Goal: Information Seeking & Learning: Learn about a topic

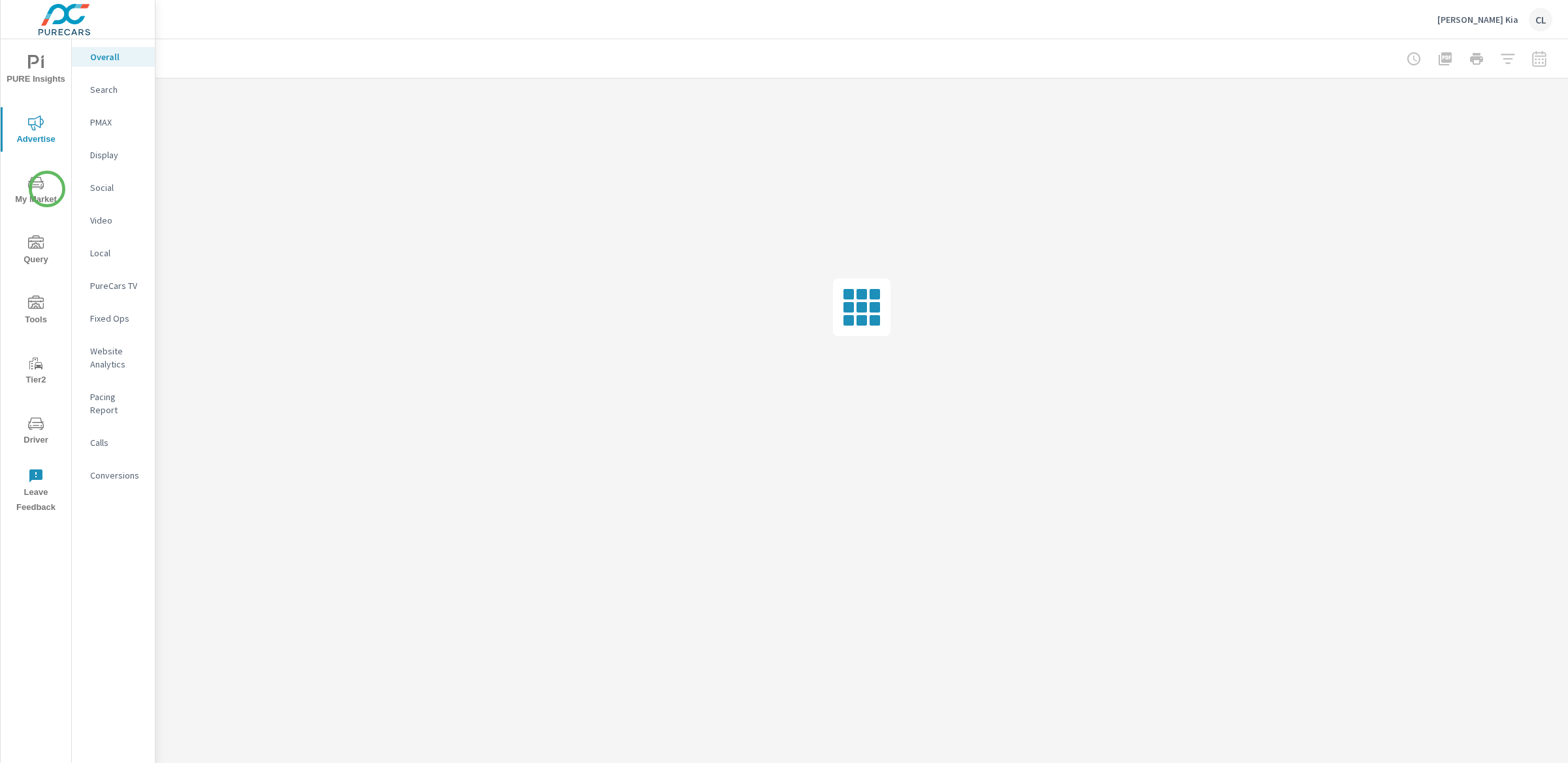
click at [34, 190] on icon "nav menu" at bounding box center [36, 183] width 16 height 16
click at [95, 399] on p "Inventory" at bounding box center [117, 403] width 54 height 13
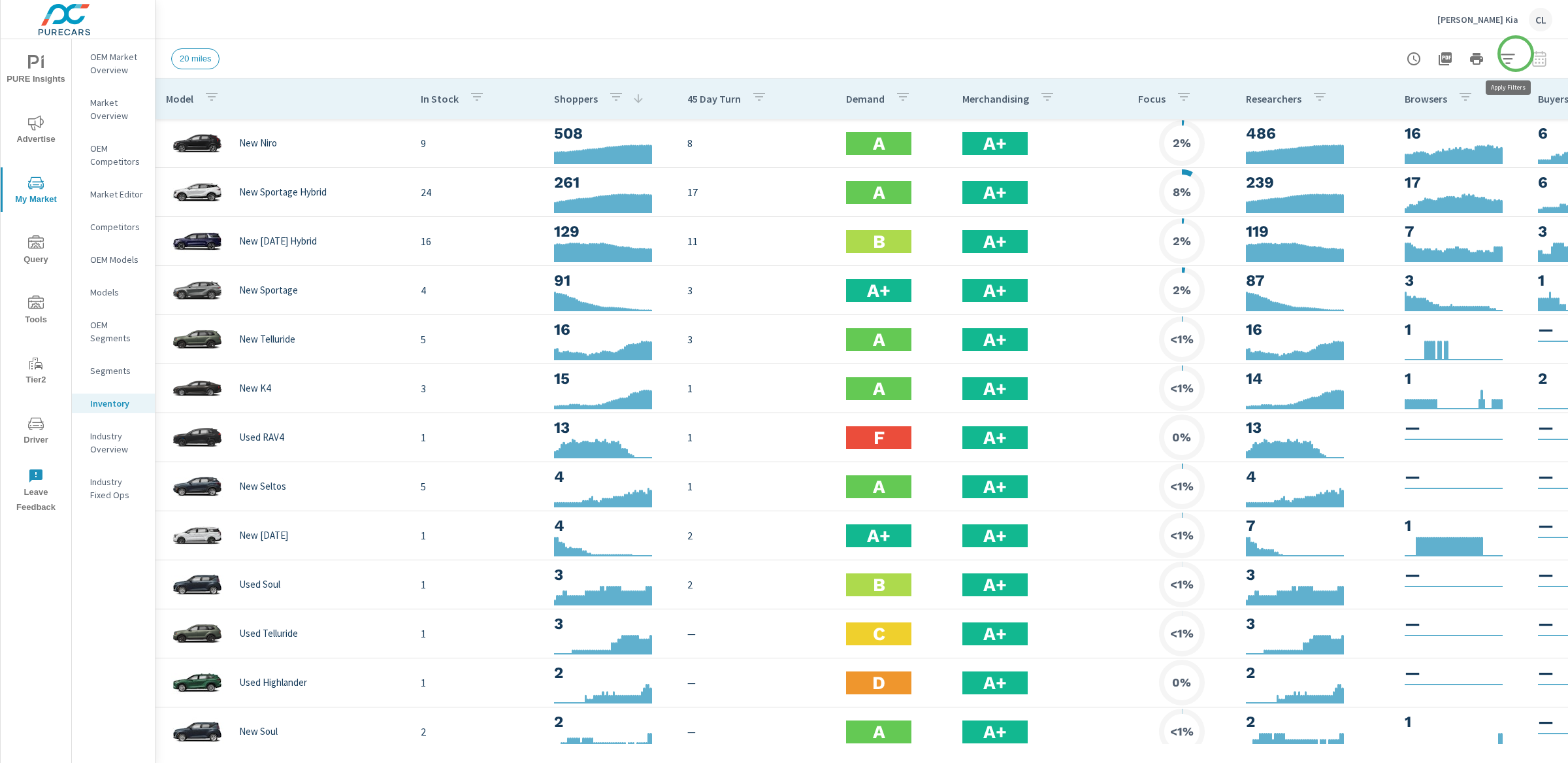
click at [1516, 53] on icon "button" at bounding box center [1508, 59] width 16 height 16
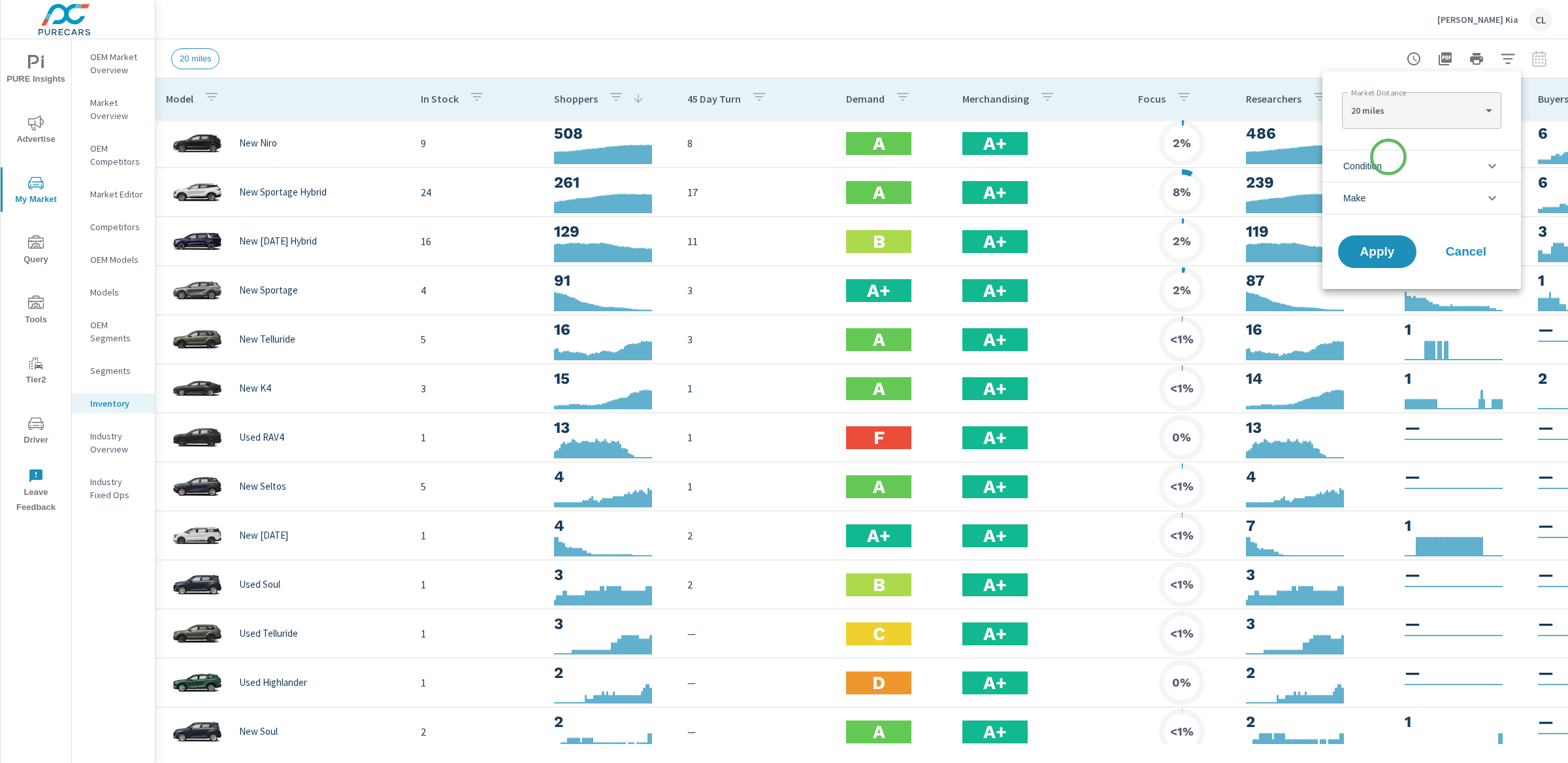
click at [1387, 159] on li "Condition" at bounding box center [1422, 165] width 199 height 32
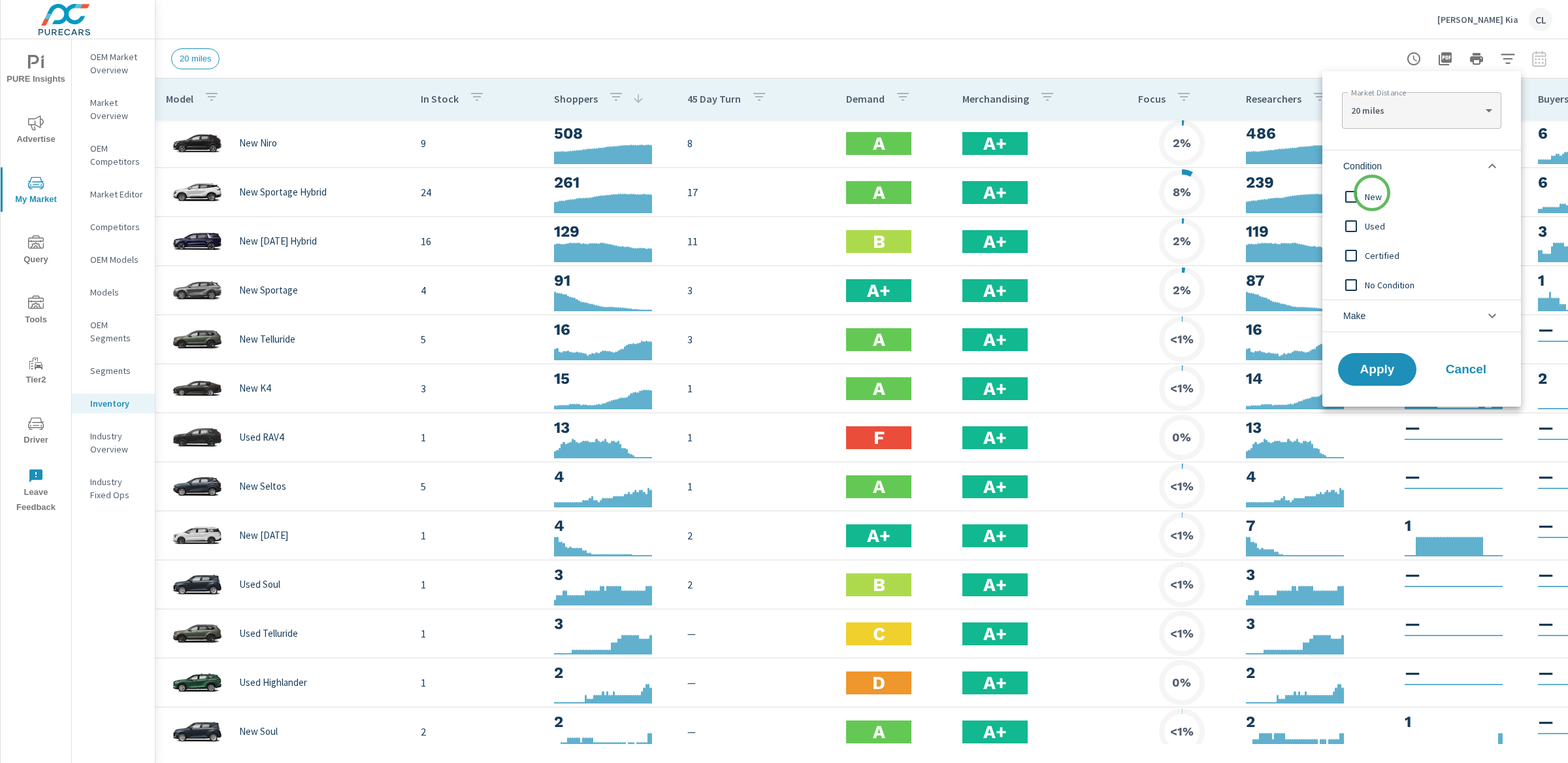
click at [1372, 193] on span "New" at bounding box center [1436, 197] width 143 height 16
click at [1382, 316] on li "Make" at bounding box center [1422, 316] width 199 height 33
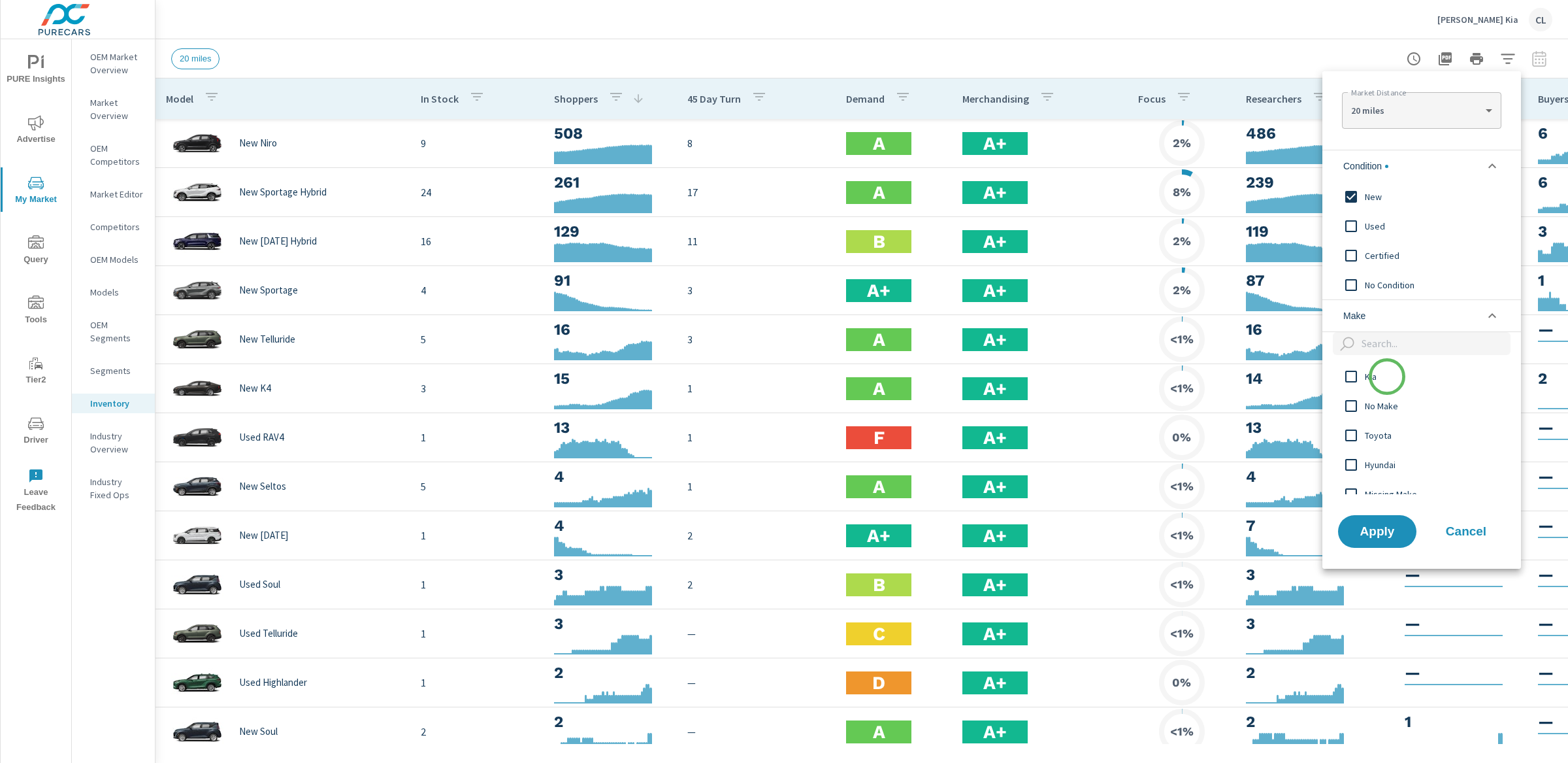
click at [1386, 376] on span "Kia" at bounding box center [1436, 377] width 143 height 16
click at [1389, 528] on span "Apply" at bounding box center [1377, 531] width 53 height 13
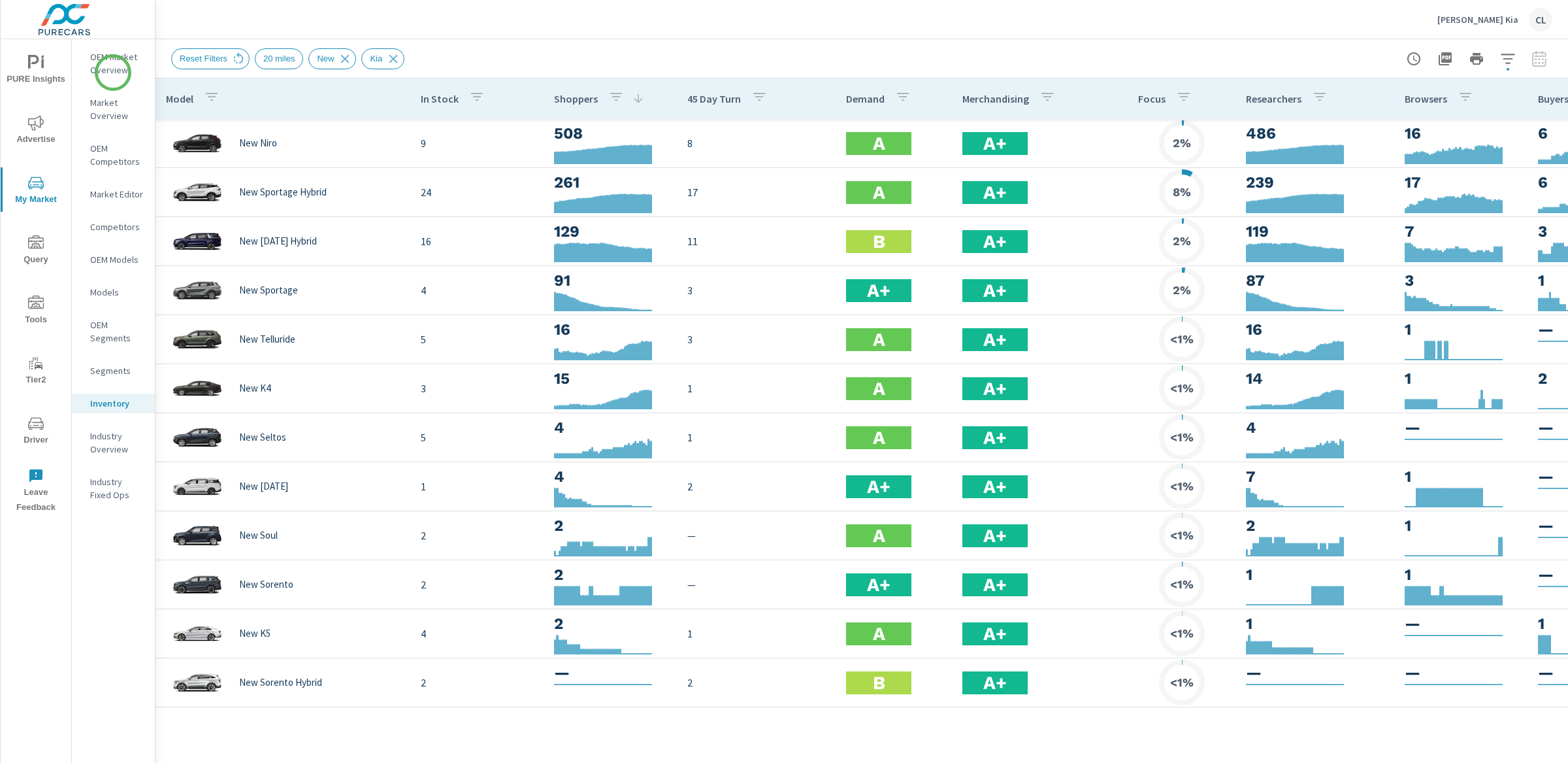
click at [113, 72] on p "OEM Market Overview" at bounding box center [117, 63] width 54 height 26
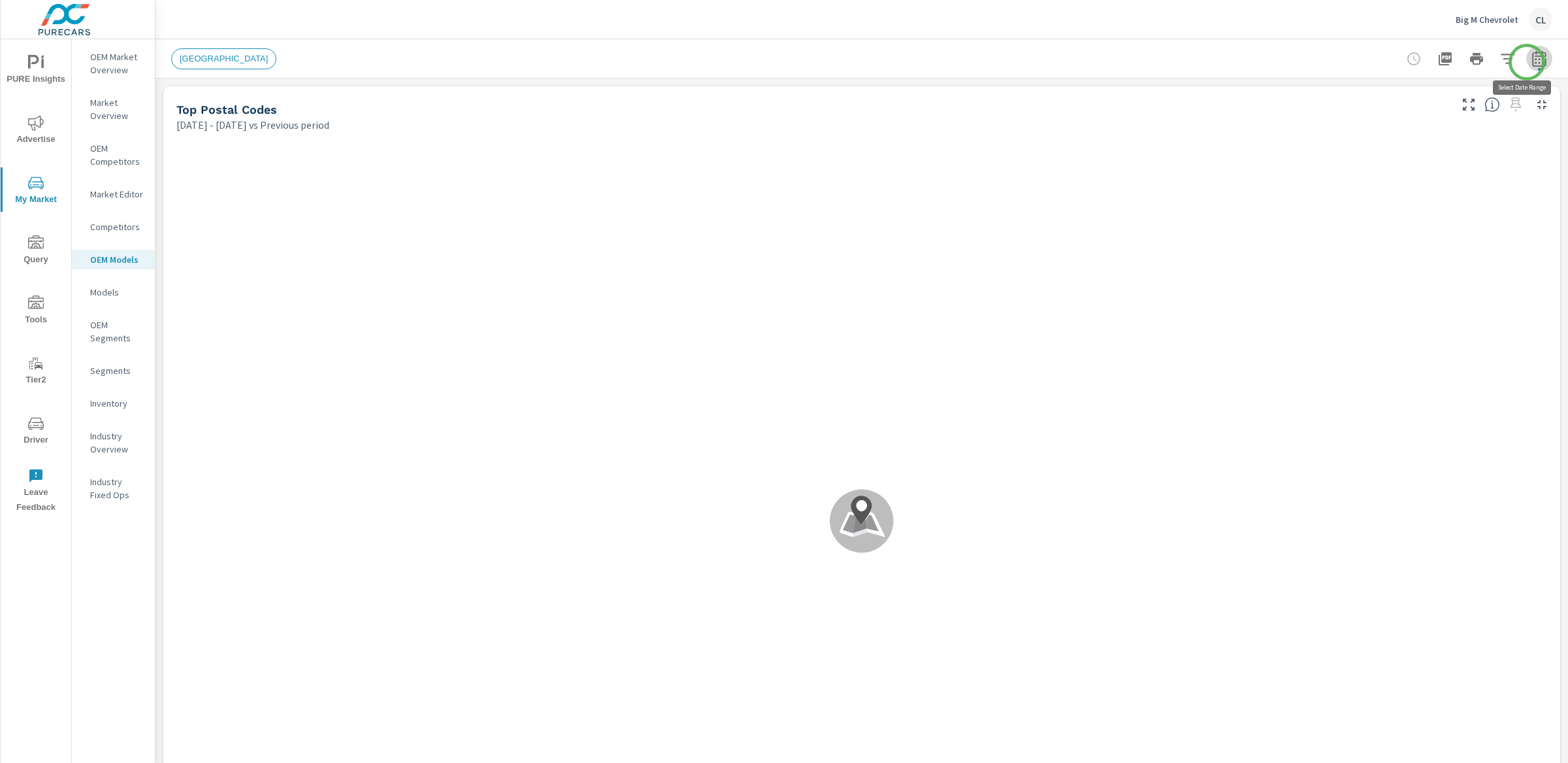
click at [1534, 62] on icon "button" at bounding box center [1538, 61] width 9 height 5
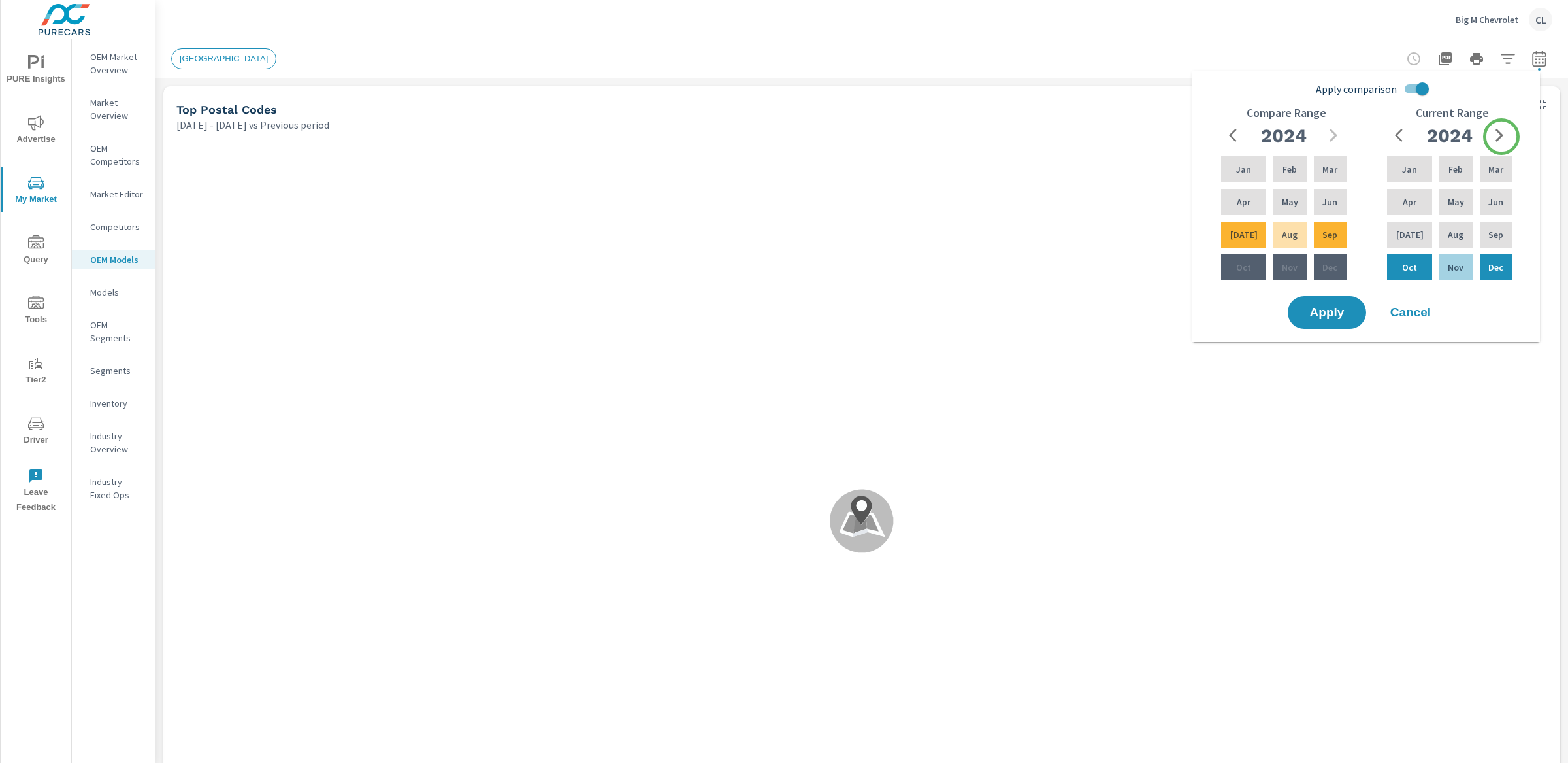
click at [1501, 137] on icon "button" at bounding box center [1500, 135] width 8 height 13
click at [1500, 199] on p "Jun" at bounding box center [1496, 202] width 15 height 13
click at [1447, 238] on p "Aug" at bounding box center [1455, 235] width 16 height 13
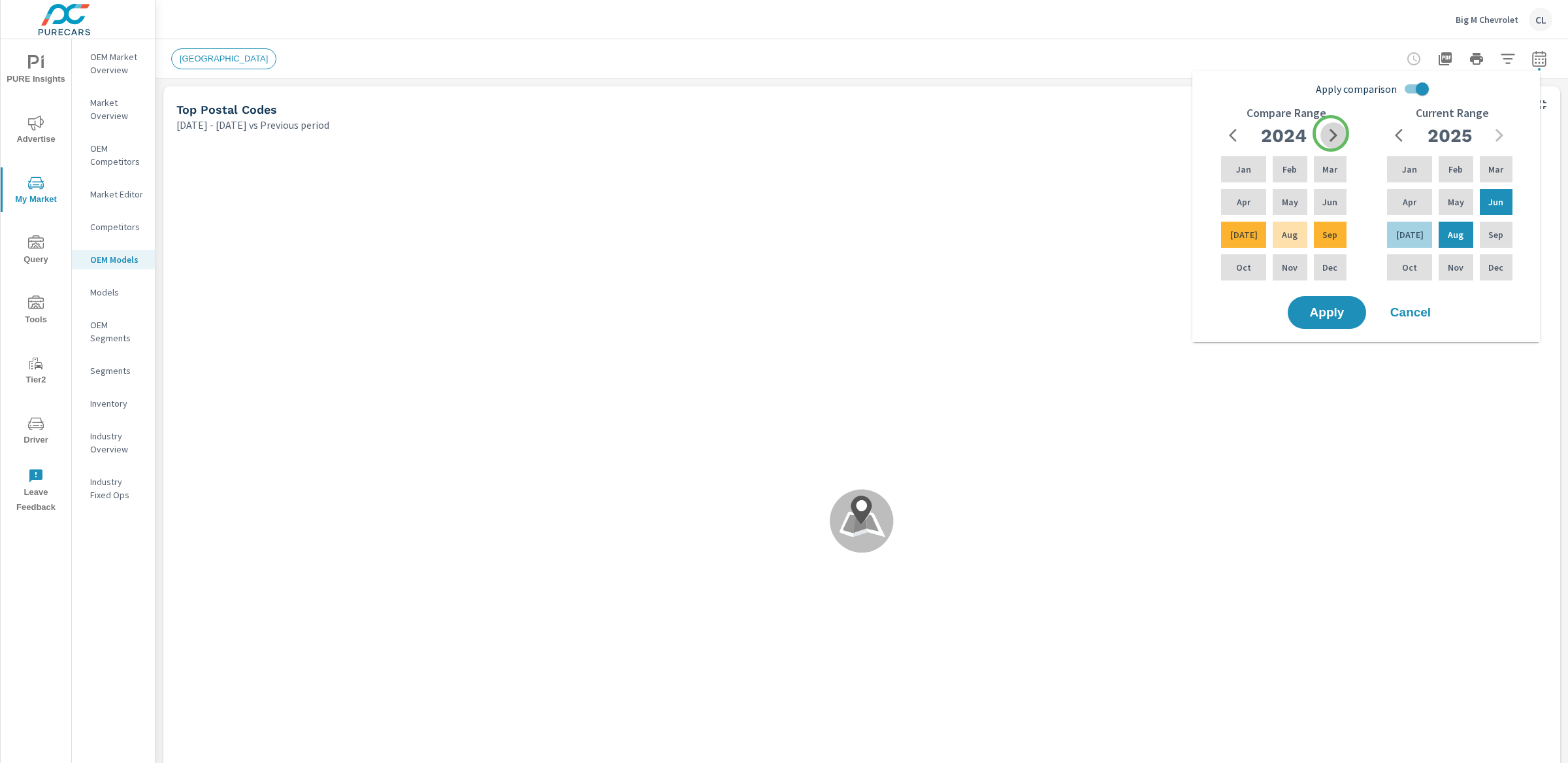
click at [1331, 133] on icon "button" at bounding box center [1334, 135] width 16 height 16
click at [1328, 171] on p "Mar" at bounding box center [1330, 169] width 15 height 13
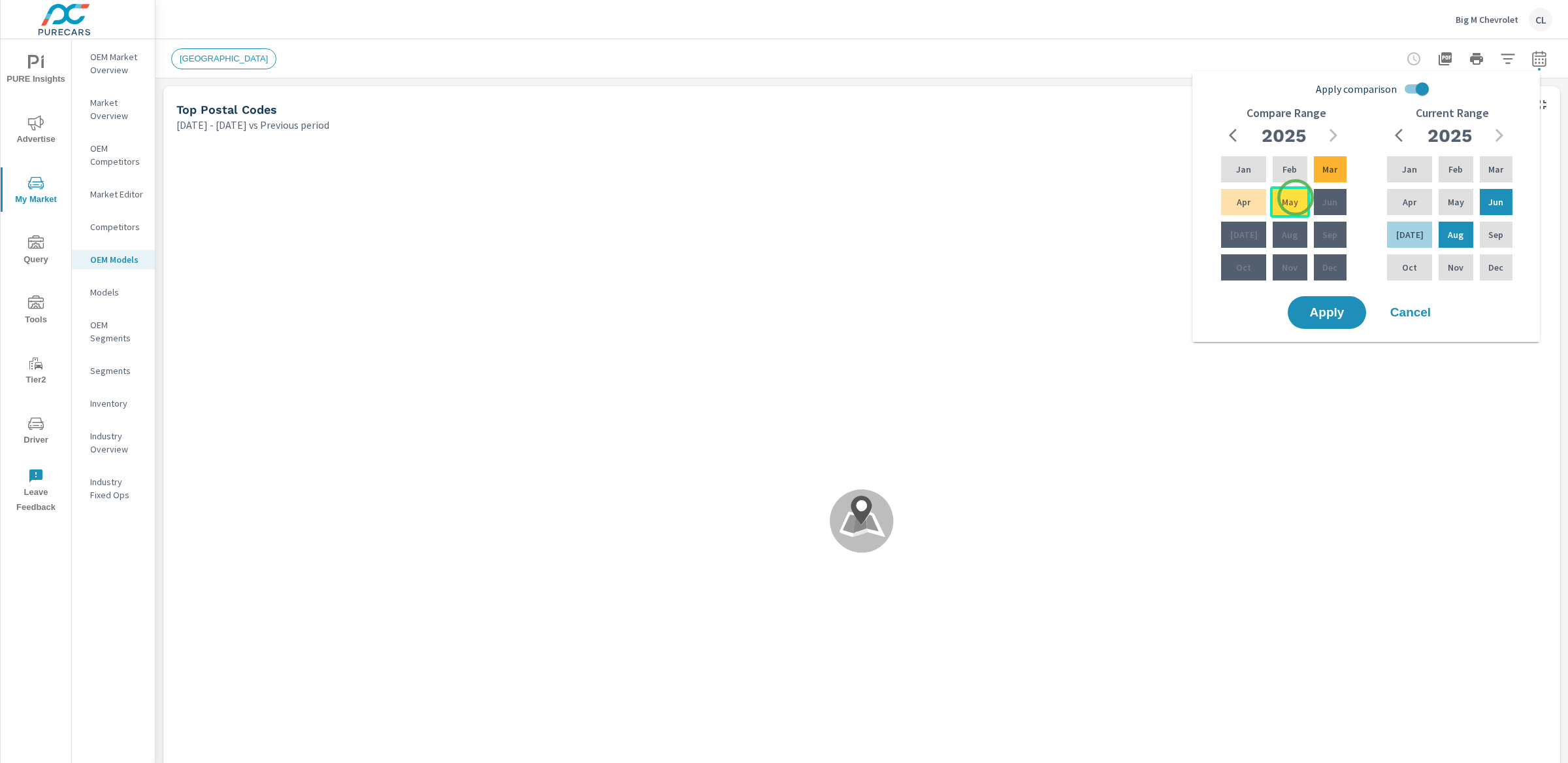
click at [1294, 198] on div "May" at bounding box center [1290, 202] width 40 height 32
click at [1326, 313] on span "Apply" at bounding box center [1326, 312] width 53 height 13
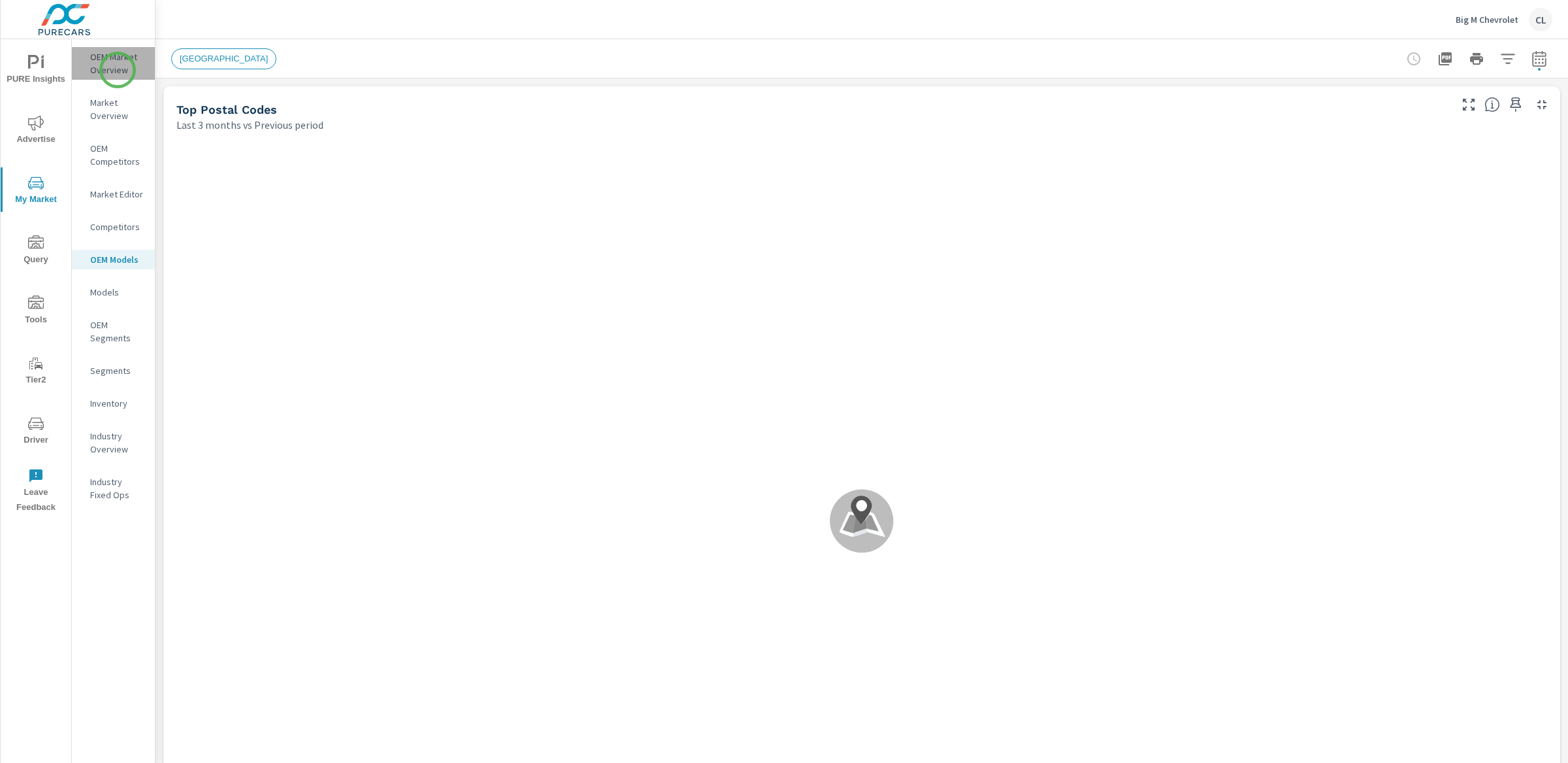
click at [118, 70] on p "OEM Market Overview" at bounding box center [117, 63] width 54 height 26
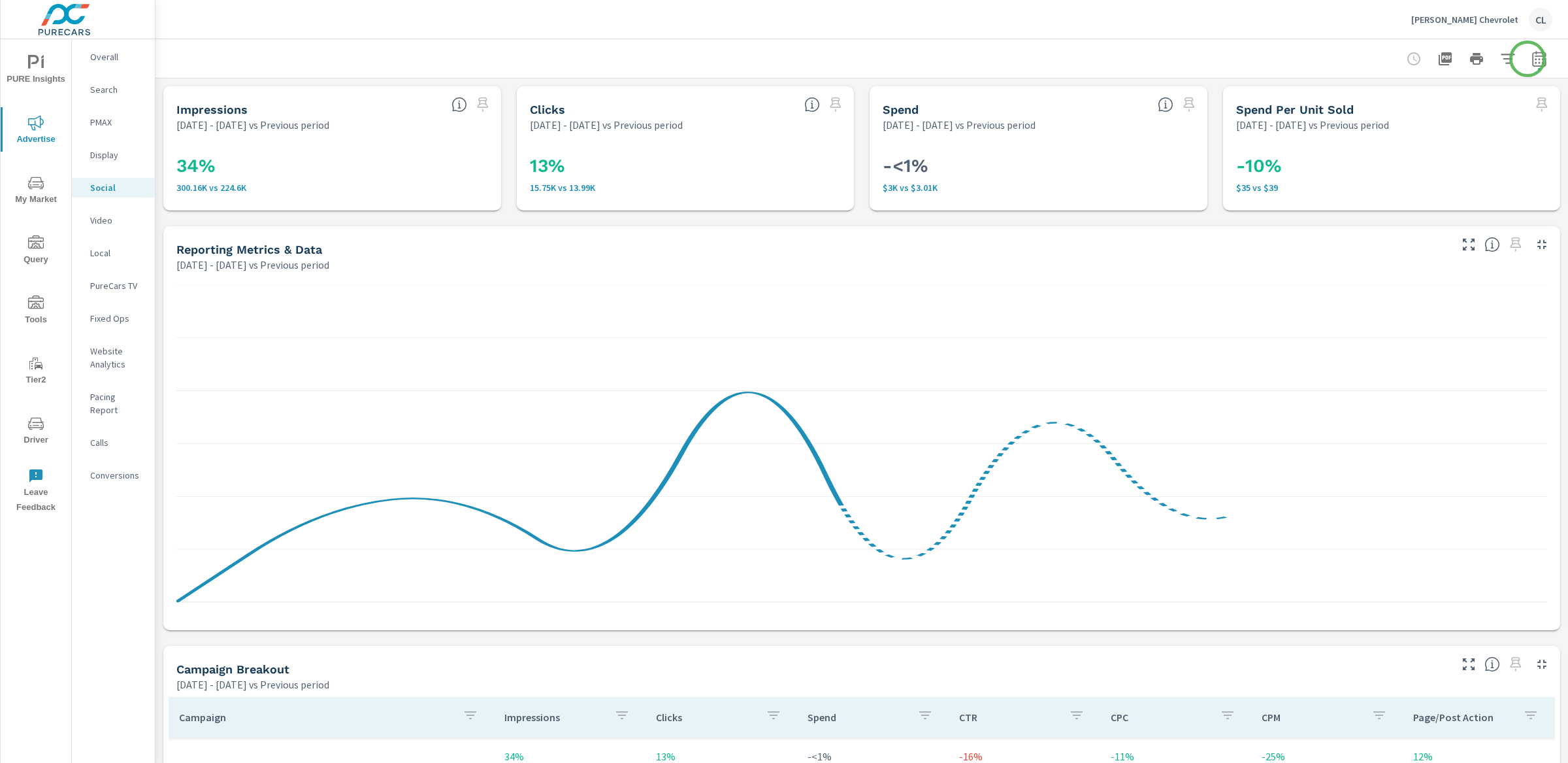
click at [1534, 59] on icon "button" at bounding box center [1538, 61] width 9 height 5
select select "Previous period"
click at [1435, 110] on select "Custom Yesterday Last week Last 7 days Last 14 days Last 30 days Last 45 days L…" at bounding box center [1422, 113] width 141 height 26
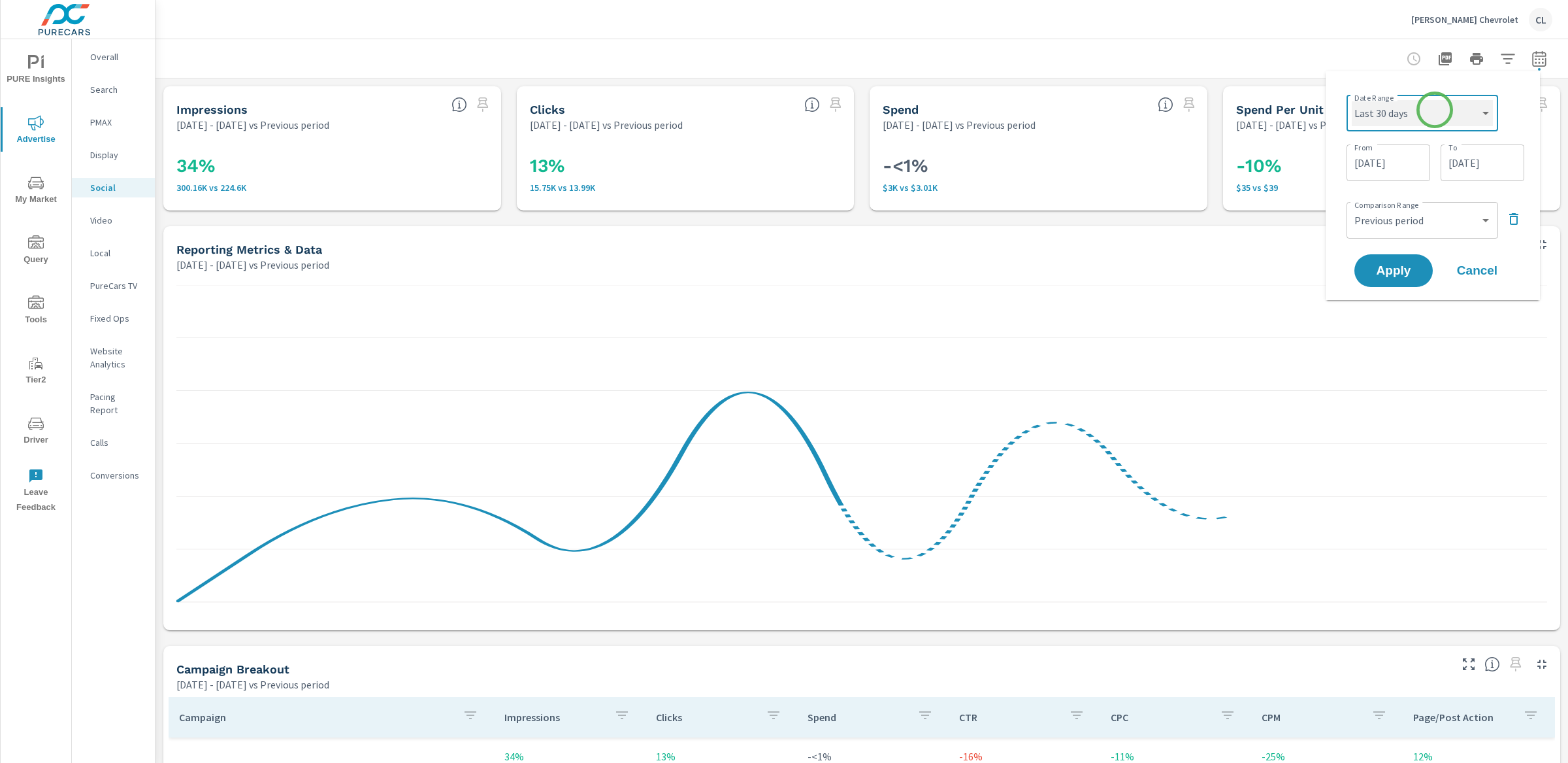
click at [1352, 100] on select "Custom Yesterday Last week Last 7 days Last 14 days Last 30 days Last 45 days L…" at bounding box center [1422, 113] width 141 height 26
select select "Last 30 days"
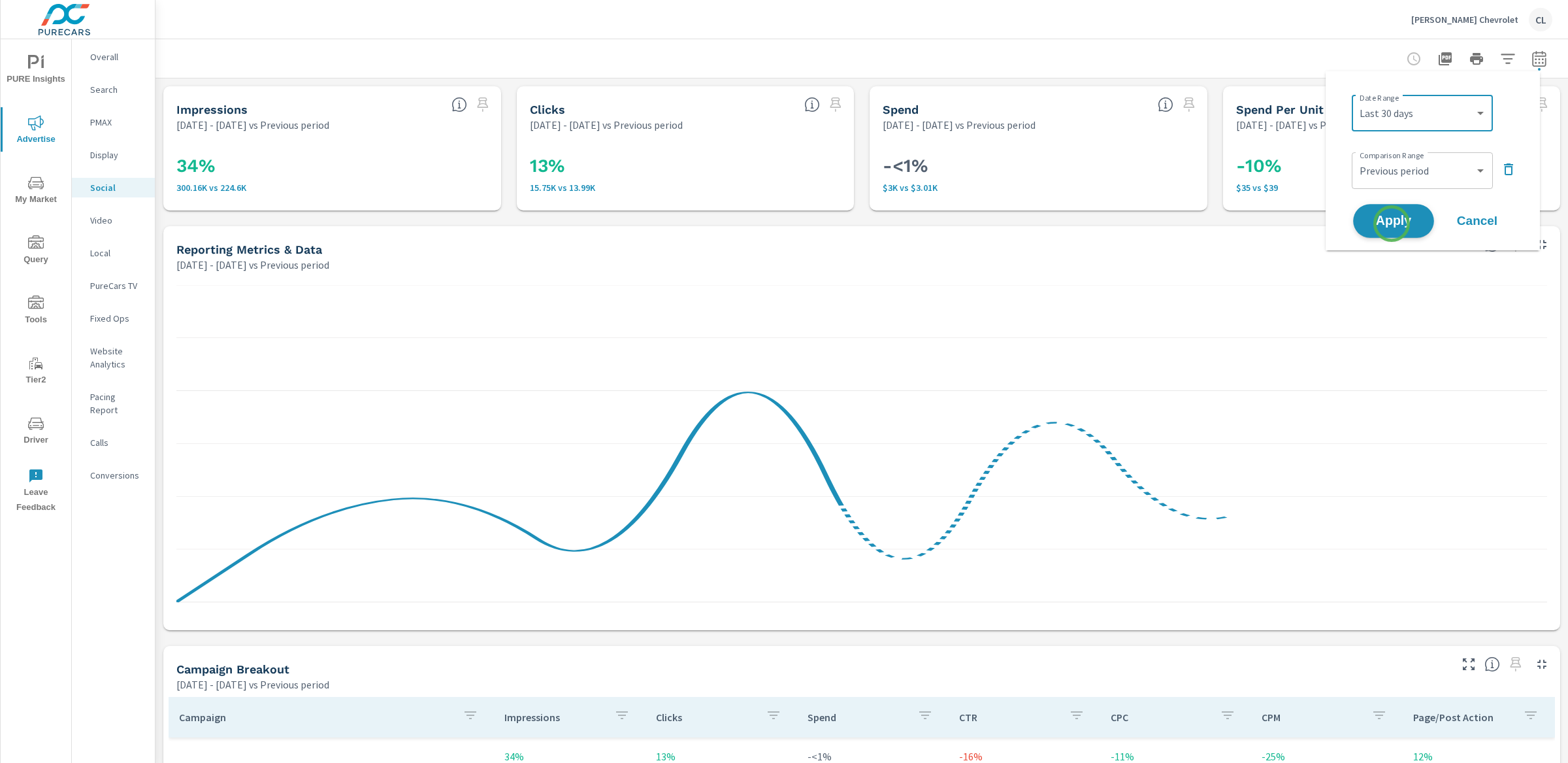
click at [1392, 223] on span "Apply" at bounding box center [1393, 221] width 53 height 13
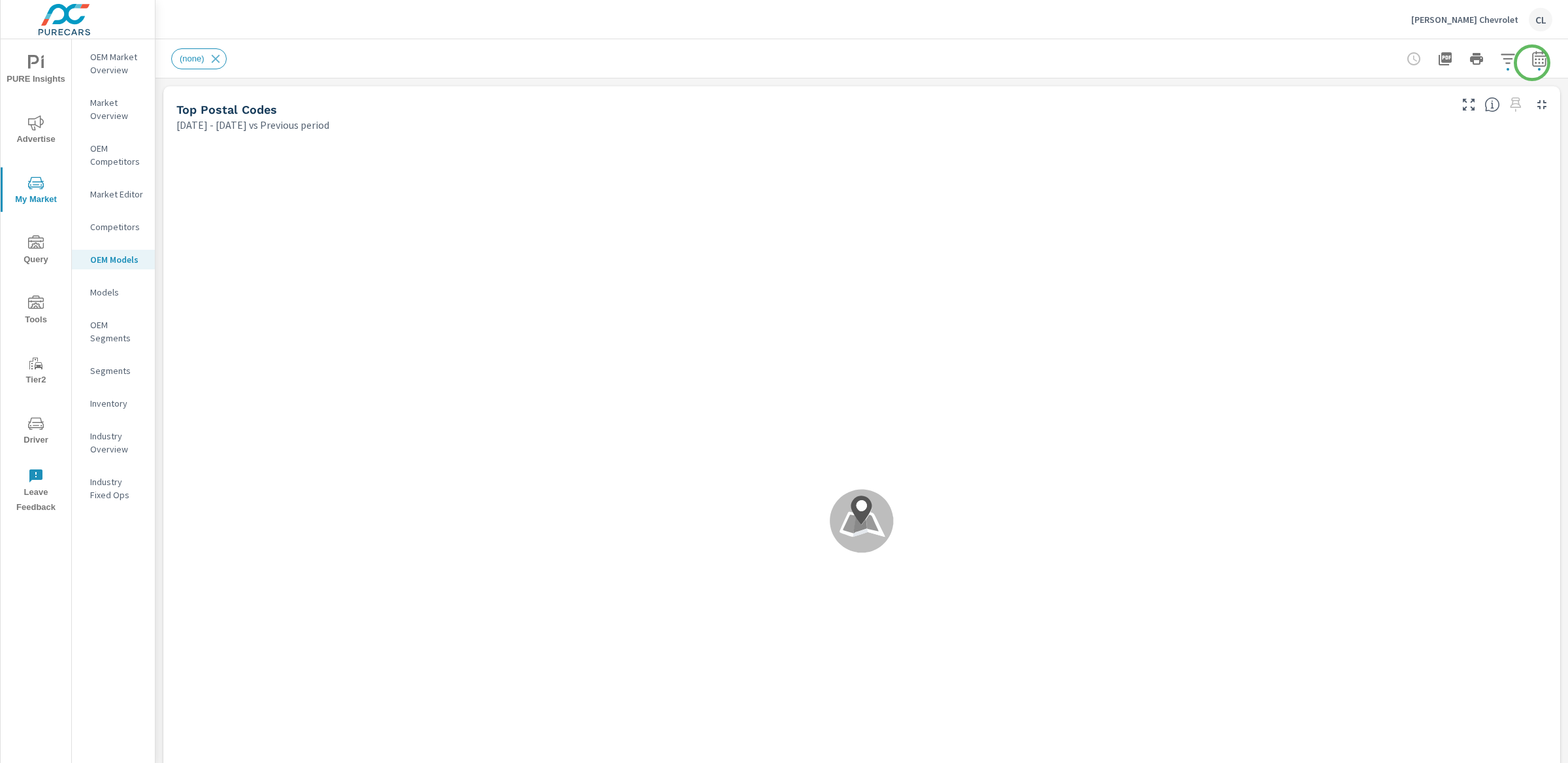
click at [1531, 62] on icon "button" at bounding box center [1539, 59] width 16 height 16
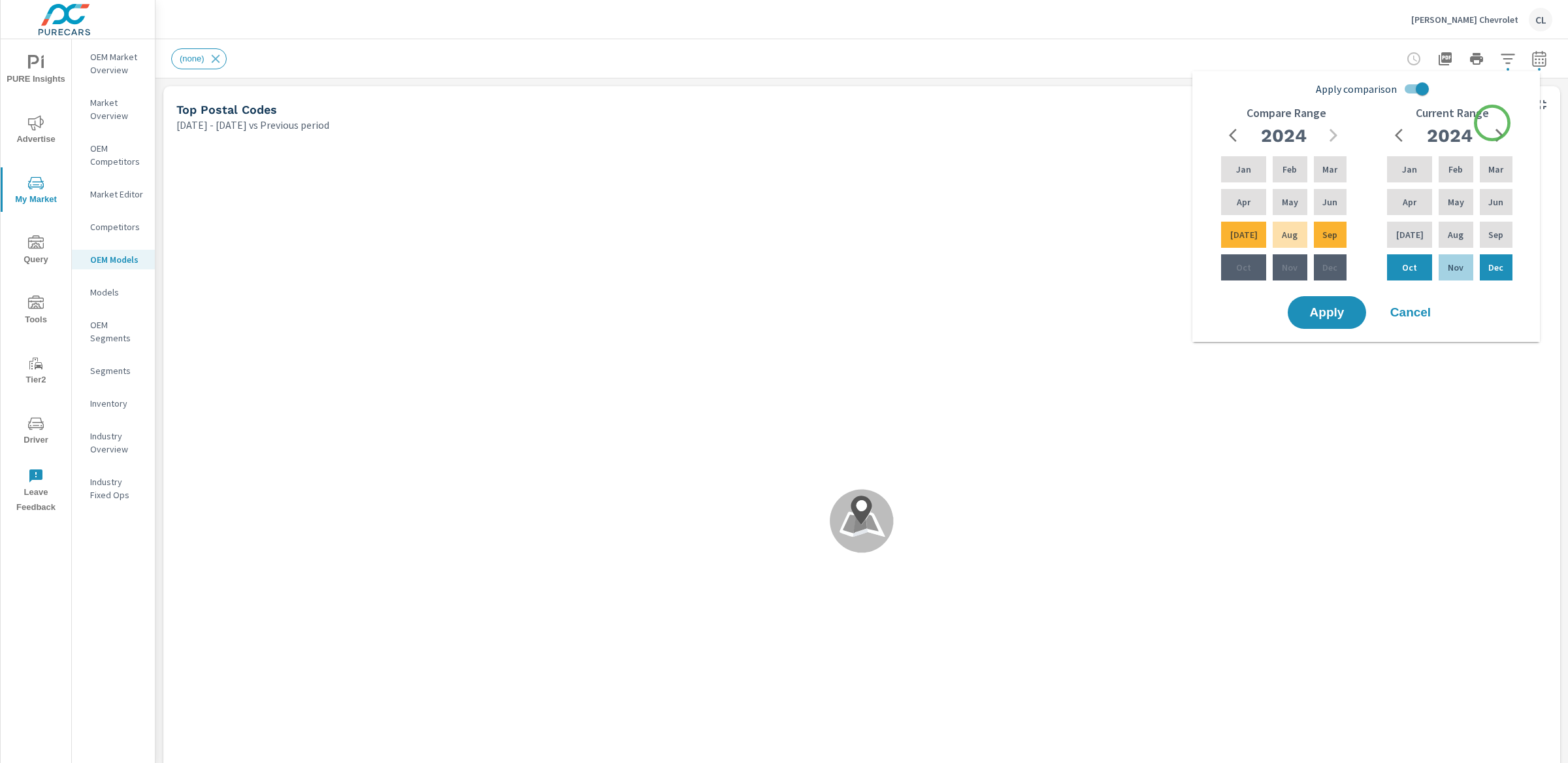
click at [1494, 127] on button "button" at bounding box center [1500, 136] width 26 height 26
click at [1498, 198] on p "Jun" at bounding box center [1496, 202] width 15 height 13
click at [1453, 235] on p "Aug" at bounding box center [1455, 235] width 16 height 13
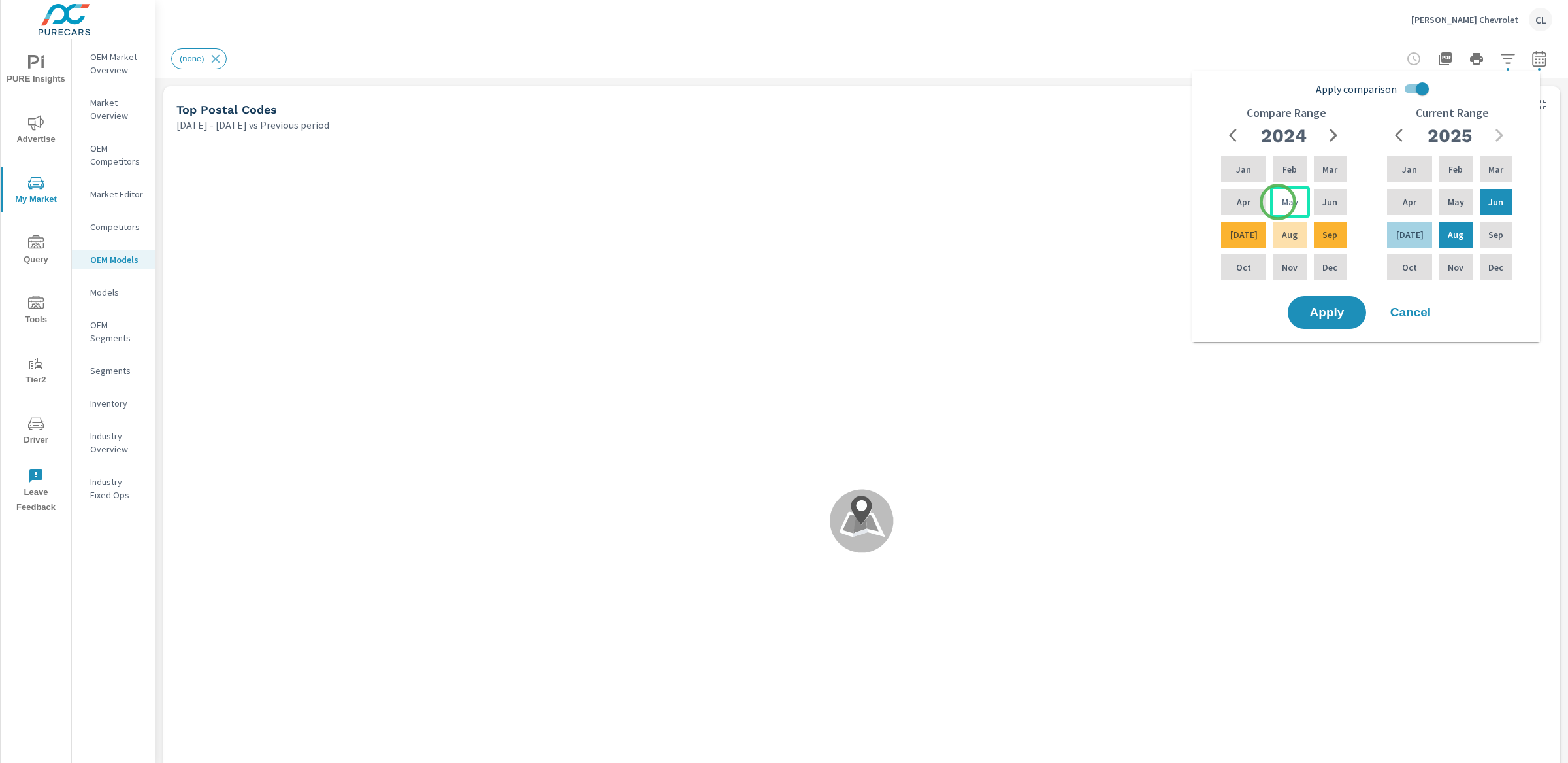
click at [1282, 202] on p "May" at bounding box center [1289, 202] width 16 height 13
click at [1241, 238] on p "[DATE]" at bounding box center [1244, 235] width 28 height 13
click at [1332, 134] on icon "button" at bounding box center [1334, 135] width 16 height 16
drag, startPoint x: 1328, startPoint y: 169, endPoint x: 1316, endPoint y: 183, distance: 18.4
click at [1328, 169] on p "Mar" at bounding box center [1330, 169] width 15 height 13
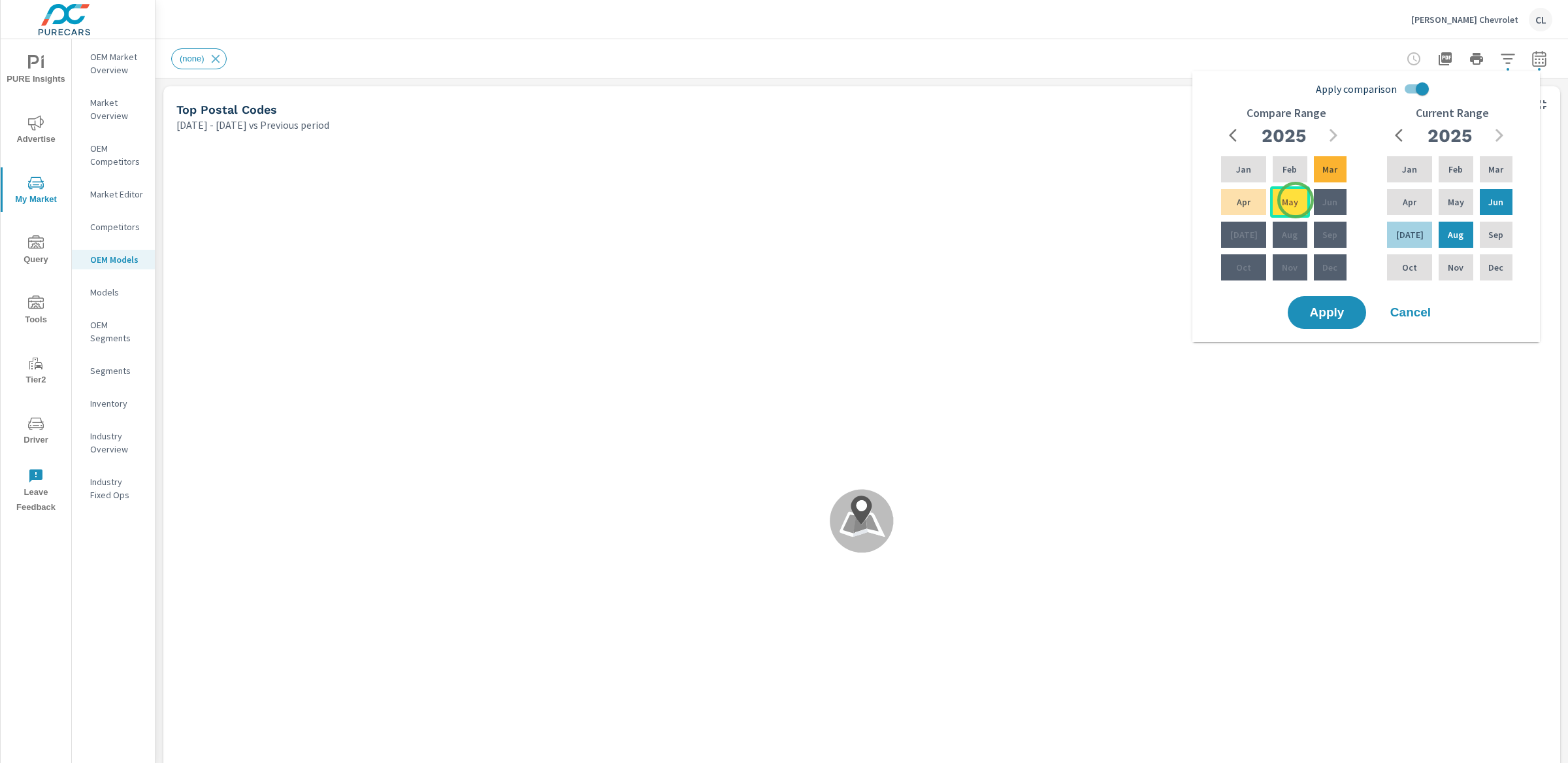
click at [1295, 200] on div "May" at bounding box center [1290, 202] width 40 height 32
click at [1338, 315] on span "Apply" at bounding box center [1326, 312] width 53 height 13
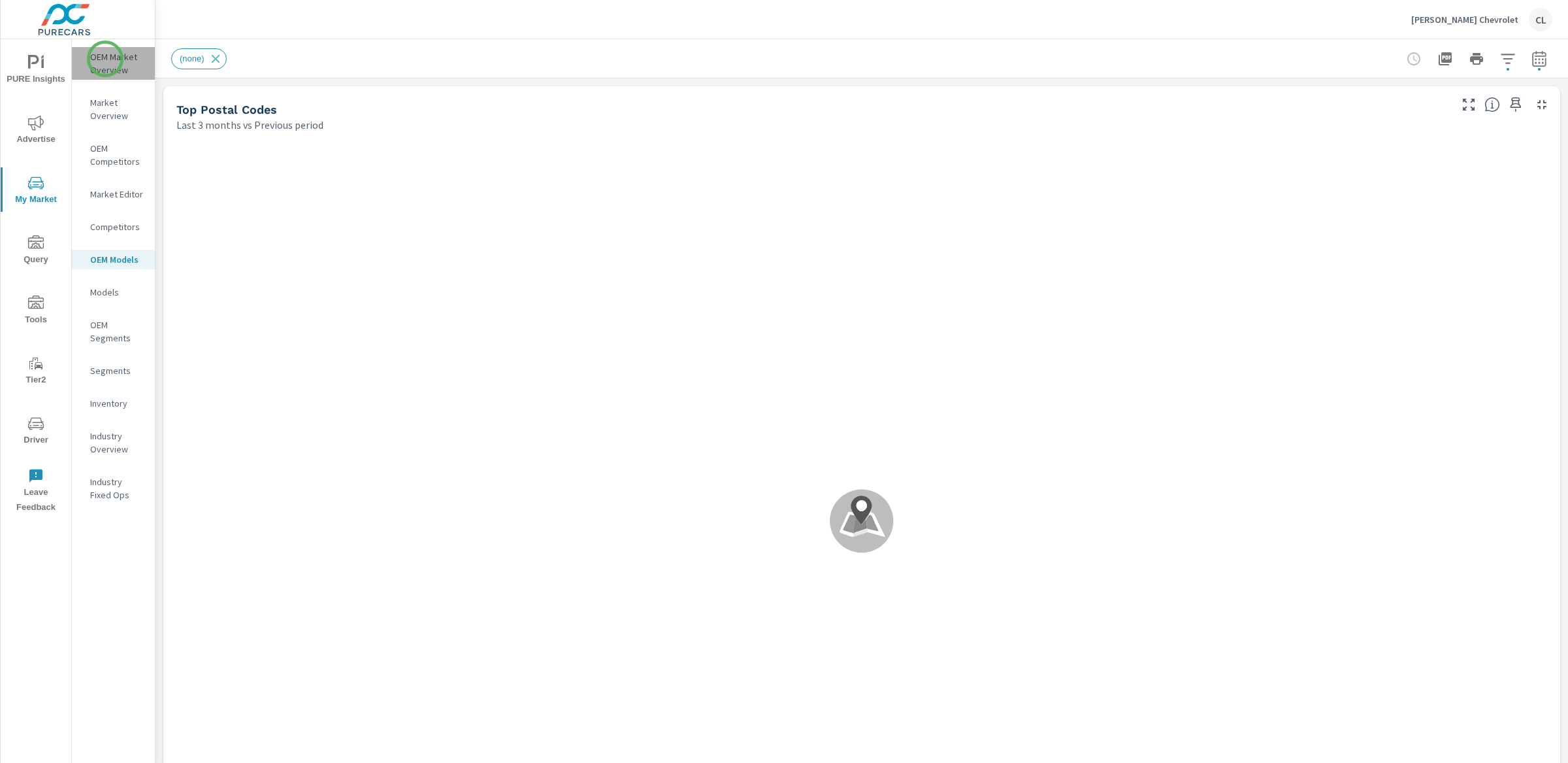
click at [105, 59] on p "OEM Market Overview" at bounding box center [117, 63] width 54 height 26
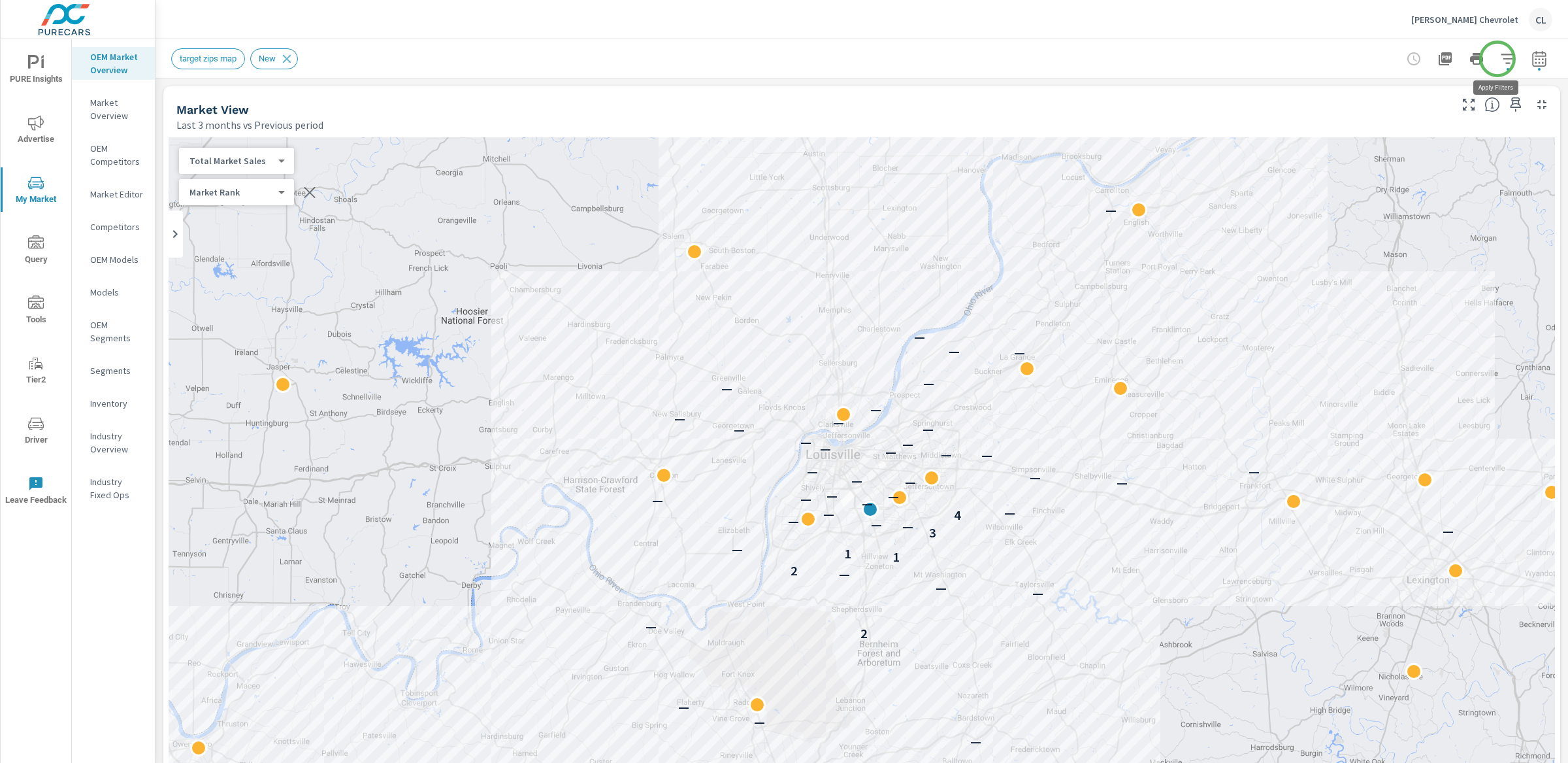
click at [1500, 59] on icon "button" at bounding box center [1508, 59] width 16 height 16
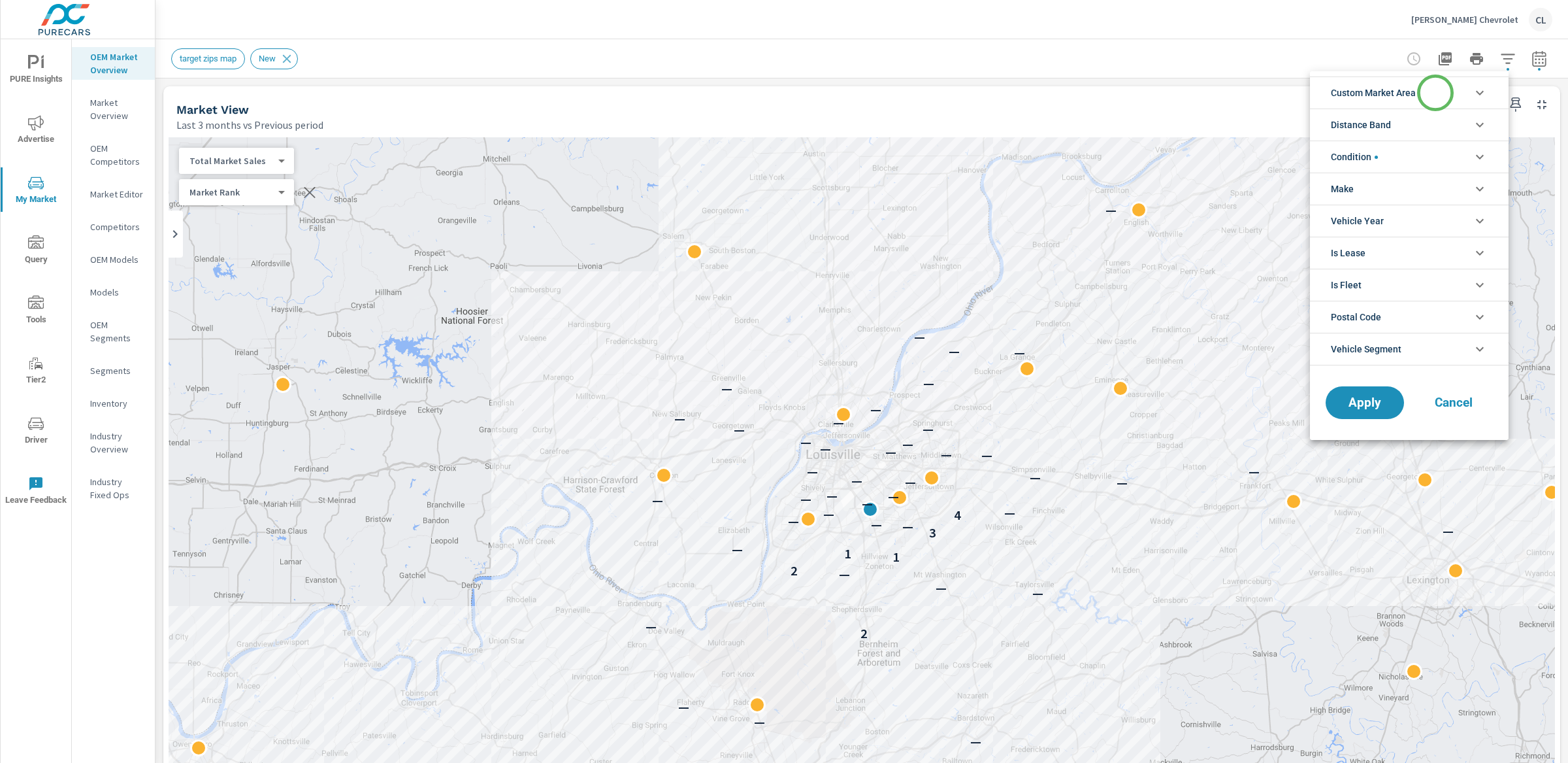
click at [1436, 93] on li "Custom Market Area" at bounding box center [1409, 92] width 199 height 32
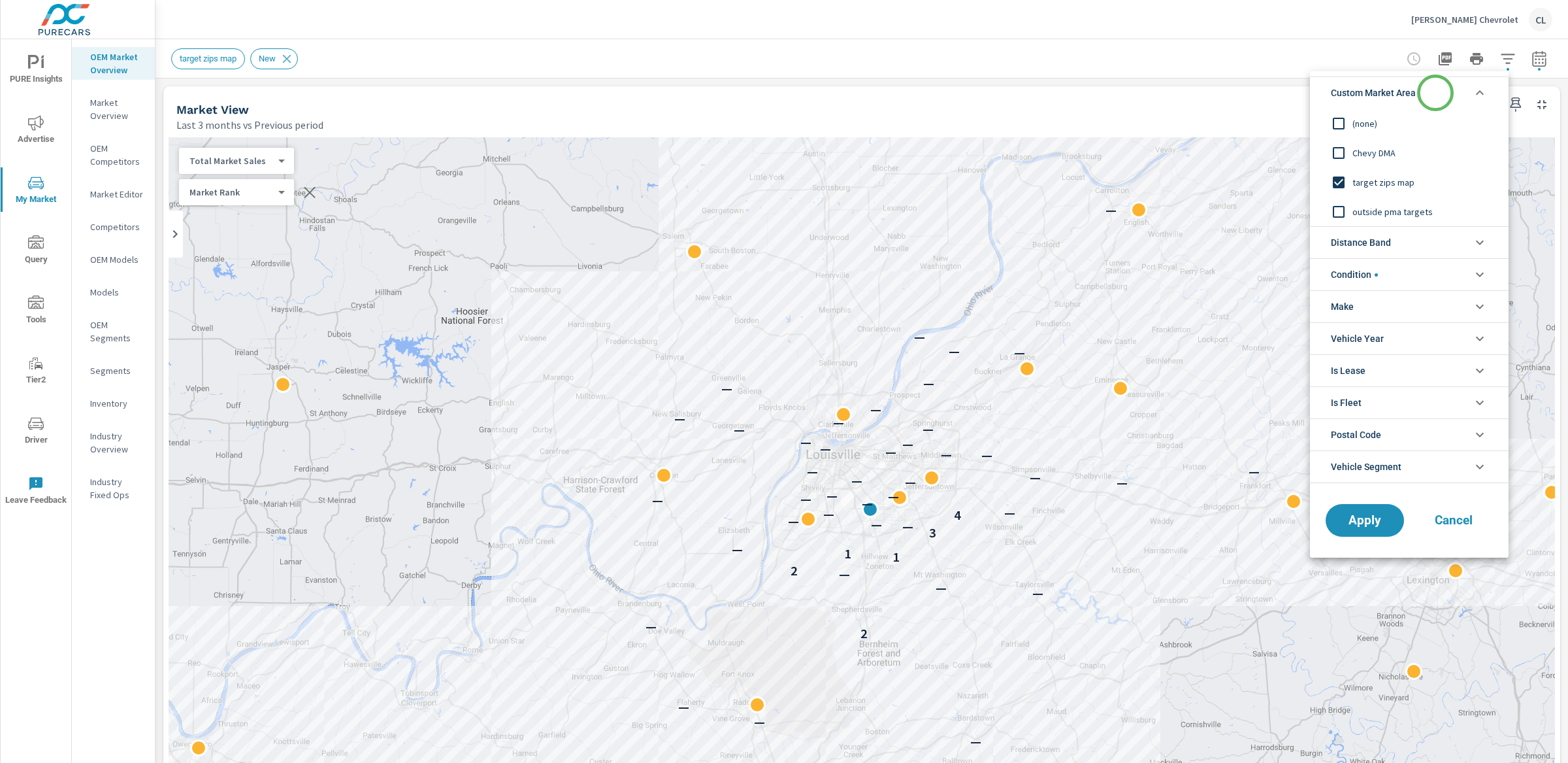
click at [1436, 93] on li "Custom Market Area" at bounding box center [1409, 92] width 199 height 32
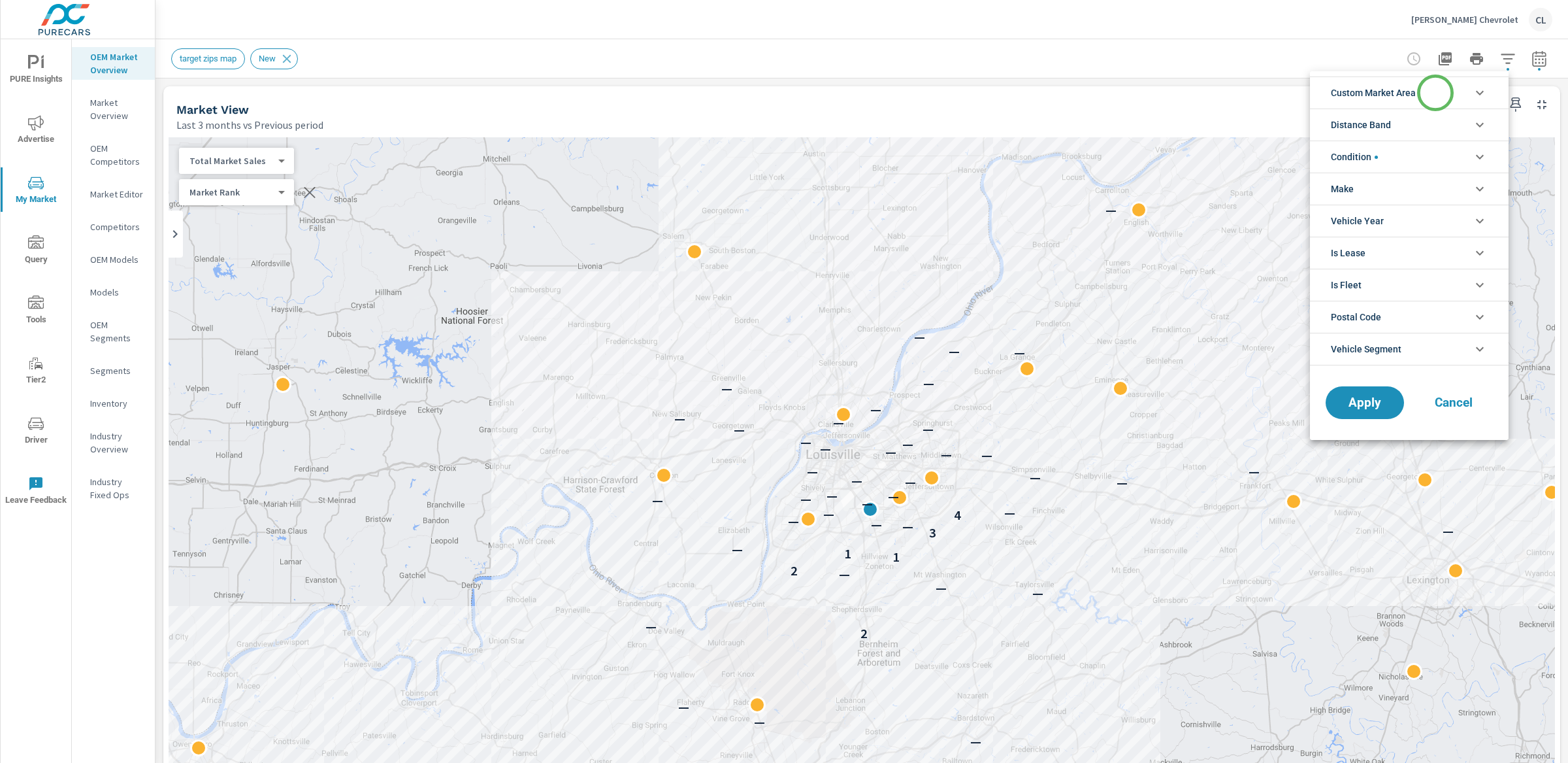
click at [1436, 93] on li "Custom Market Area" at bounding box center [1409, 92] width 199 height 32
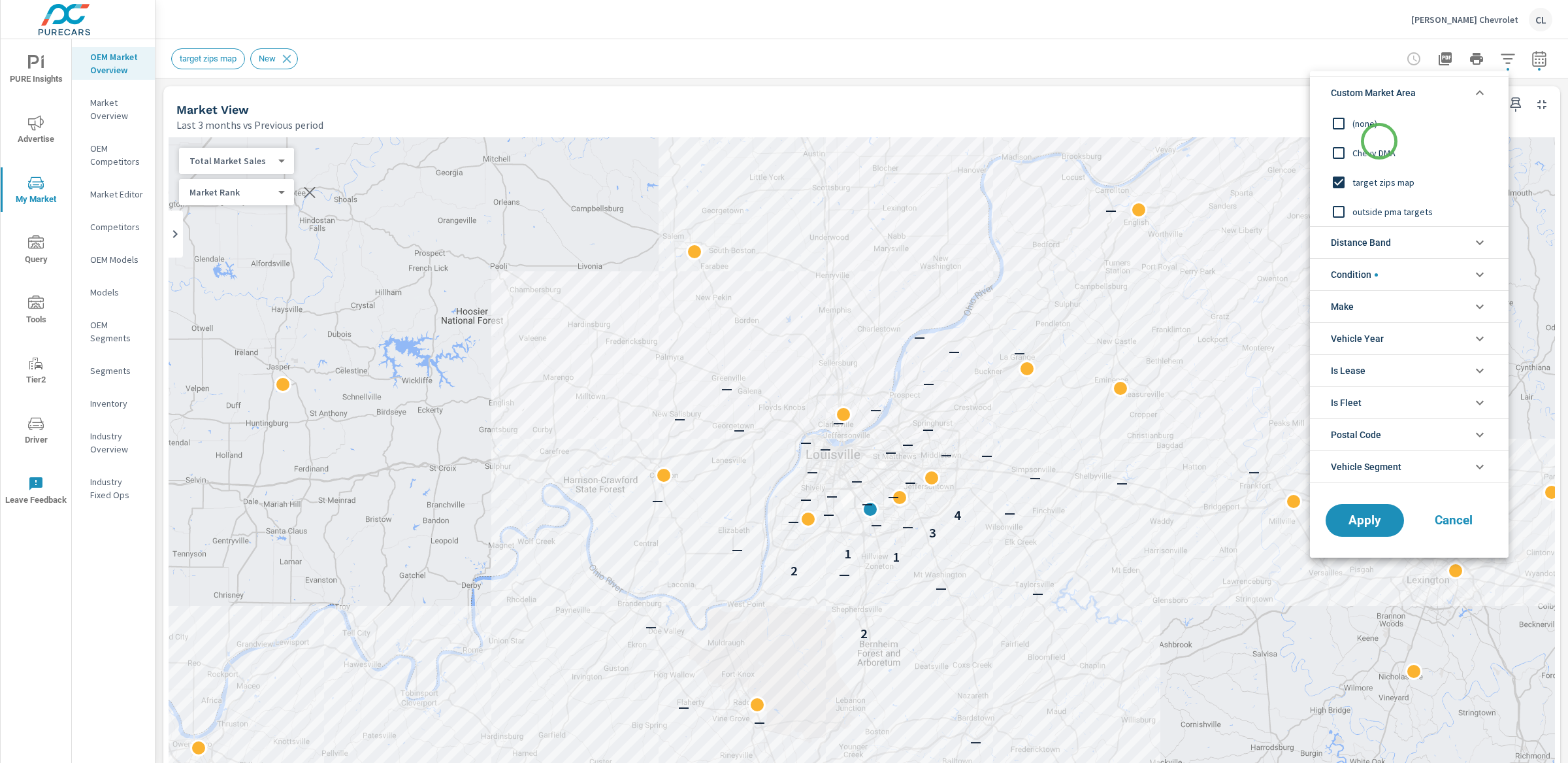
click at [1373, 154] on span "Chevy DMA" at bounding box center [1424, 153] width 143 height 16
click at [1357, 513] on button "Apply" at bounding box center [1365, 521] width 81 height 34
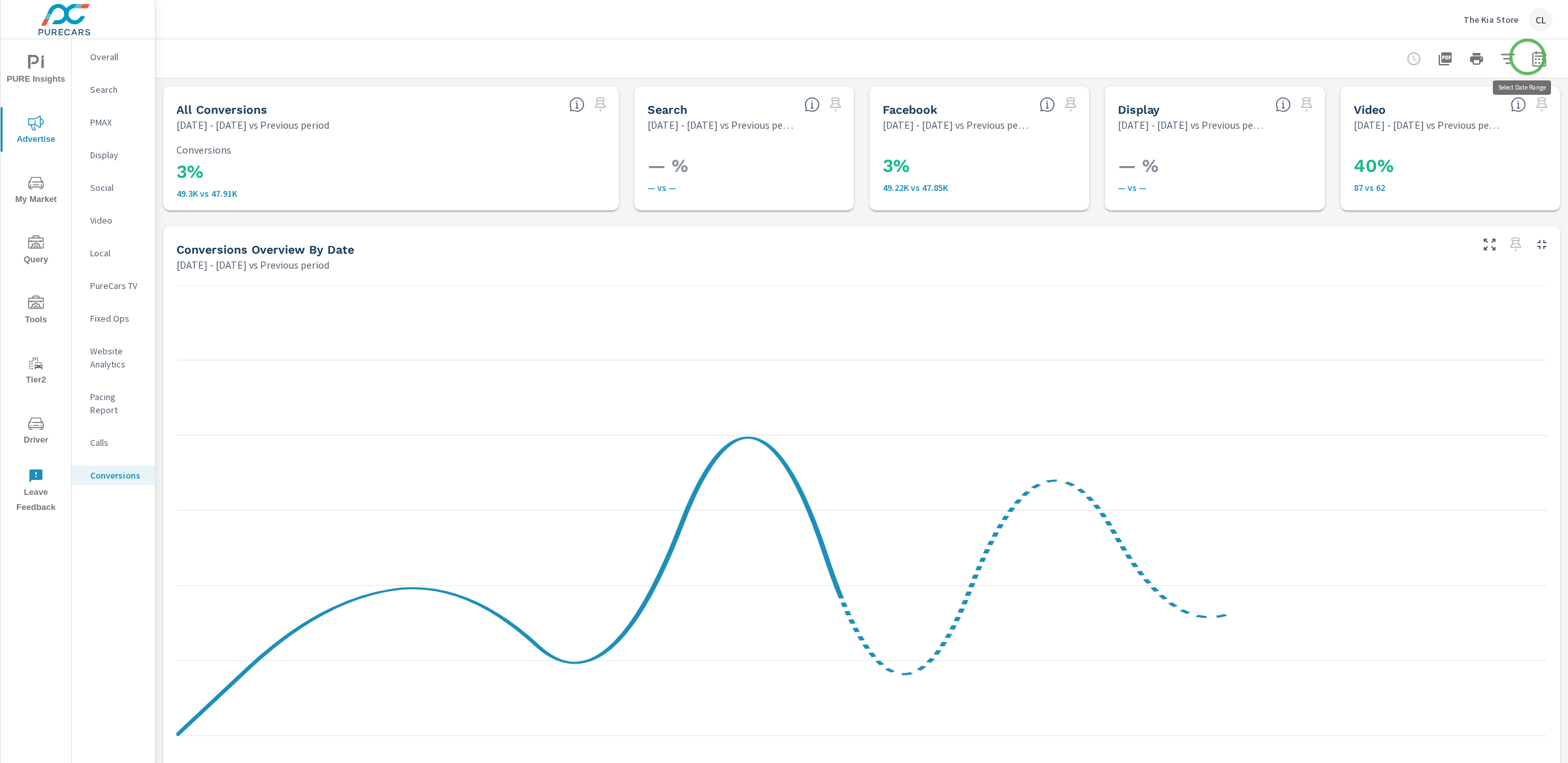
click at [1531, 57] on icon "button" at bounding box center [1539, 59] width 16 height 16
select select "Previous period"
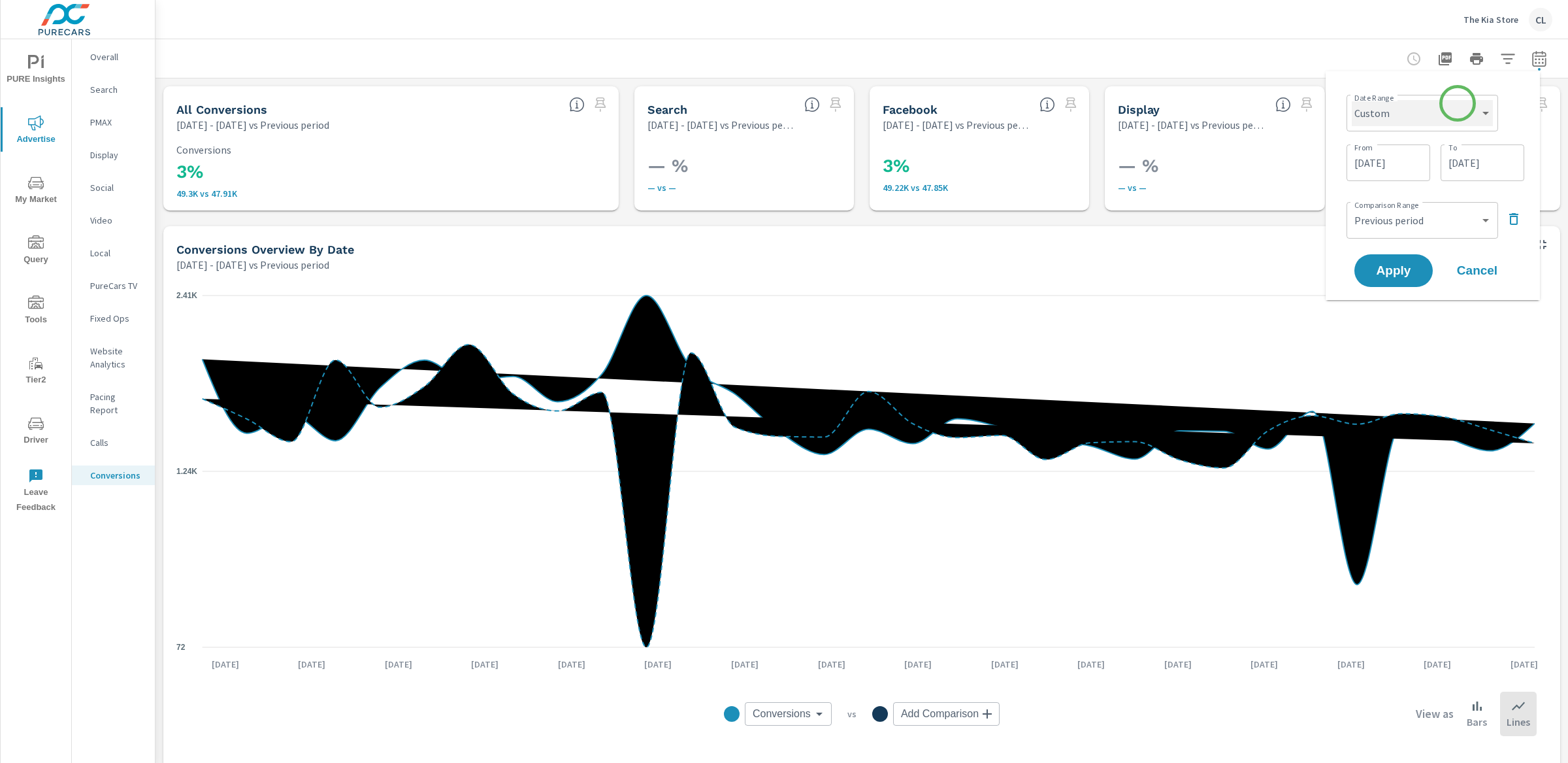
click at [1447, 108] on select "Custom [DATE] Last week Last 7 days Last 14 days Last 30 days Last 45 days Last…" at bounding box center [1422, 113] width 141 height 26
click at [1352, 100] on select "Custom [DATE] Last week Last 7 days Last 14 days Last 30 days Last 45 days Last…" at bounding box center [1422, 113] width 141 height 26
select select "Last 30 days"
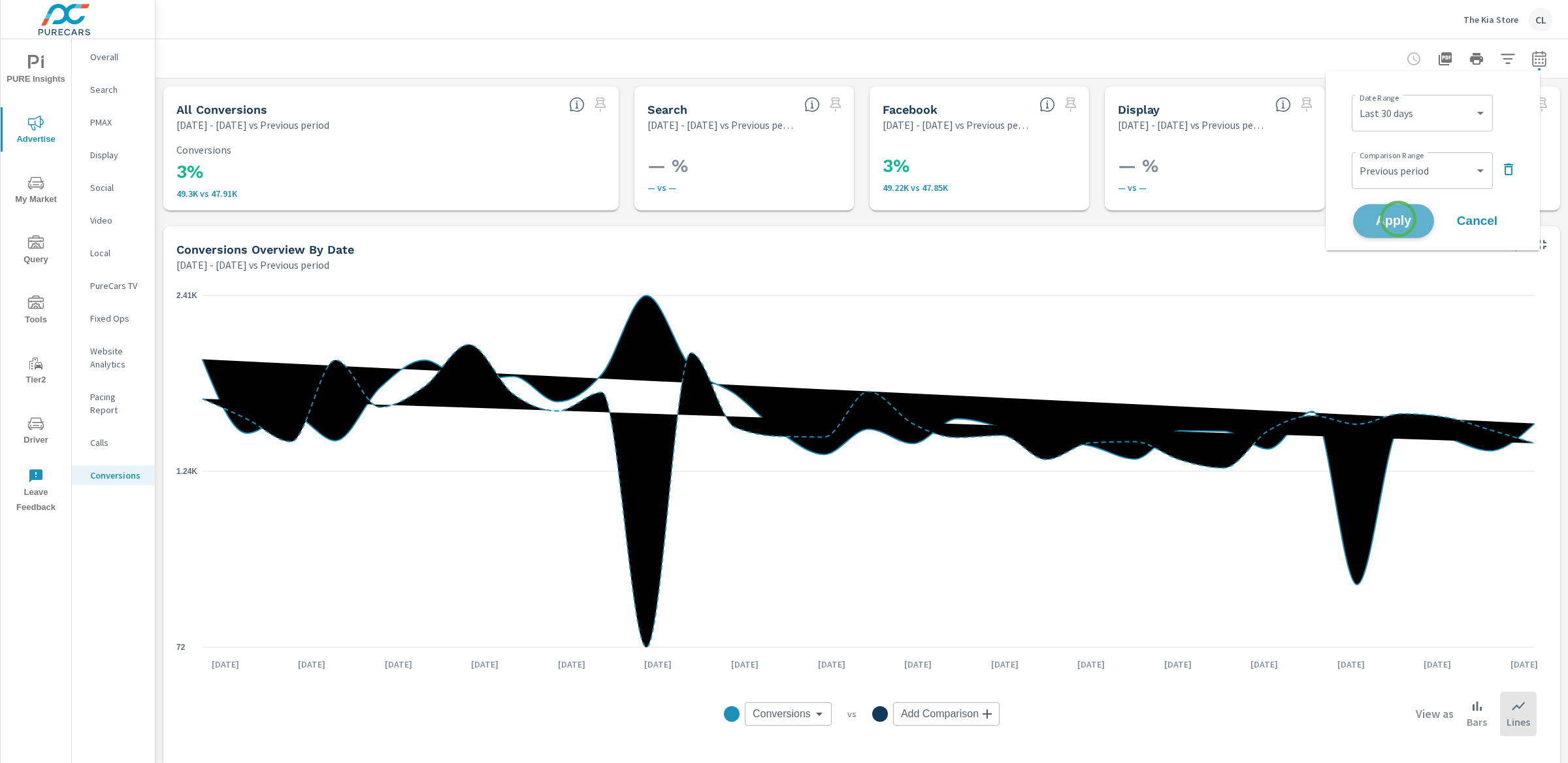
click at [1398, 219] on span "Apply" at bounding box center [1393, 221] width 53 height 13
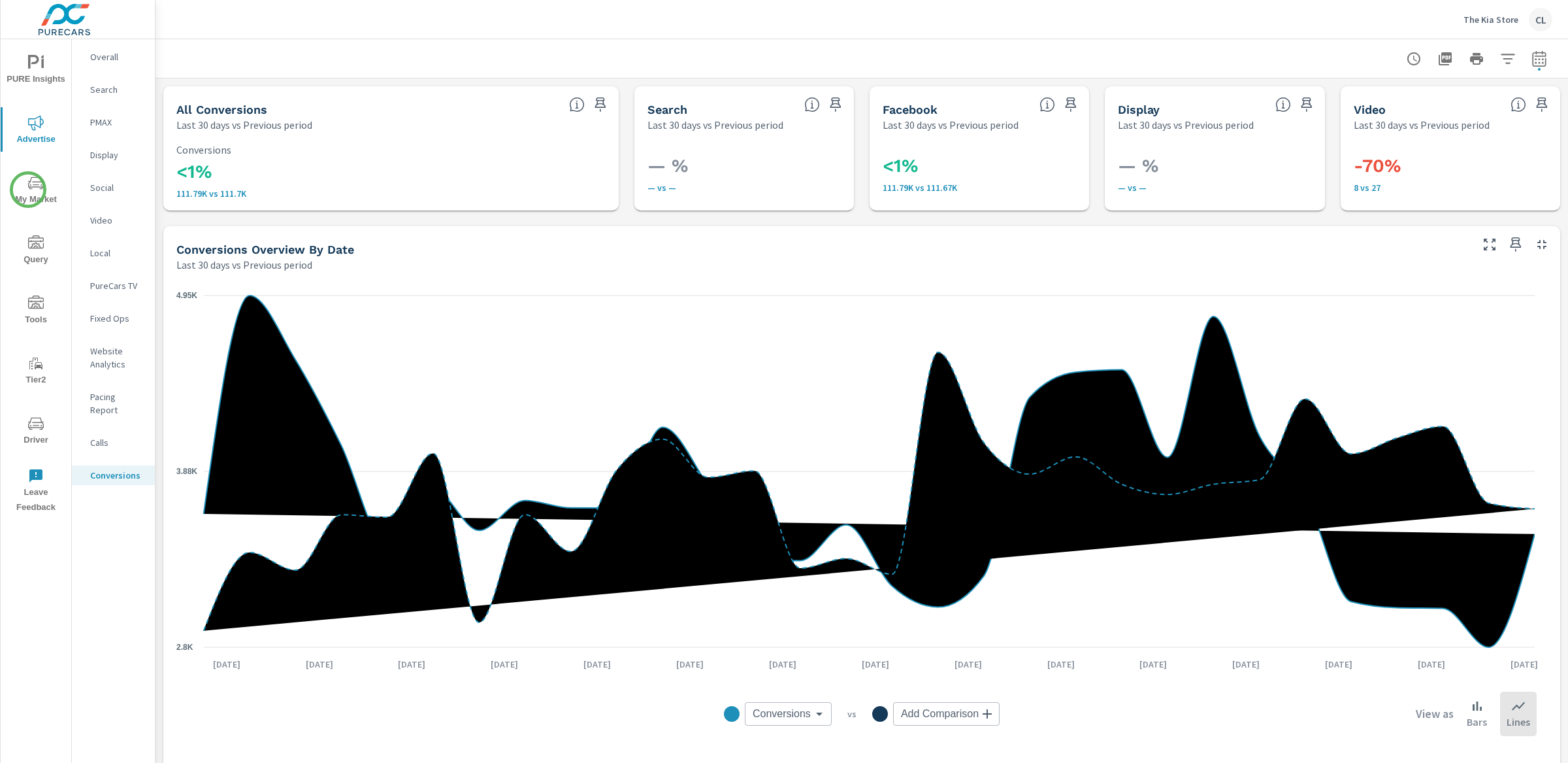
click at [28, 190] on icon "nav menu" at bounding box center [36, 183] width 16 height 16
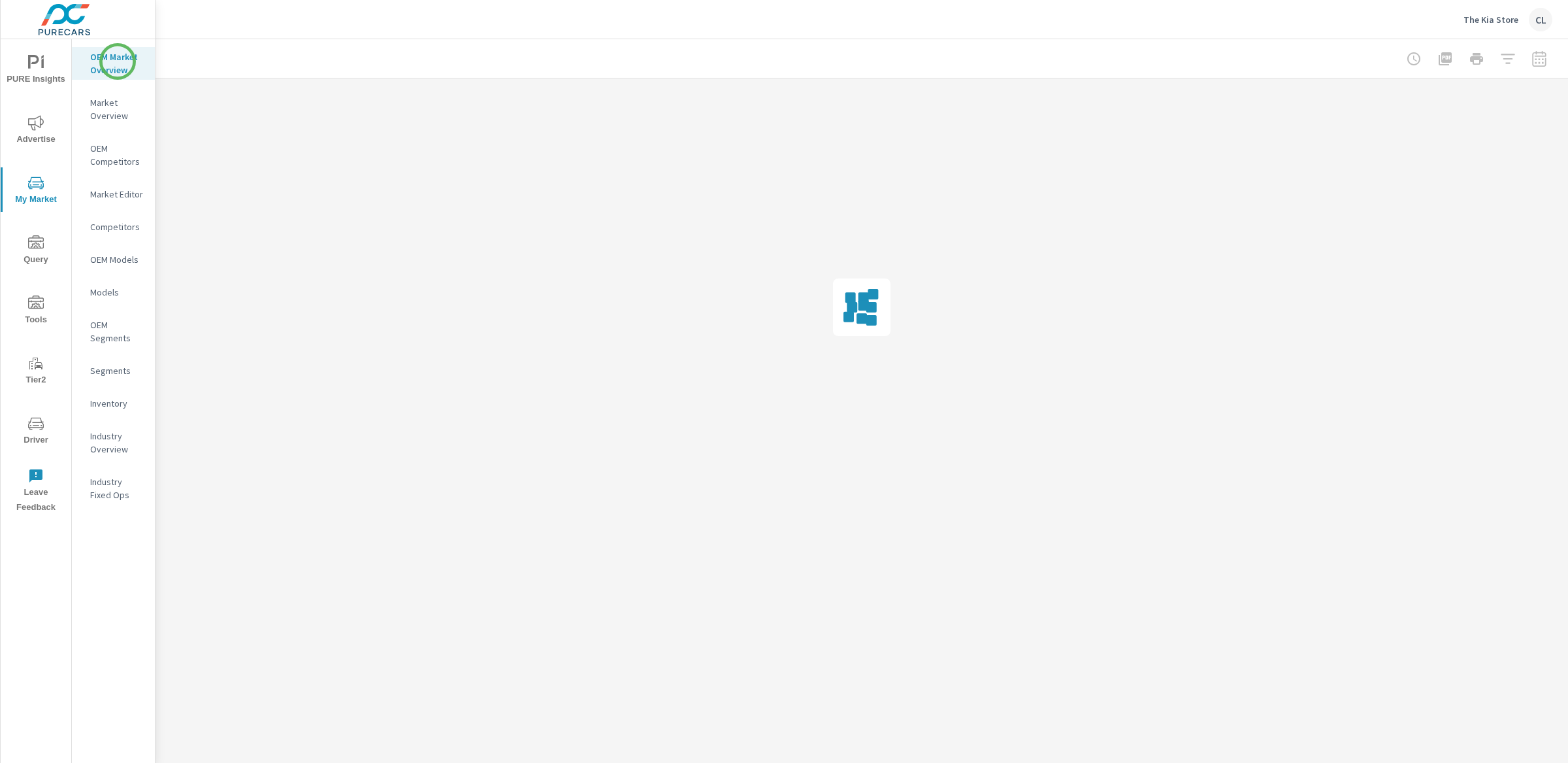
click at [118, 60] on p "OEM Market Overview" at bounding box center [117, 63] width 54 height 26
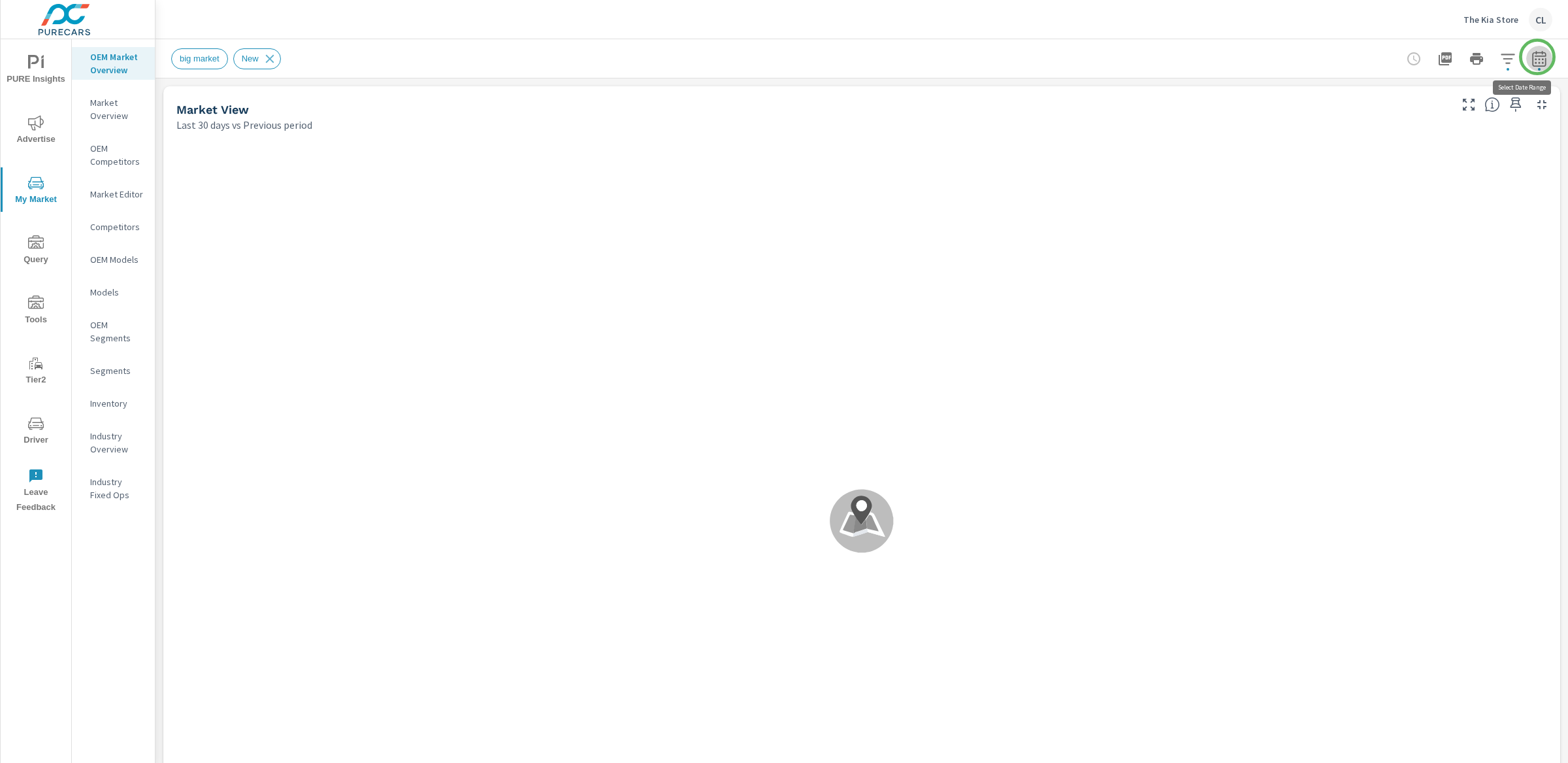
click at [1537, 57] on button "button" at bounding box center [1539, 59] width 26 height 26
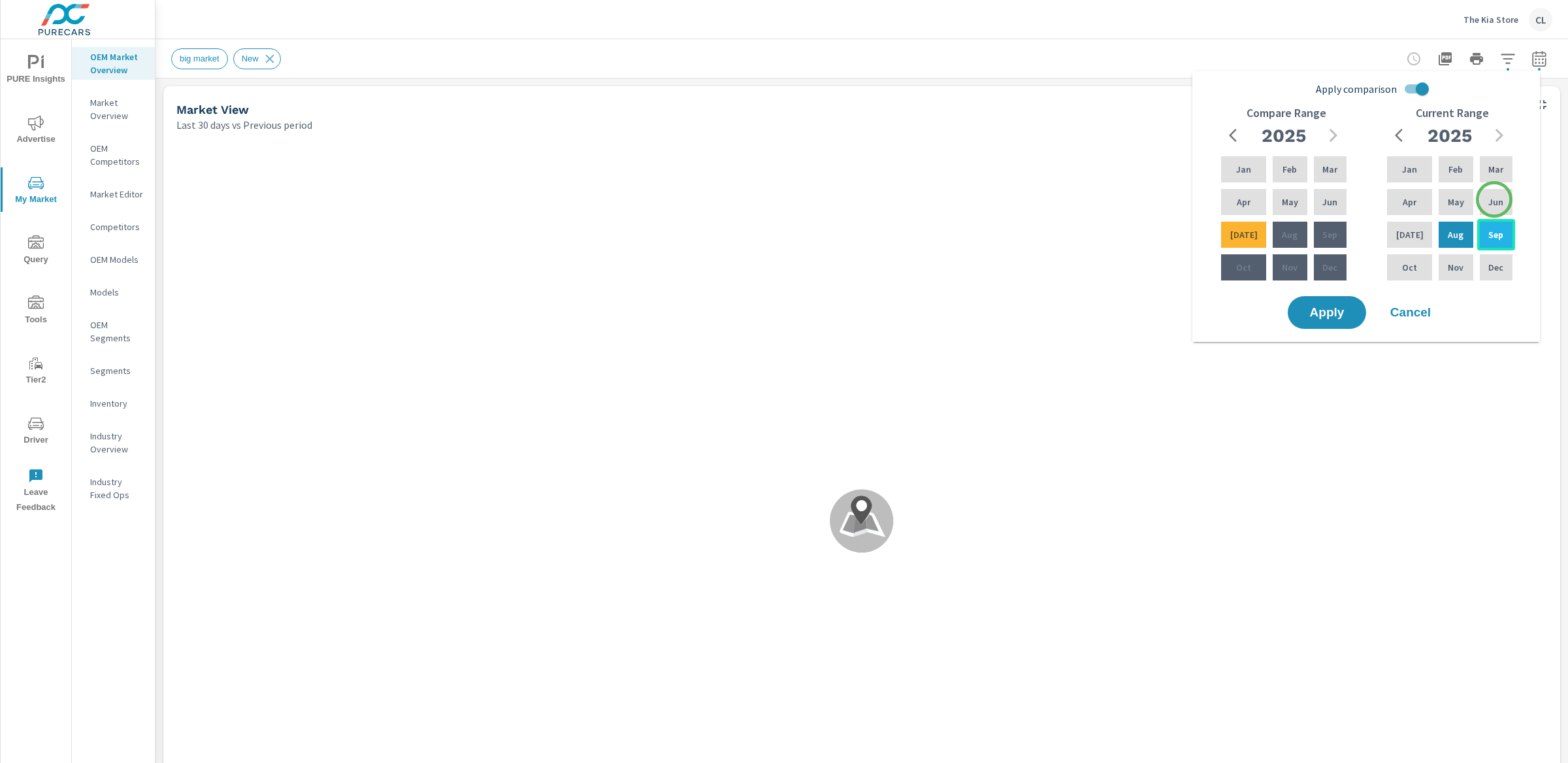
drag, startPoint x: 1494, startPoint y: 200, endPoint x: 1472, endPoint y: 221, distance: 30.4
click at [1494, 200] on p "Jun" at bounding box center [1496, 202] width 15 height 13
click at [1448, 238] on p "Aug" at bounding box center [1455, 235] width 16 height 13
click at [1322, 175] on p "Mar" at bounding box center [1330, 169] width 15 height 13
click at [1289, 202] on p "May" at bounding box center [1289, 202] width 16 height 13
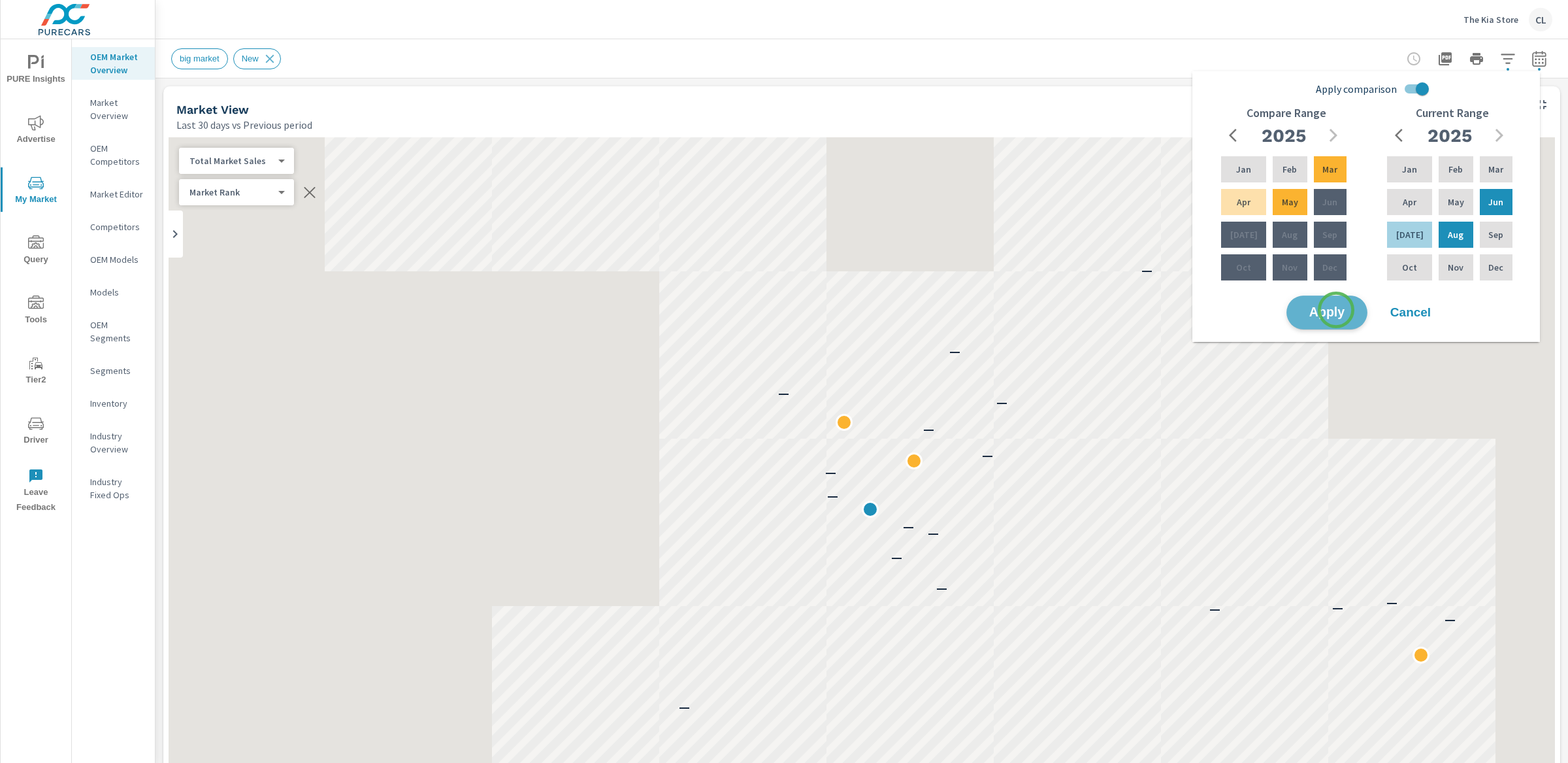
click at [1336, 310] on span "Apply" at bounding box center [1326, 312] width 53 height 13
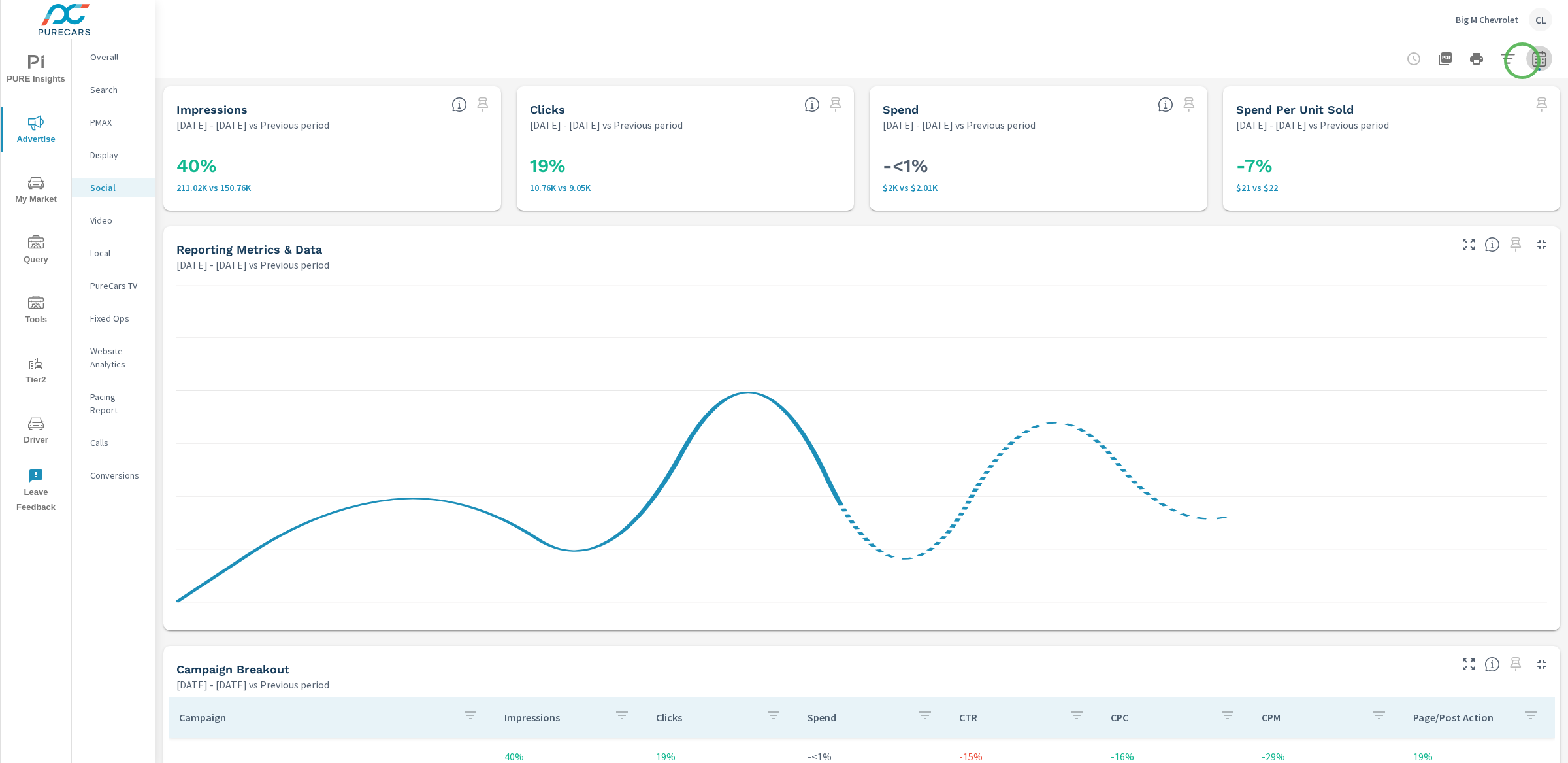
click at [1531, 61] on icon "button" at bounding box center [1539, 59] width 16 height 16
select select "Previous period"
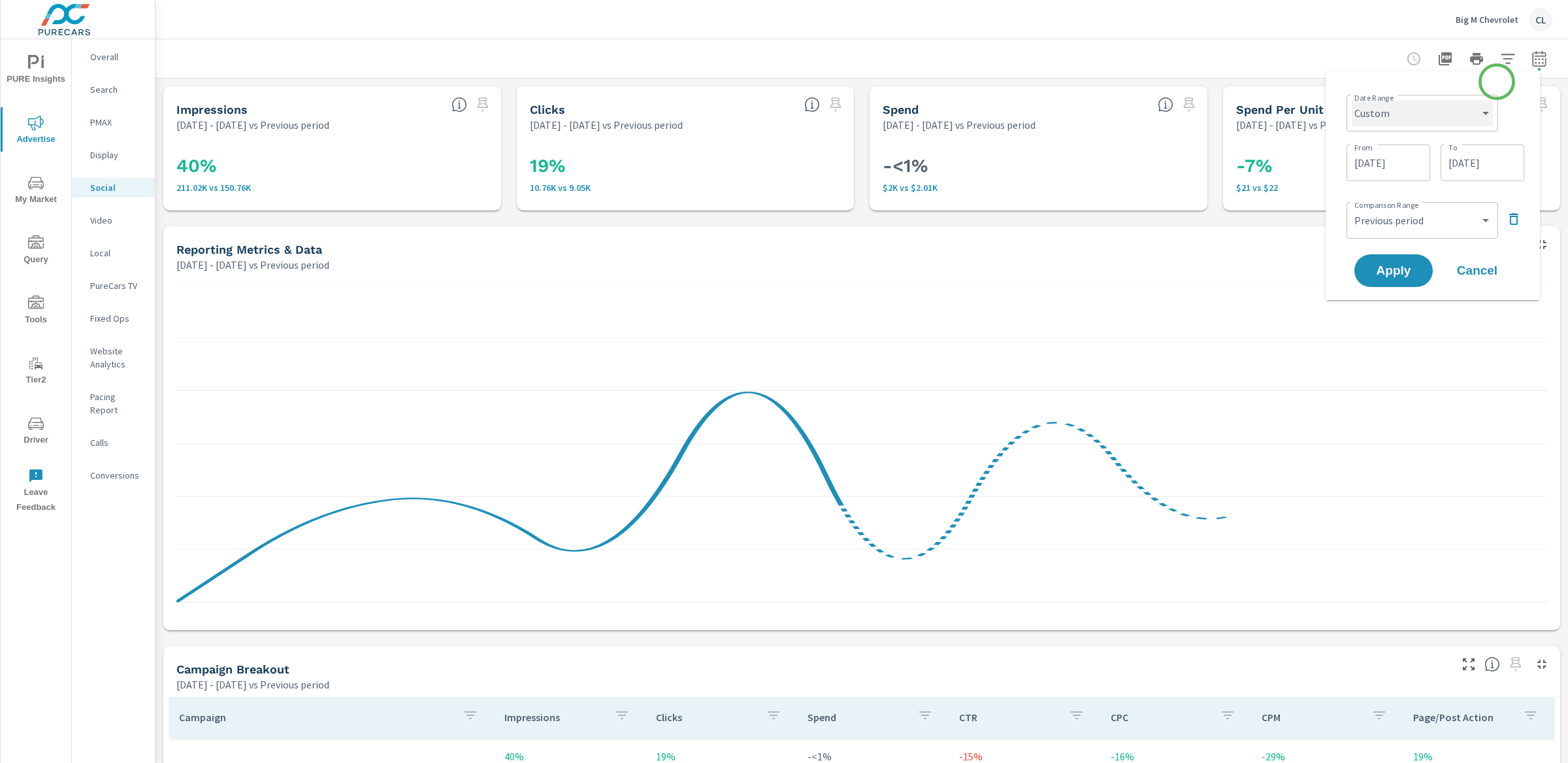
click at [1449, 120] on select "Custom [DATE] Last week Last 7 days Last 14 days Last 30 days Last 45 days Last…" at bounding box center [1422, 113] width 141 height 26
click at [1352, 100] on select "Custom [DATE] Last week Last 7 days Last 14 days Last 30 days Last 45 days Last…" at bounding box center [1422, 113] width 141 height 26
select select "Last 30 days"
click at [1364, 224] on button "Apply" at bounding box center [1393, 221] width 81 height 34
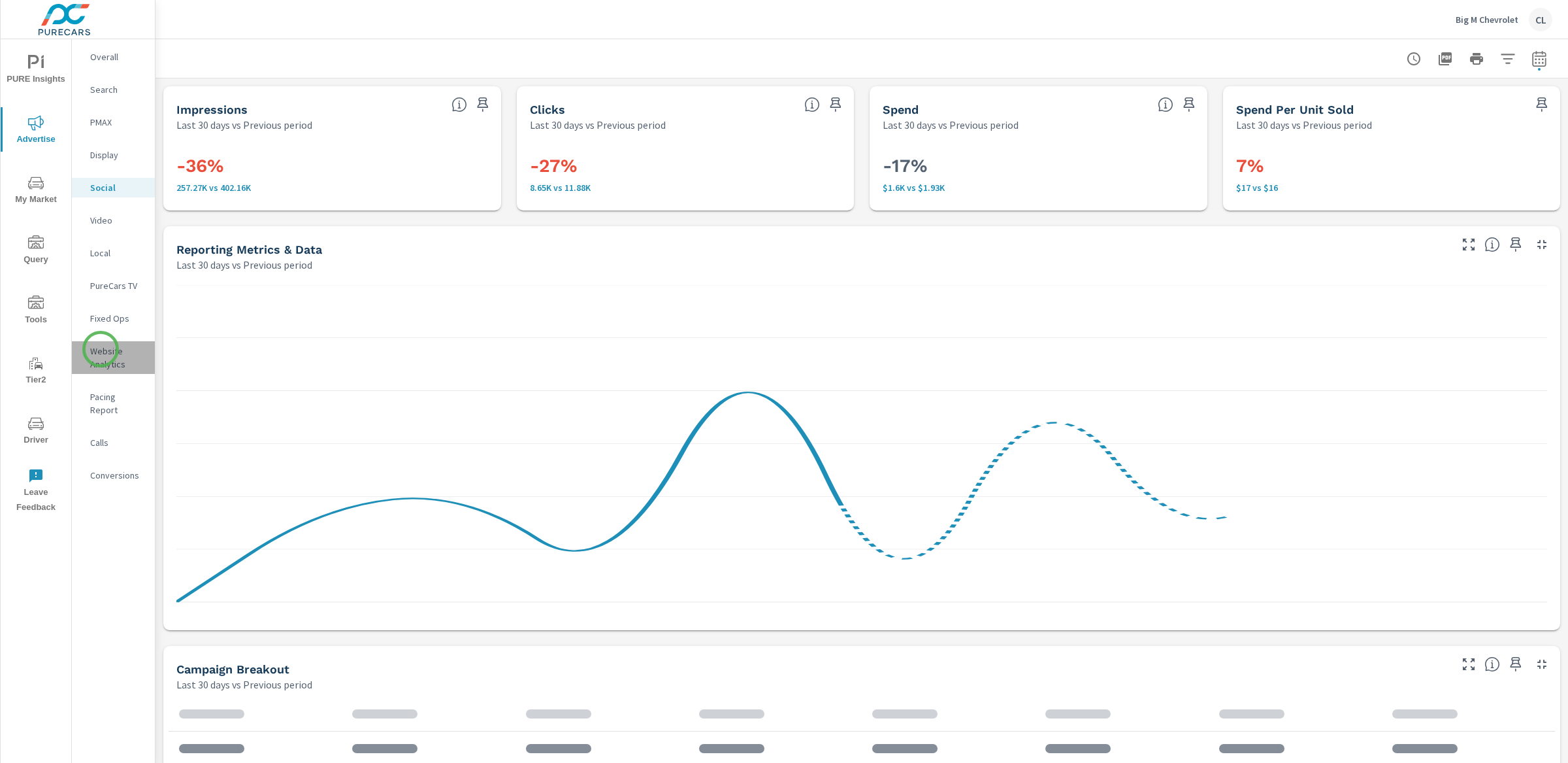
click at [101, 349] on p "Website Analytics" at bounding box center [117, 358] width 54 height 26
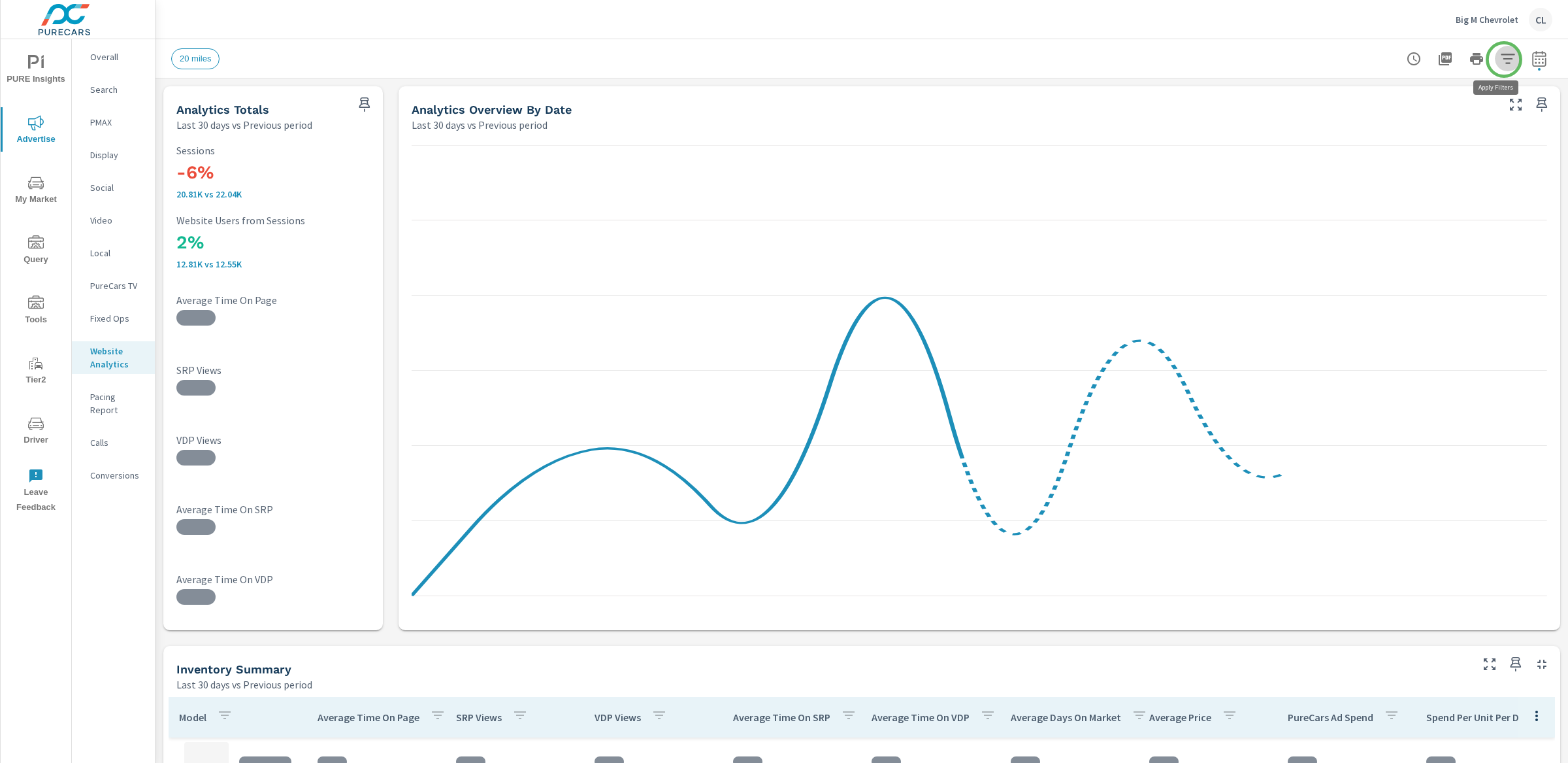
click at [1504, 59] on button "button" at bounding box center [1508, 59] width 26 height 26
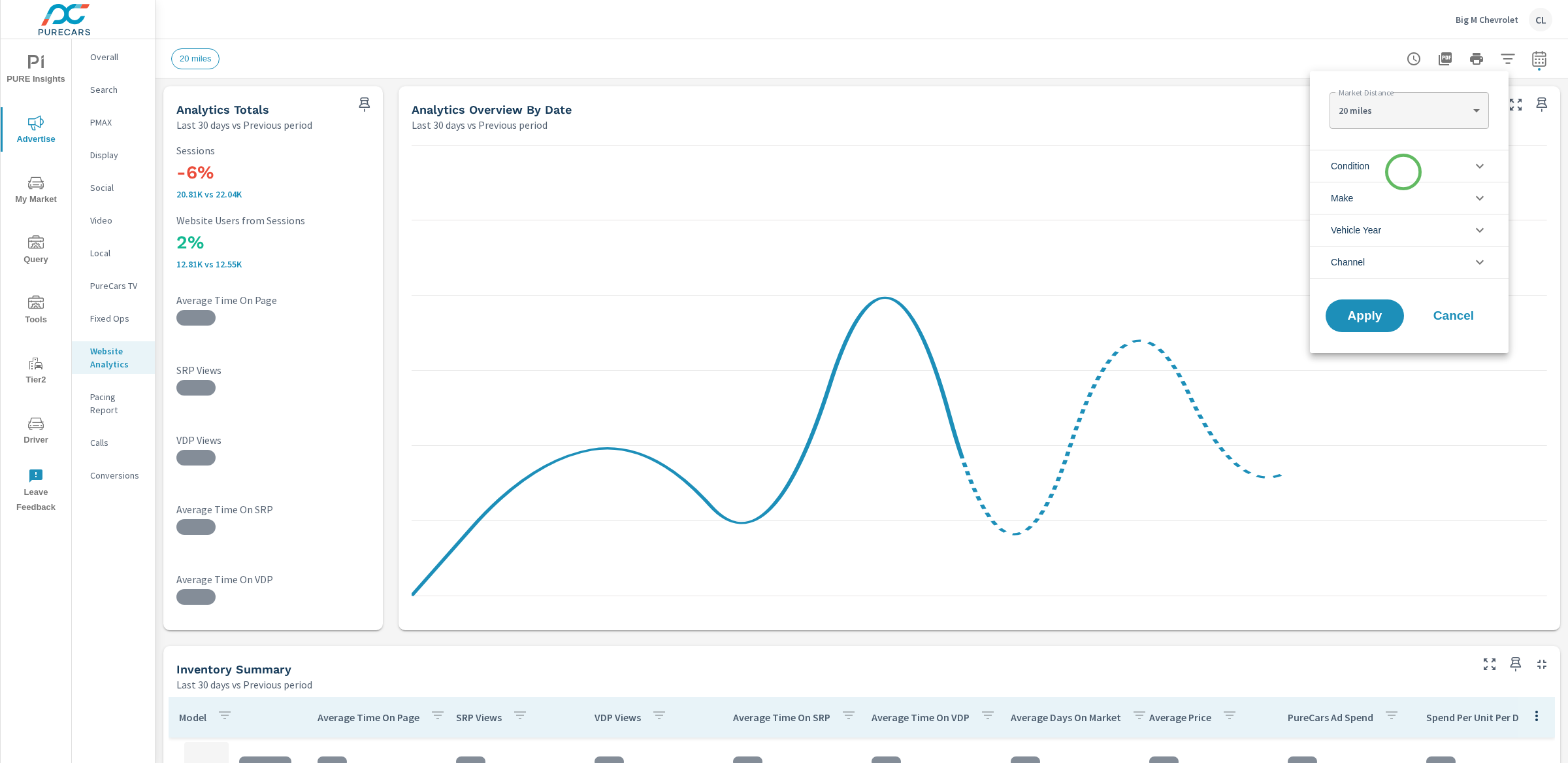
click at [1399, 176] on li "Condition" at bounding box center [1409, 165] width 199 height 32
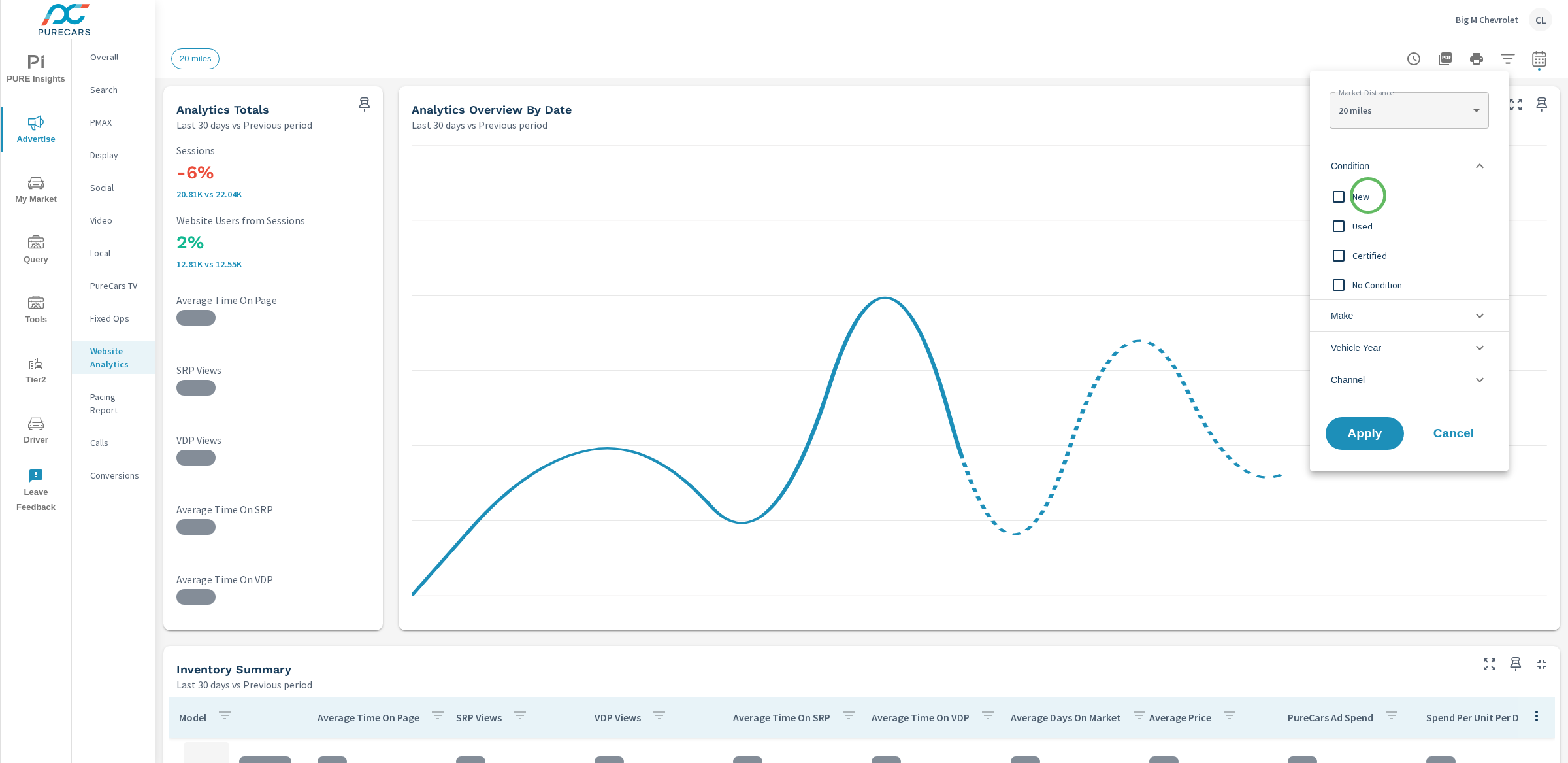
click at [1366, 198] on span "New" at bounding box center [1424, 197] width 143 height 16
click at [1370, 314] on li "Make" at bounding box center [1409, 315] width 199 height 32
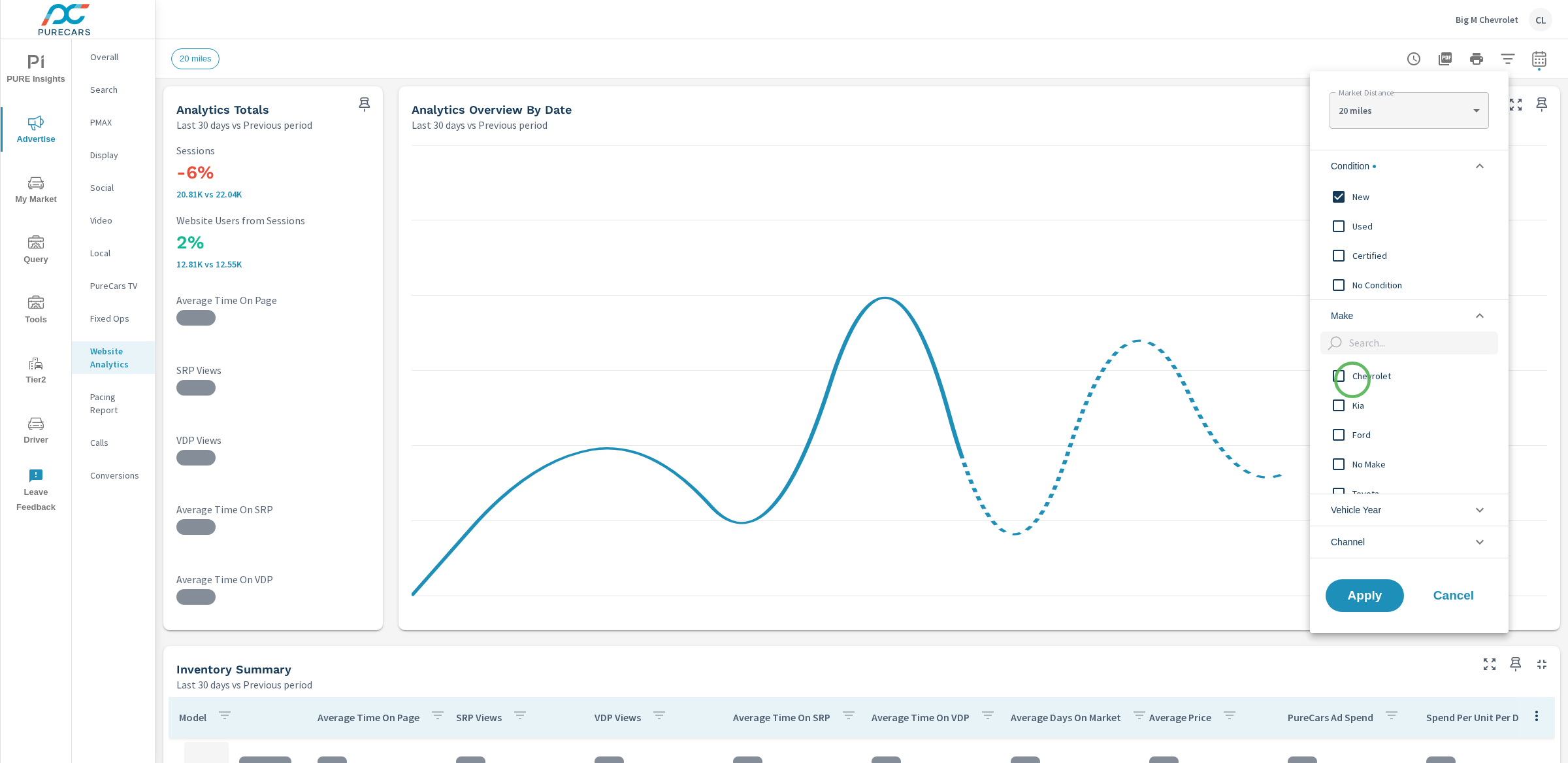
click at [1353, 380] on span "Chevrolet" at bounding box center [1424, 376] width 143 height 16
click at [1363, 602] on span "Apply" at bounding box center [1365, 595] width 53 height 13
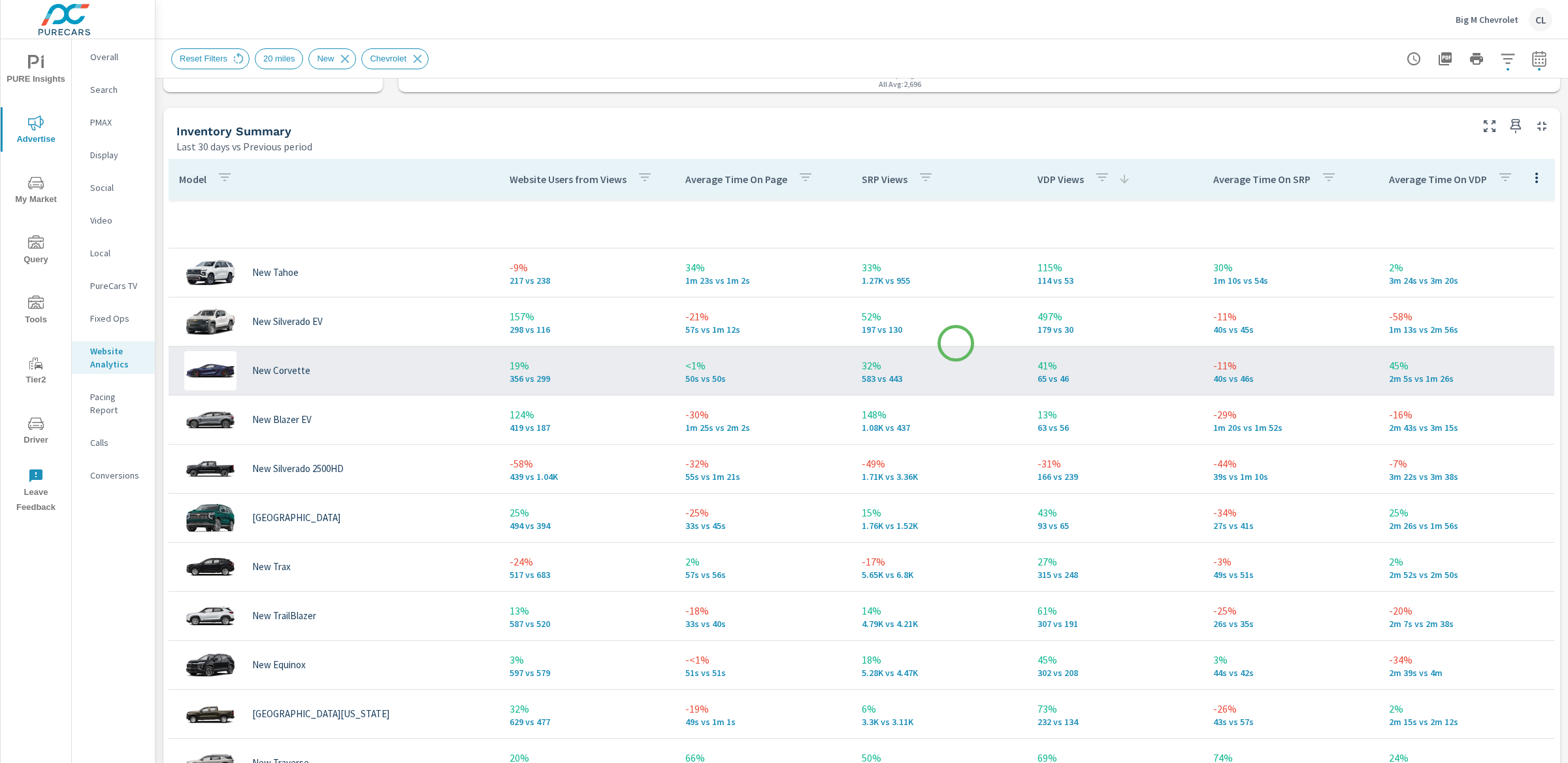
scroll to position [518, 0]
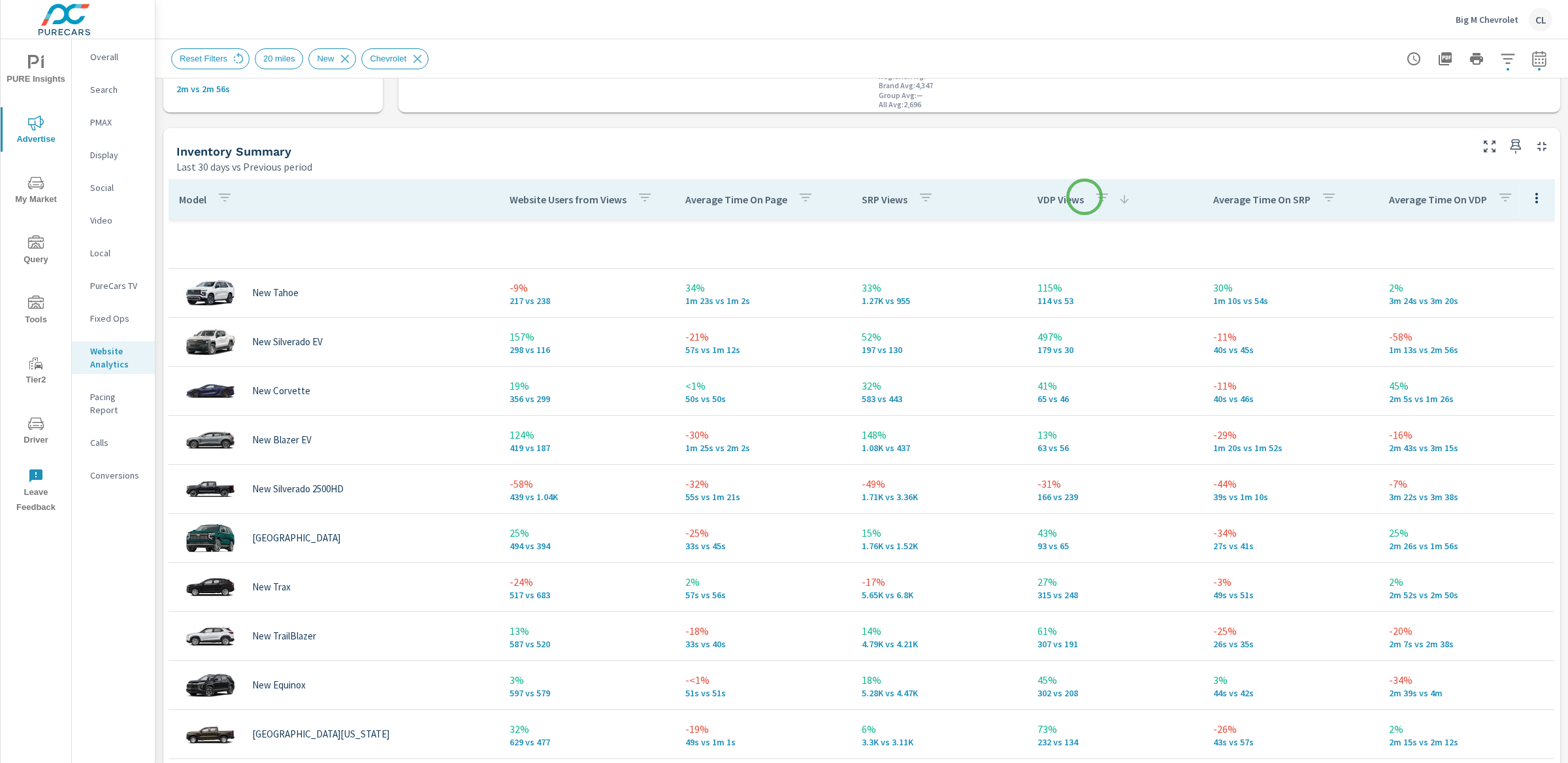
click at [1096, 197] on icon "button" at bounding box center [1102, 198] width 12 height 8
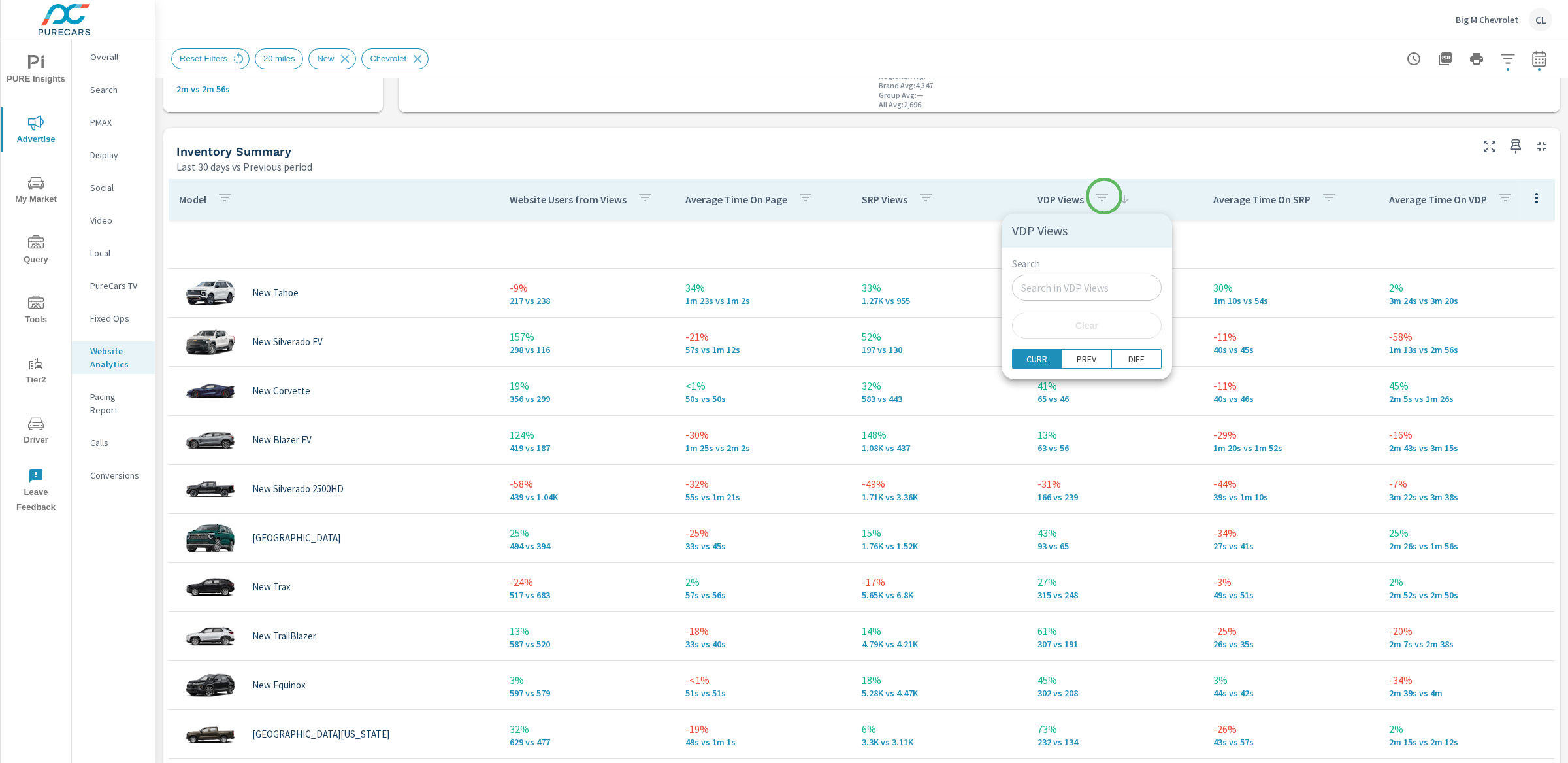
click at [1108, 197] on div at bounding box center [784, 382] width 1568 height 763
click at [1118, 197] on icon at bounding box center [1124, 200] width 13 height 13
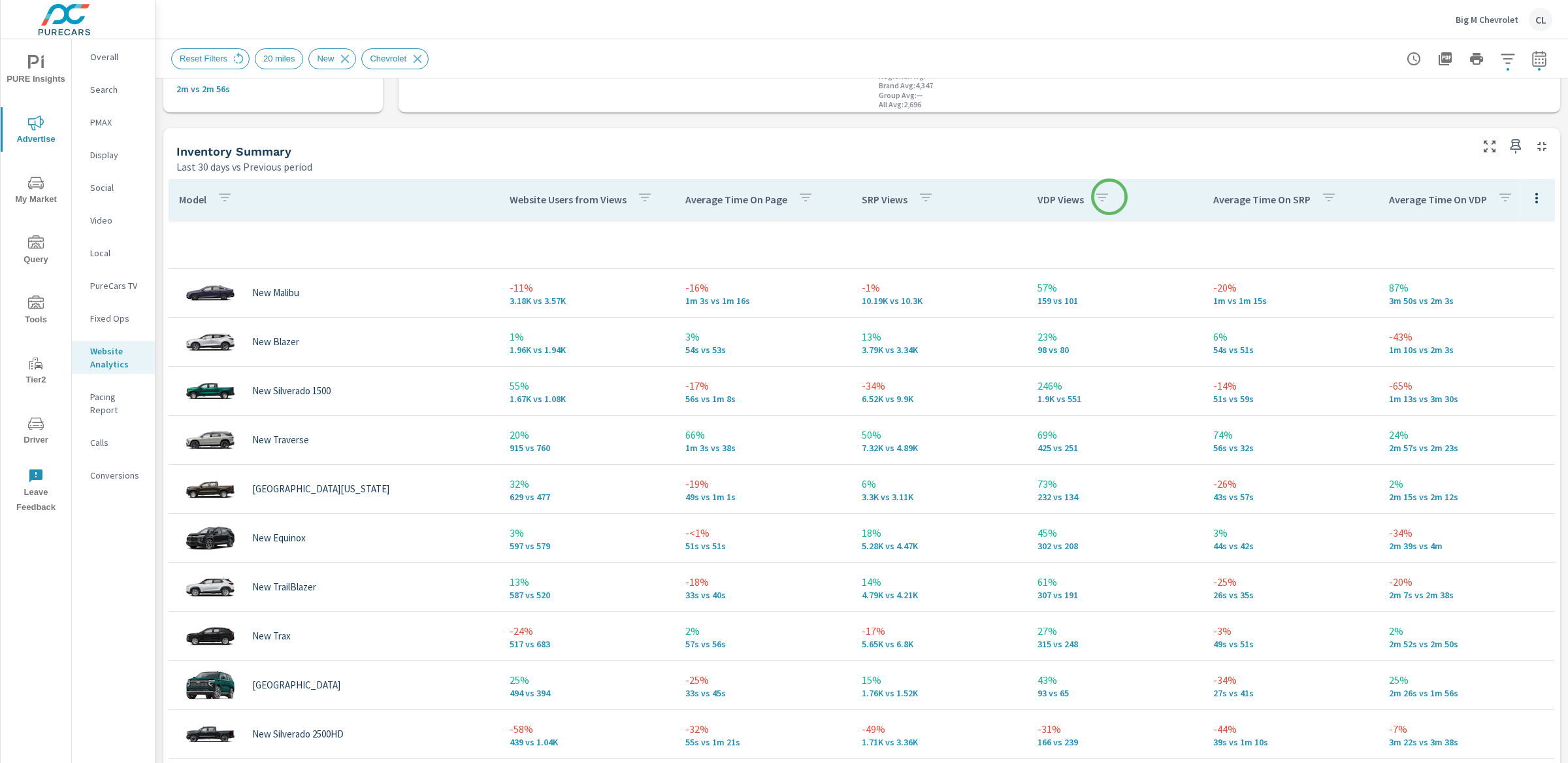
click at [1110, 197] on th "VDP Views" at bounding box center [1115, 200] width 176 height 41
click at [1104, 200] on th "VDP Views" at bounding box center [1115, 200] width 176 height 41
click at [1089, 196] on button "button" at bounding box center [1102, 200] width 26 height 30
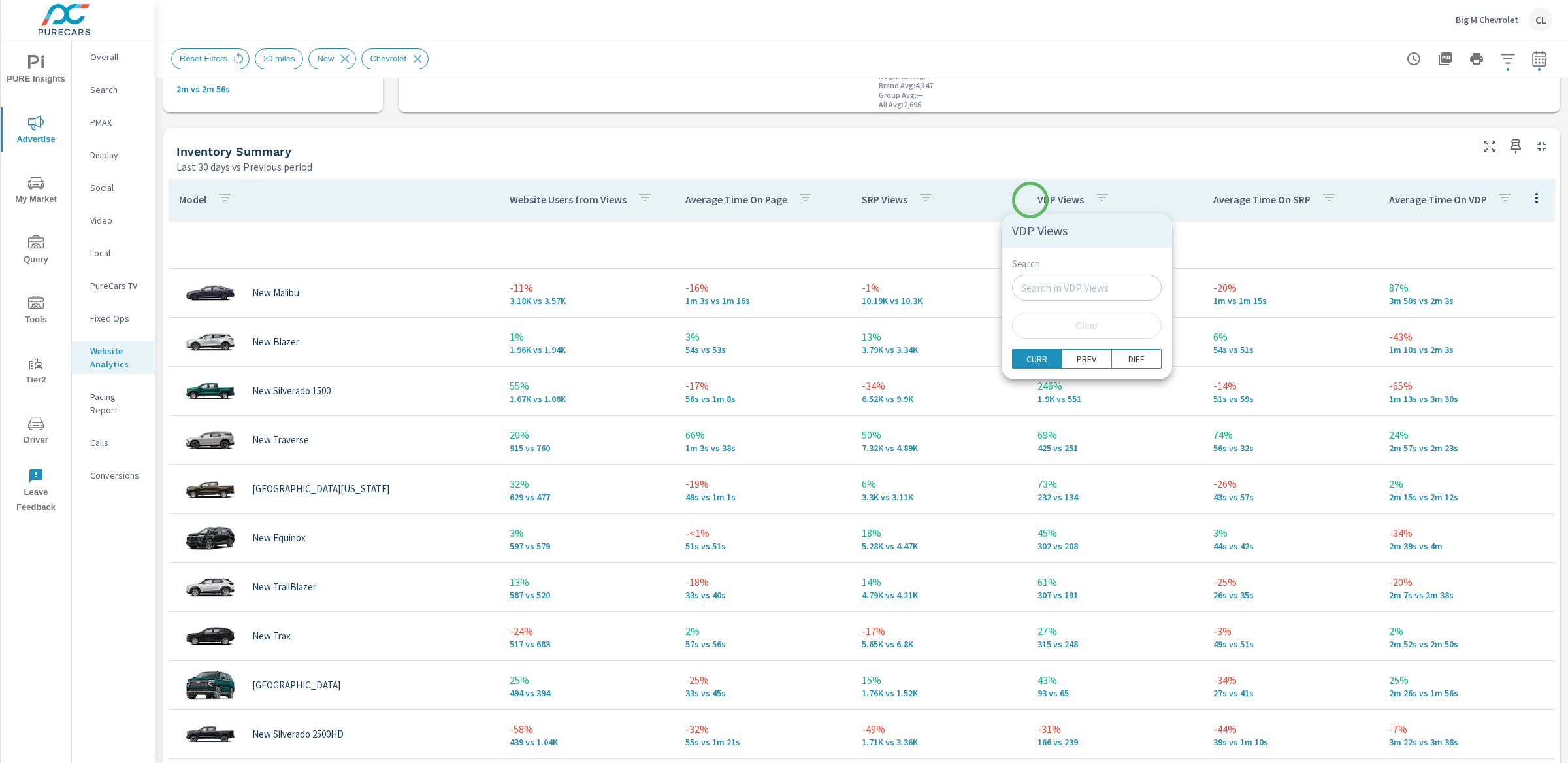
click at [1030, 200] on div at bounding box center [784, 382] width 1568 height 763
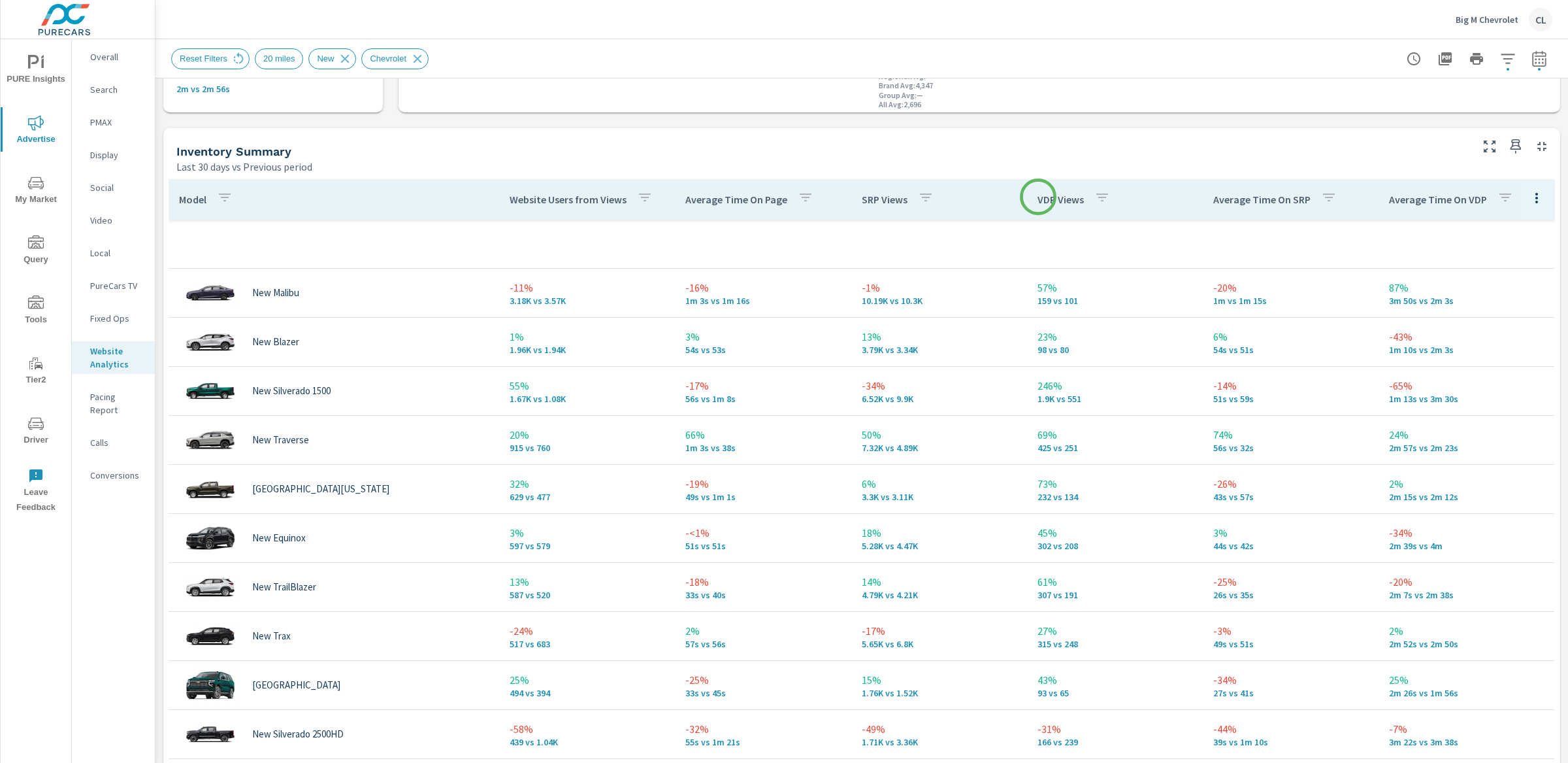
click at [1039, 197] on p "VDP Views" at bounding box center [1060, 200] width 46 height 13
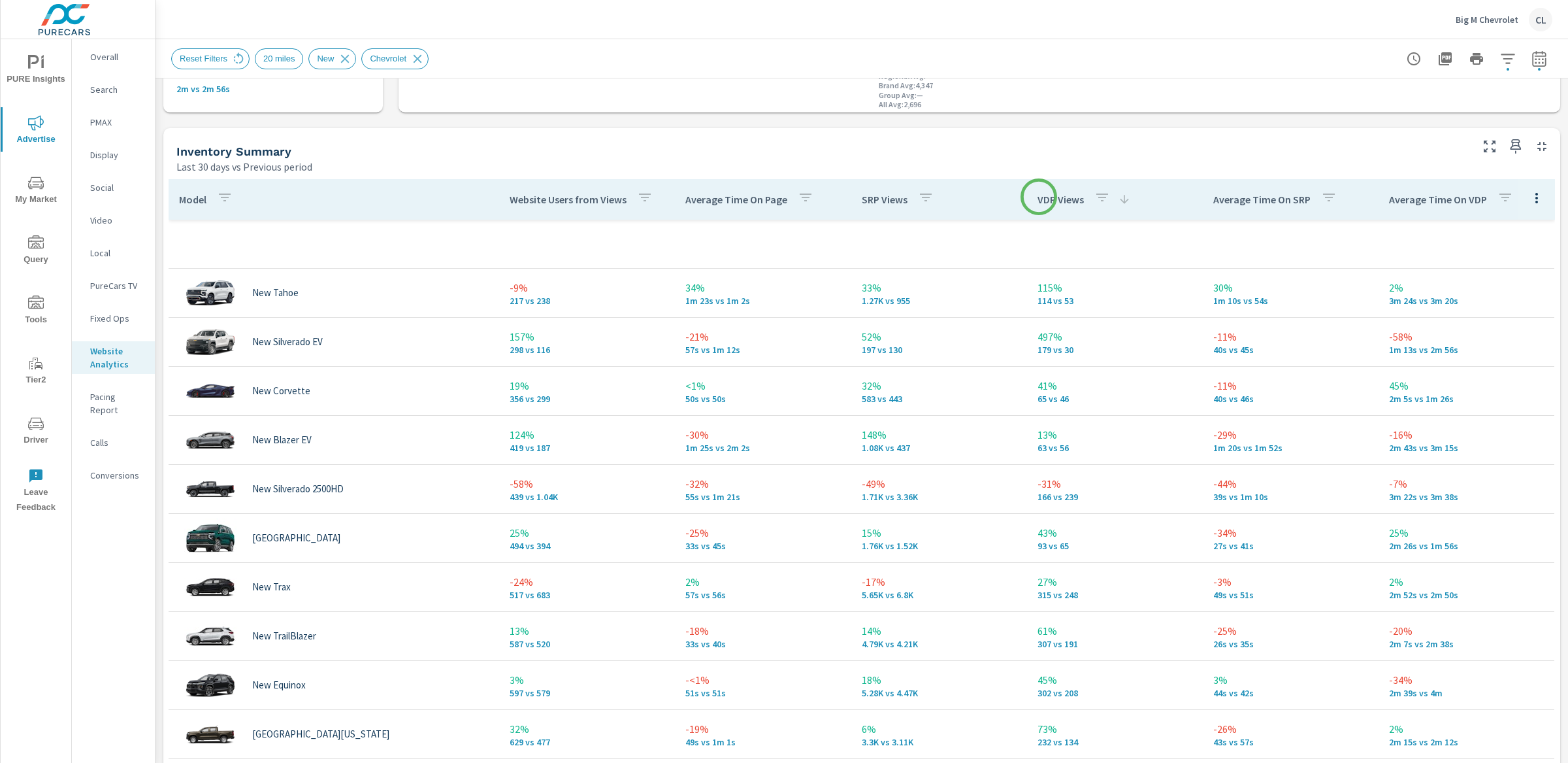
click at [1039, 197] on p "VDP Views" at bounding box center [1060, 200] width 46 height 13
click at [1120, 198] on icon at bounding box center [1123, 199] width 9 height 9
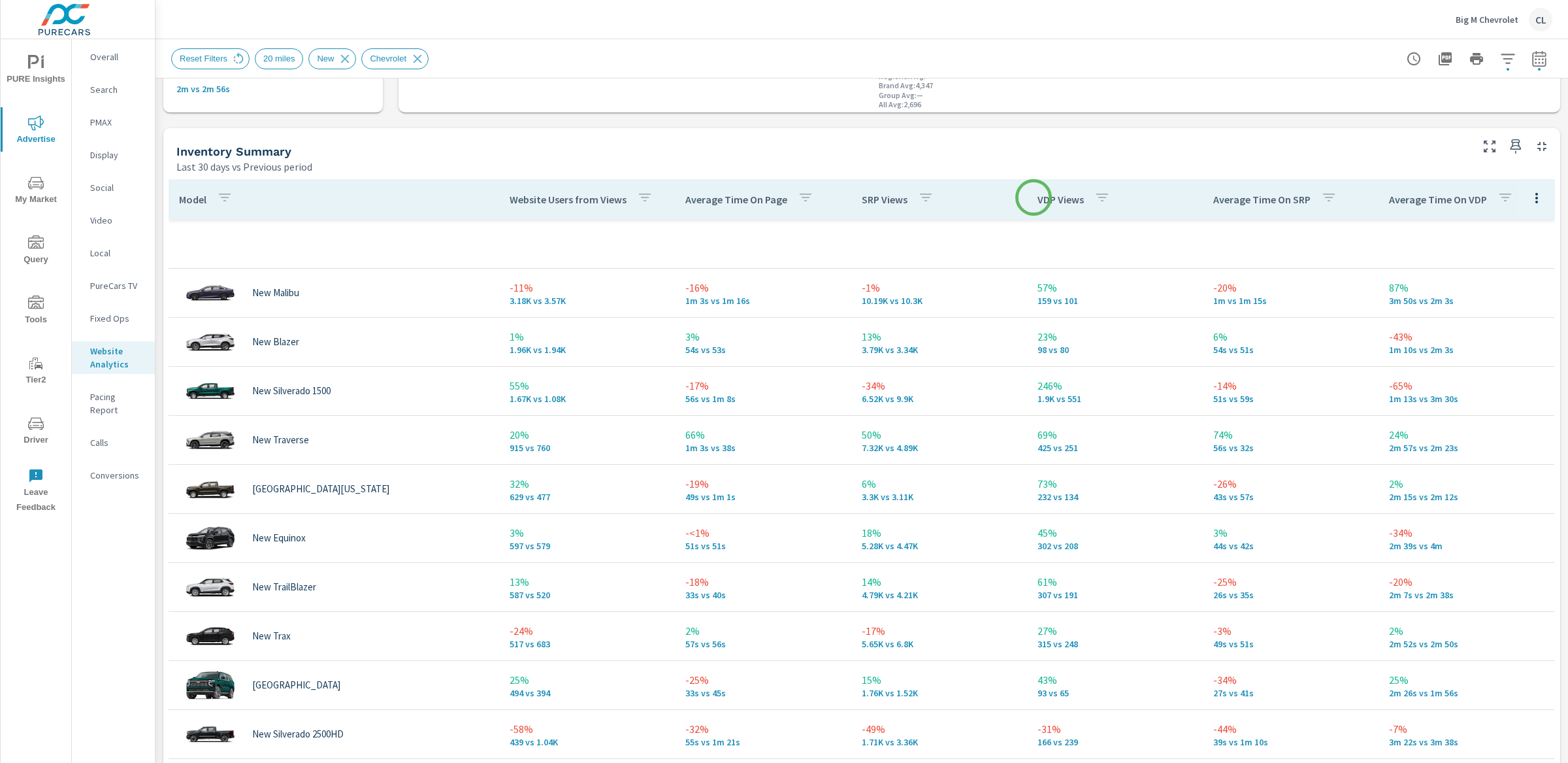
click at [1037, 198] on p "VDP Views" at bounding box center [1060, 200] width 46 height 13
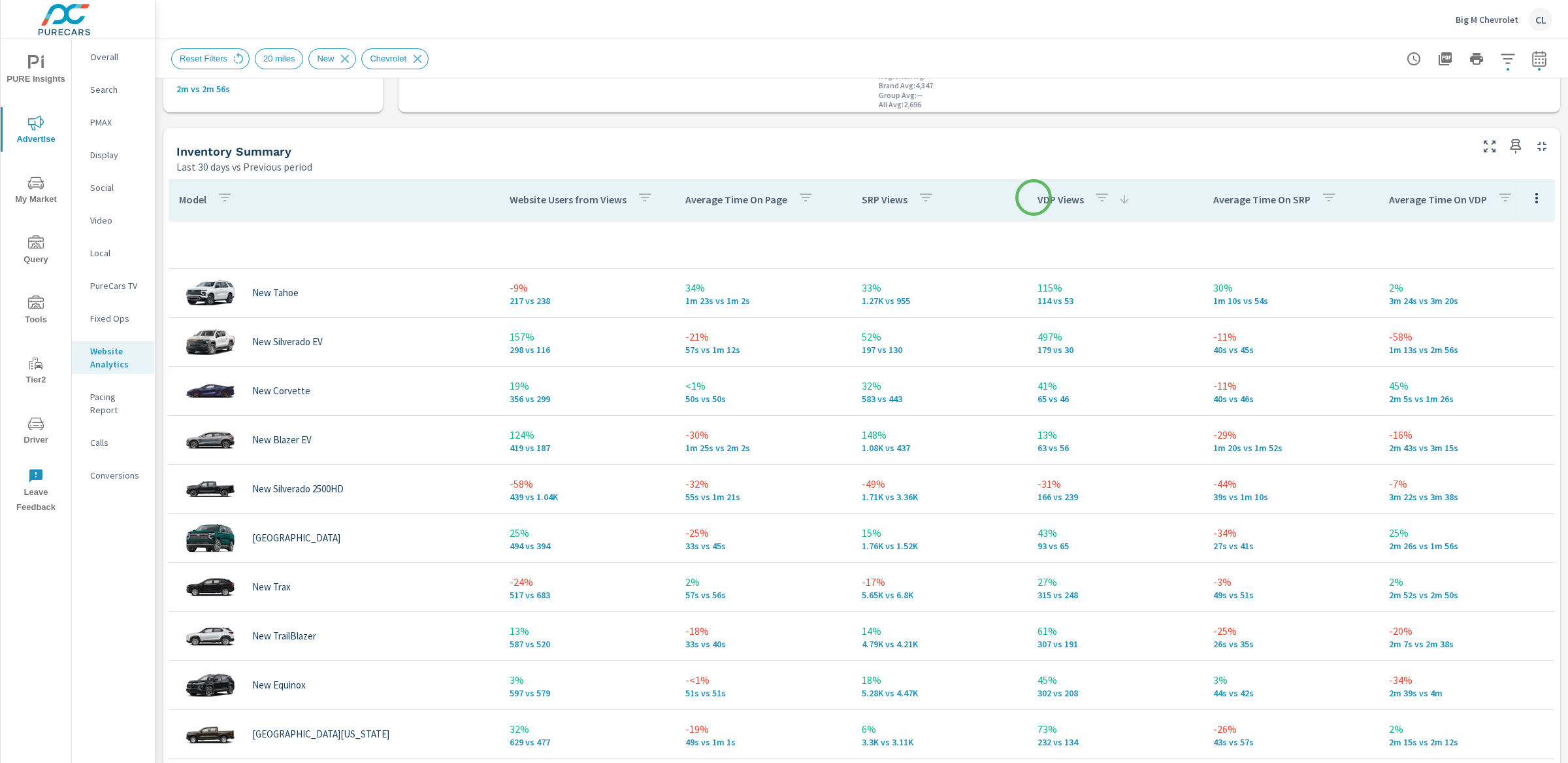
click at [1037, 198] on p "VDP Views" at bounding box center [1060, 200] width 46 height 13
click at [1095, 197] on icon "button" at bounding box center [1102, 198] width 16 height 16
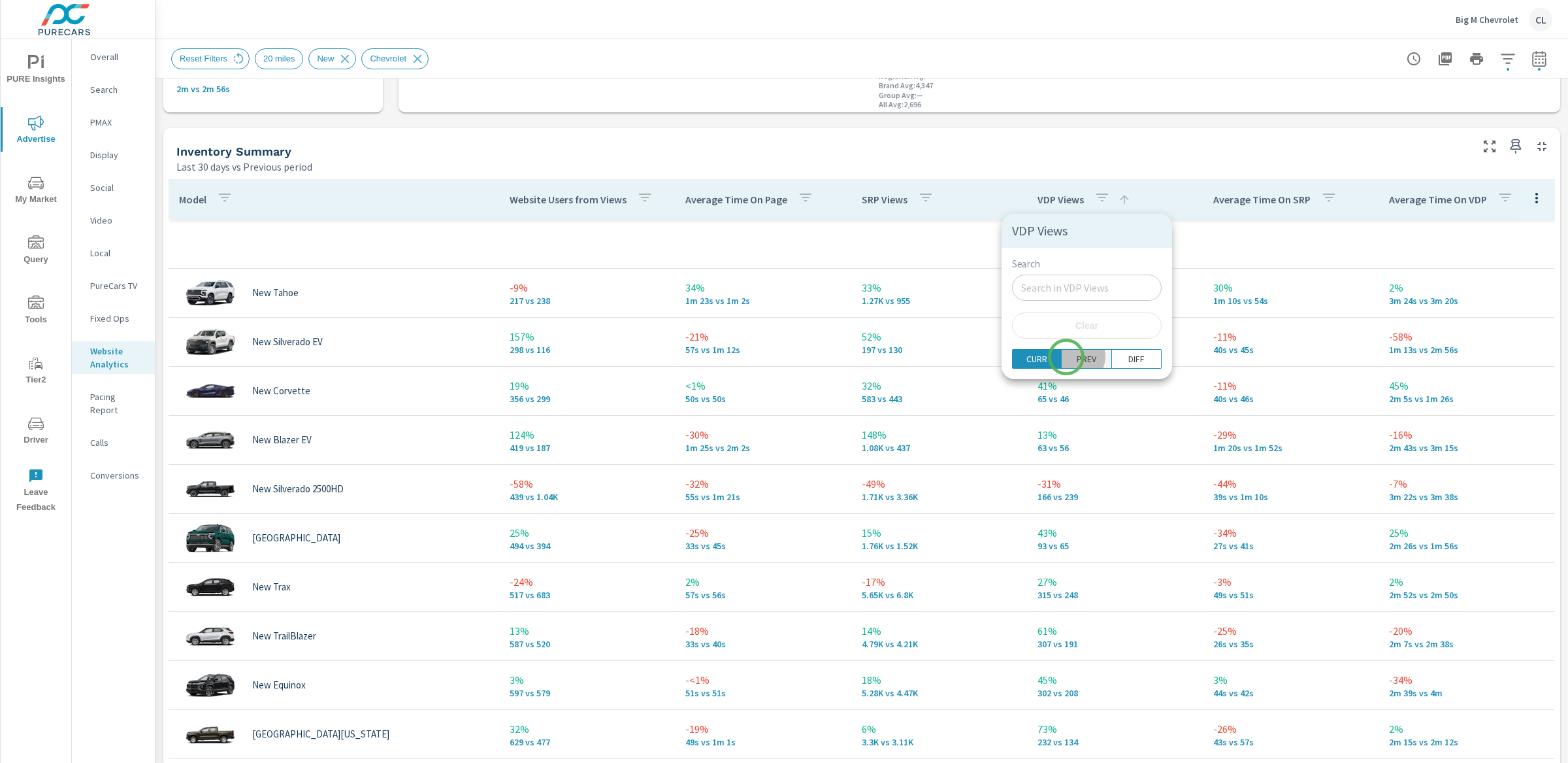
click at [1077, 357] on p "PREV" at bounding box center [1087, 359] width 20 height 13
click at [1123, 356] on span "DIFF" at bounding box center [1136, 359] width 41 height 13
click at [1017, 359] on span "CURR" at bounding box center [1037, 359] width 41 height 13
click at [1183, 232] on div at bounding box center [784, 382] width 1568 height 763
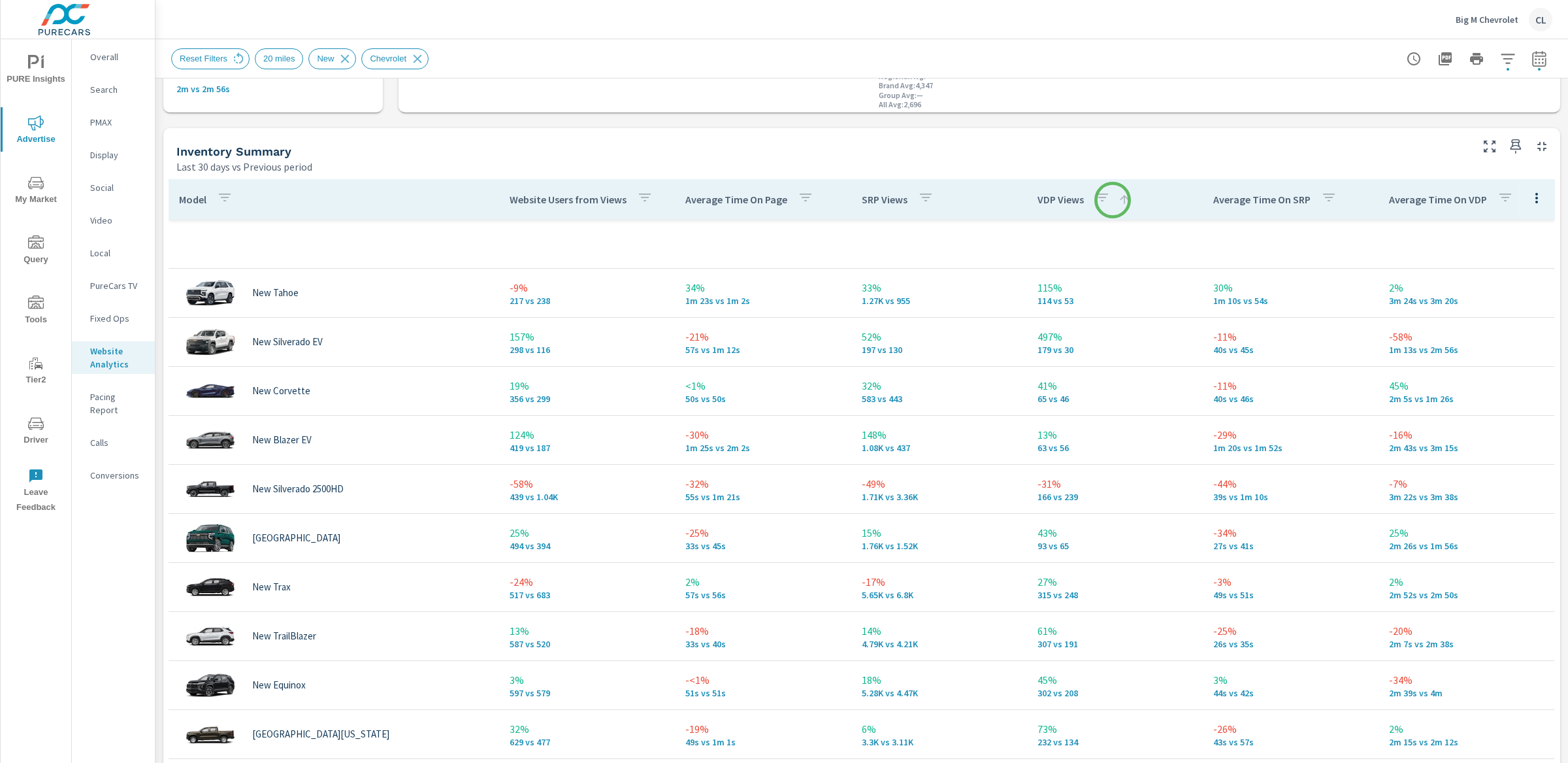
click at [1118, 200] on icon at bounding box center [1124, 200] width 13 height 13
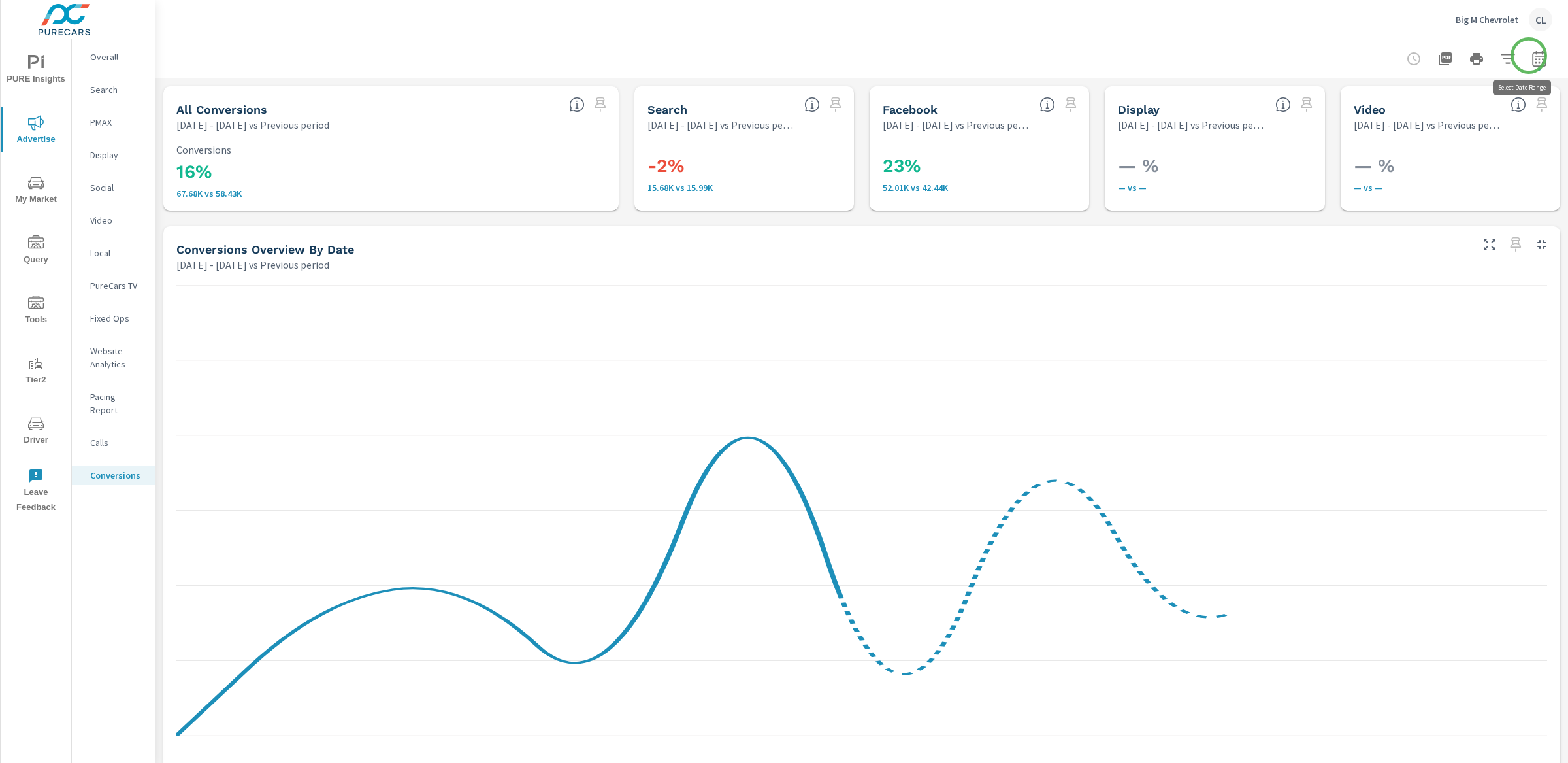
scroll to position [392, 0]
click at [1532, 55] on icon "button" at bounding box center [1538, 58] width 14 height 16
select select "Previous period"
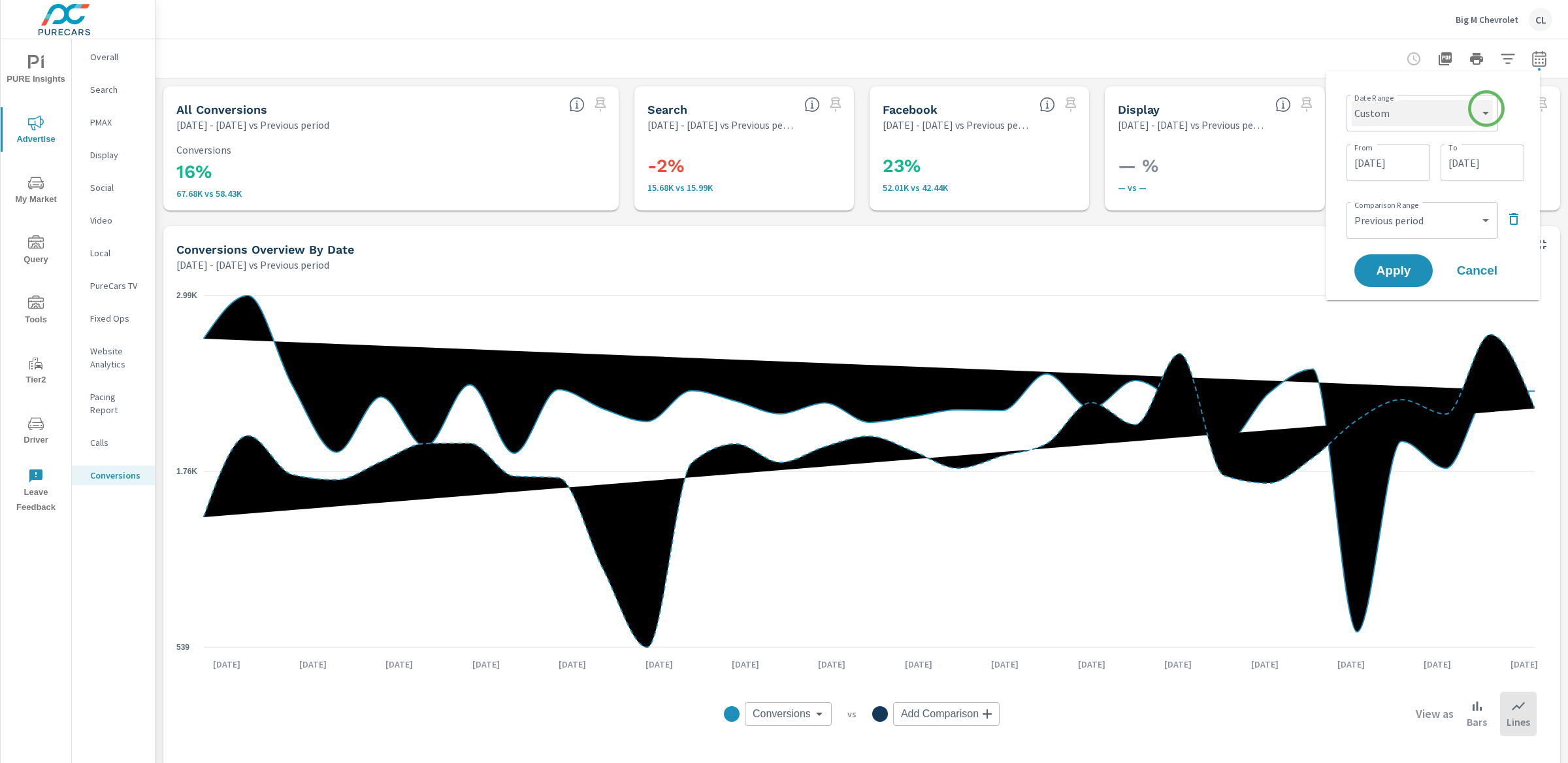
click at [1486, 111] on select "Custom [DATE] Last week Last 7 days Last 14 days Last 30 days Last 45 days Last…" at bounding box center [1422, 113] width 141 height 26
click at [1352, 100] on select "Custom [DATE] Last week Last 7 days Last 14 days Last 30 days Last 45 days Last…" at bounding box center [1422, 113] width 141 height 26
select select "Last 30 days"
click at [1405, 215] on span "Apply" at bounding box center [1393, 221] width 53 height 13
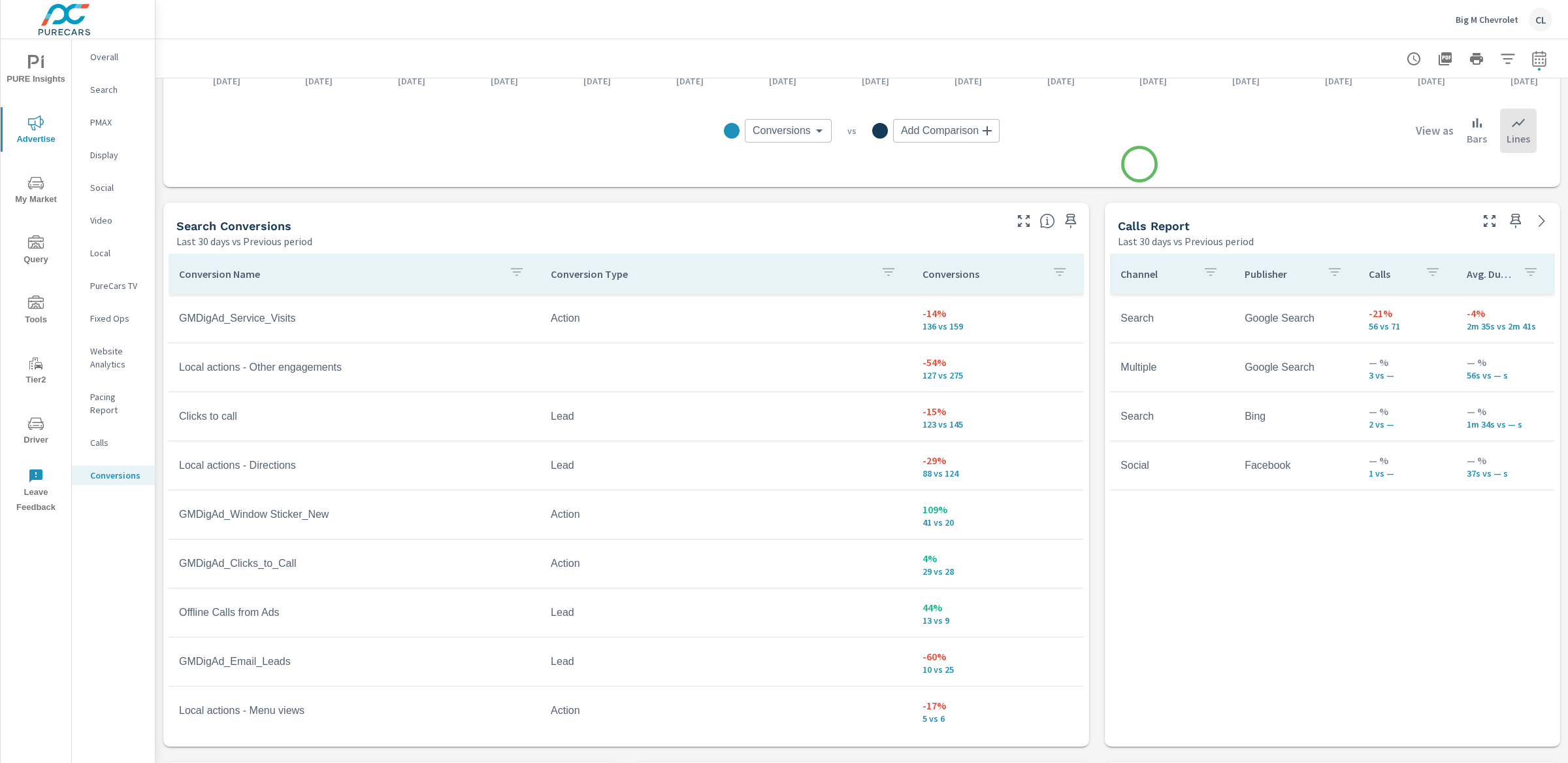
scroll to position [590, 0]
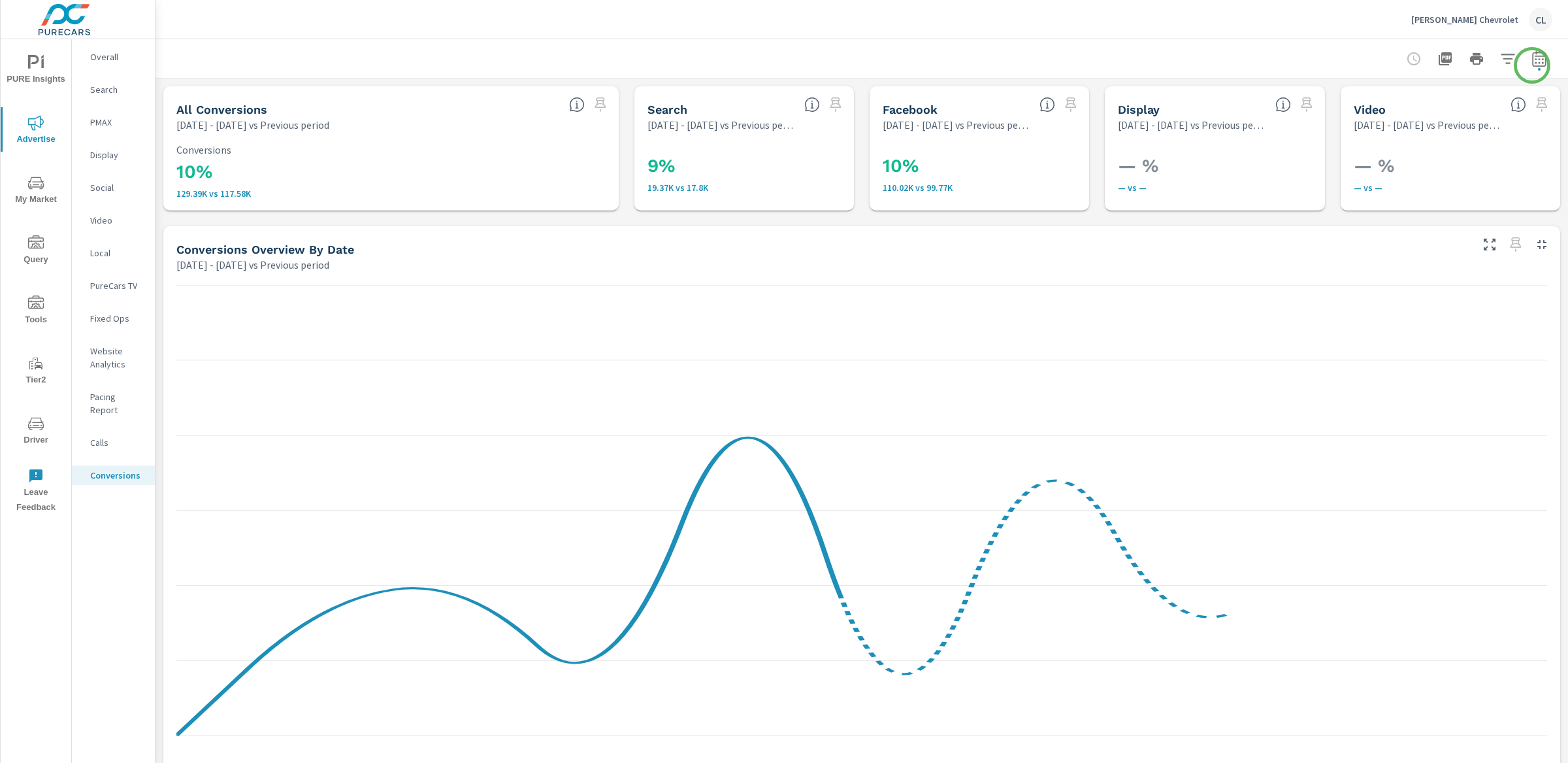
click at [1531, 63] on icon "button" at bounding box center [1539, 59] width 16 height 16
select select "Previous period"
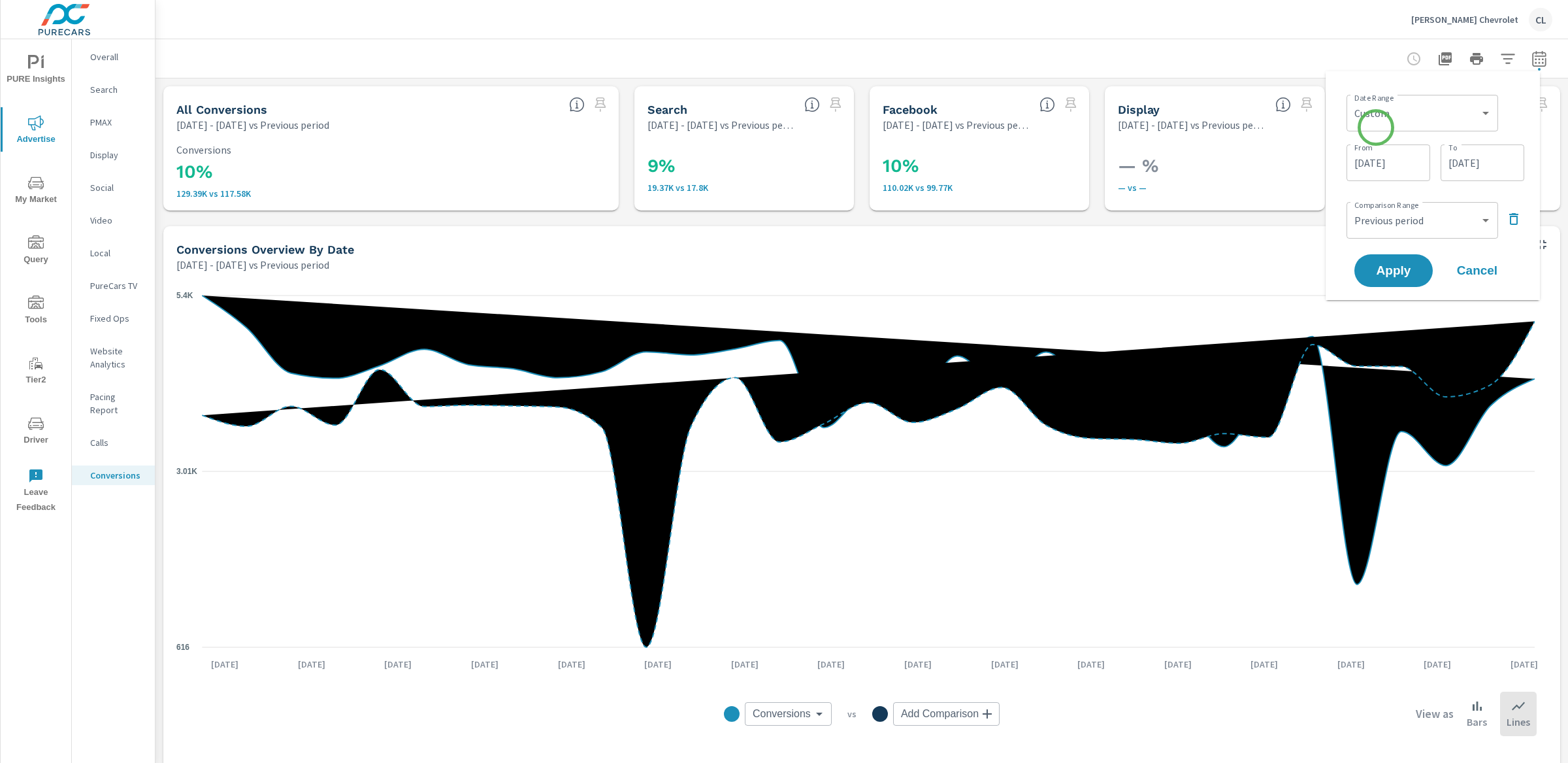
click at [1376, 127] on div "Custom [DATE] Last week Last 7 days Last 14 days Last 30 days Last 45 days Last…" at bounding box center [1422, 113] width 151 height 37
click at [1381, 119] on select "Custom [DATE] Last week Last 7 days Last 14 days Last 30 days Last 45 days Last…" at bounding box center [1422, 113] width 141 height 26
click at [1352, 100] on select "Custom [DATE] Last week Last 7 days Last 14 days Last 30 days Last 45 days Last…" at bounding box center [1422, 113] width 141 height 26
select select "Last 30 days"
click at [1395, 225] on span "Apply" at bounding box center [1393, 221] width 53 height 13
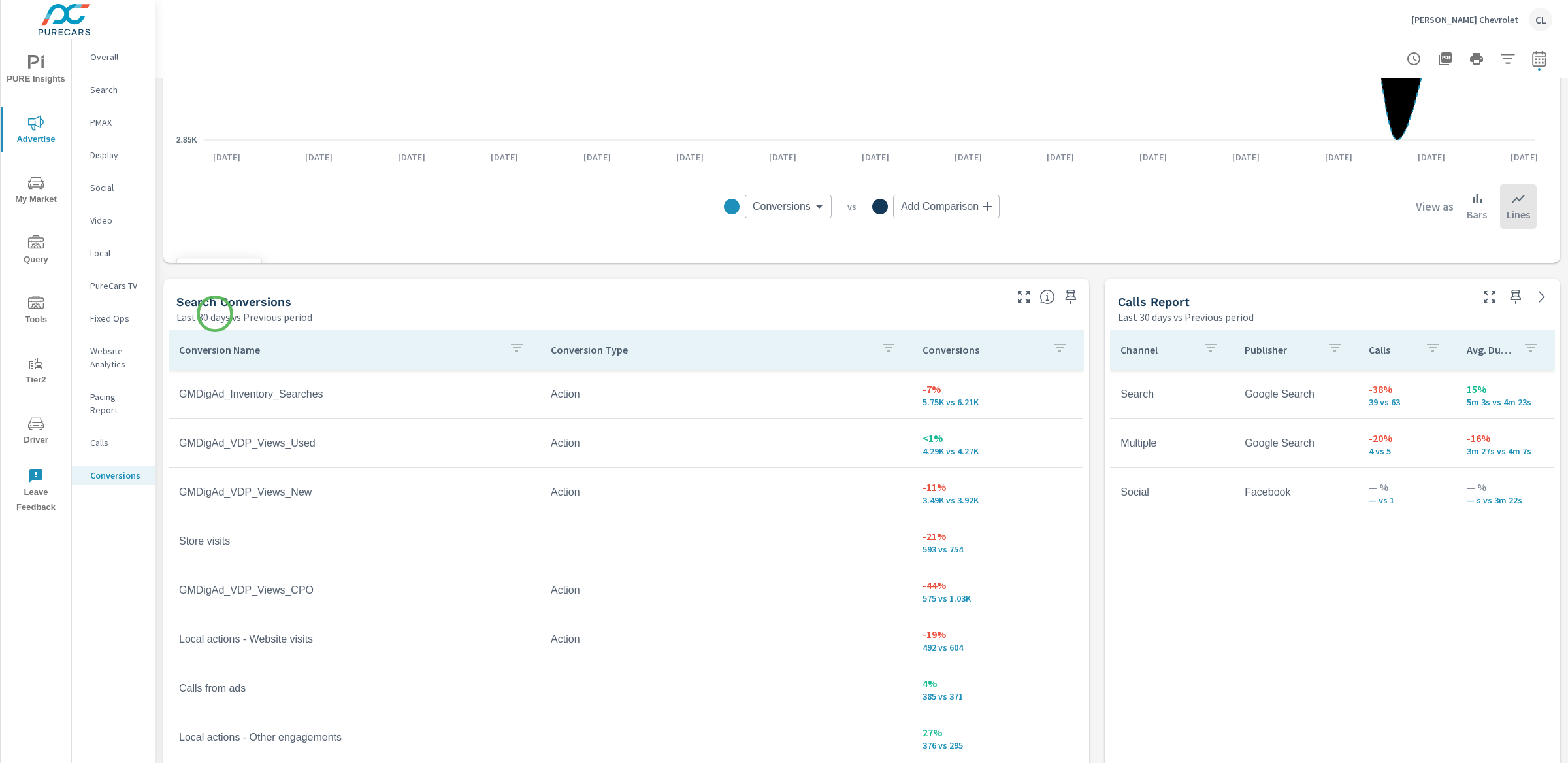
scroll to position [597, 0]
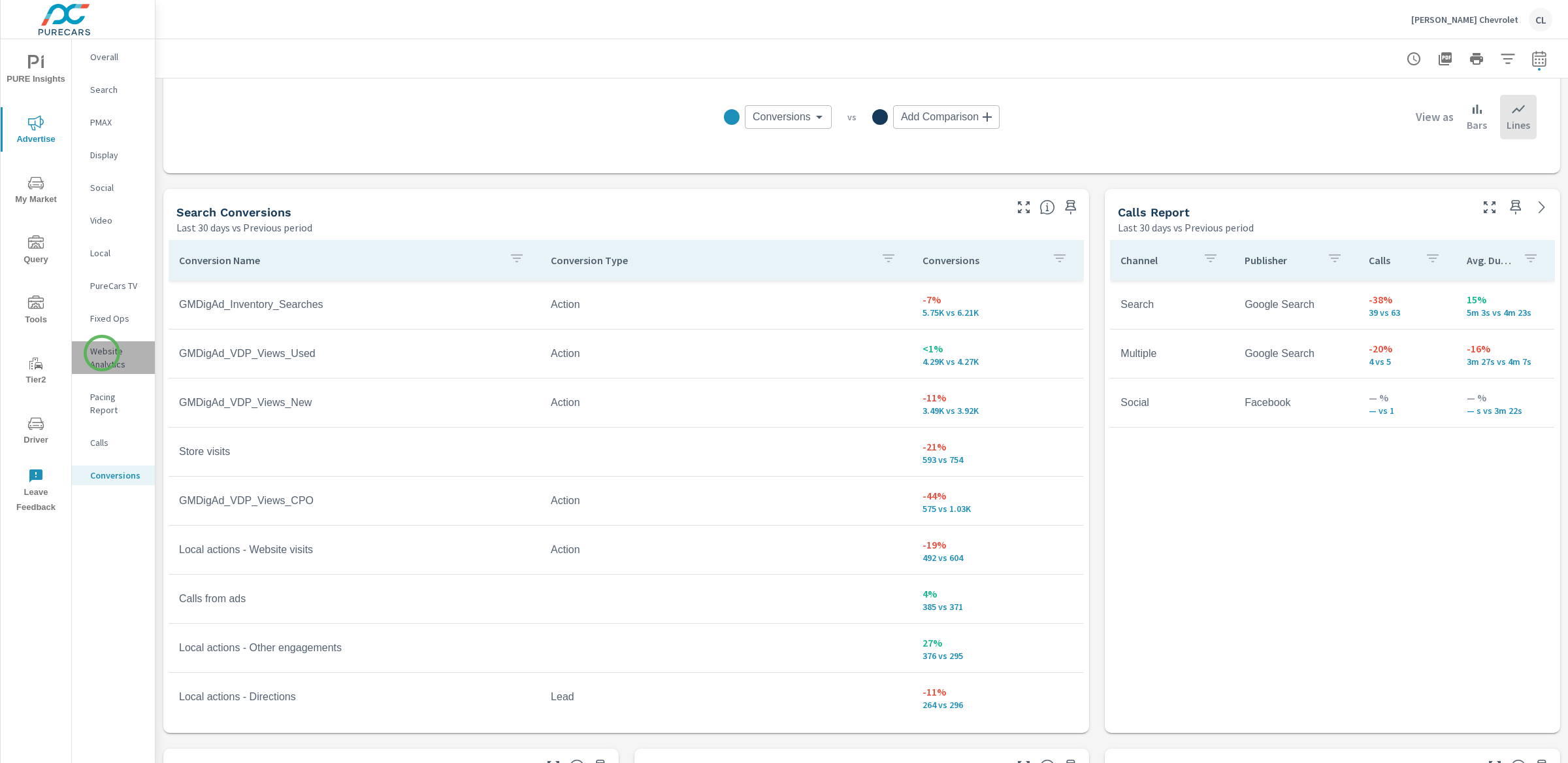
click at [102, 353] on p "Website Analytics" at bounding box center [117, 358] width 54 height 26
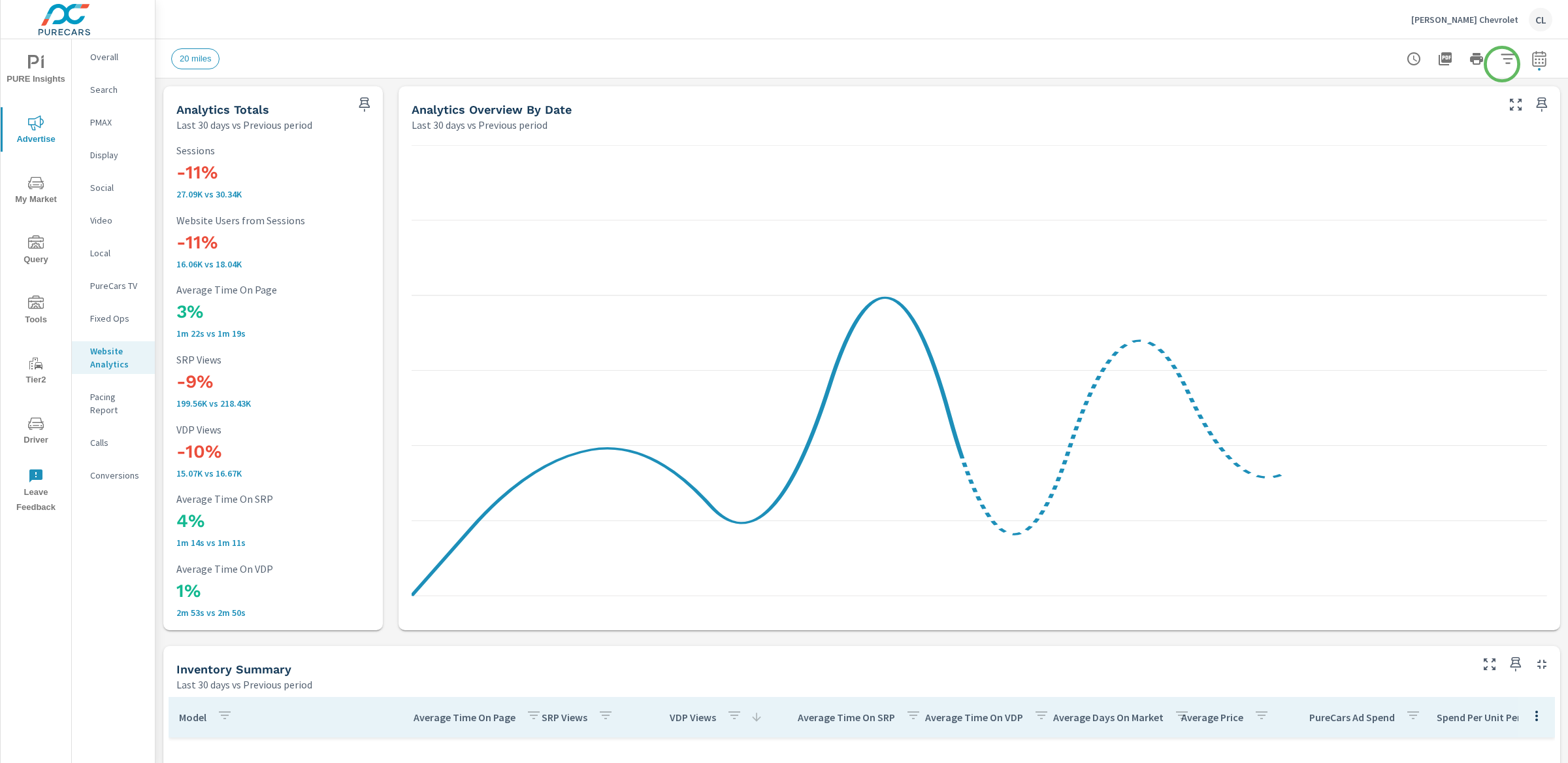
click at [1500, 59] on icon "button" at bounding box center [1508, 59] width 16 height 16
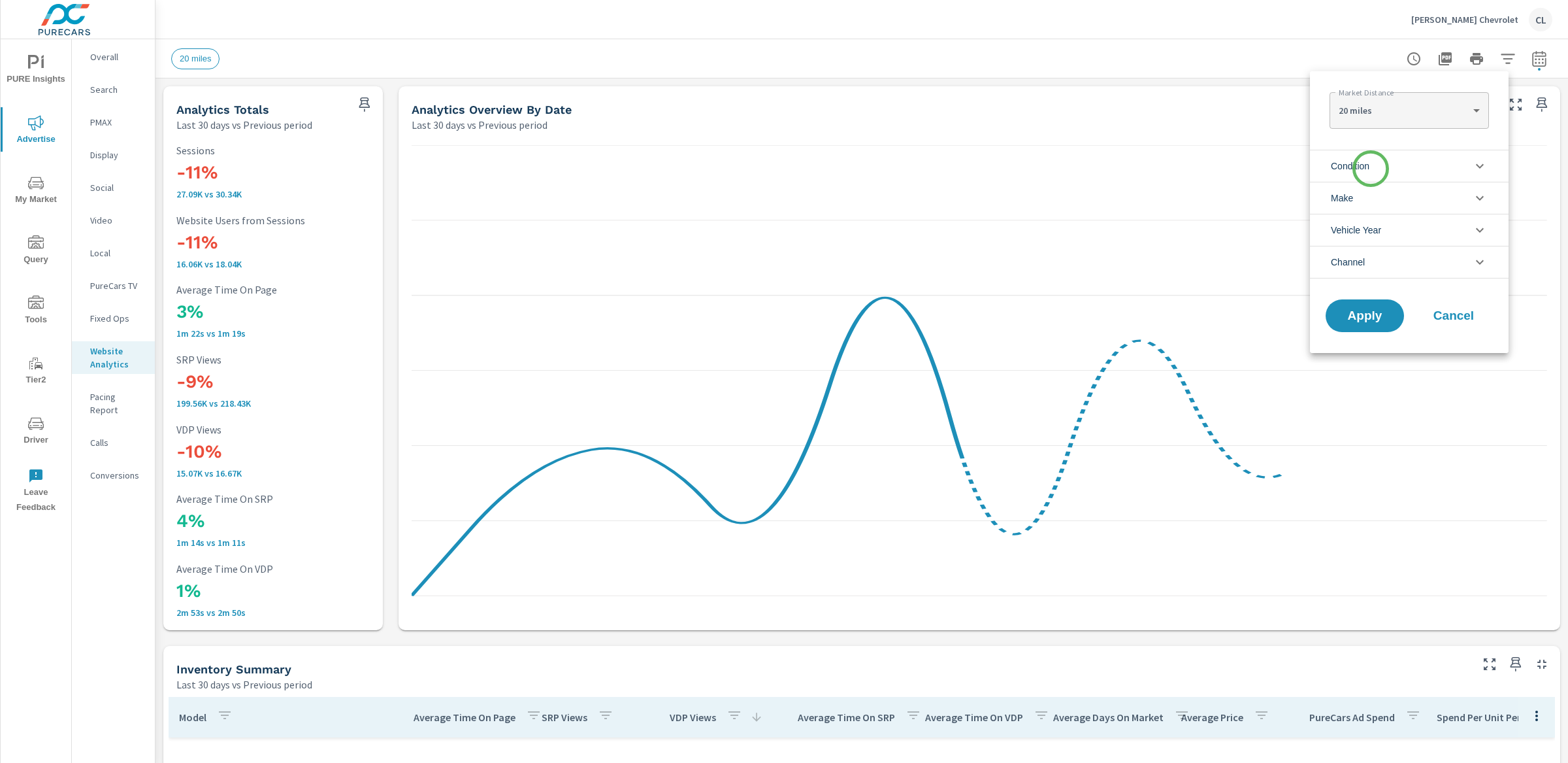
click at [1369, 169] on span "Condition" at bounding box center [1350, 166] width 39 height 32
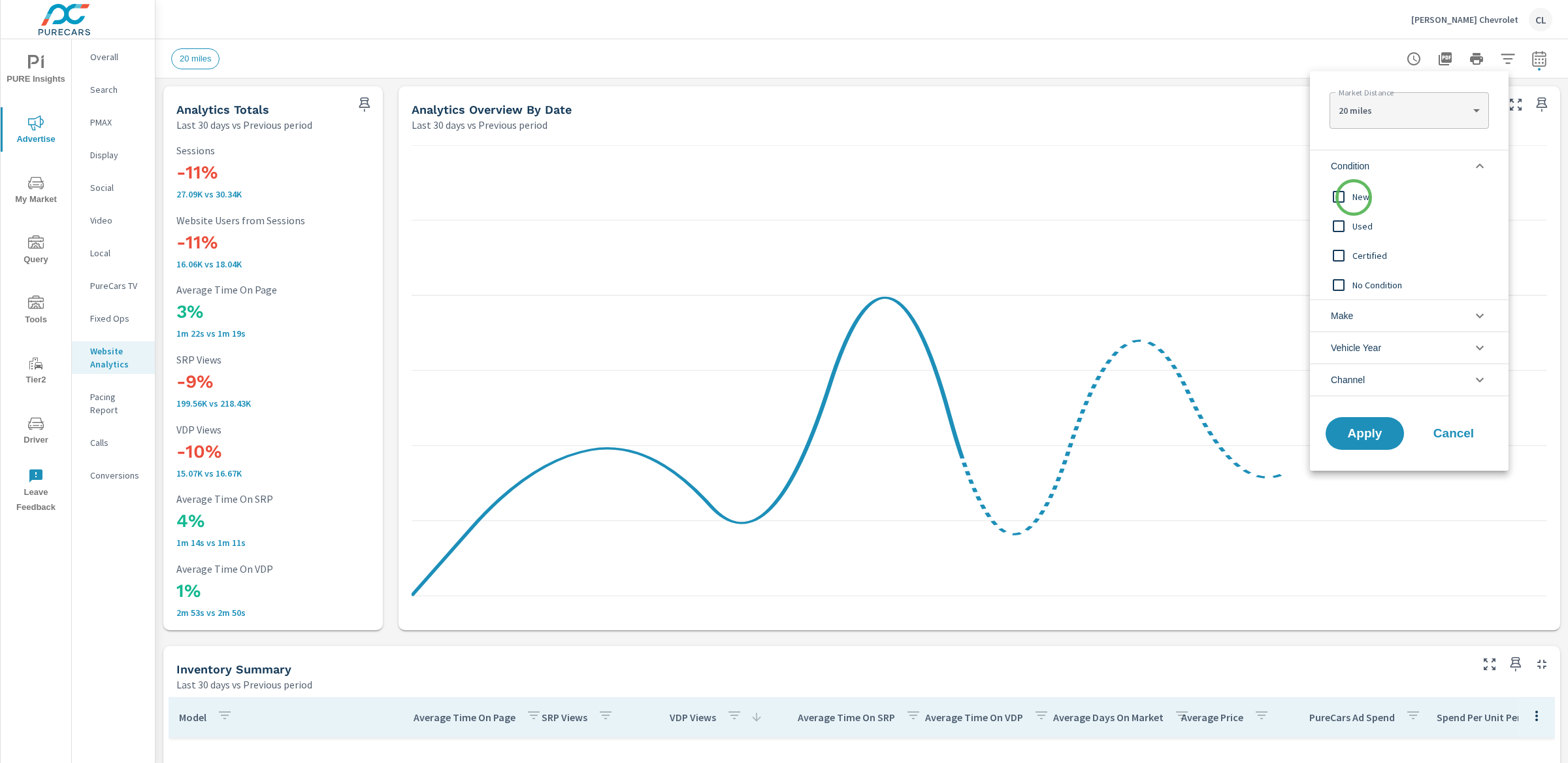
click at [1354, 198] on span "New" at bounding box center [1424, 197] width 143 height 16
click at [1366, 318] on li "Make" at bounding box center [1409, 315] width 199 height 32
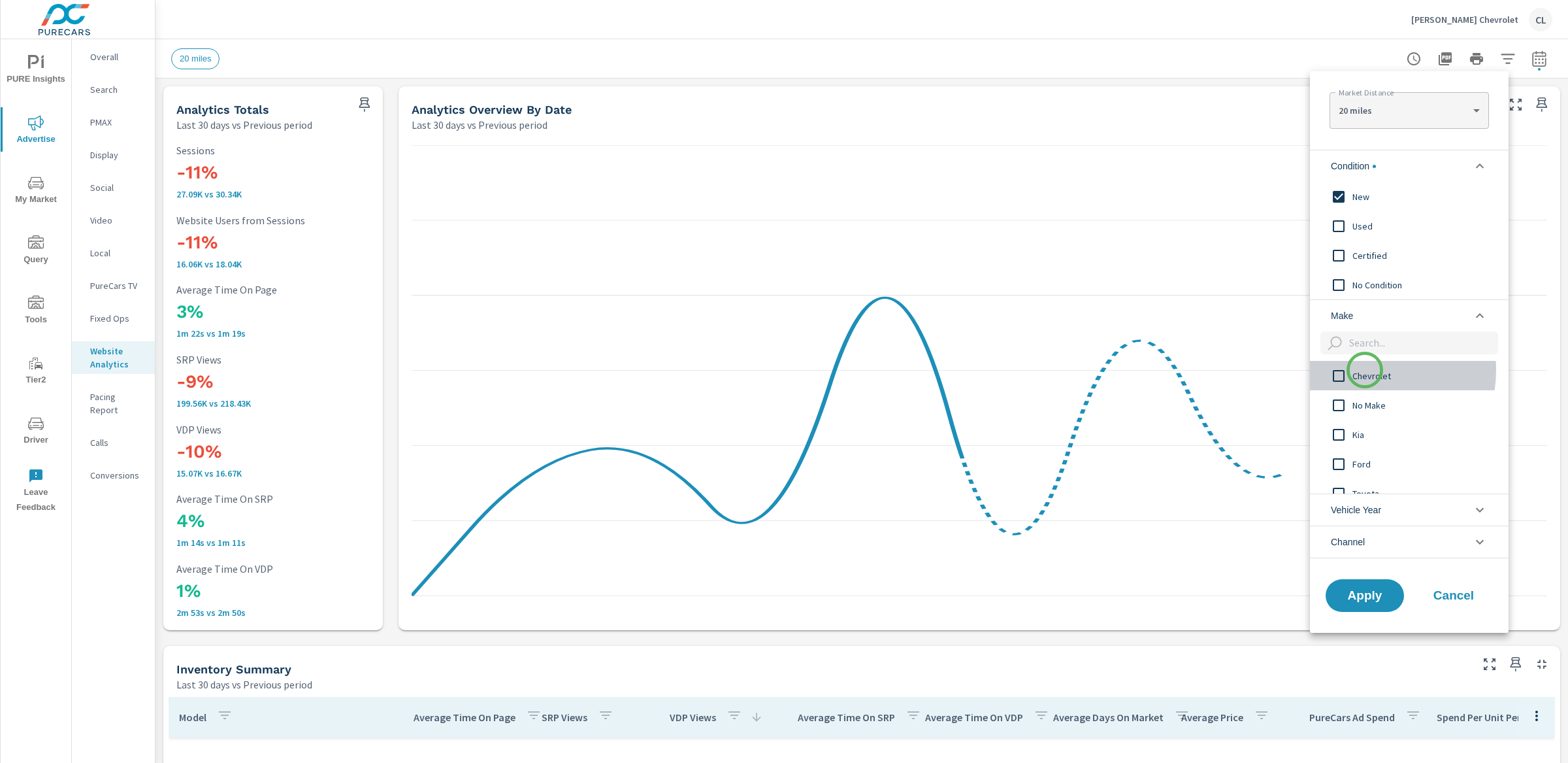
click at [1365, 370] on span "Chevrolet" at bounding box center [1424, 376] width 143 height 16
click at [1372, 596] on span "Apply" at bounding box center [1365, 595] width 53 height 13
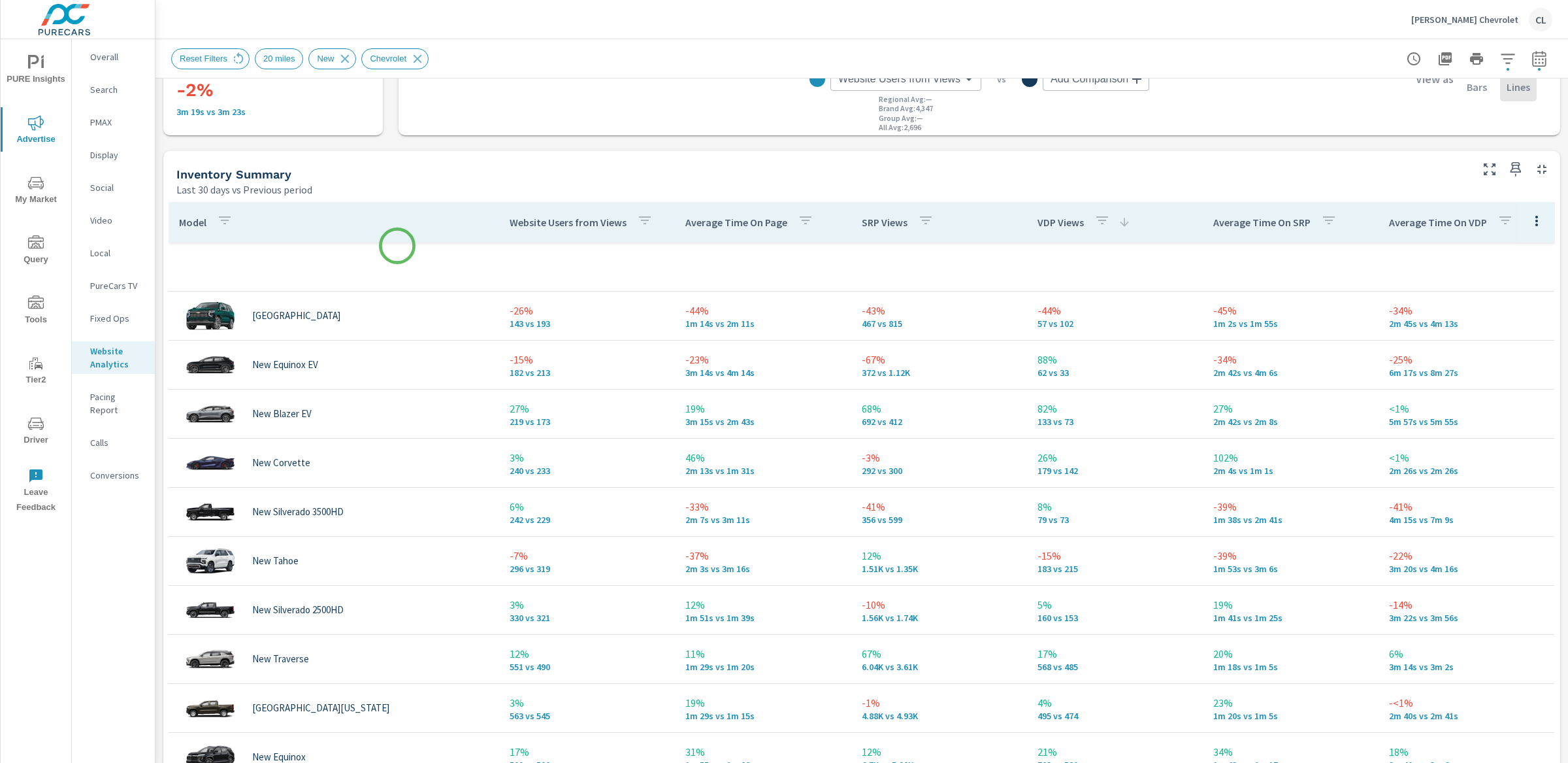
scroll to position [477, 0]
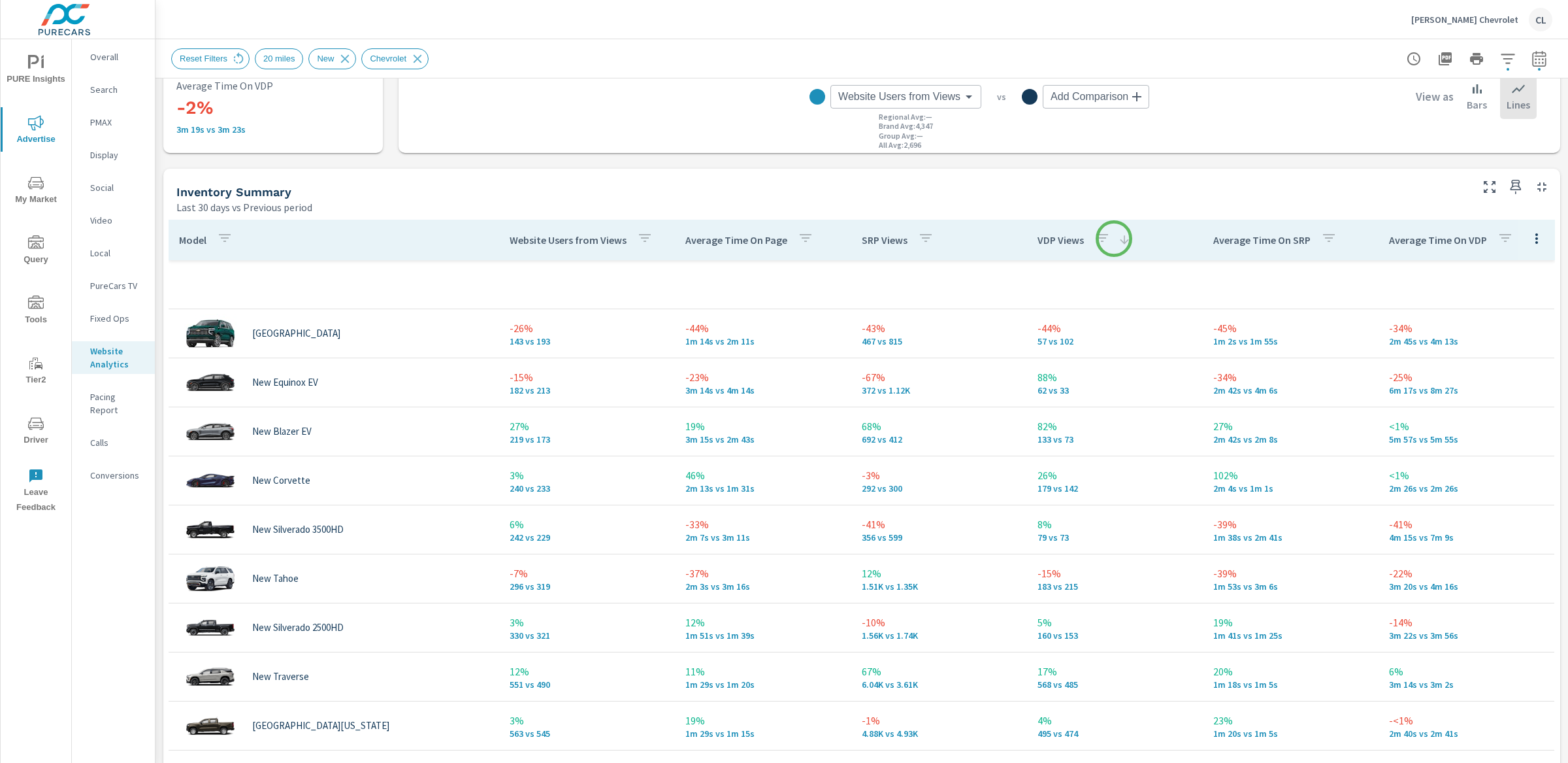
click at [1118, 239] on icon at bounding box center [1124, 240] width 13 height 13
click at [1118, 241] on icon at bounding box center [1124, 240] width 13 height 13
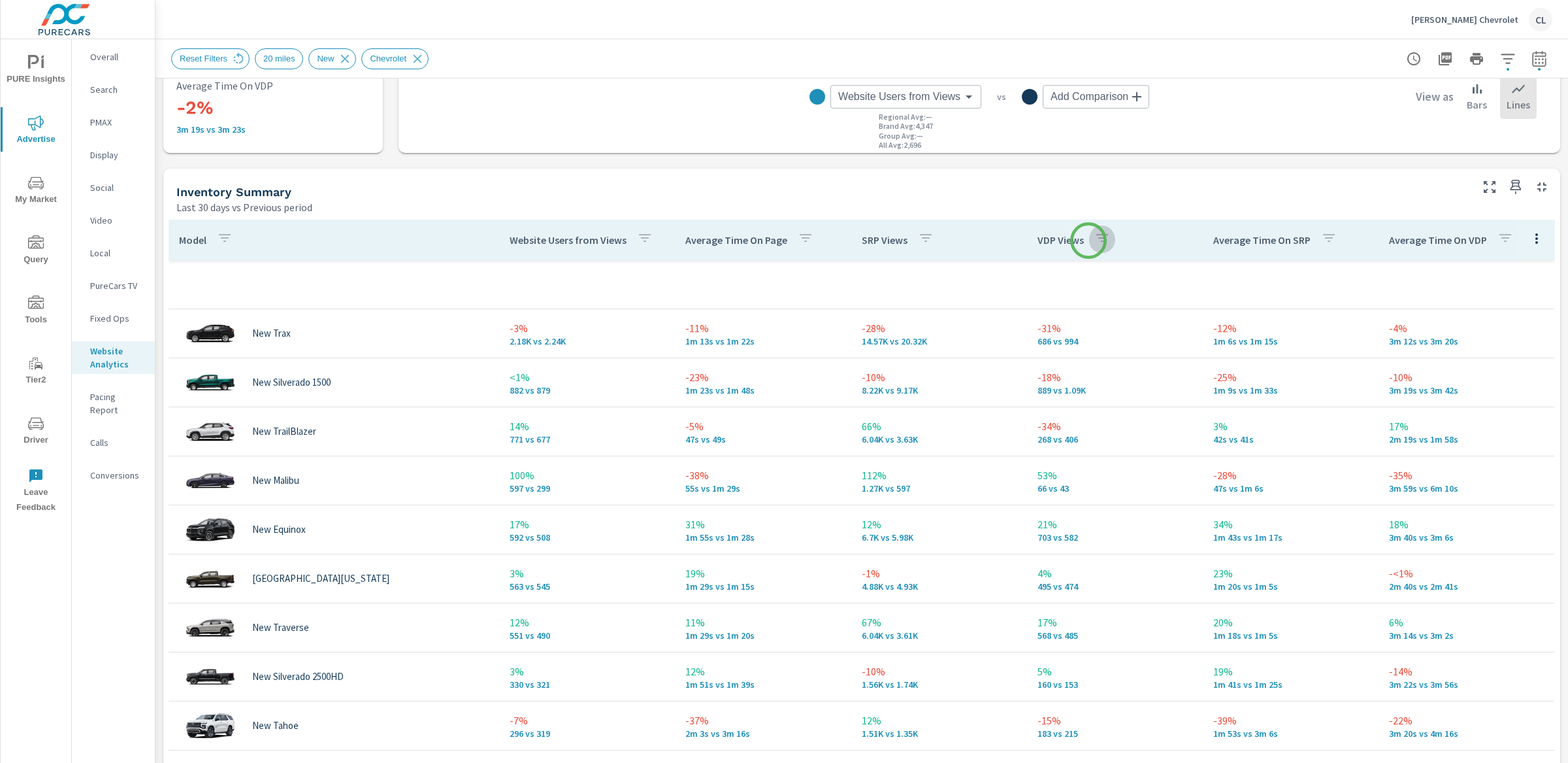
click at [1095, 240] on icon "button" at bounding box center [1102, 238] width 16 height 16
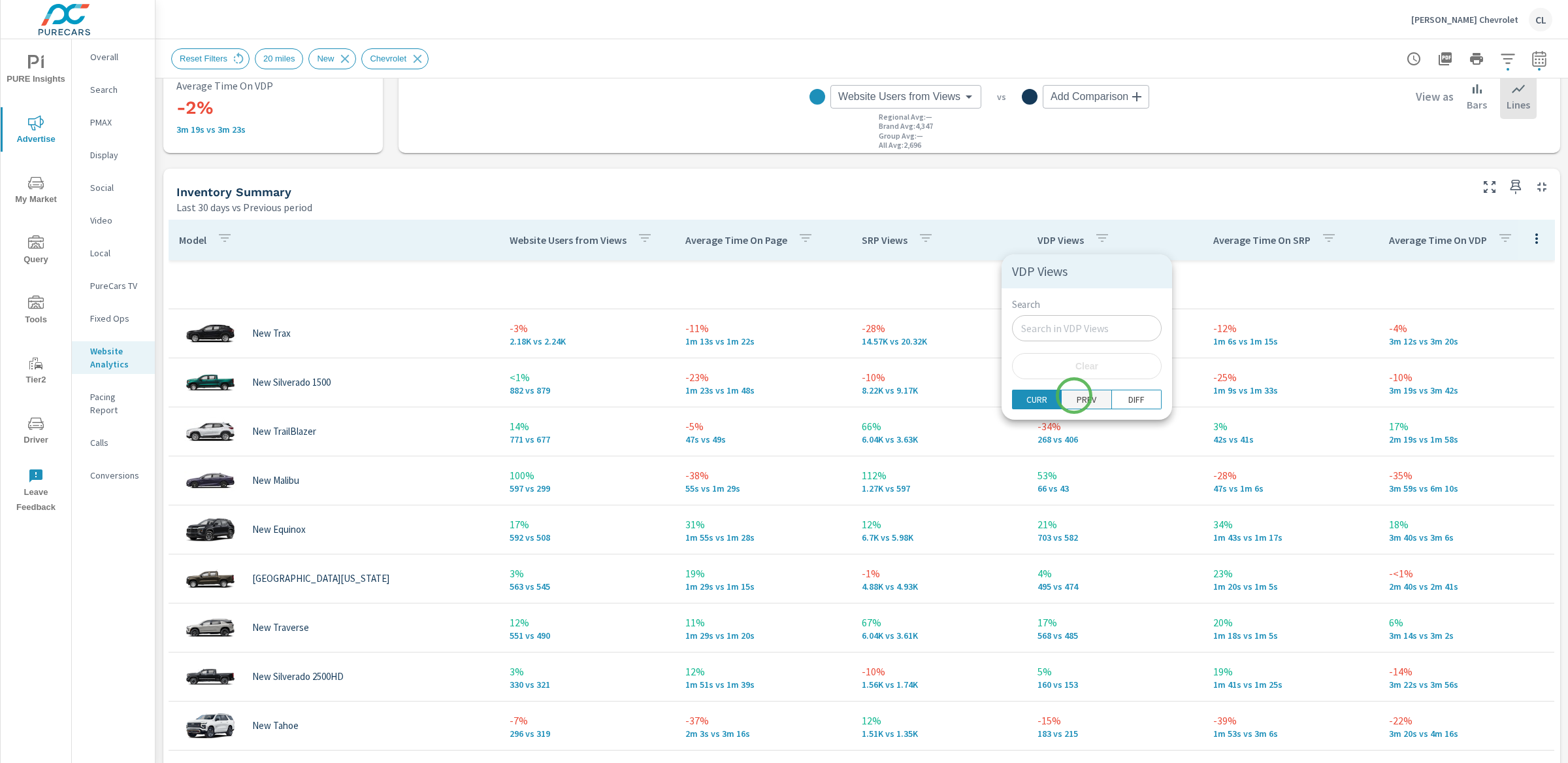
click at [1077, 395] on p "PREV" at bounding box center [1087, 399] width 20 height 13
click at [1027, 397] on p "CURR" at bounding box center [1037, 399] width 21 height 13
click at [971, 289] on div at bounding box center [784, 382] width 1568 height 763
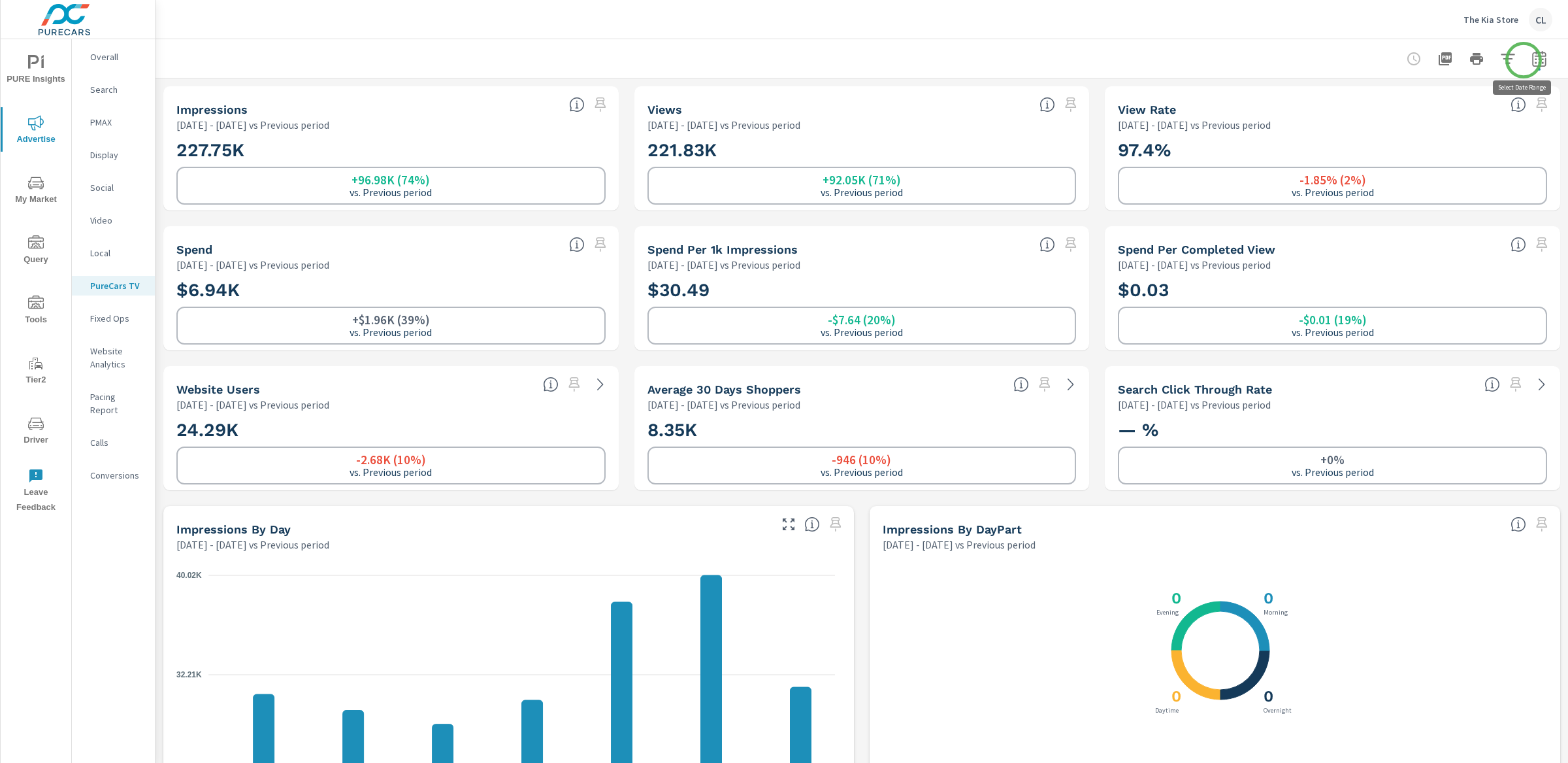
click at [1531, 61] on icon "button" at bounding box center [1539, 59] width 16 height 16
select select "Previous period"
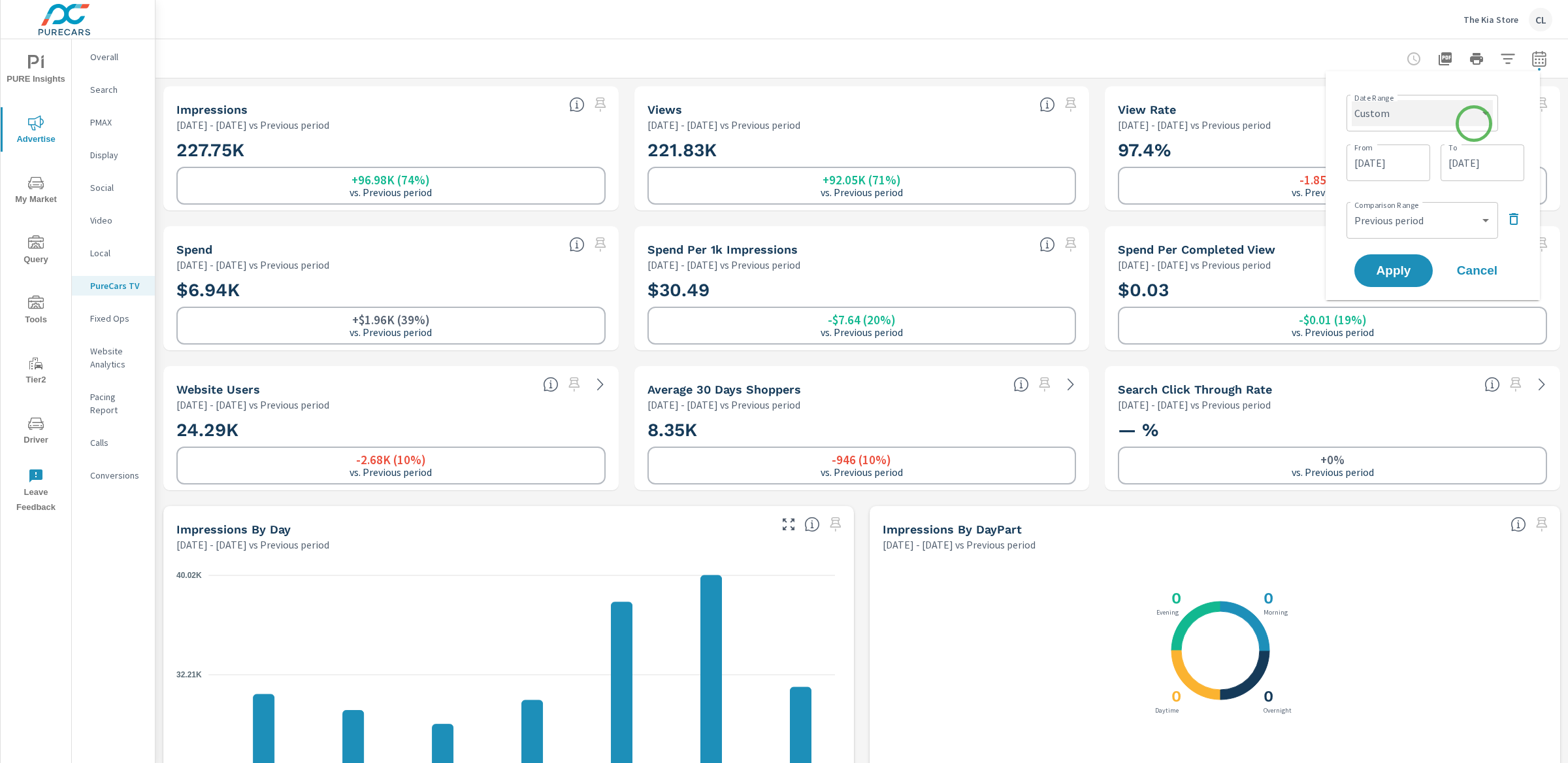
click at [1474, 123] on select "Custom Yesterday Last week Last 7 days Last 14 days Last 30 days Last 45 days L…" at bounding box center [1422, 113] width 141 height 26
click at [1352, 100] on select "Custom Yesterday Last week Last 7 days Last 14 days Last 30 days Last 45 days L…" at bounding box center [1422, 113] width 141 height 26
select select "Last 30 days"
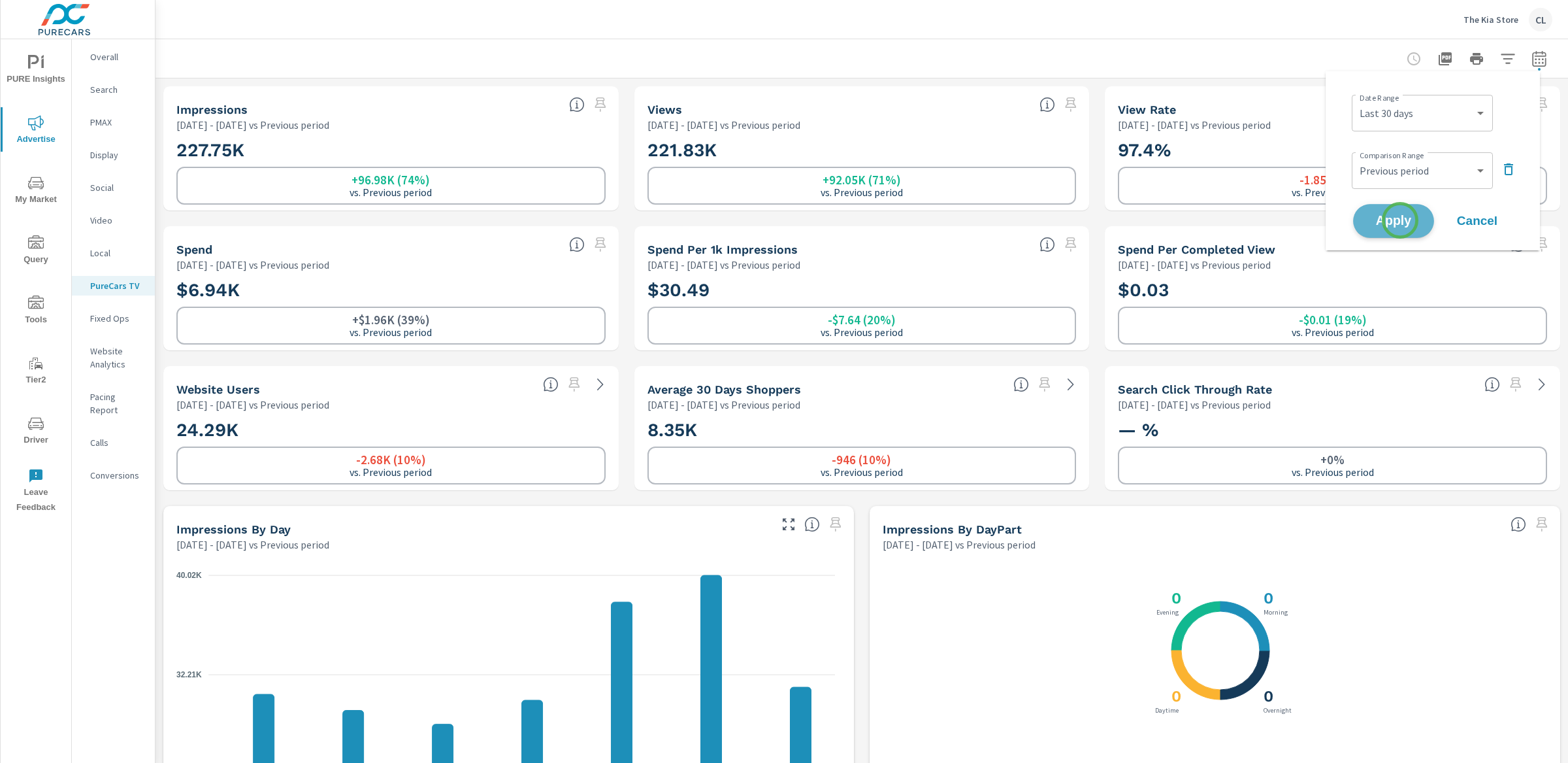
click at [1400, 220] on span "Apply" at bounding box center [1393, 221] width 53 height 13
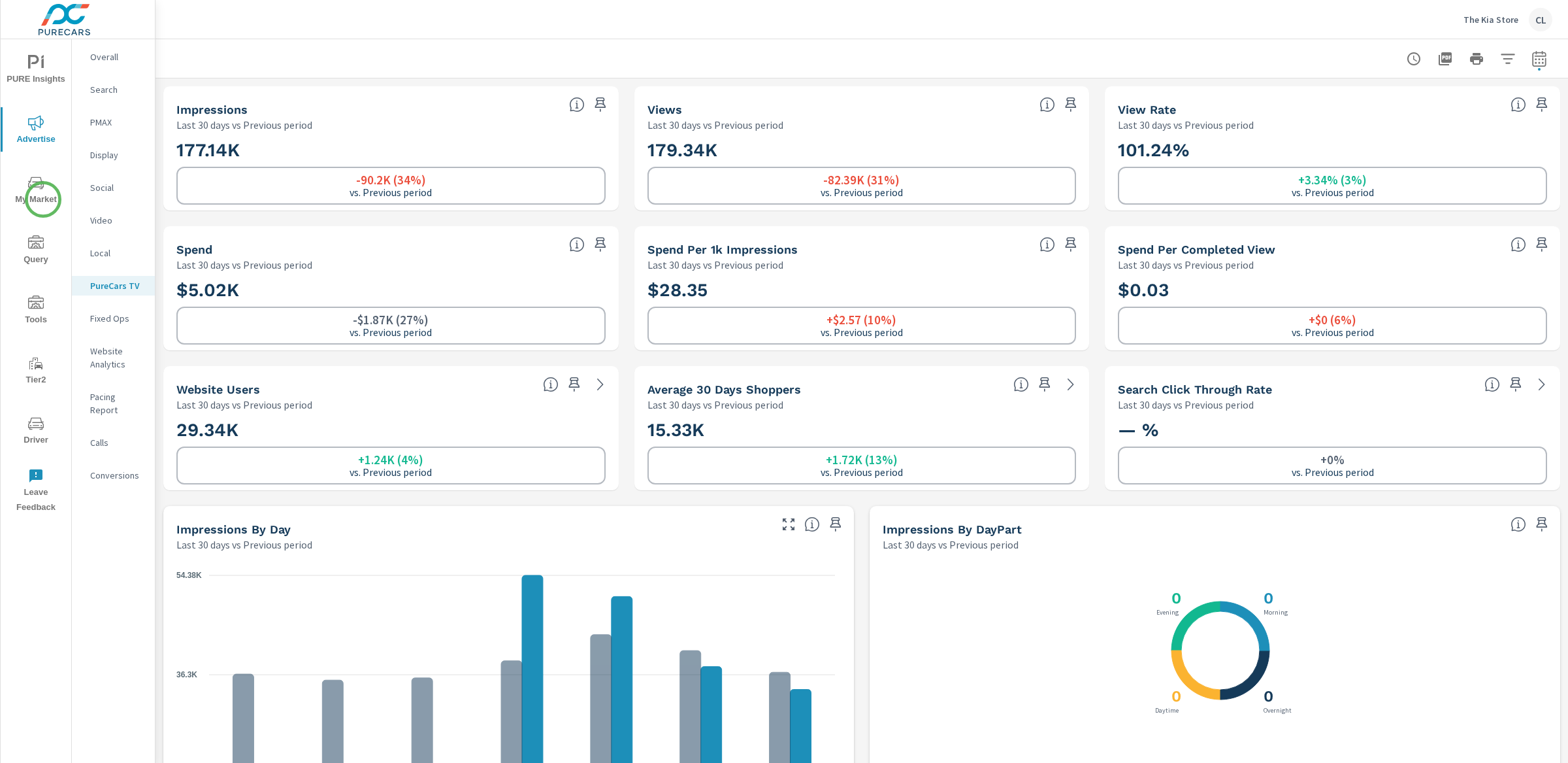
click at [41, 196] on span "My Market" at bounding box center [36, 191] width 63 height 32
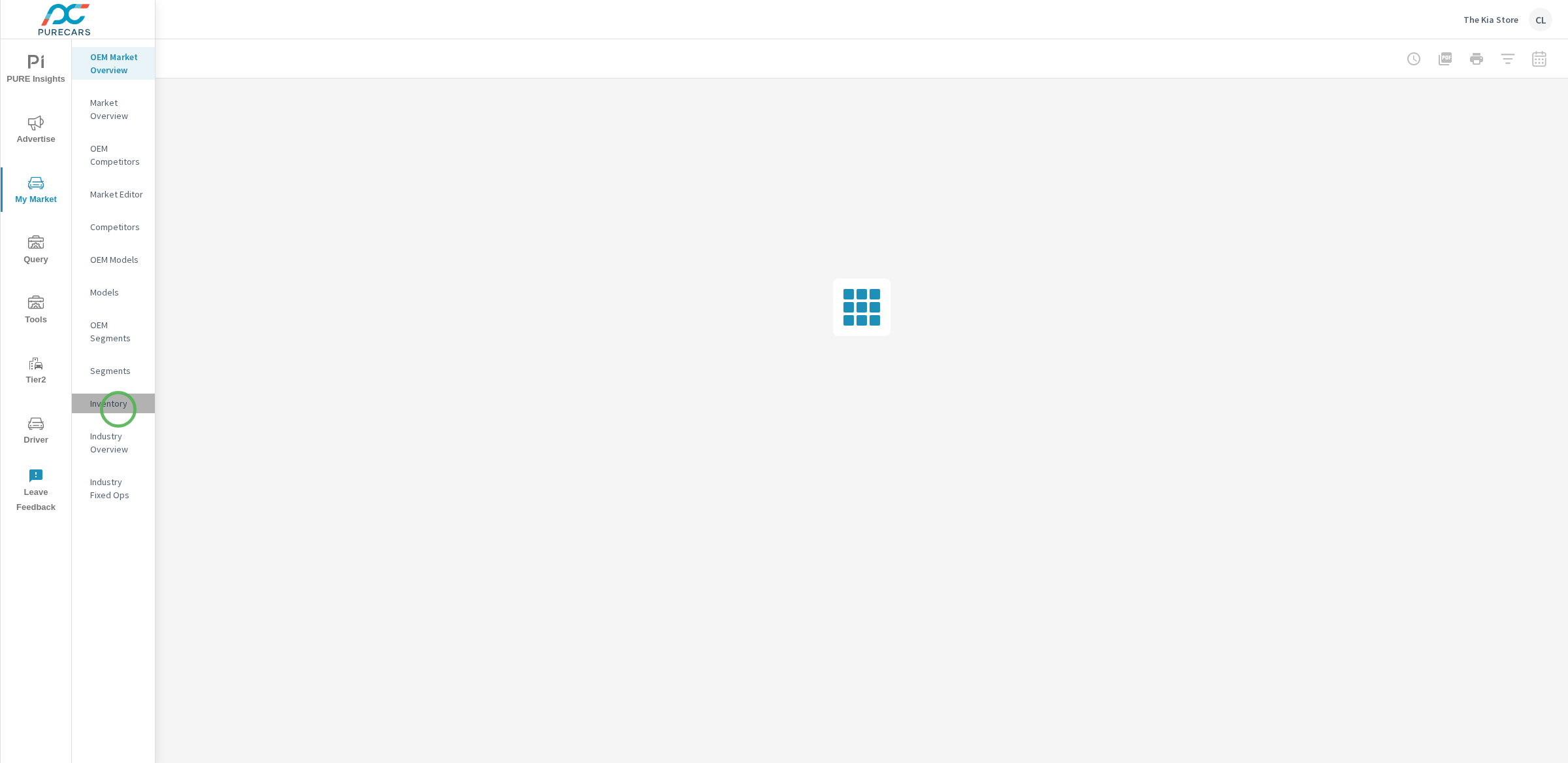
click at [119, 409] on p "Inventory" at bounding box center [117, 403] width 54 height 13
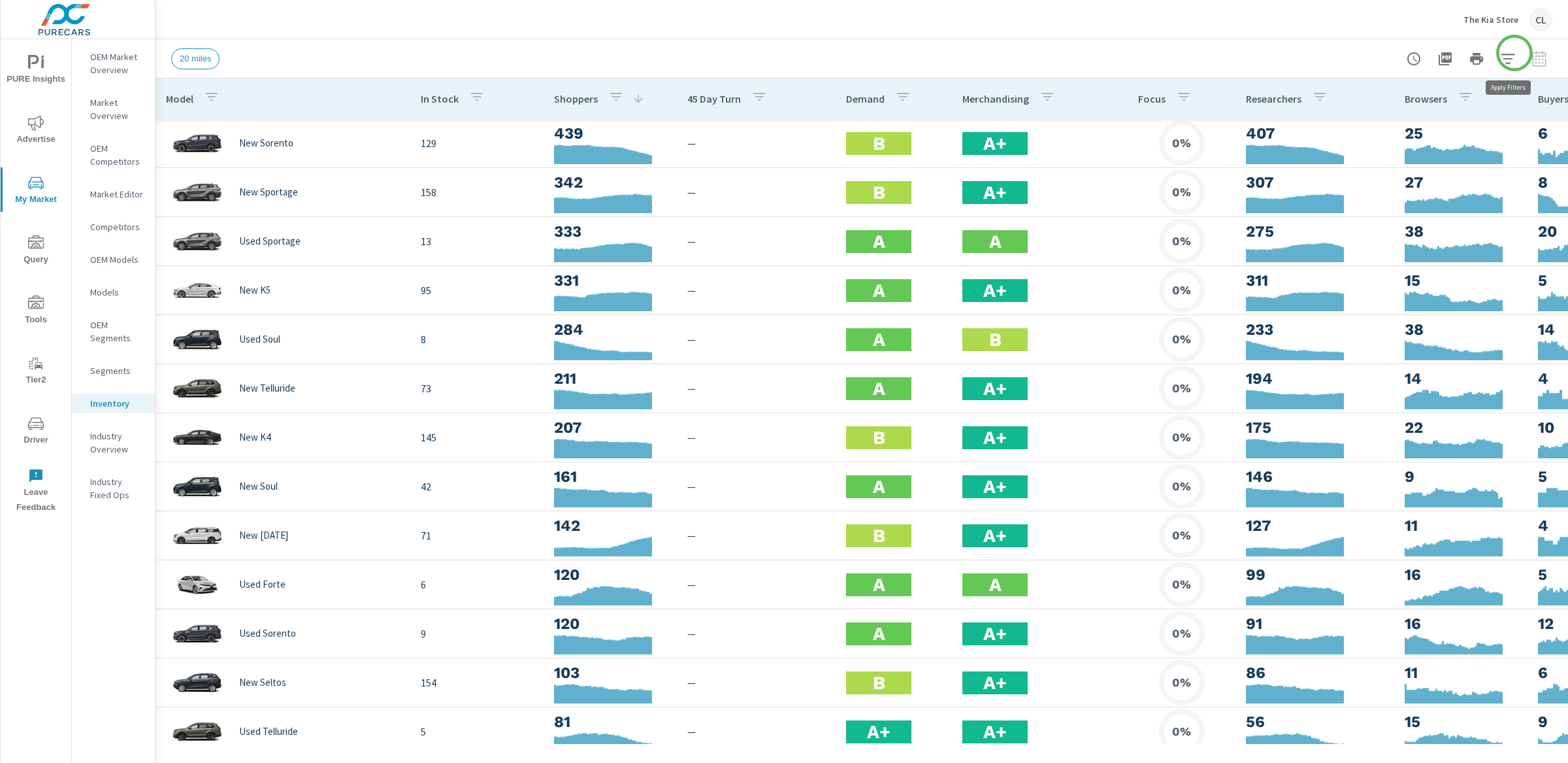
click at [1515, 53] on icon "button" at bounding box center [1508, 59] width 16 height 16
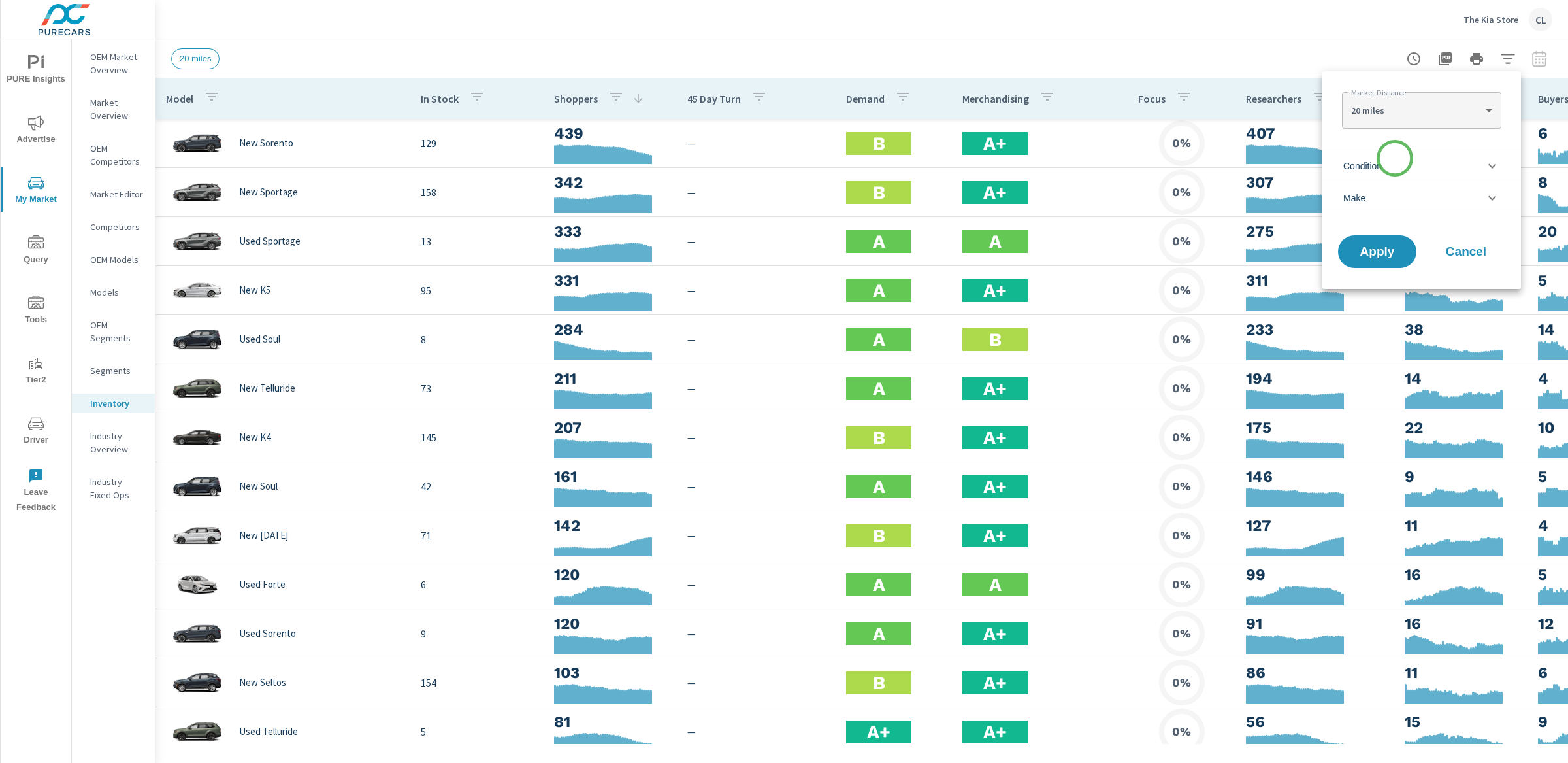
click at [1394, 158] on li "Condition" at bounding box center [1422, 165] width 199 height 32
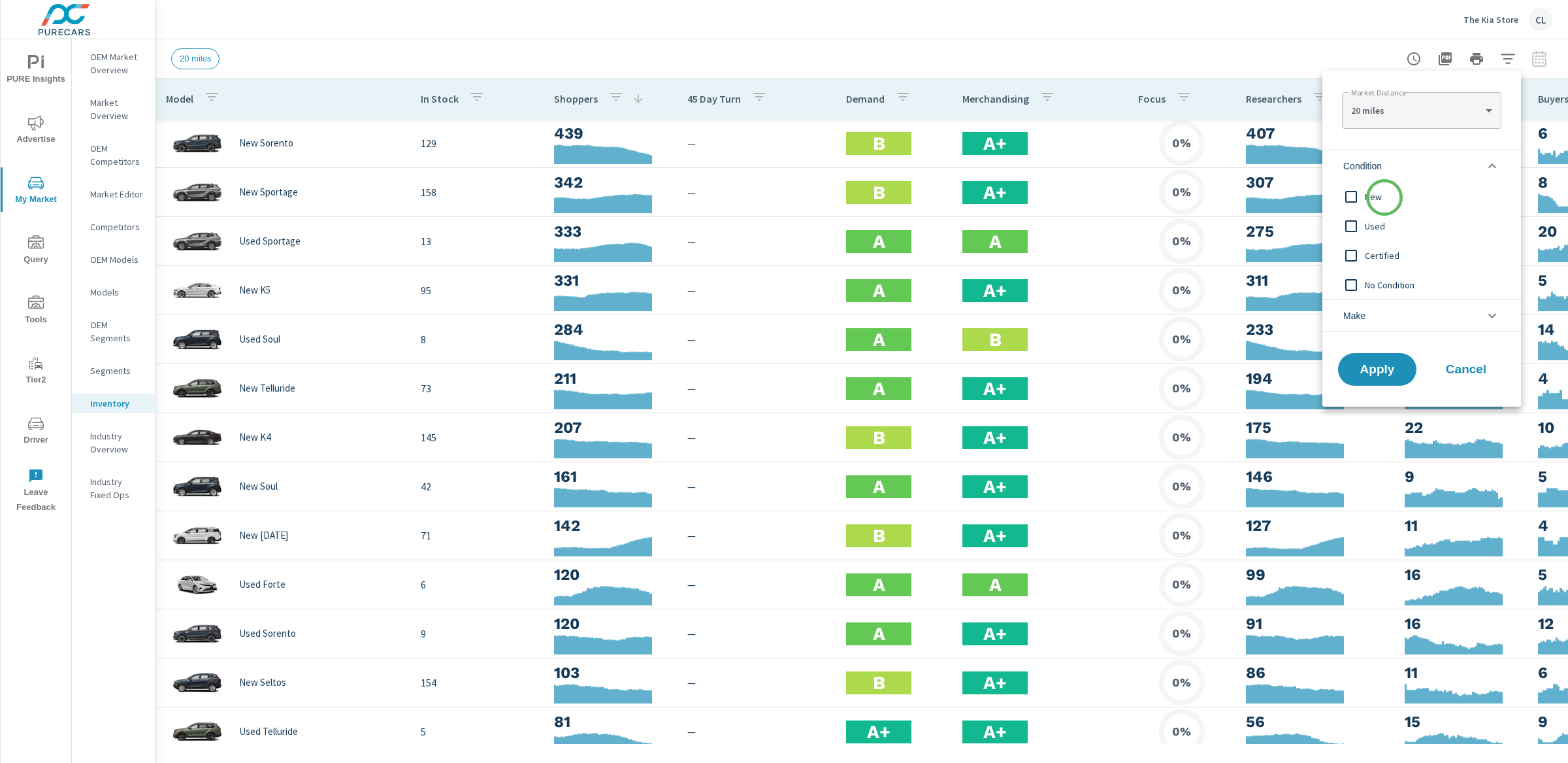
click at [1384, 199] on span "New" at bounding box center [1436, 197] width 143 height 16
click at [1385, 320] on li "Make" at bounding box center [1422, 316] width 199 height 33
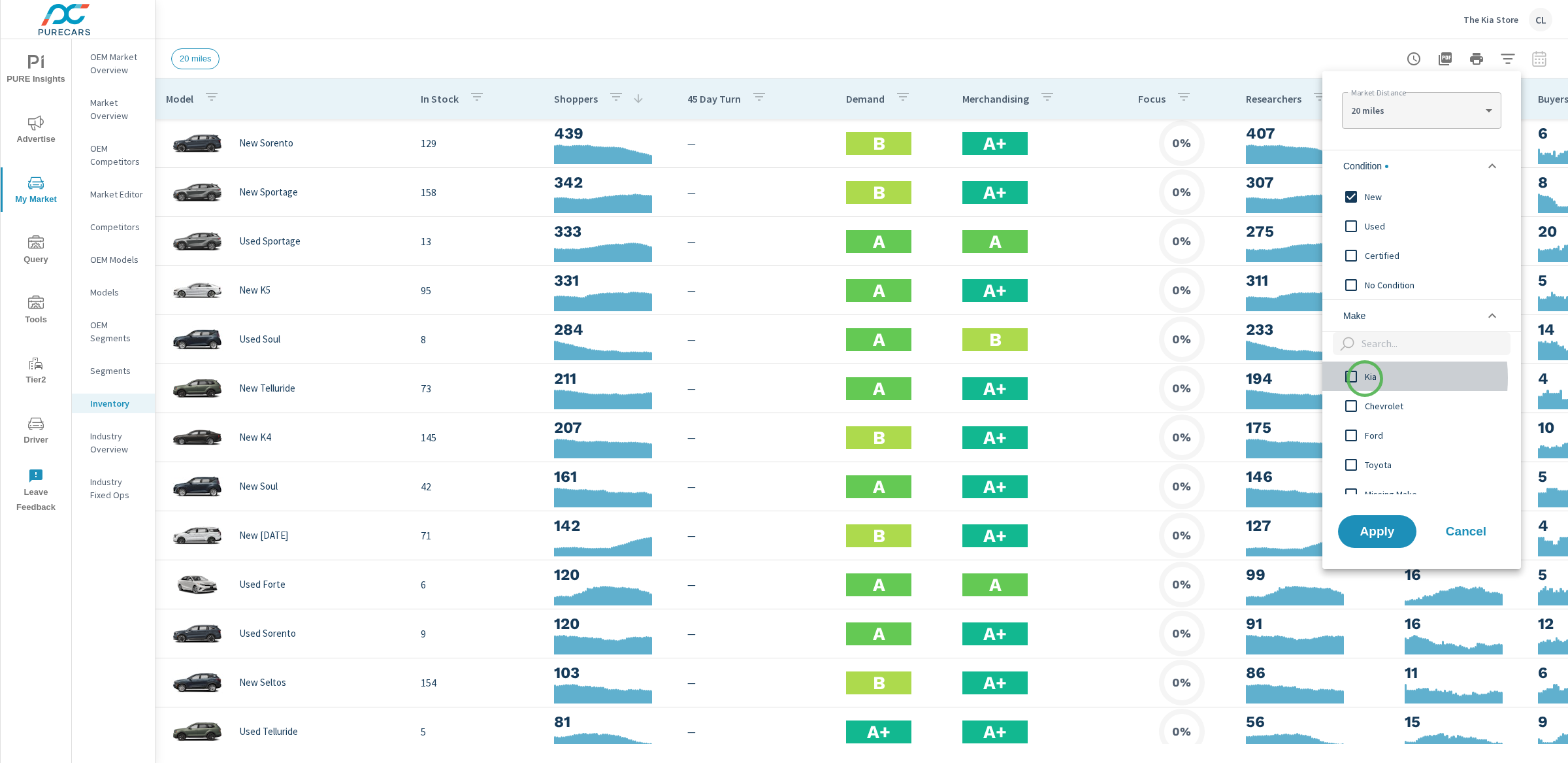
click at [1365, 378] on span "Kia" at bounding box center [1436, 377] width 143 height 16
click at [1370, 535] on span "Apply" at bounding box center [1377, 531] width 53 height 13
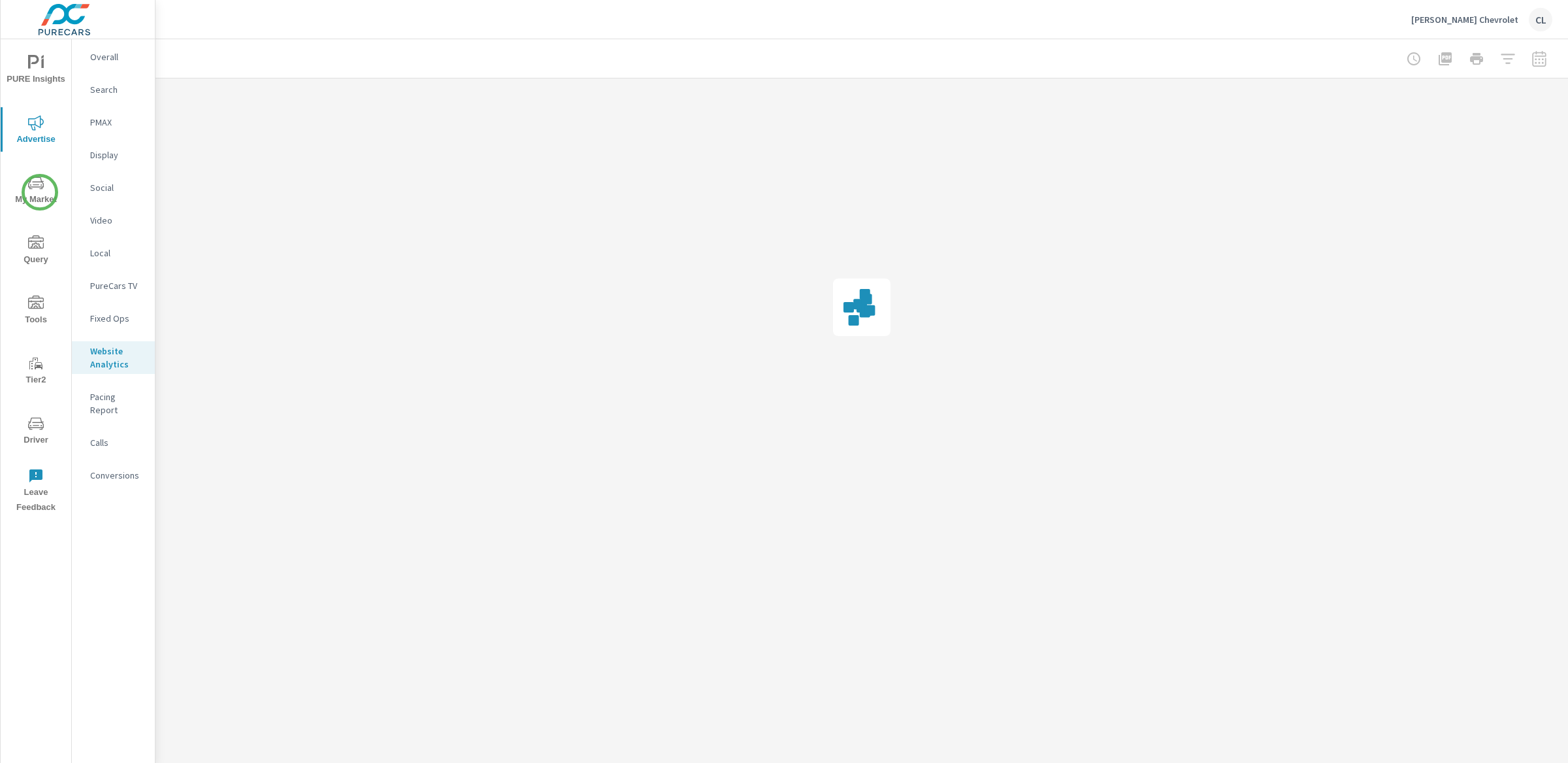
click at [40, 194] on span "My Market" at bounding box center [36, 191] width 63 height 32
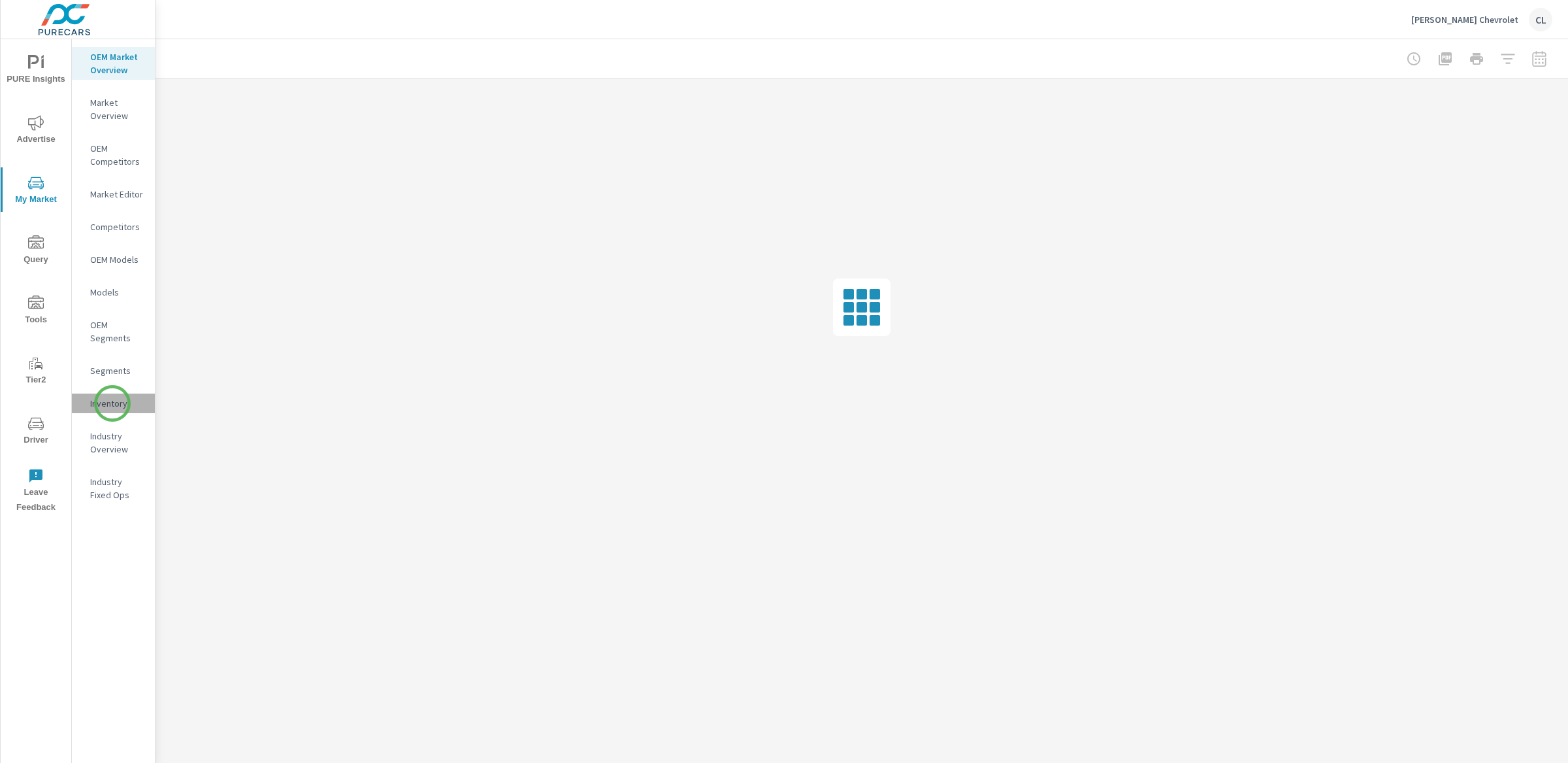
click at [113, 403] on p "Inventory" at bounding box center [117, 403] width 54 height 13
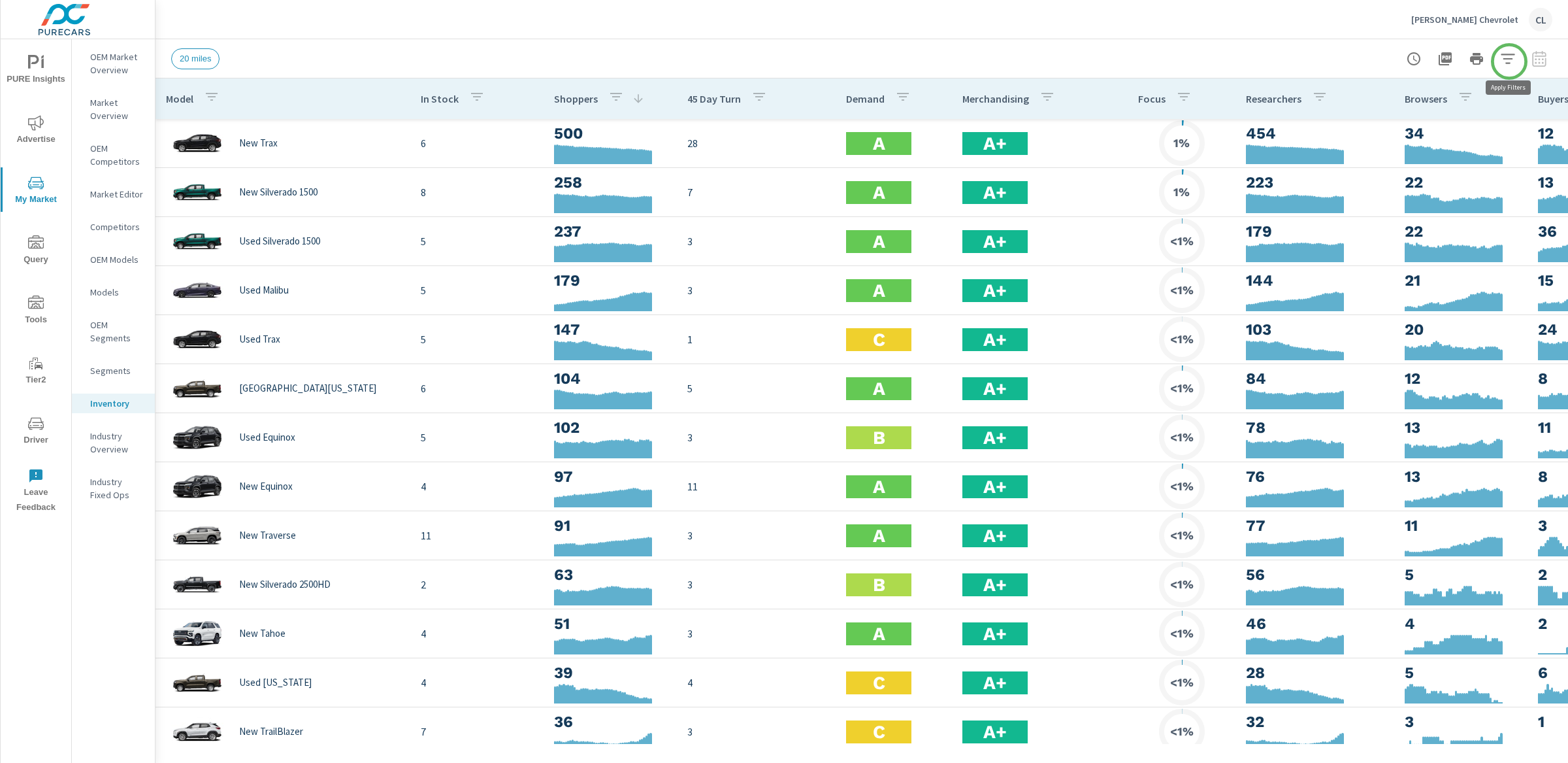
click at [1506, 59] on icon "button" at bounding box center [1508, 59] width 16 height 16
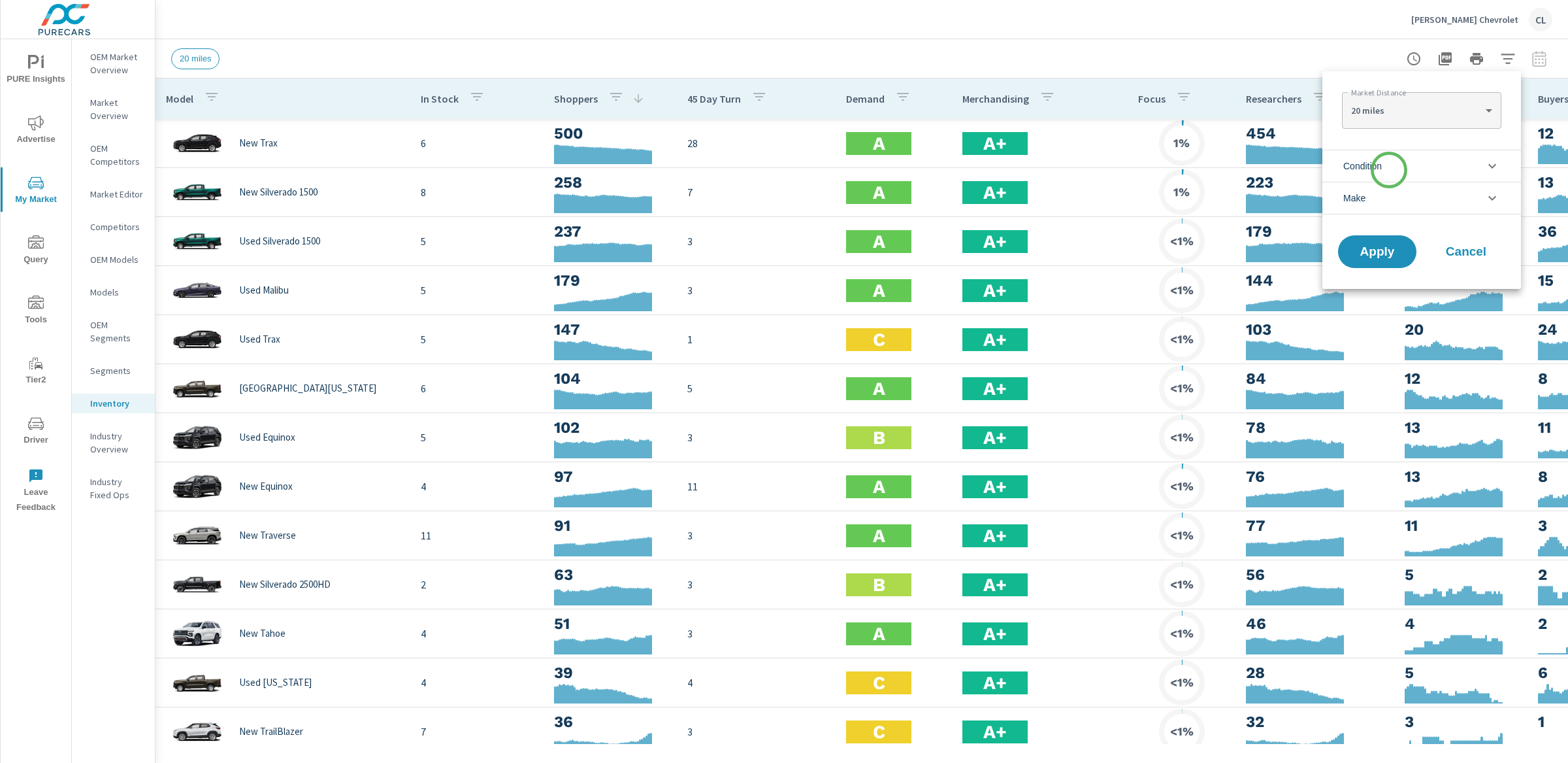
click at [1386, 174] on li "Condition" at bounding box center [1422, 165] width 199 height 32
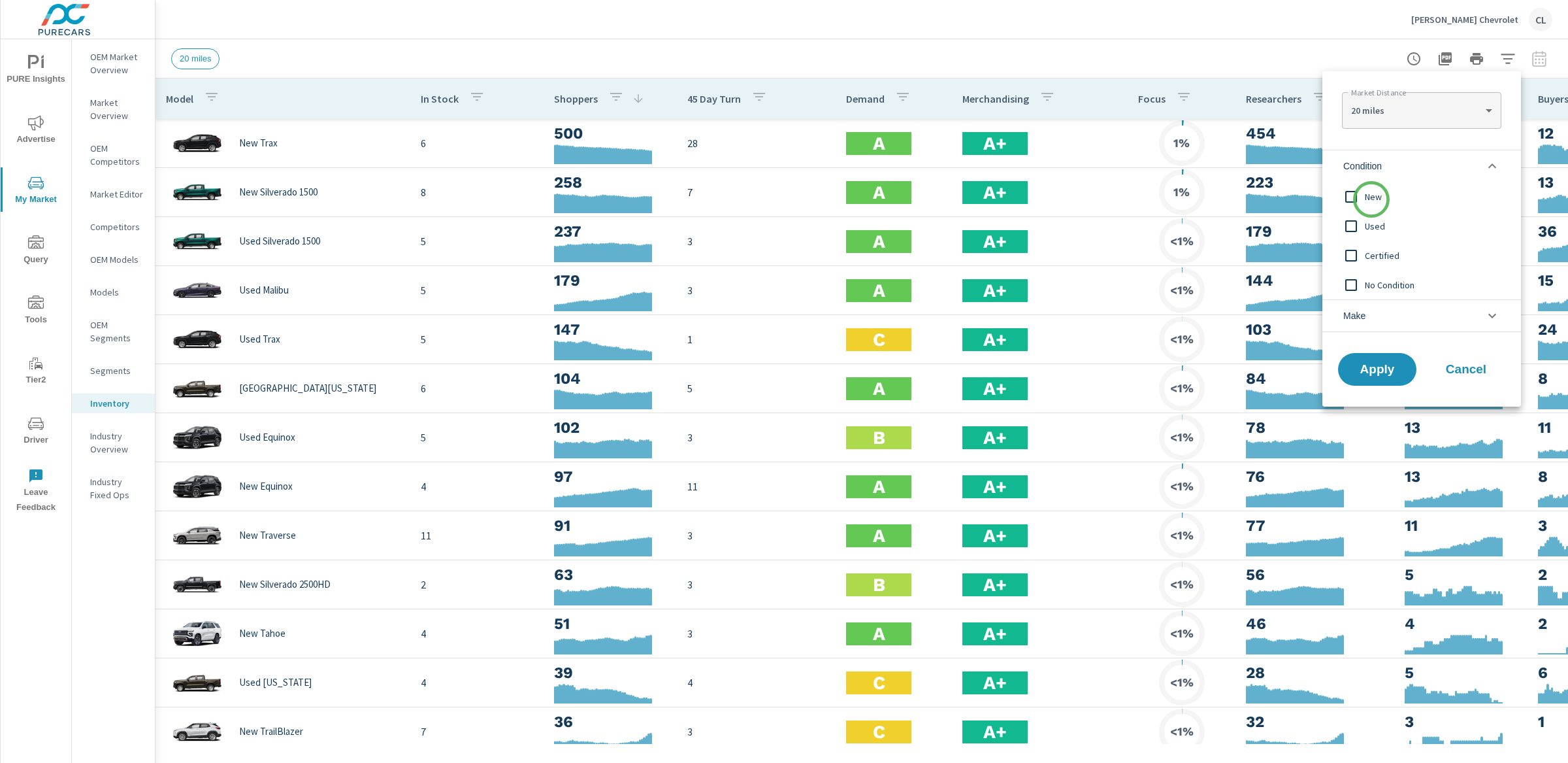
click at [1371, 200] on span "New" at bounding box center [1436, 197] width 143 height 16
click at [1373, 311] on li "Make" at bounding box center [1422, 316] width 199 height 33
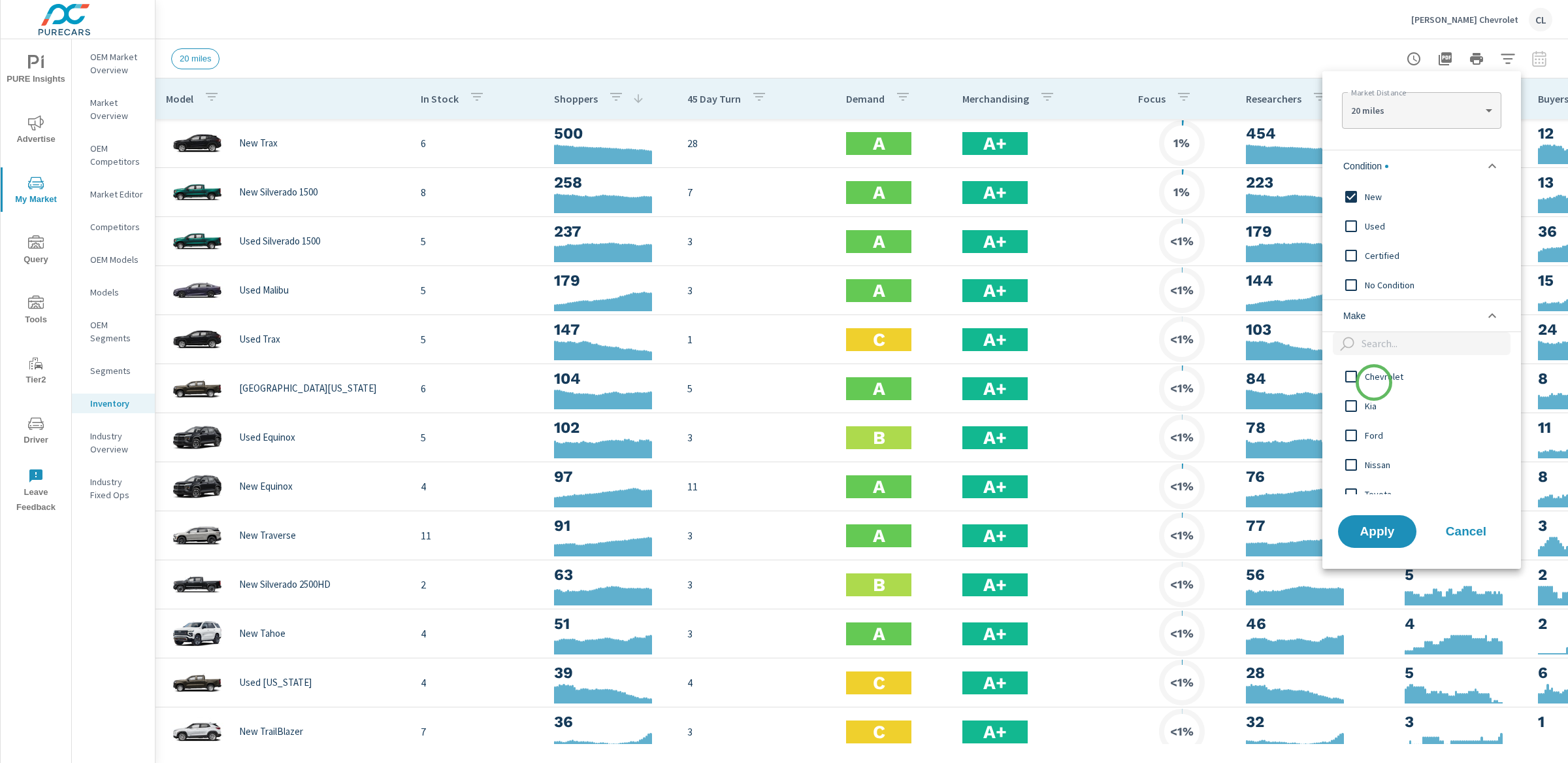
click at [1374, 378] on span "Chevrolet" at bounding box center [1436, 377] width 143 height 16
click at [1377, 534] on span "Apply" at bounding box center [1377, 531] width 53 height 13
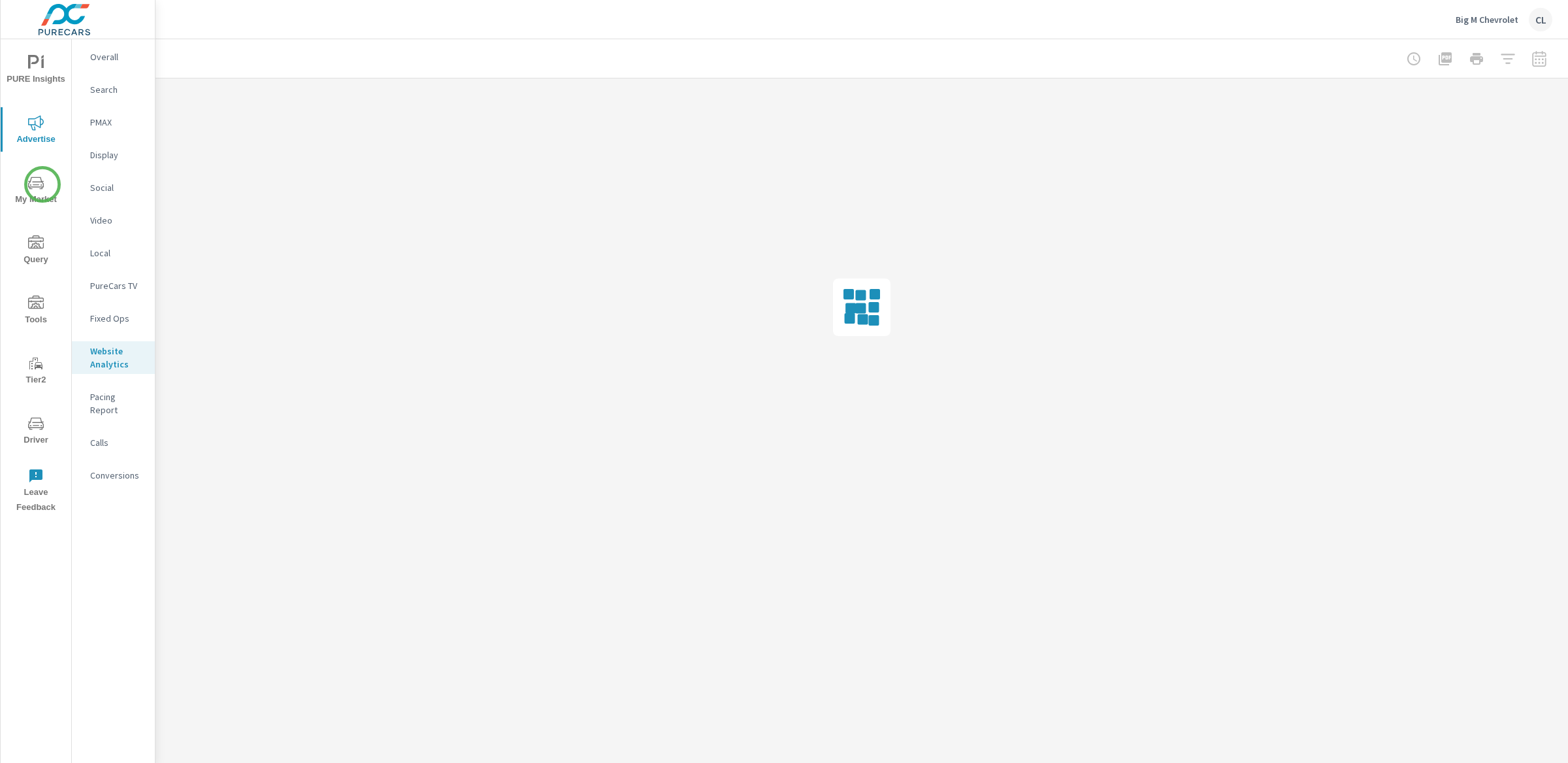
click at [42, 184] on icon "nav menu" at bounding box center [36, 183] width 16 height 16
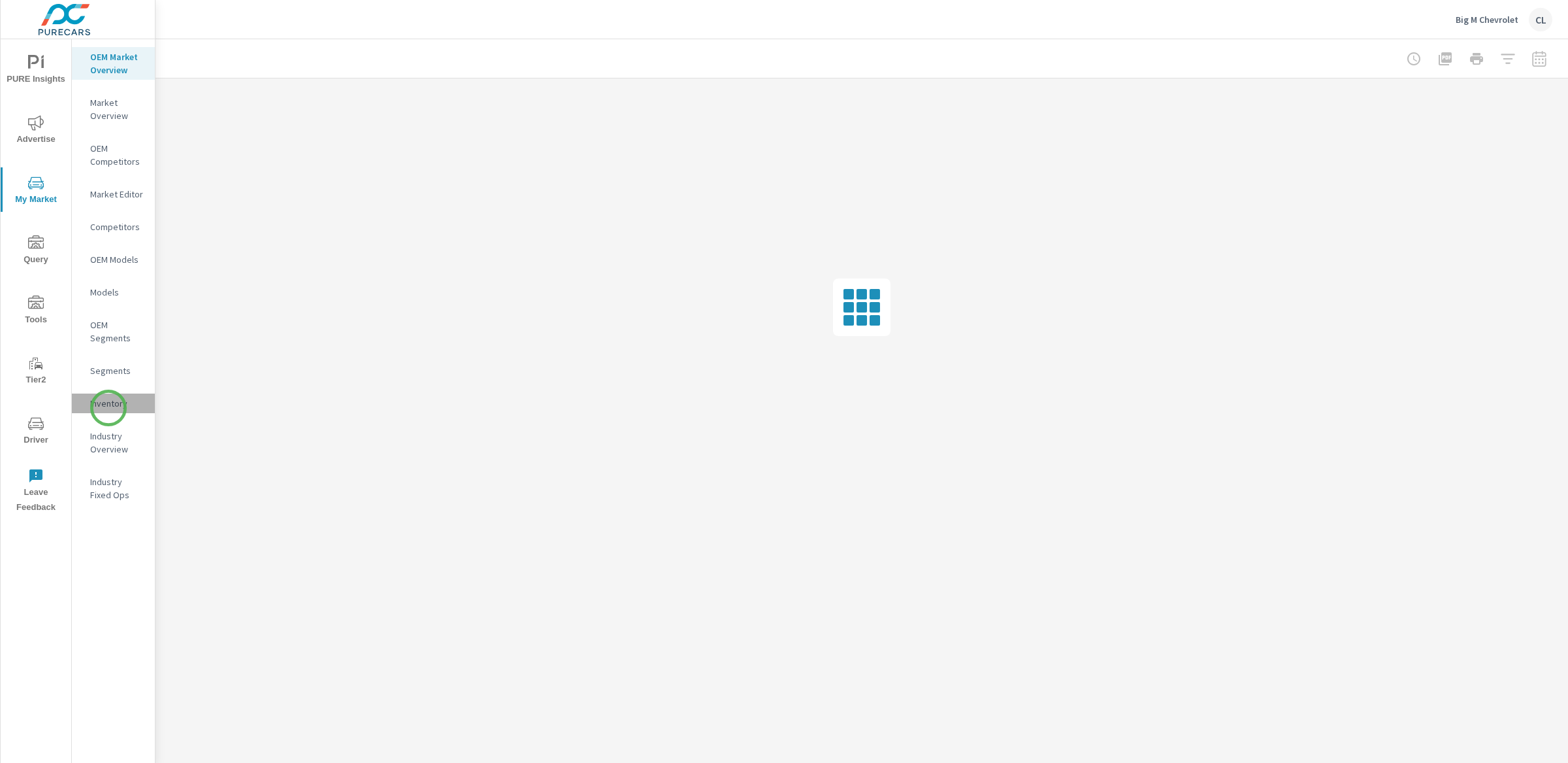
click at [109, 408] on p "Inventory" at bounding box center [117, 403] width 54 height 13
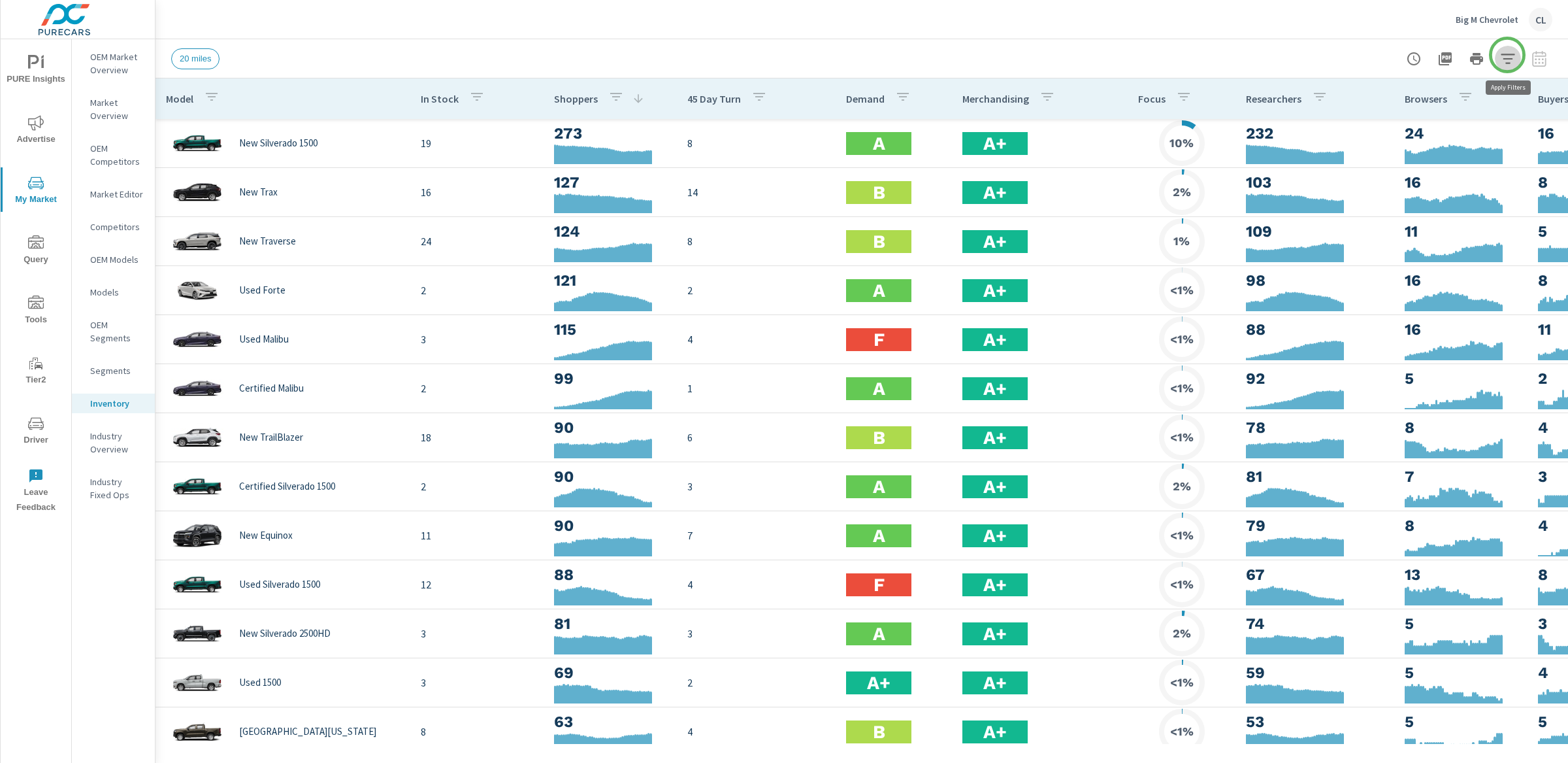
click at [1507, 55] on icon "button" at bounding box center [1508, 59] width 16 height 16
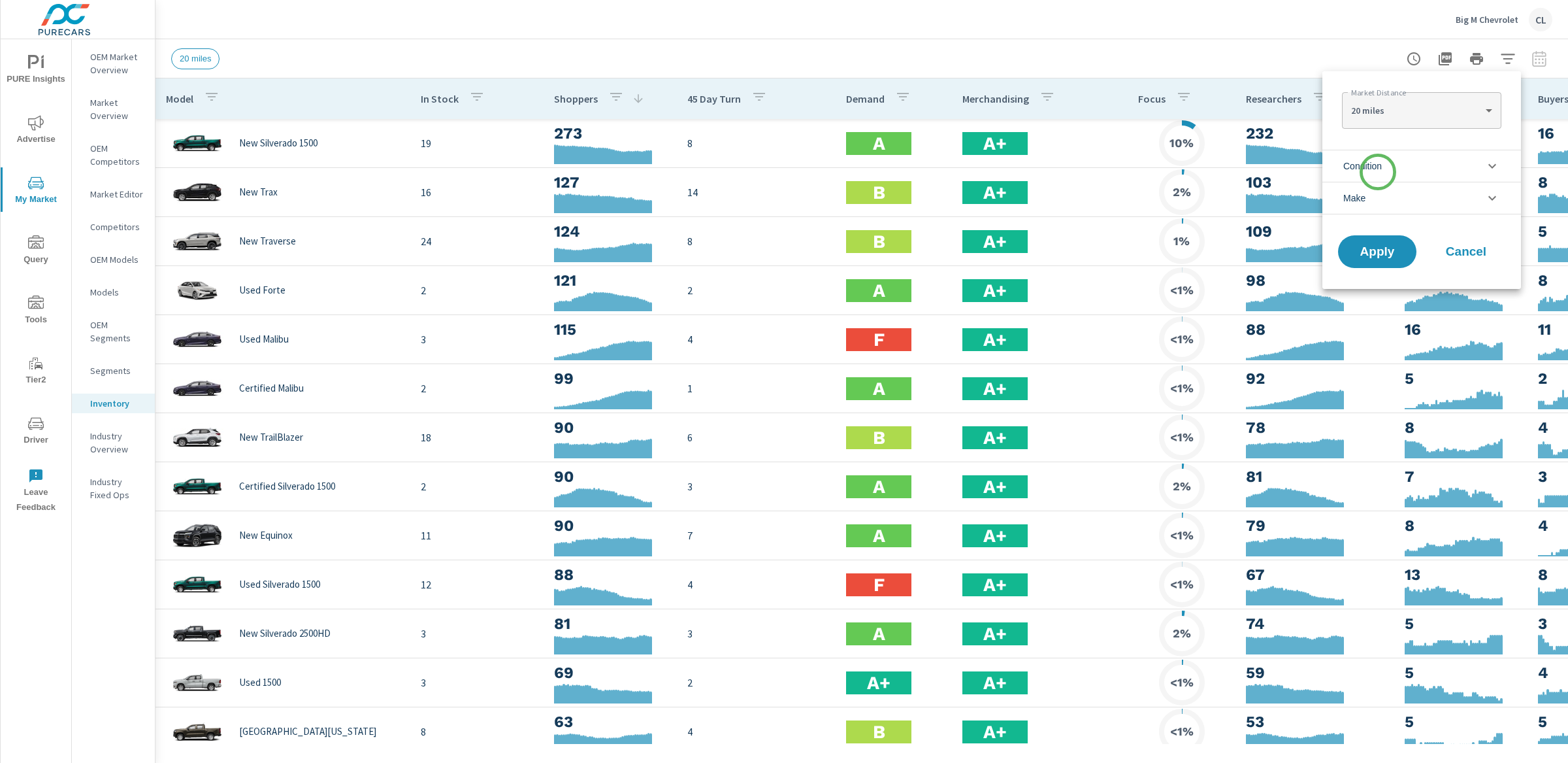
click at [1374, 176] on span "Condition" at bounding box center [1363, 166] width 39 height 32
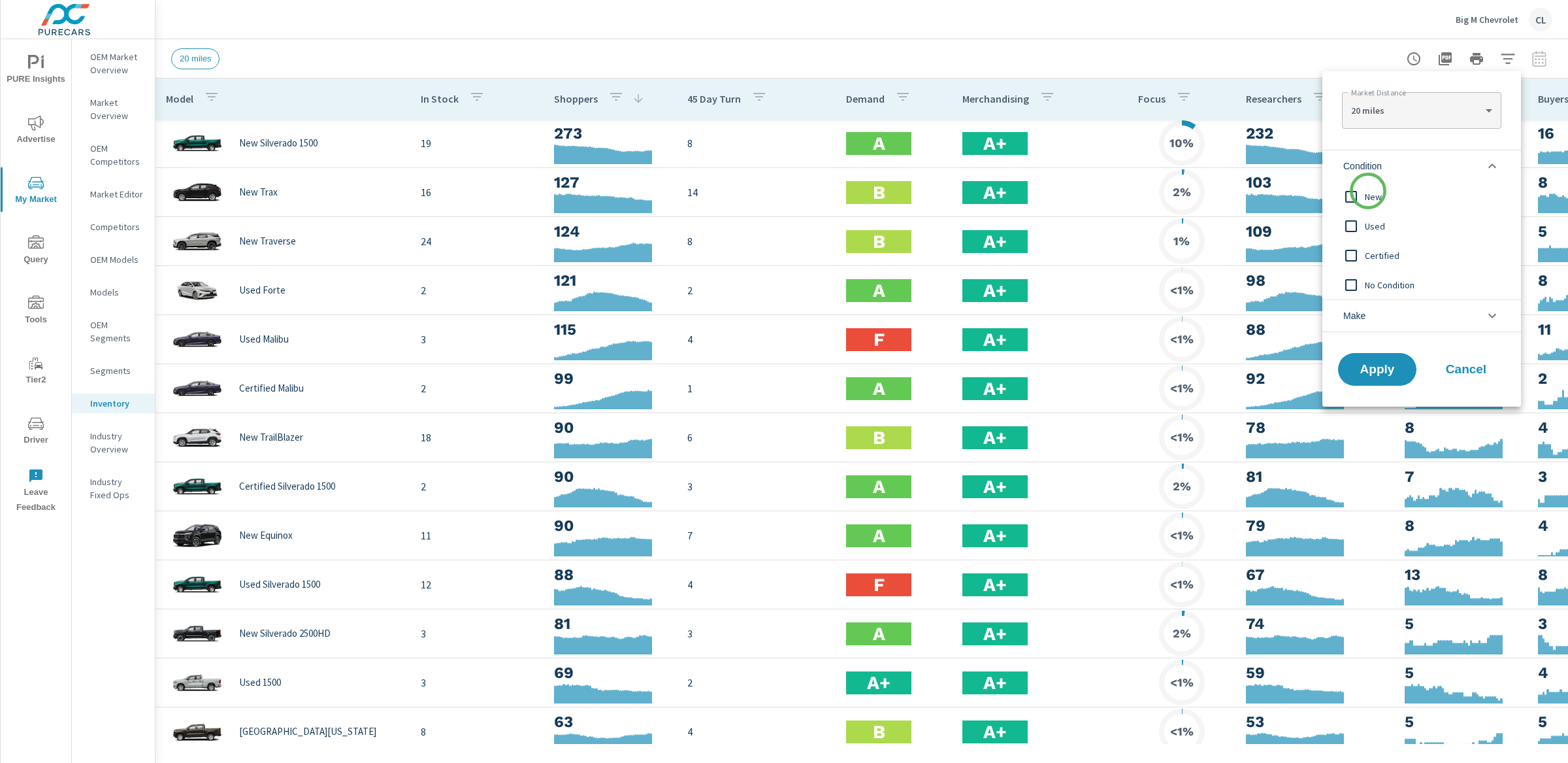
click at [1368, 191] on span "New" at bounding box center [1436, 197] width 143 height 16
click at [1378, 320] on li "Make" at bounding box center [1422, 316] width 199 height 33
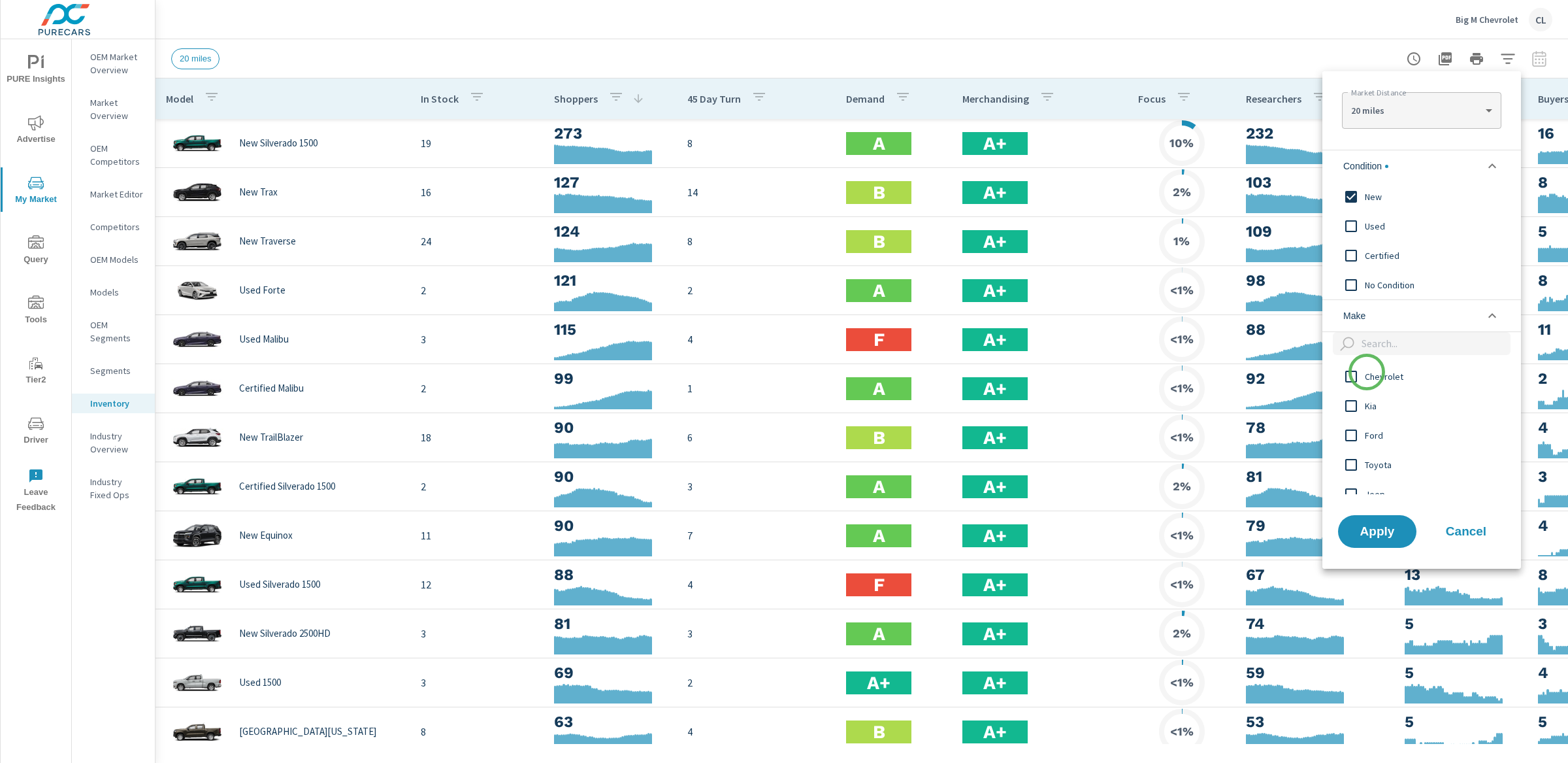
click at [1366, 373] on span "Chevrolet" at bounding box center [1436, 377] width 143 height 16
click at [1379, 528] on span "Apply" at bounding box center [1377, 531] width 53 height 13
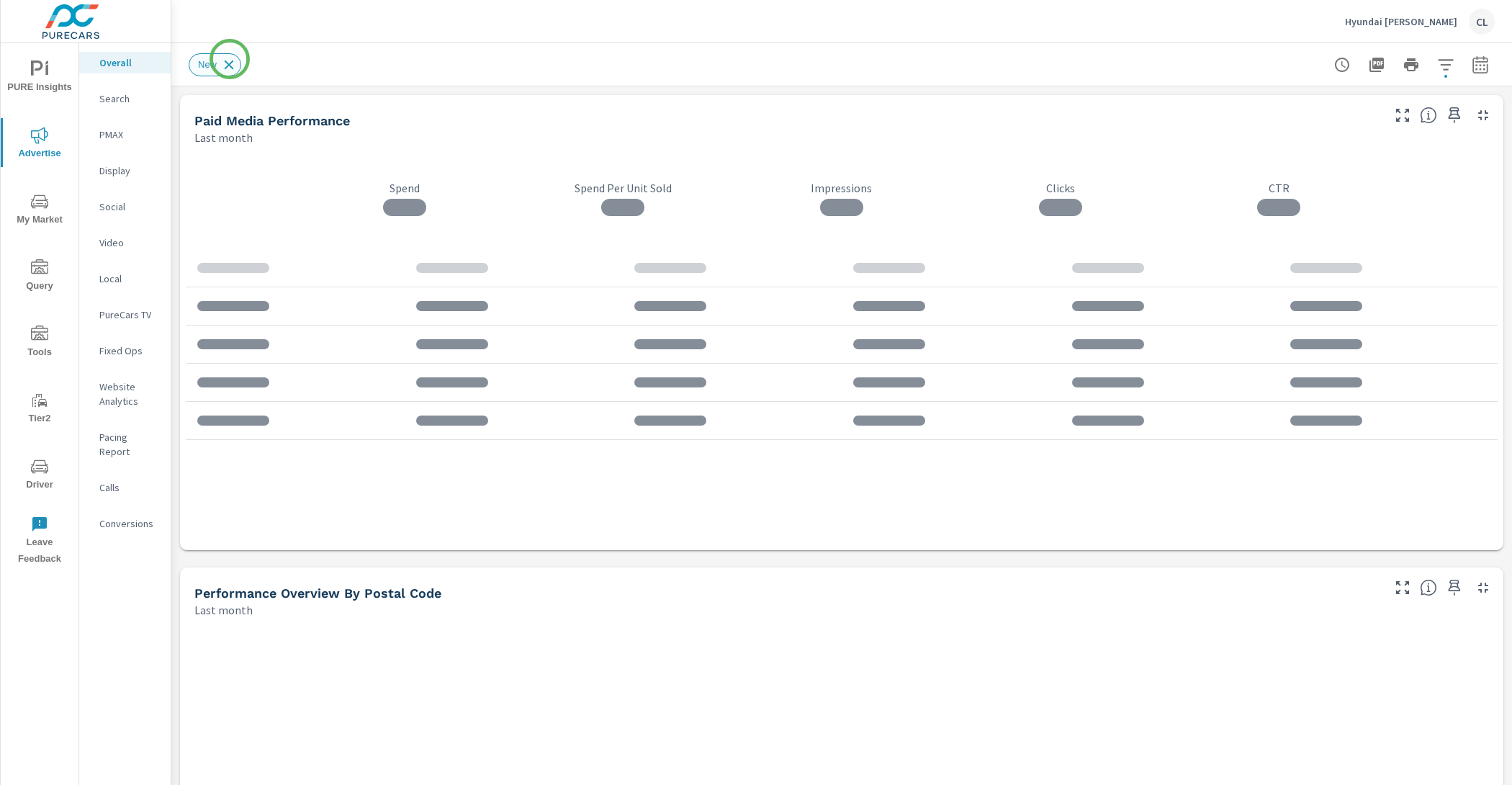
click at [229, 60] on icon at bounding box center [229, 65] width 16 height 16
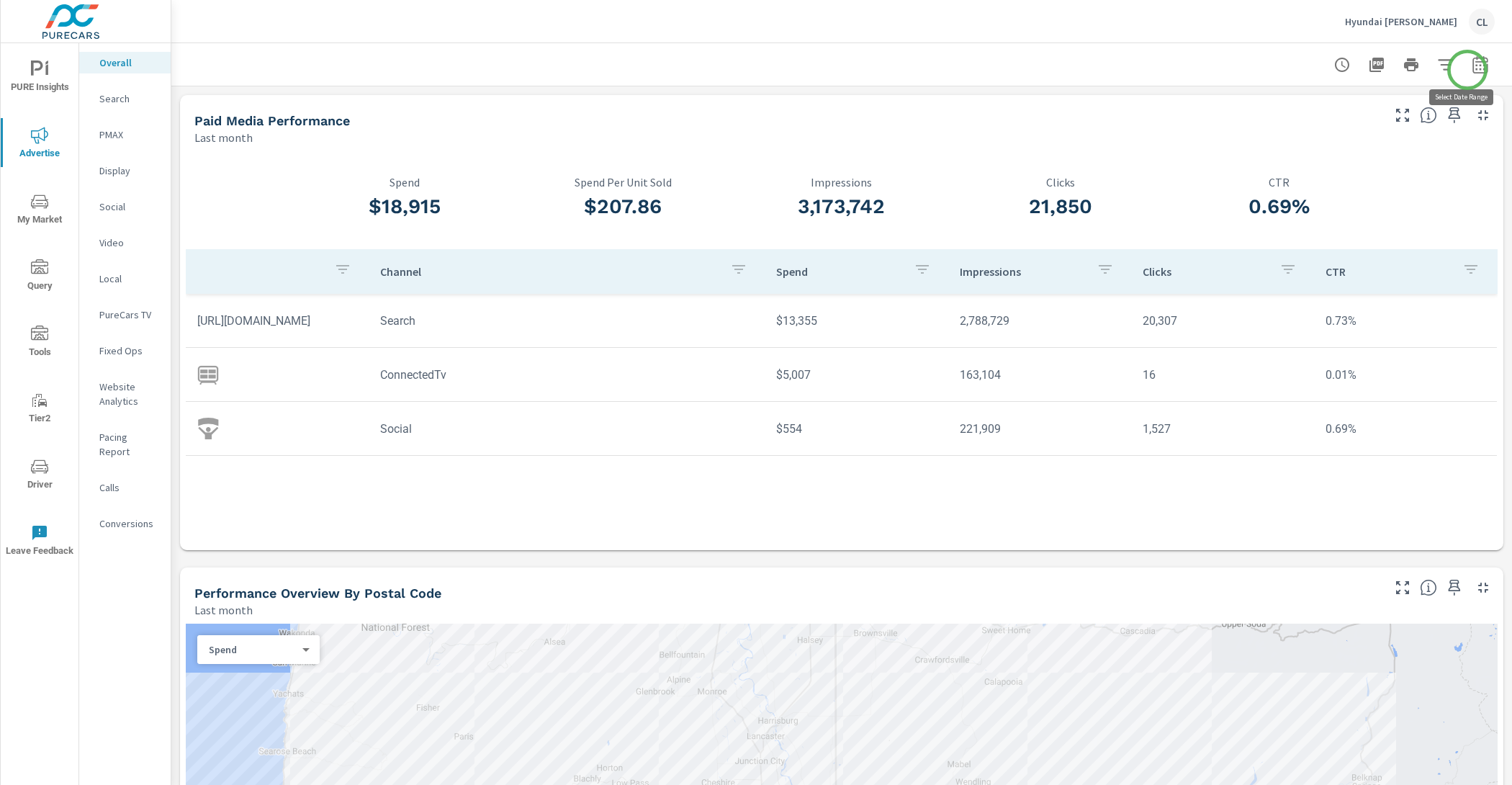
click at [1472, 70] on icon "button" at bounding box center [1481, 65] width 17 height 17
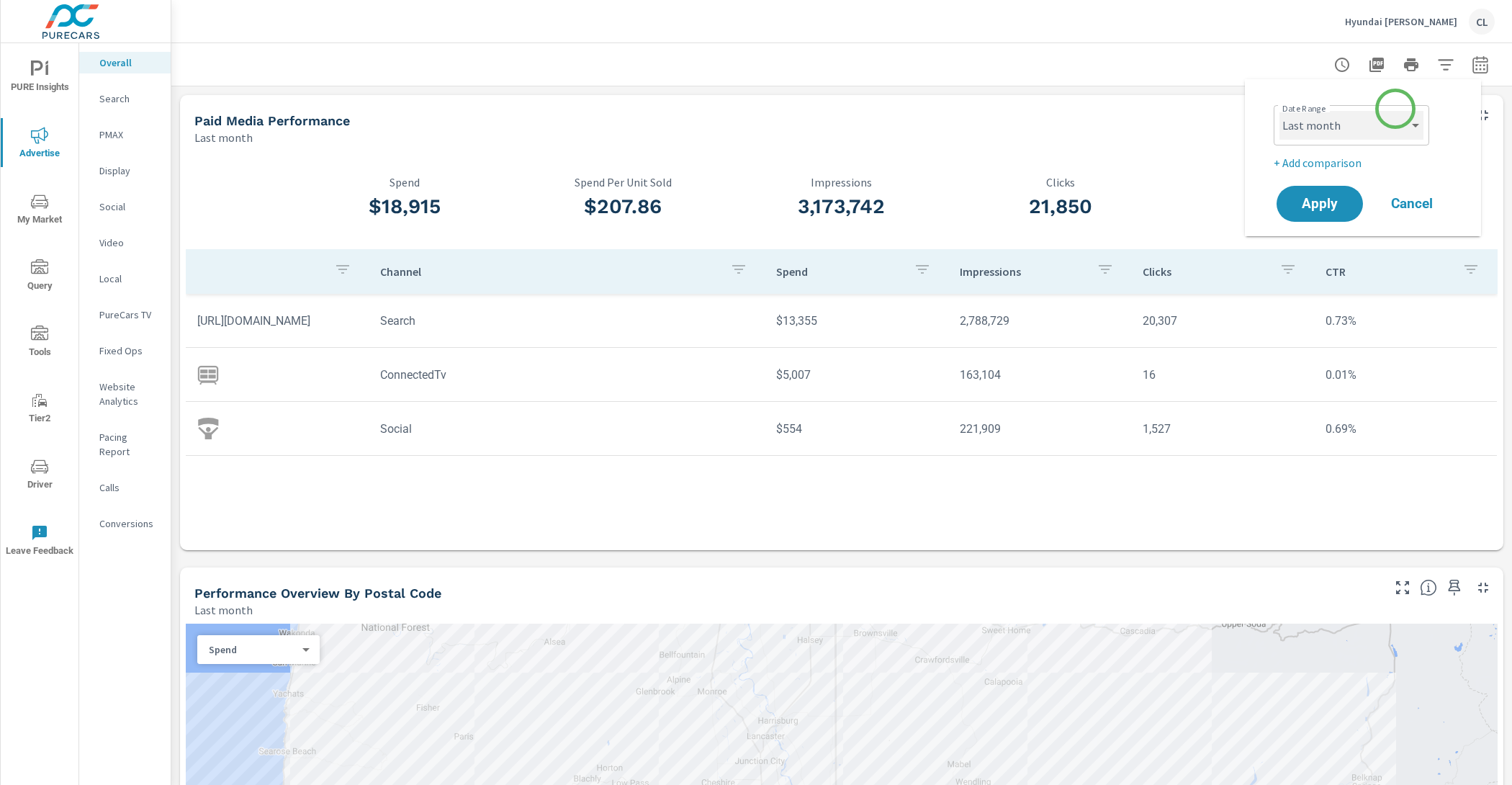
click at [1379, 115] on select "Custom [DATE] Last week Last 7 days Last 14 days Last 30 days Last 45 days Last…" at bounding box center [1352, 126] width 144 height 29
click at [1280, 111] on select "Custom [DATE] Last week Last 7 days Last 14 days Last 30 days Last 45 days Last…" at bounding box center [1352, 126] width 144 height 29
select select "Month to date"
click at [1320, 162] on p "+ Add comparison" at bounding box center [1366, 163] width 184 height 17
select select "Previous period"
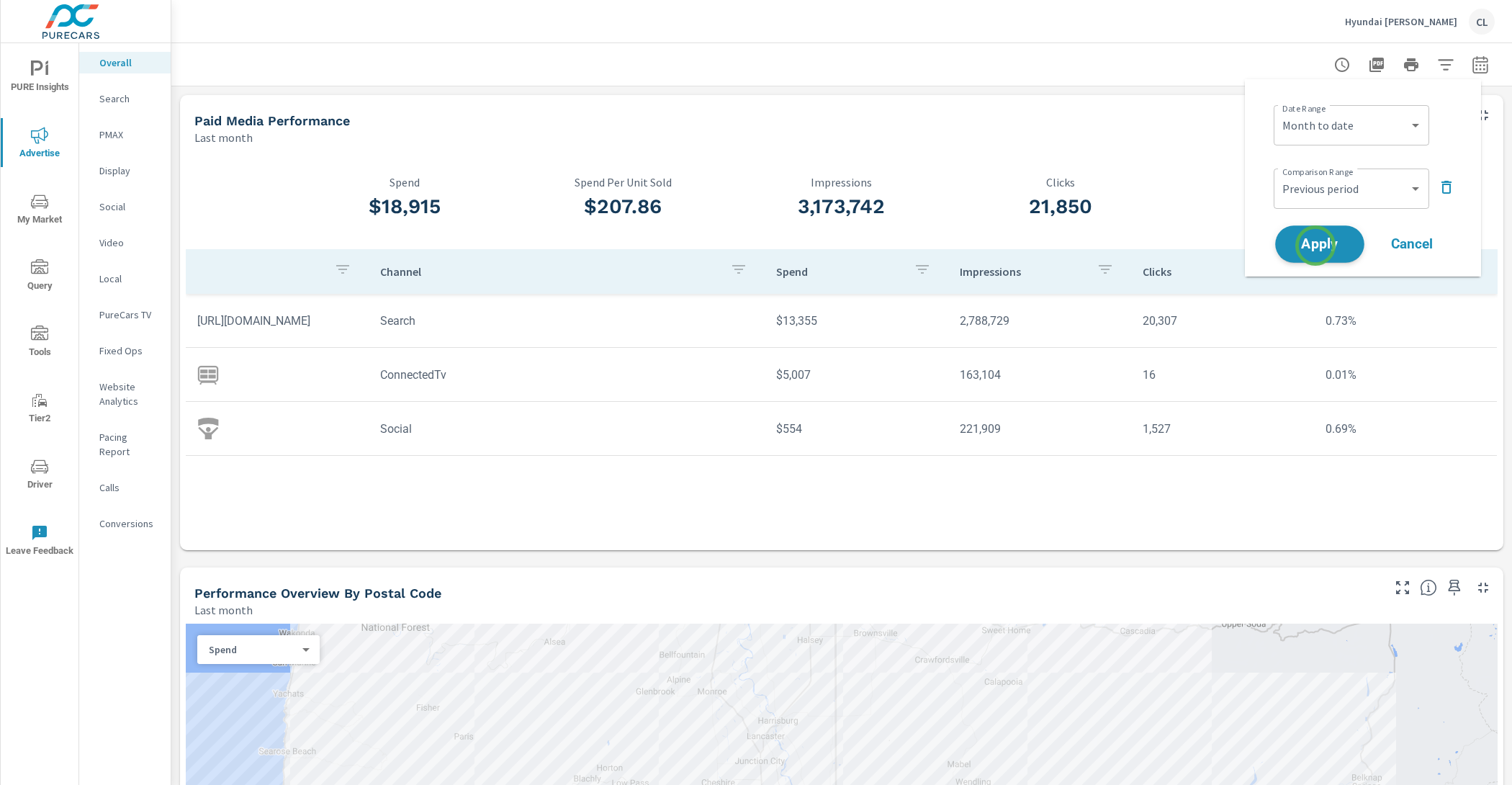
click at [1315, 245] on span "Apply" at bounding box center [1320, 244] width 59 height 14
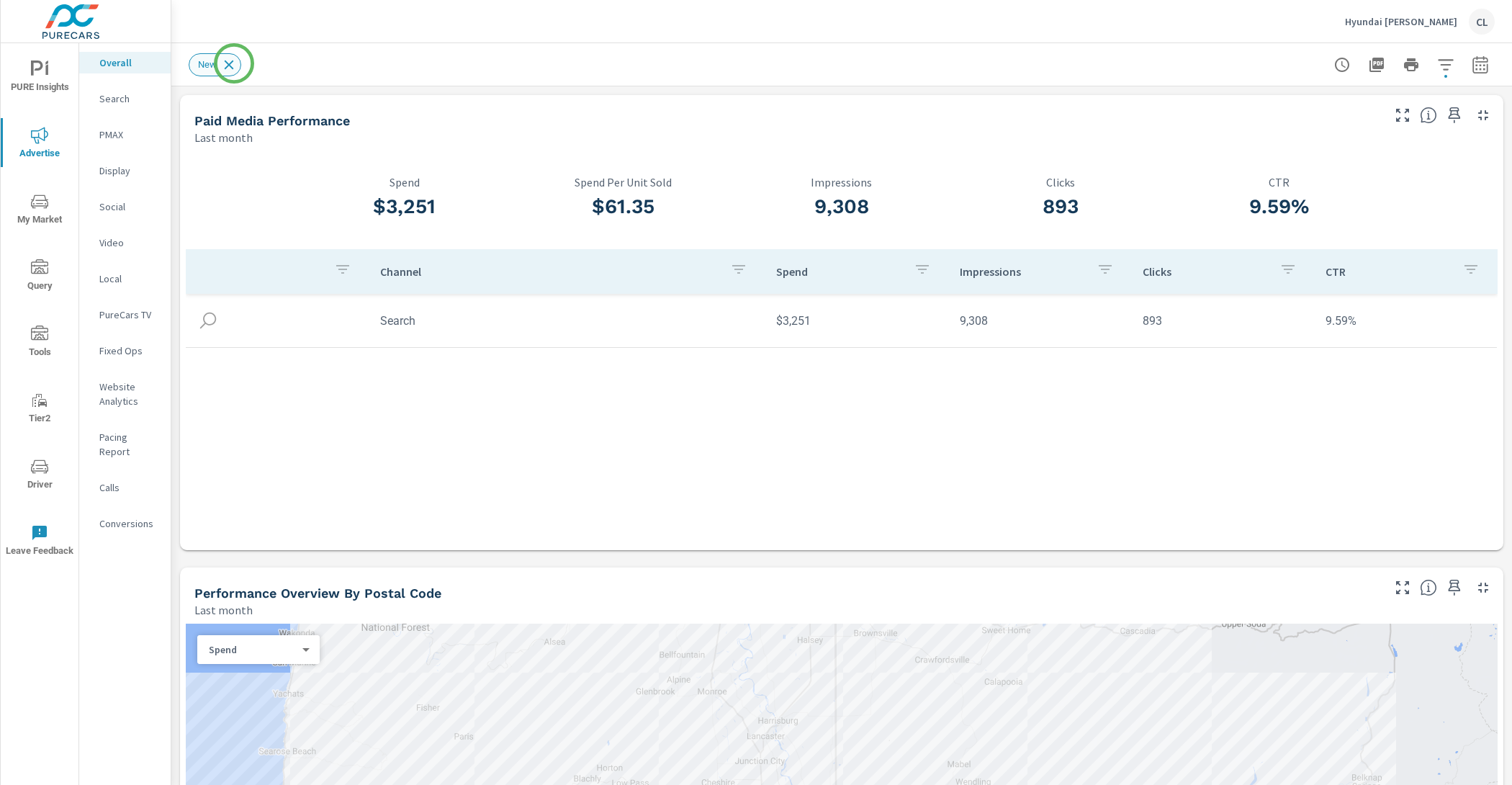
click at [234, 63] on icon at bounding box center [229, 65] width 16 height 16
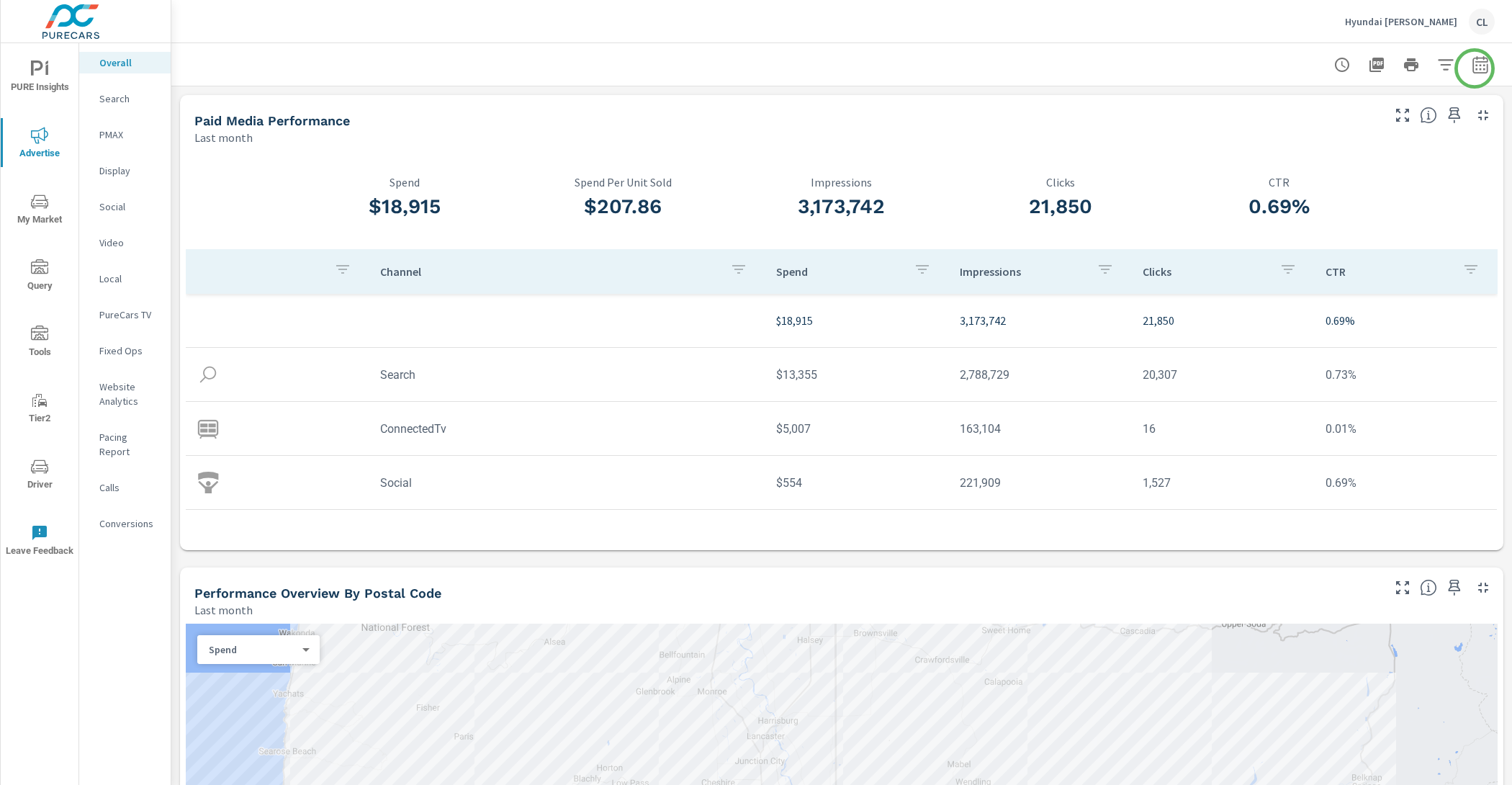
click at [1475, 68] on icon "button" at bounding box center [1481, 65] width 17 height 17
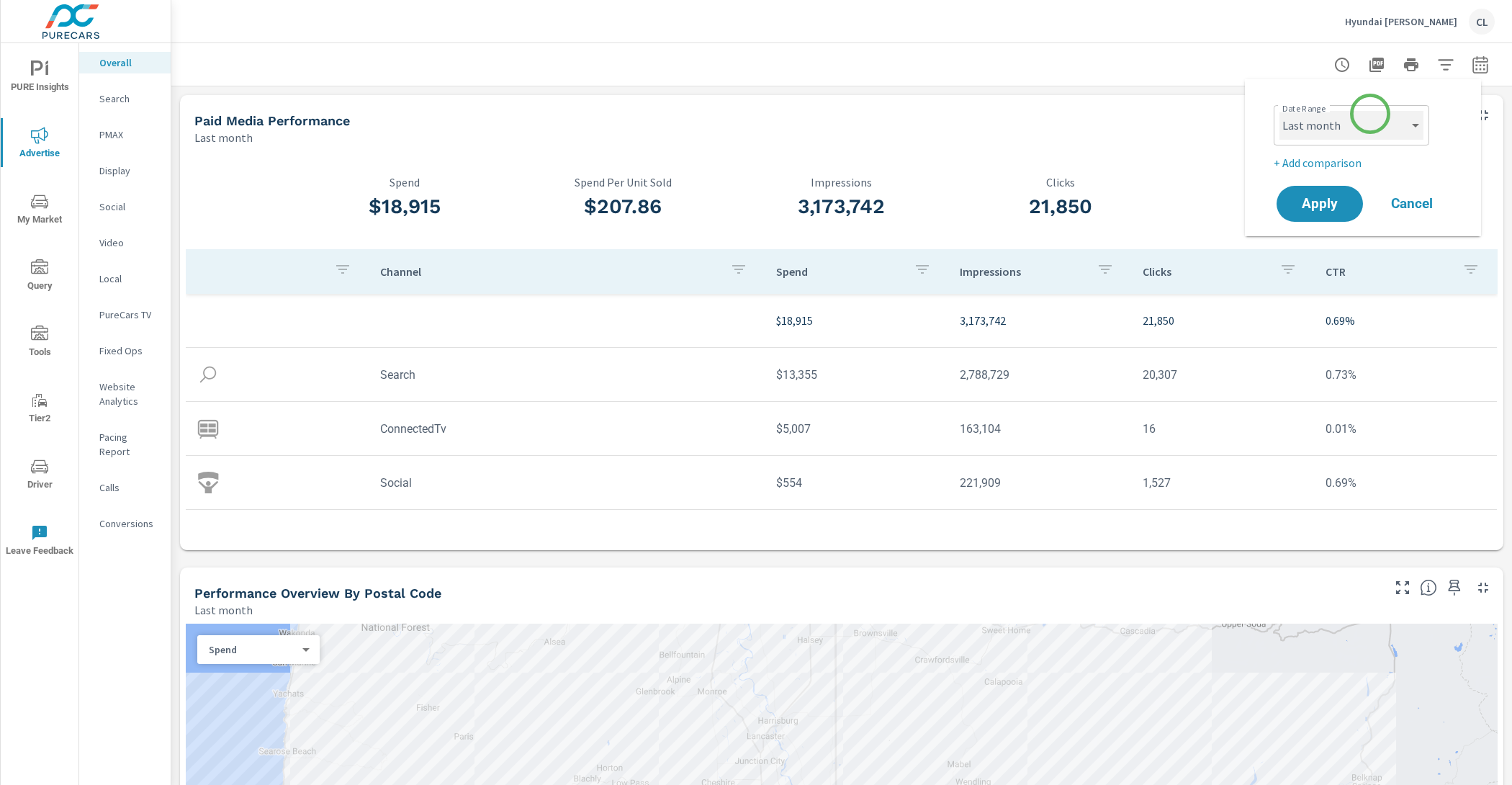
click at [1370, 114] on select "Custom [DATE] Last week Last 7 days Last 14 days Last 30 days Last 45 days Last…" at bounding box center [1352, 126] width 144 height 29
click at [1280, 111] on select "Custom [DATE] Last week Last 7 days Last 14 days Last 30 days Last 45 days Last…" at bounding box center [1352, 126] width 144 height 29
select select "Month to date"
click at [1339, 164] on p "+ Add comparison" at bounding box center [1366, 163] width 184 height 17
select select "Previous period"
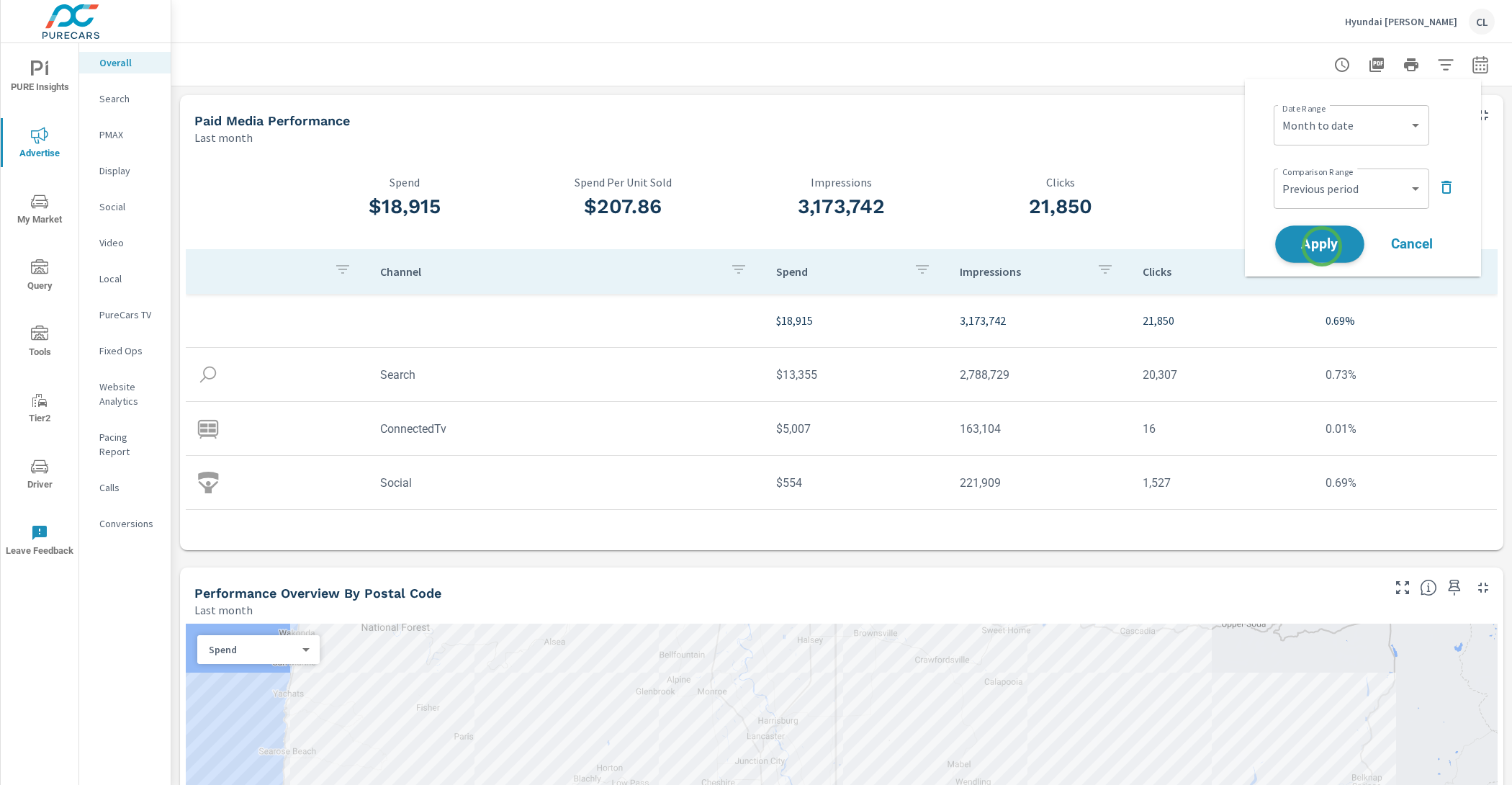
click at [1322, 246] on span "Apply" at bounding box center [1320, 244] width 59 height 14
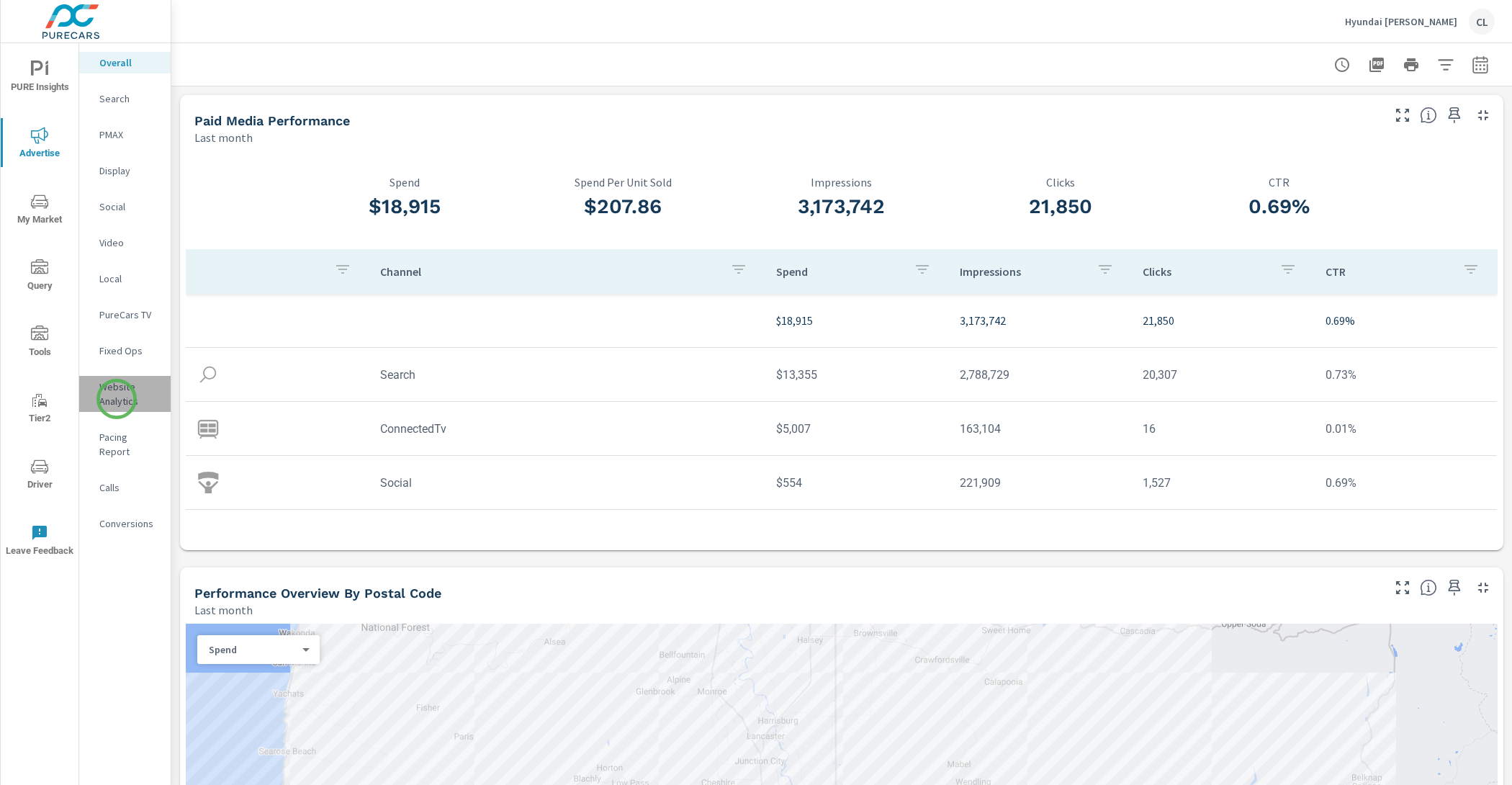
click at [117, 399] on p "Website Analytics" at bounding box center [129, 394] width 60 height 29
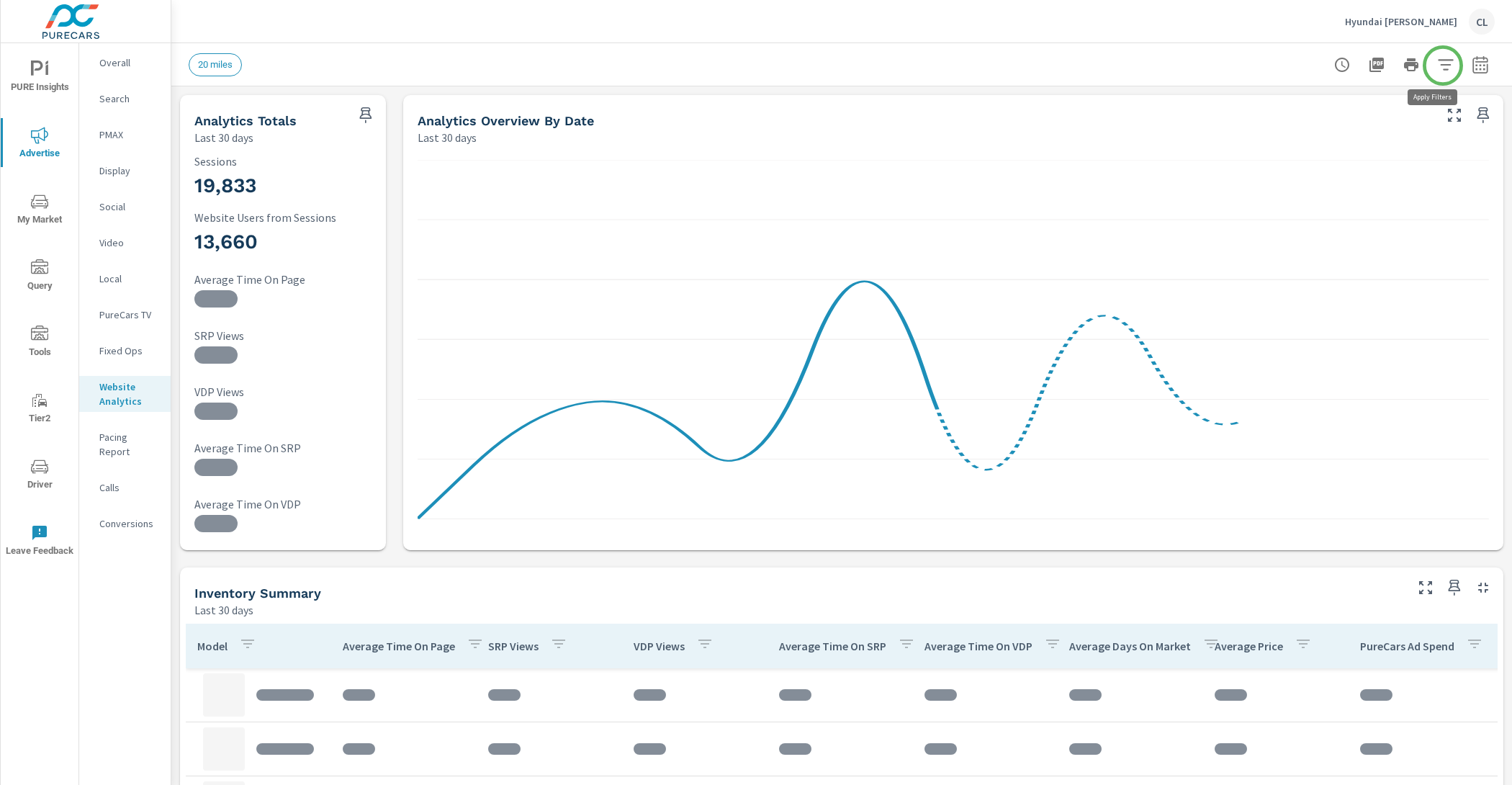
click at [1441, 64] on button "button" at bounding box center [1446, 65] width 29 height 29
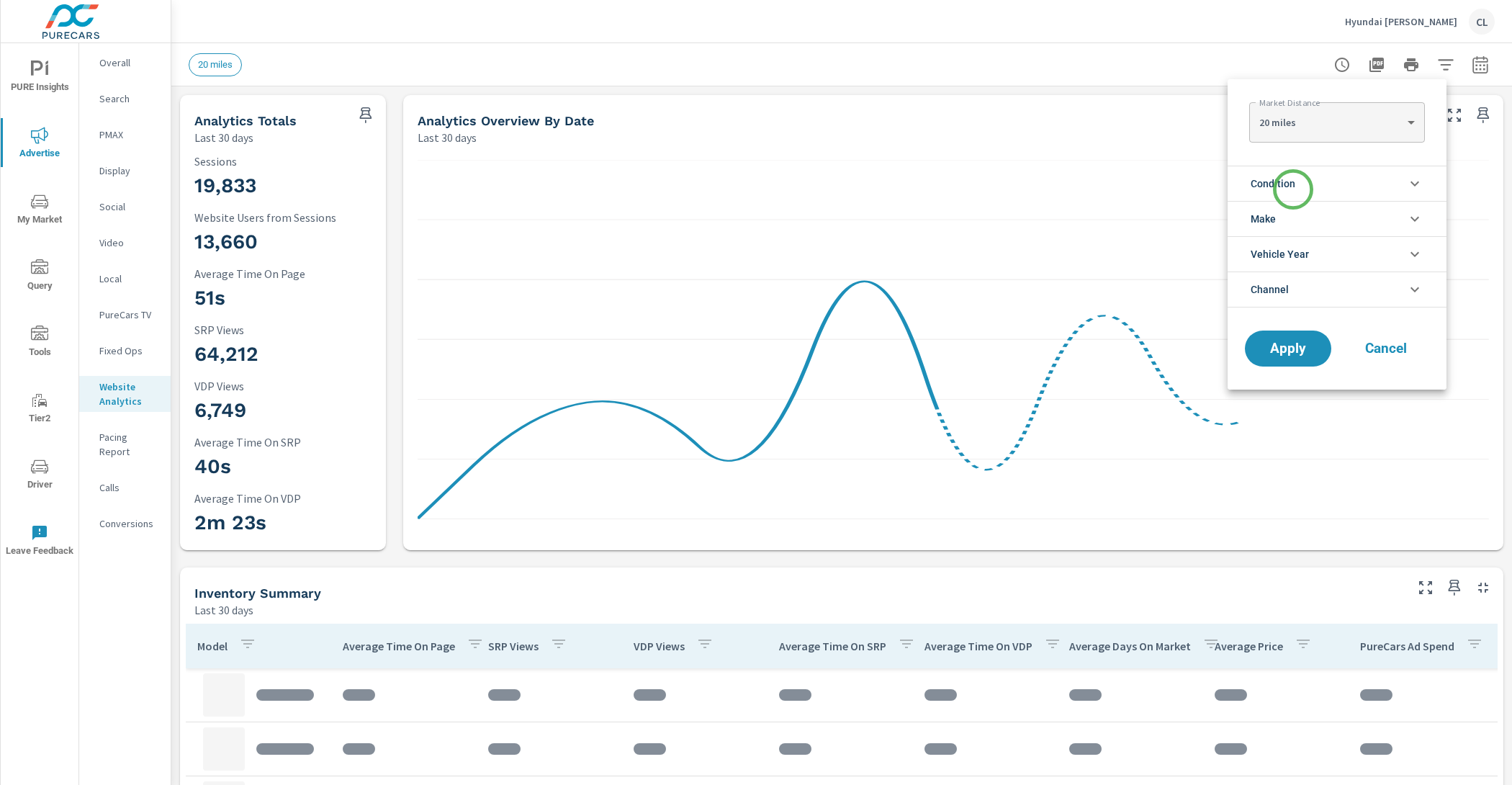
click at [1294, 190] on span "Condition" at bounding box center [1273, 184] width 45 height 35
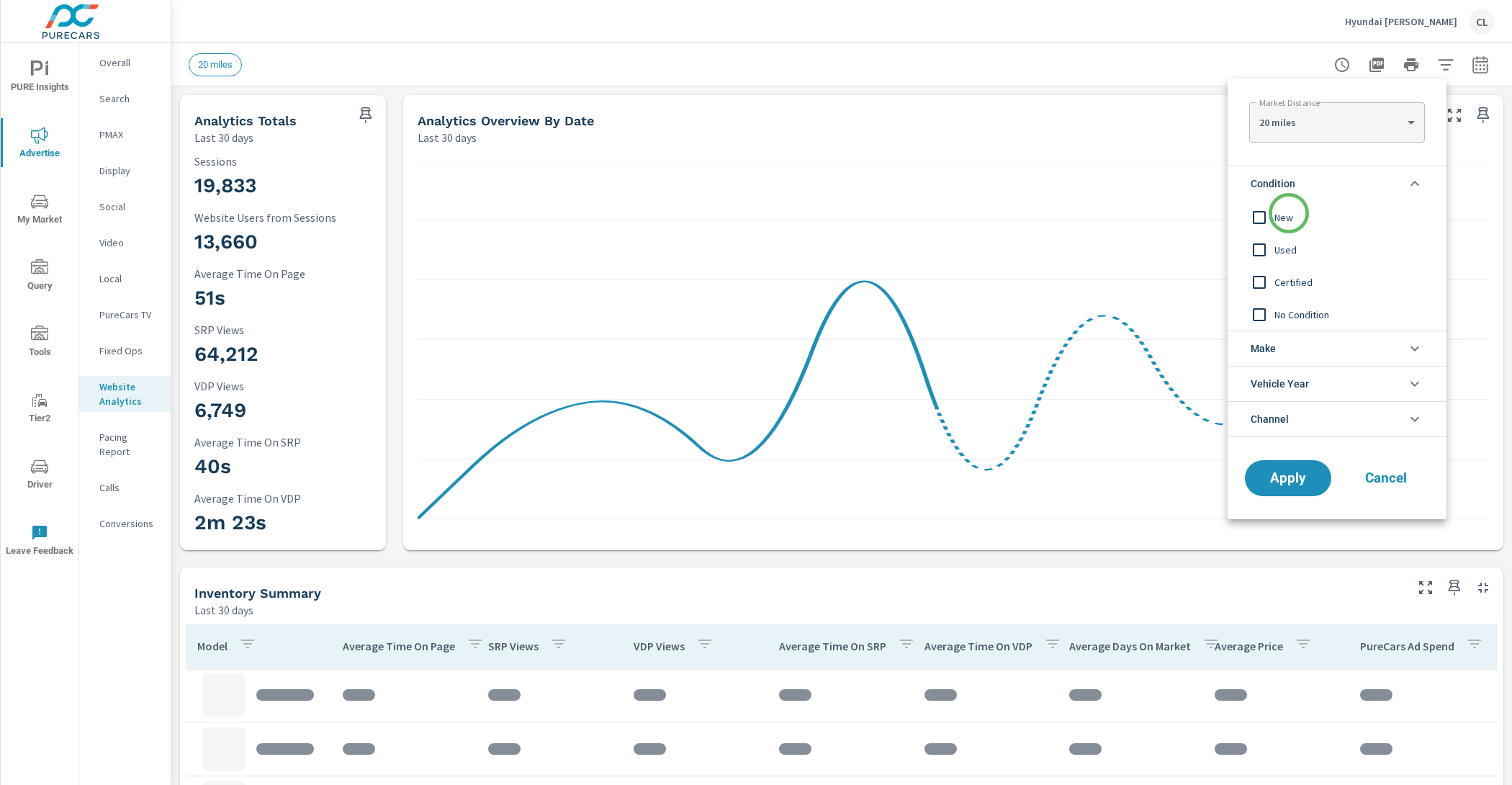
click at [1289, 214] on span "New" at bounding box center [1353, 218] width 158 height 17
click at [1291, 341] on li "Make" at bounding box center [1337, 348] width 219 height 36
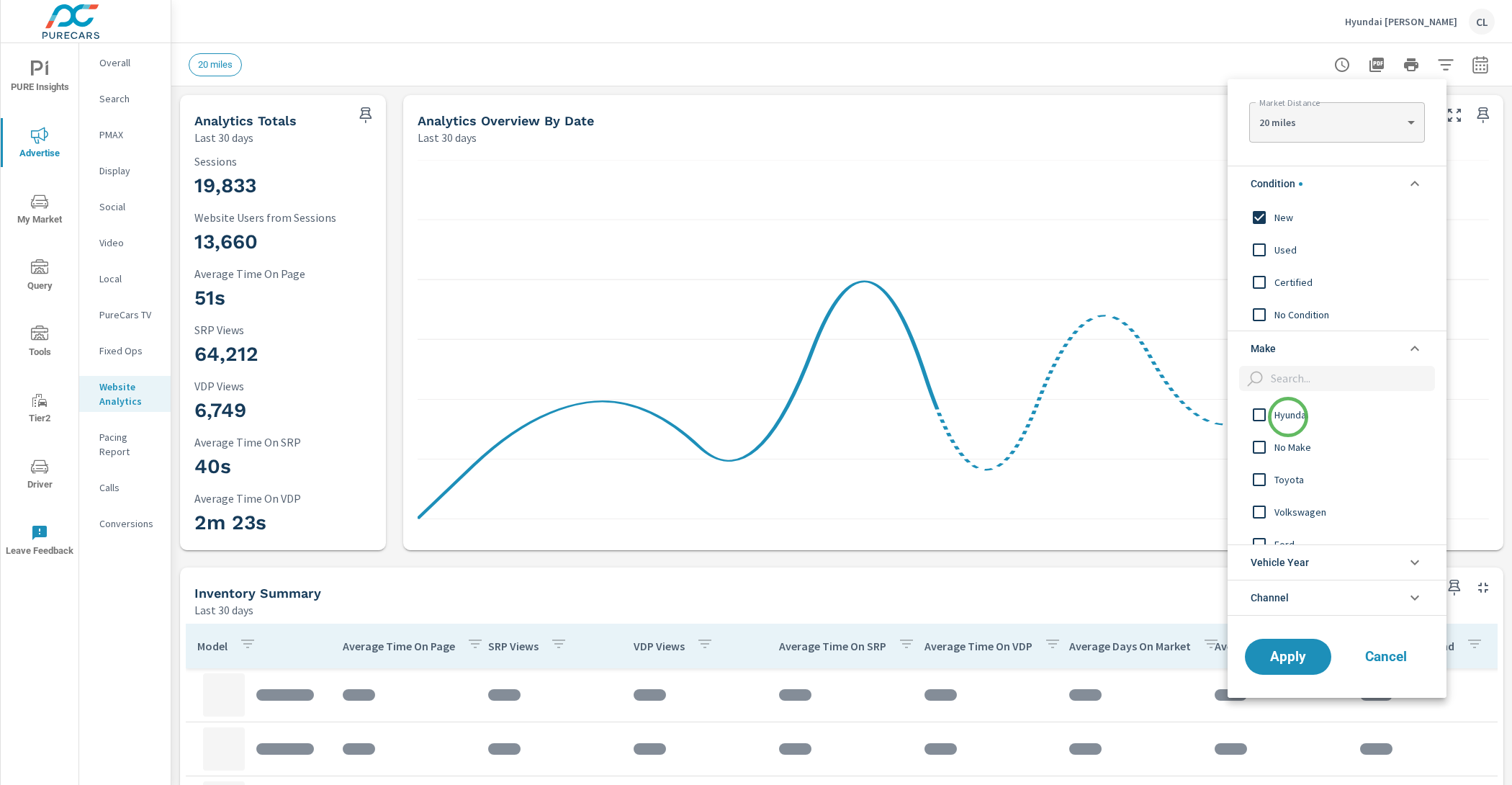
click at [1288, 417] on span "Hyundai" at bounding box center [1353, 415] width 158 height 17
click at [1285, 656] on span "Apply" at bounding box center [1288, 656] width 59 height 14
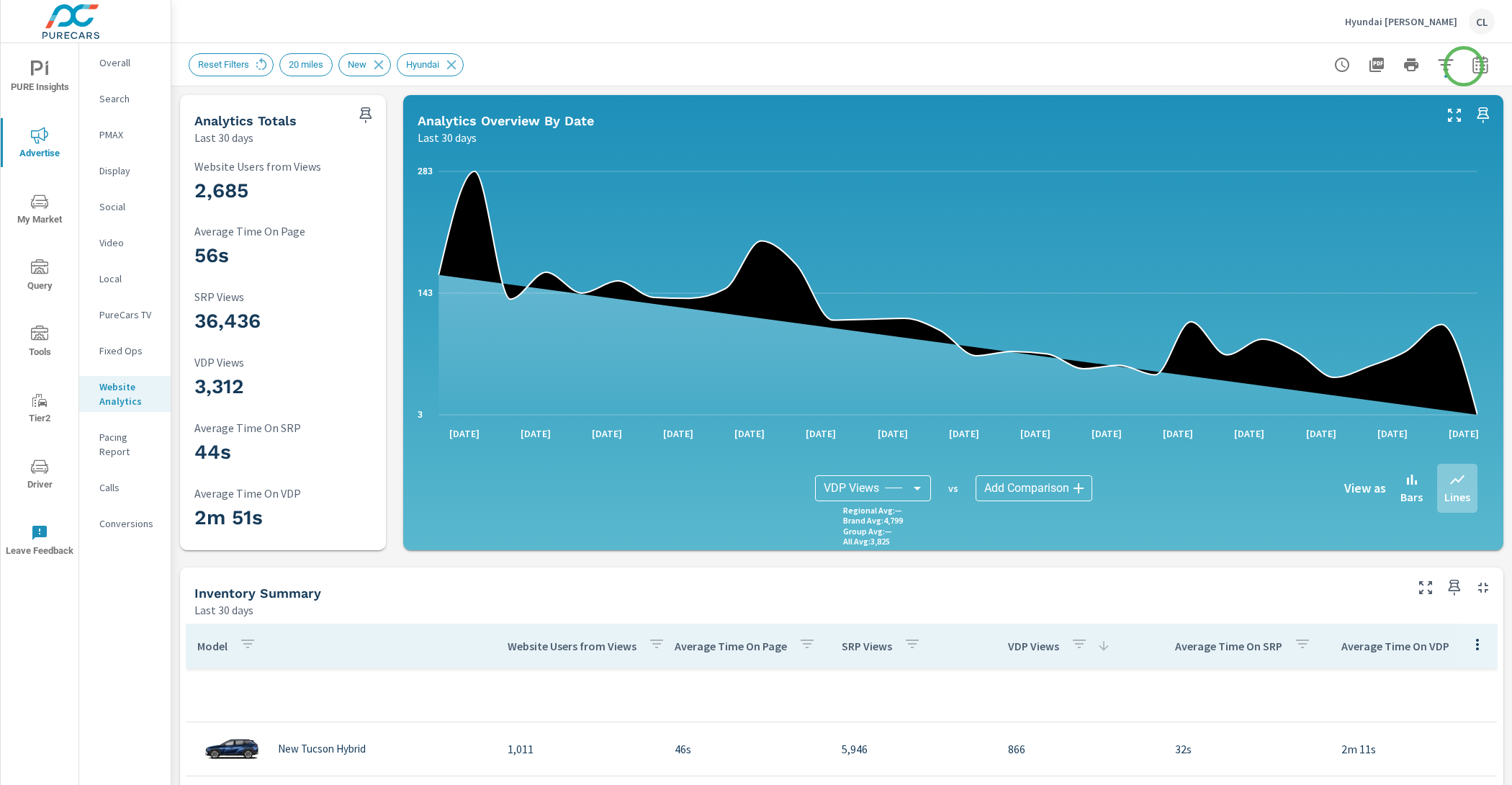
click at [1472, 66] on icon "button" at bounding box center [1481, 65] width 17 height 17
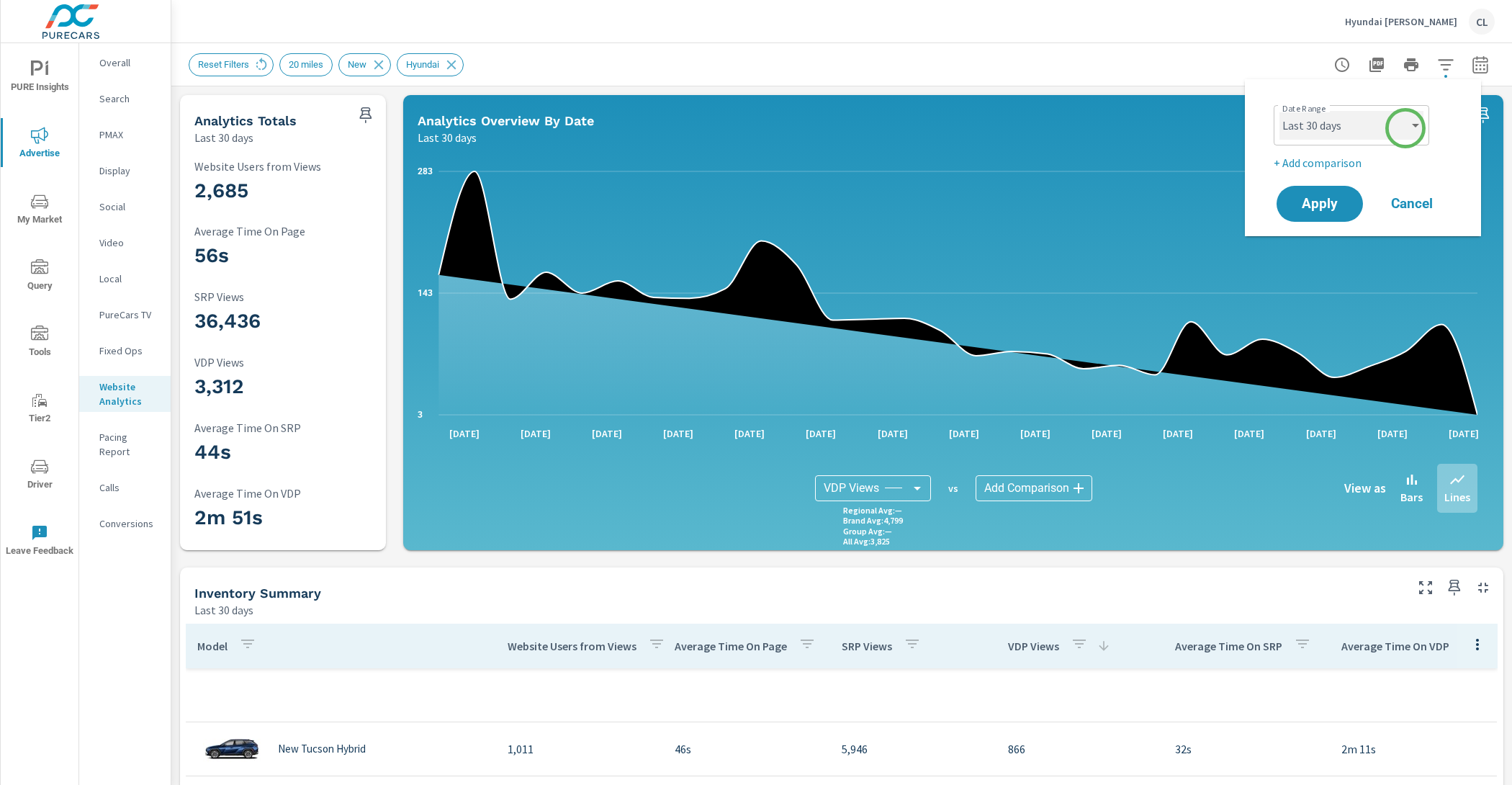
click at [1405, 129] on select "Custom [DATE] Last week Last 7 days Last 14 days Last 30 days Last 45 days Last…" at bounding box center [1352, 126] width 144 height 29
click at [1280, 111] on select "Custom [DATE] Last week Last 7 days Last 14 days Last 30 days Last 45 days Last…" at bounding box center [1352, 126] width 144 height 29
select select "Month to date"
click at [1325, 165] on p "+ Add comparison" at bounding box center [1366, 163] width 184 height 17
select select "Previous period"
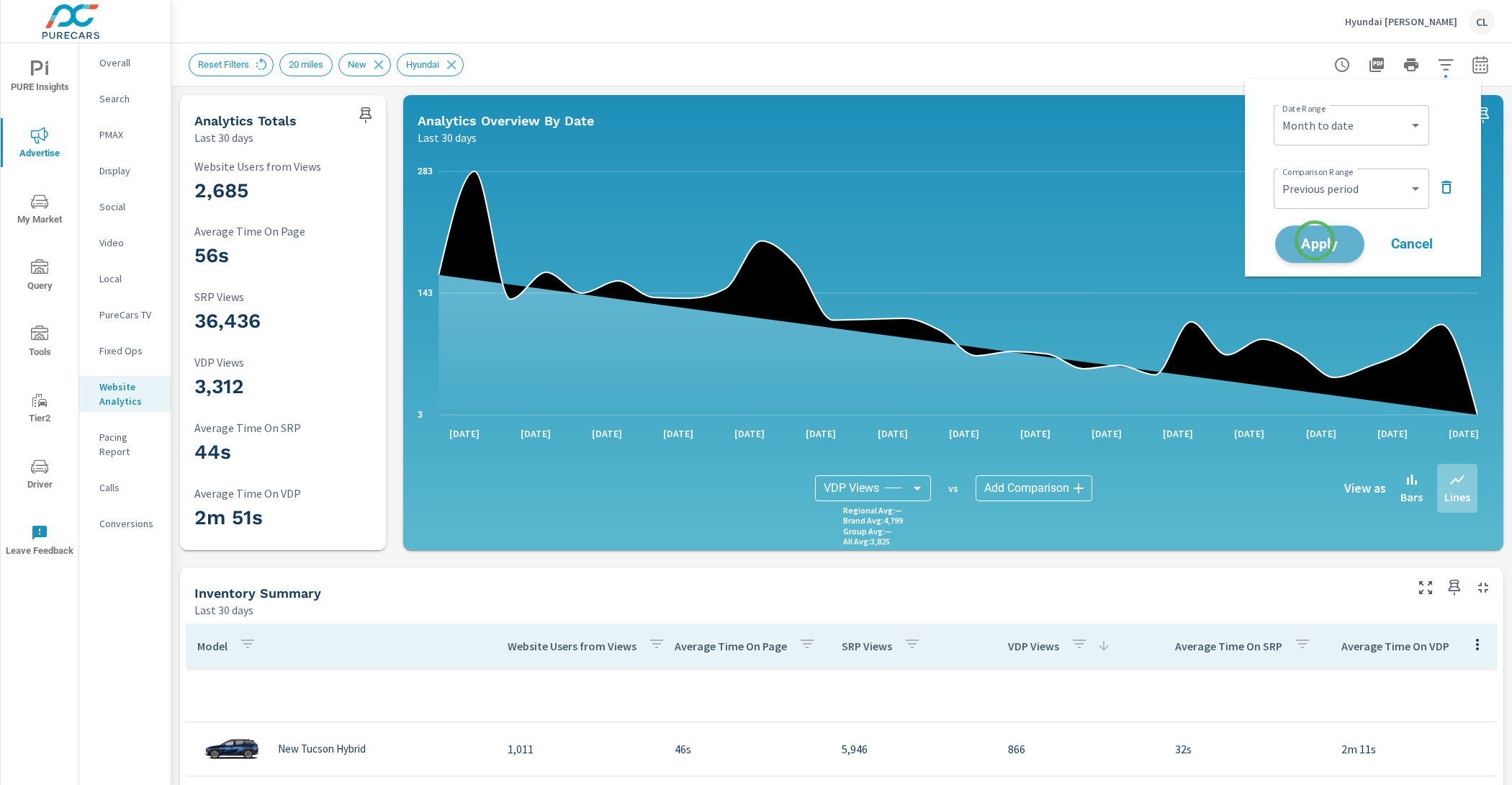
click at [1315, 240] on span "Apply" at bounding box center [1320, 244] width 59 height 14
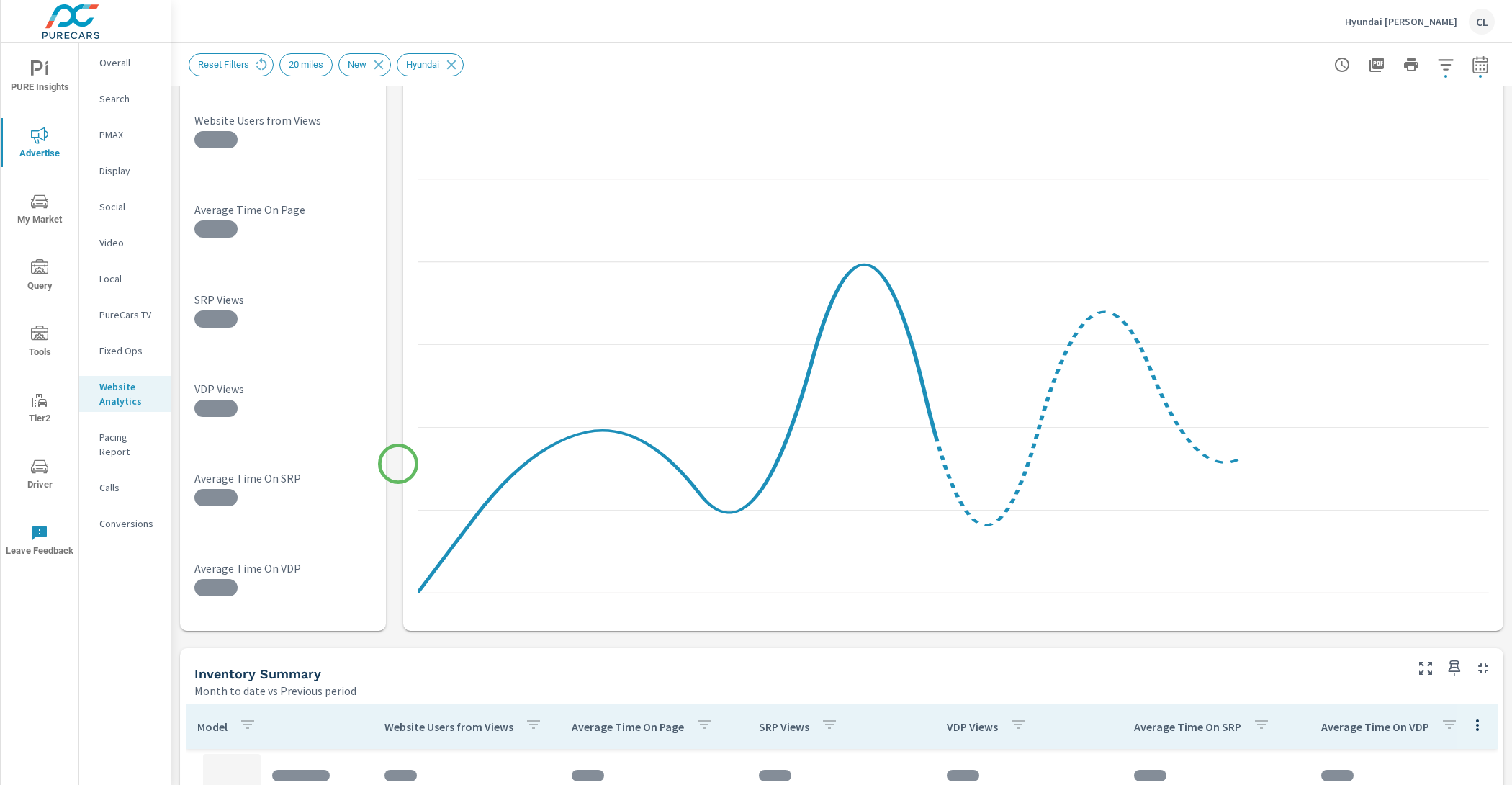
scroll to position [388, 0]
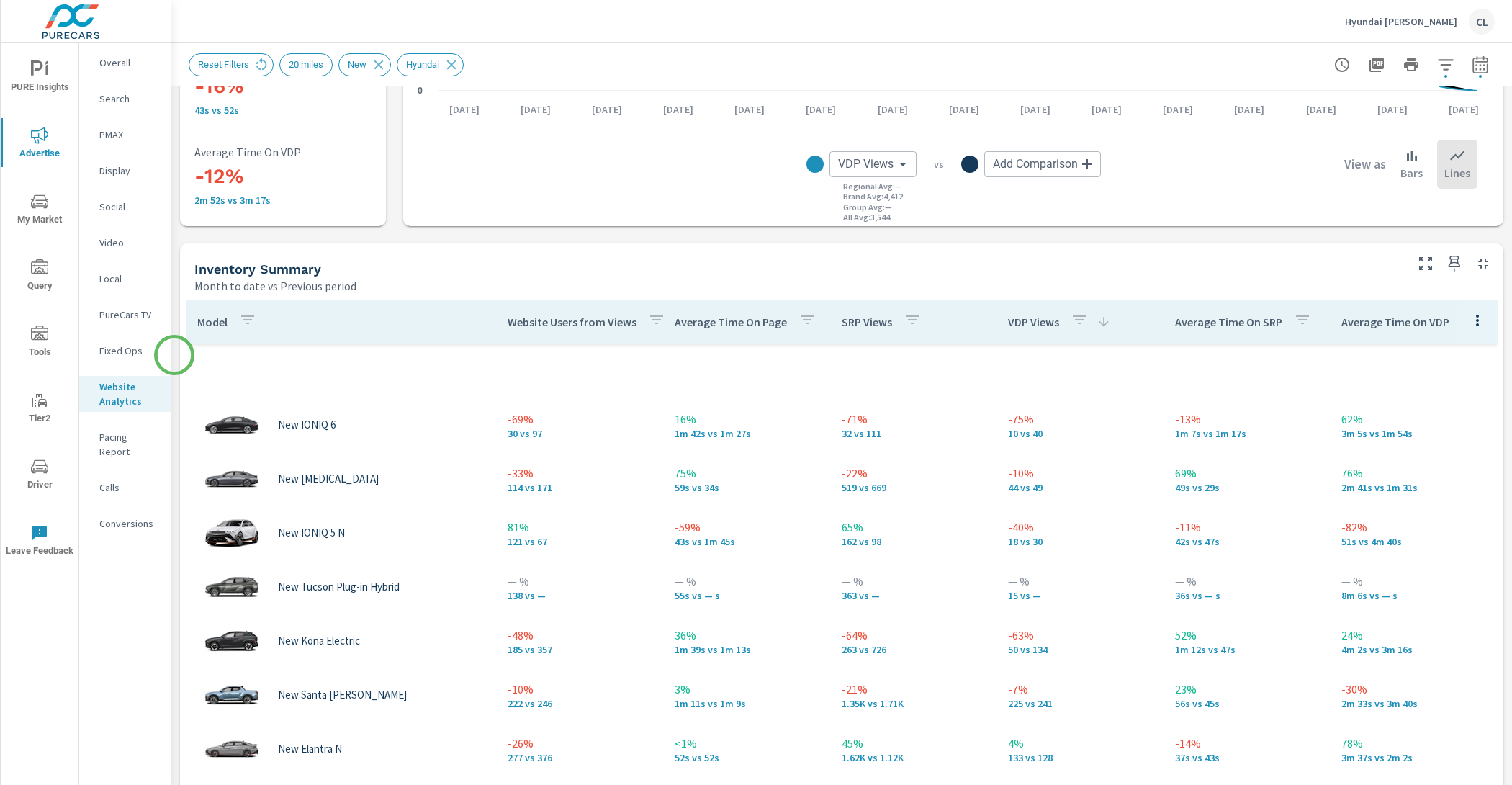
scroll to position [582, 0]
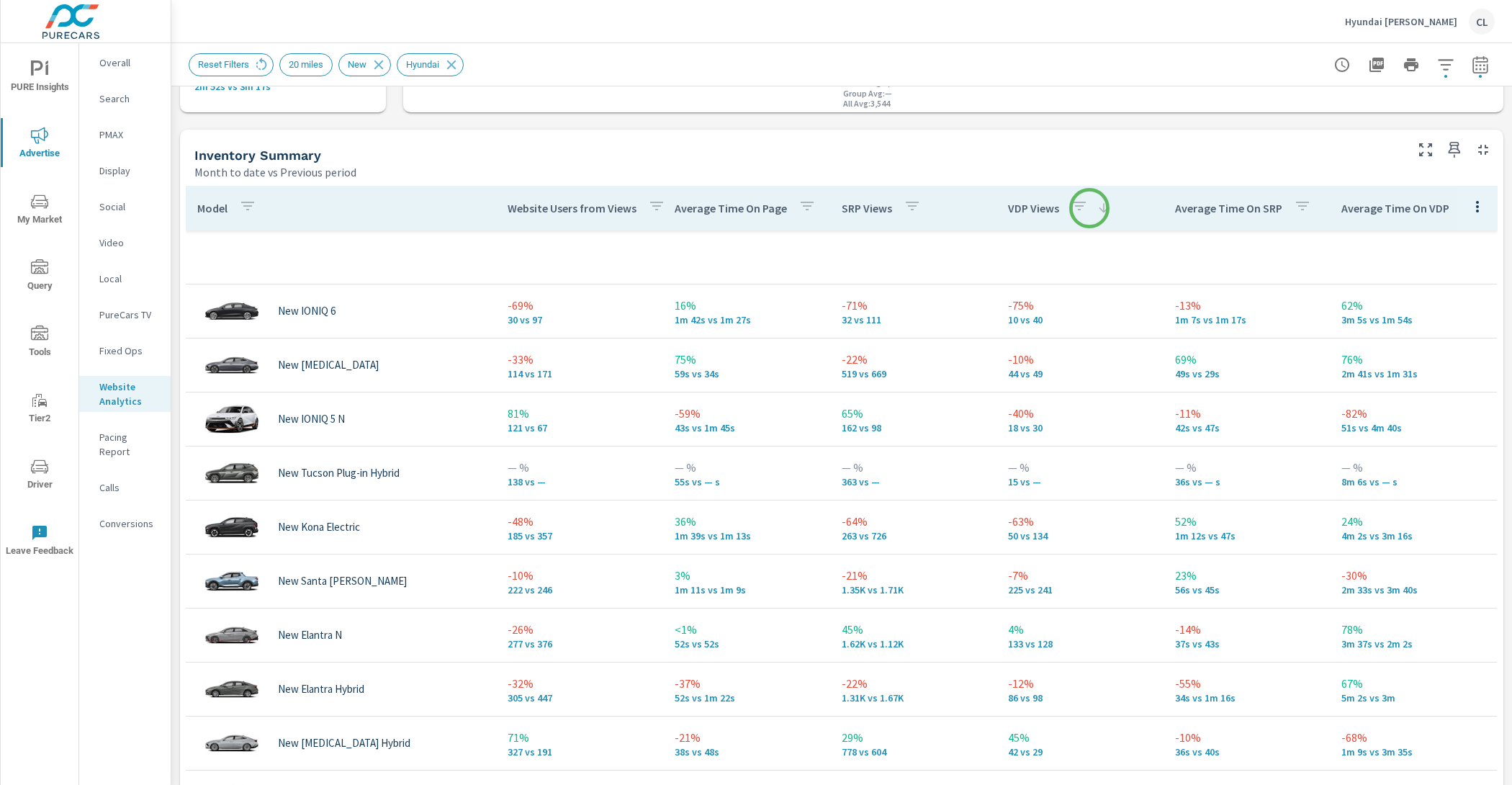
click at [1099, 208] on icon at bounding box center [1103, 208] width 9 height 9
click at [1013, 209] on p "VDP Views" at bounding box center [1034, 208] width 51 height 15
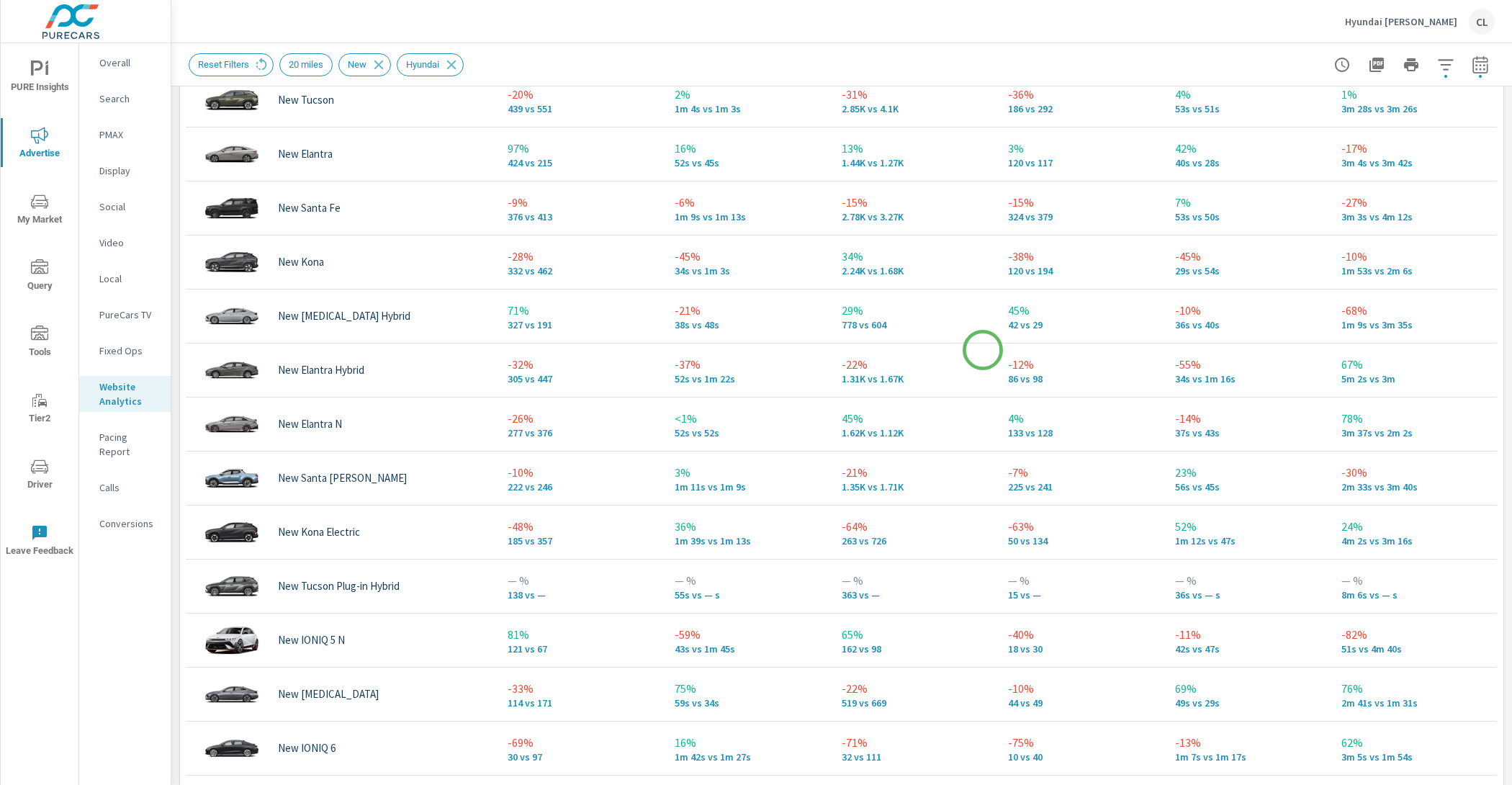
scroll to position [882, 0]
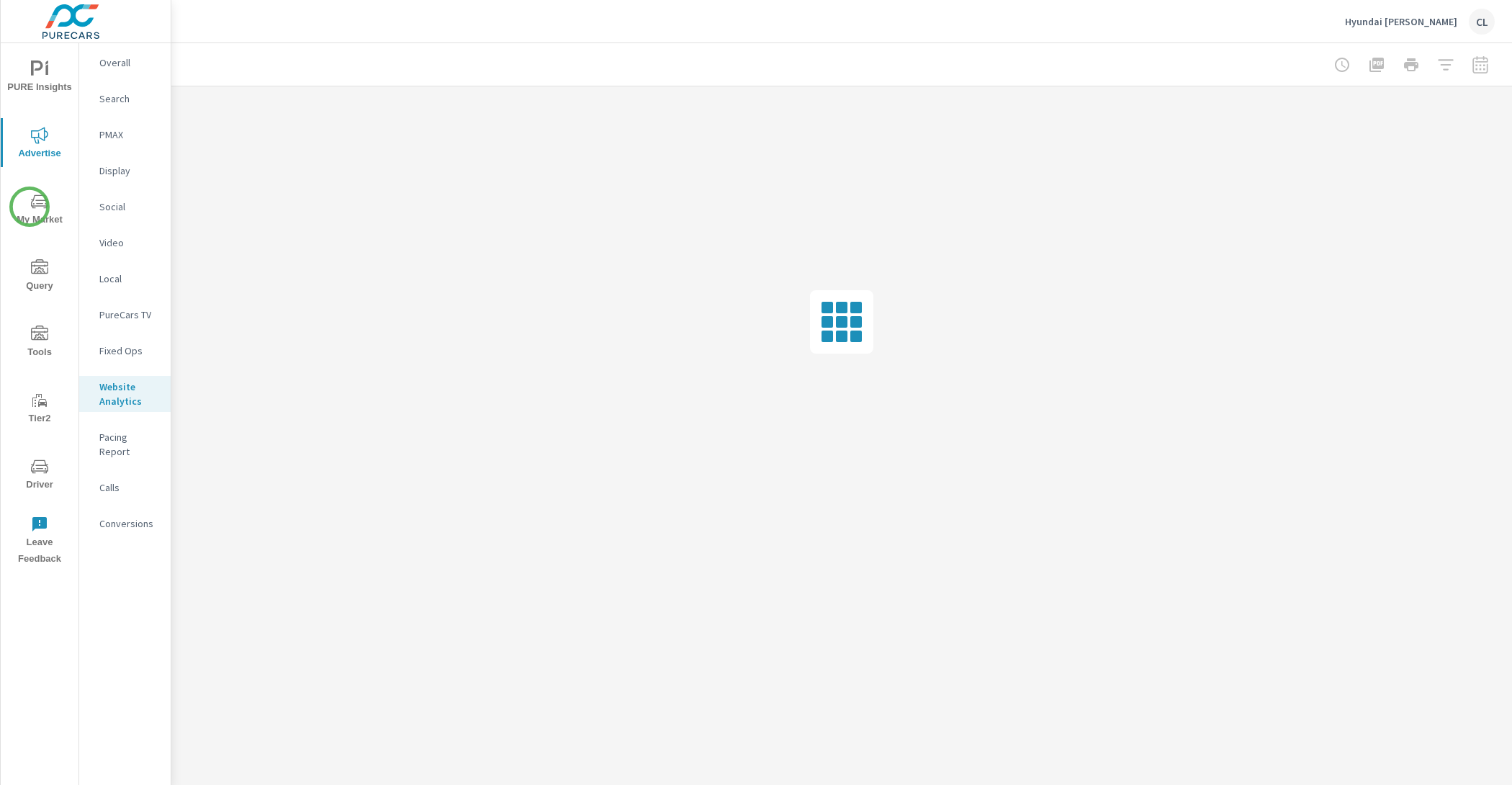
click at [30, 207] on span "My Market" at bounding box center [39, 211] width 69 height 36
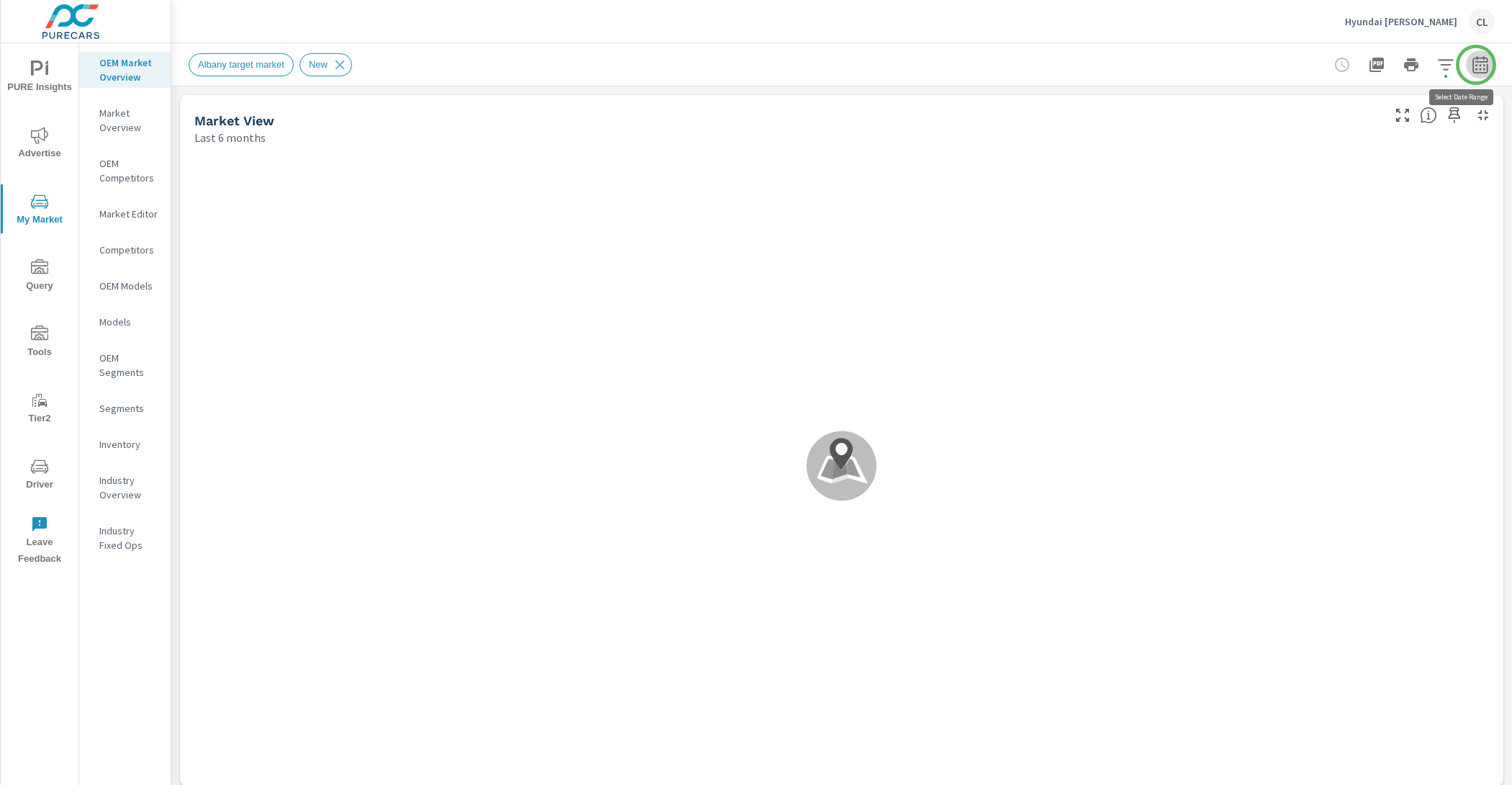
click at [1476, 65] on button "button" at bounding box center [1481, 65] width 29 height 29
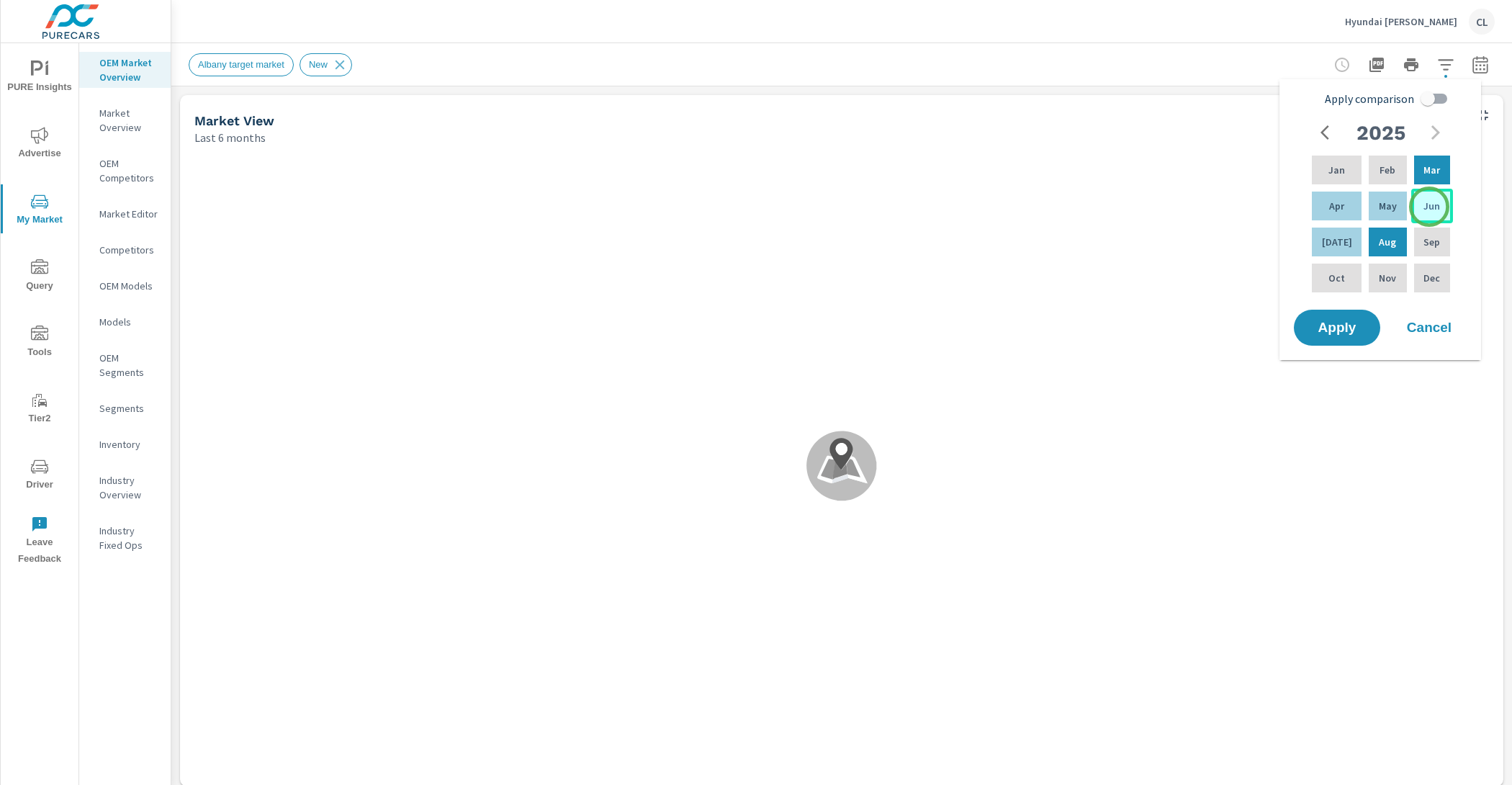
click at [1429, 207] on p "Jun" at bounding box center [1431, 206] width 17 height 15
click at [1393, 242] on div "Aug" at bounding box center [1388, 243] width 44 height 35
click at [1437, 106] on input "Apply comparison" at bounding box center [1428, 99] width 82 height 28
checkbox input "true"
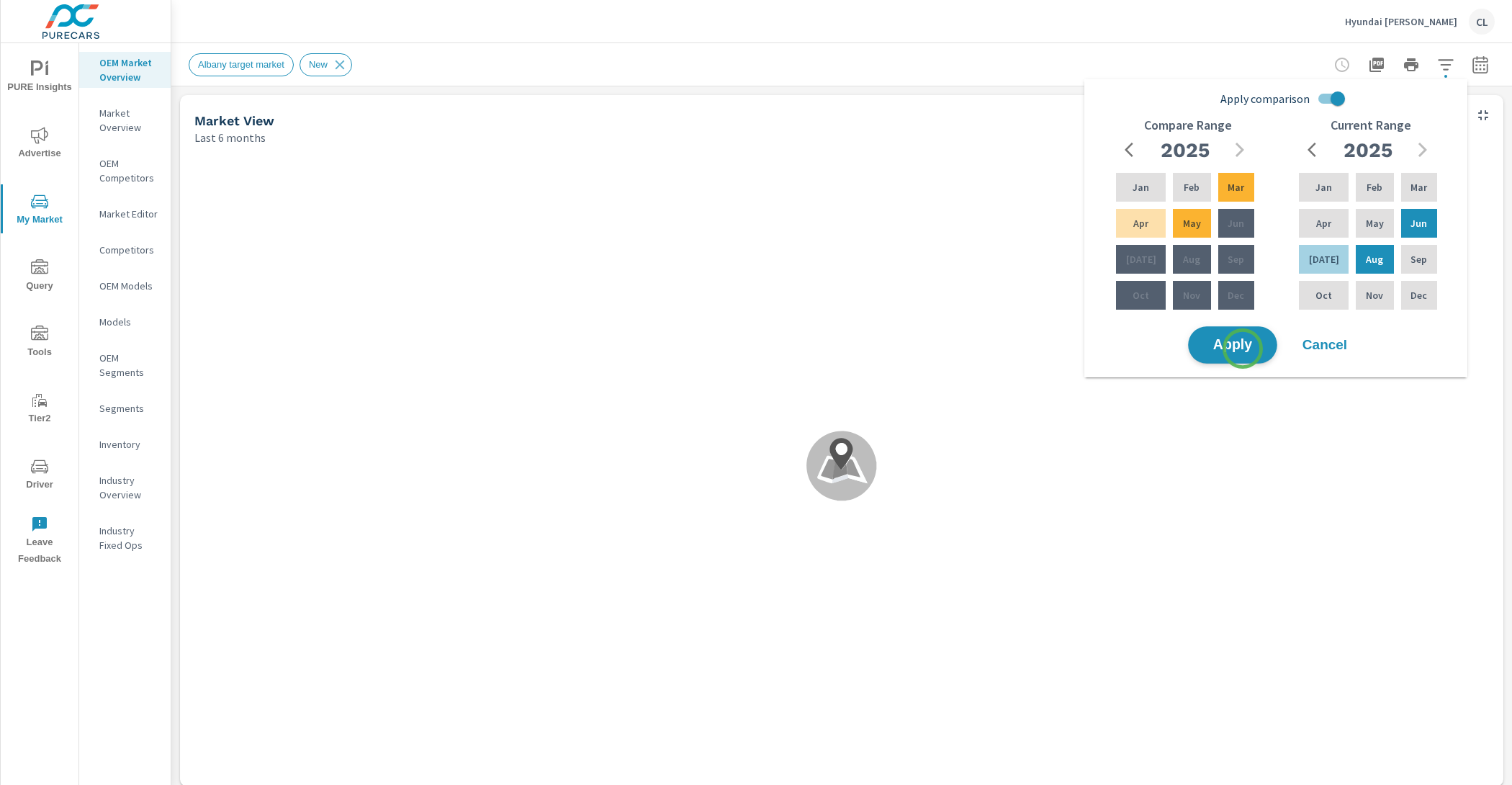
click at [1243, 349] on span "Apply" at bounding box center [1233, 345] width 59 height 14
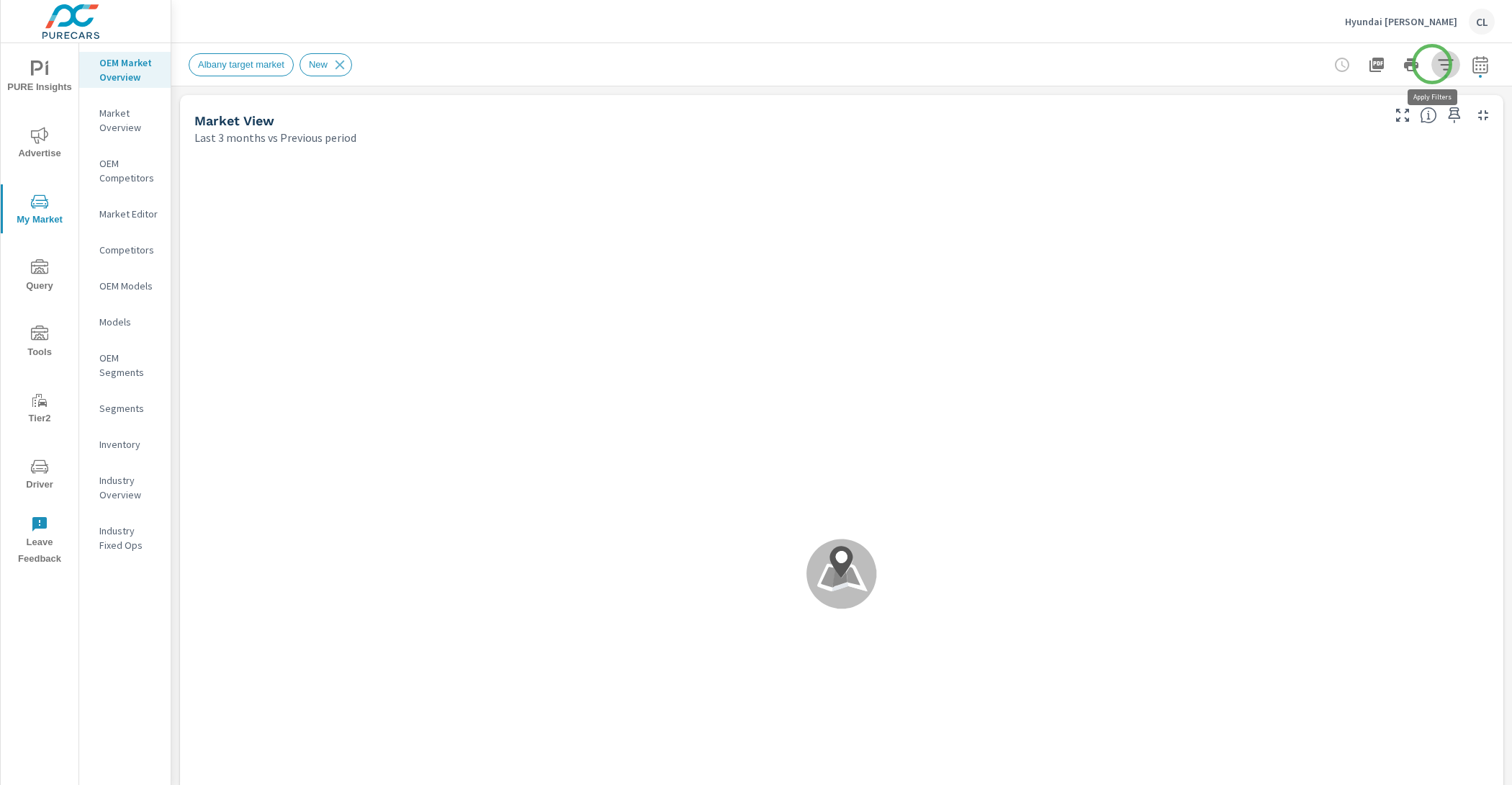
click at [1438, 64] on icon "button" at bounding box center [1445, 64] width 15 height 11
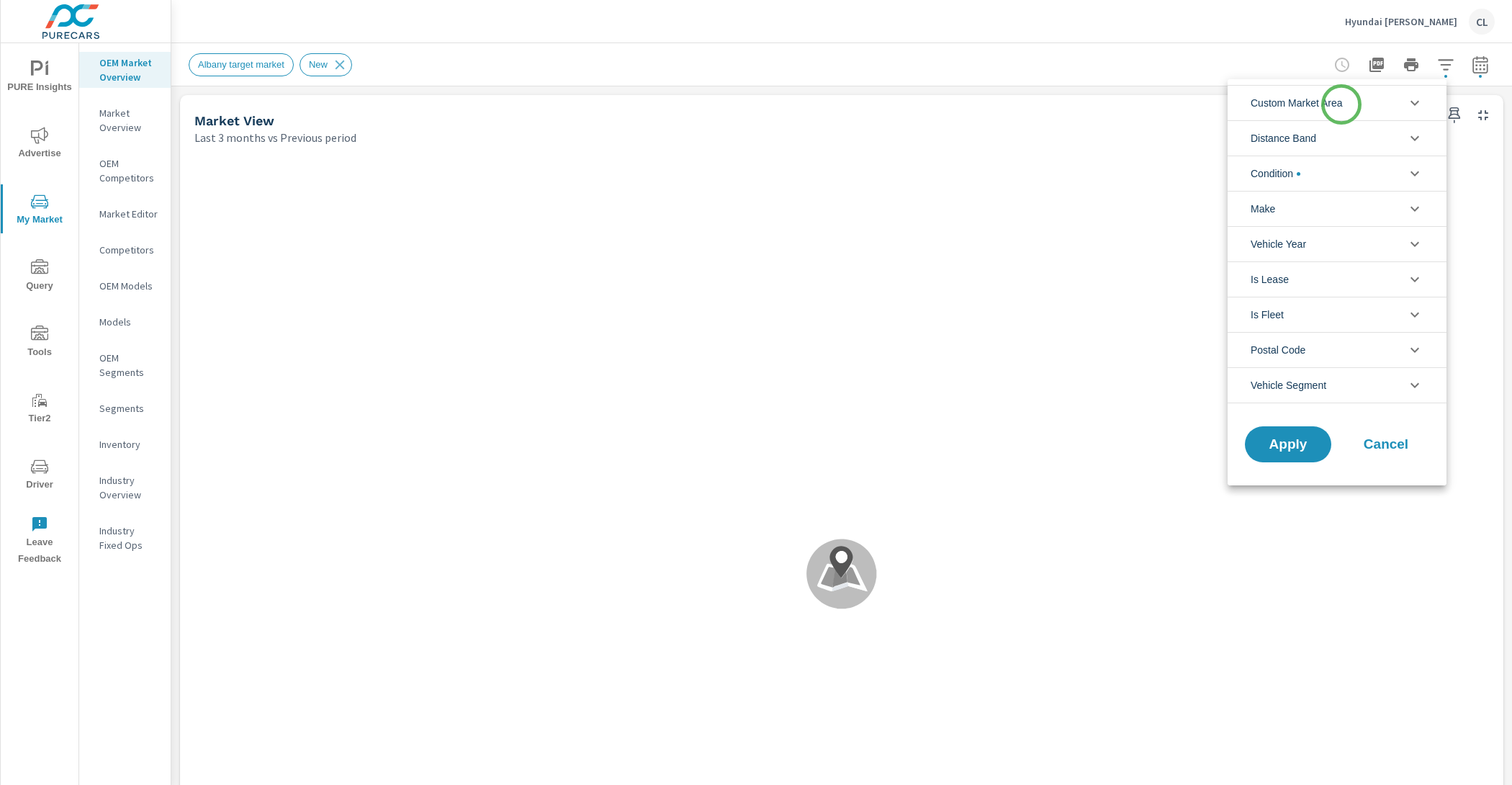
click at [1341, 105] on span "Custom Market Area" at bounding box center [1296, 103] width 92 height 35
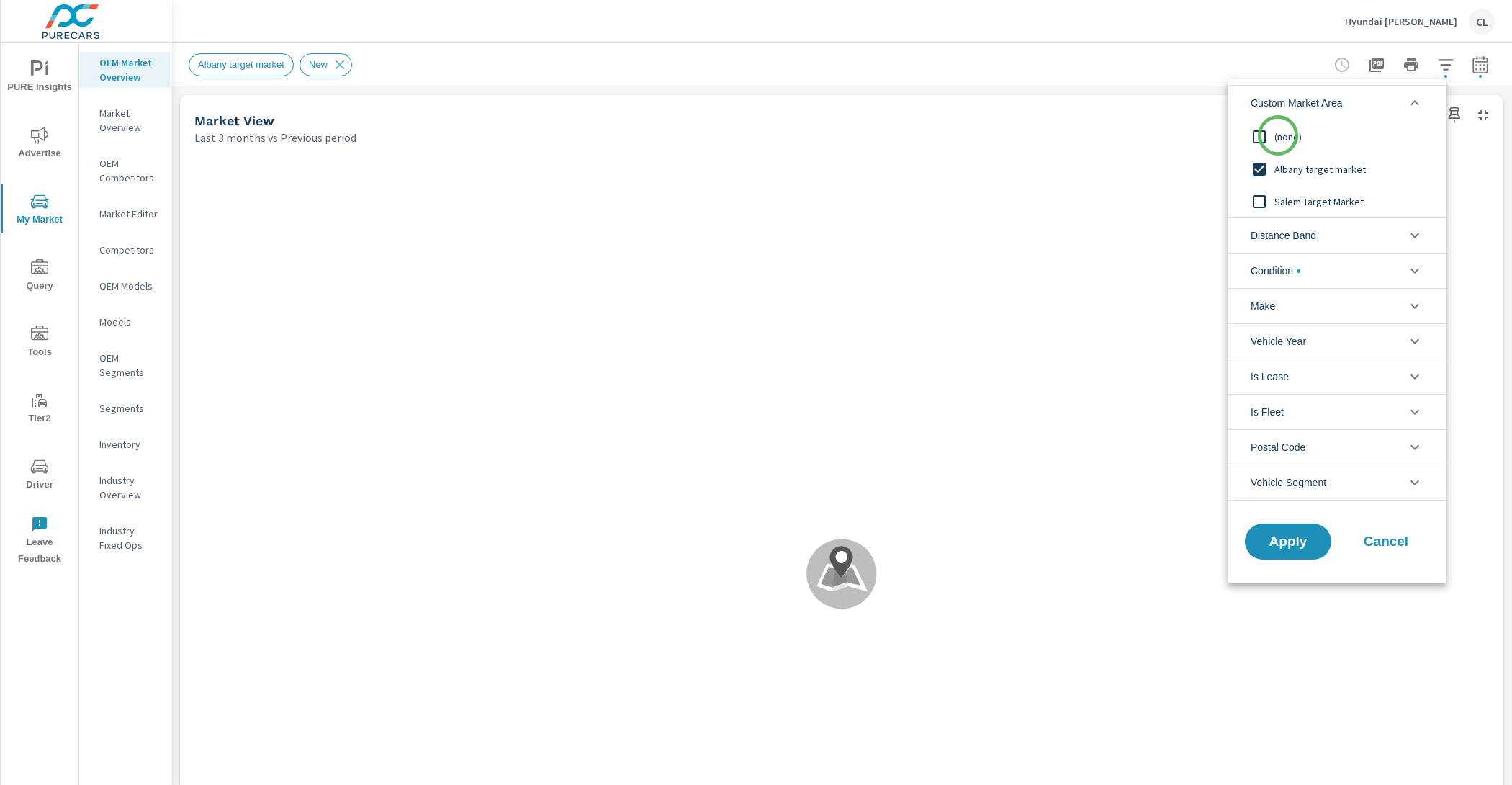
click at [1278, 136] on span "(none)" at bounding box center [1353, 137] width 158 height 17
click at [1324, 235] on li "Distance Band" at bounding box center [1337, 235] width 219 height 36
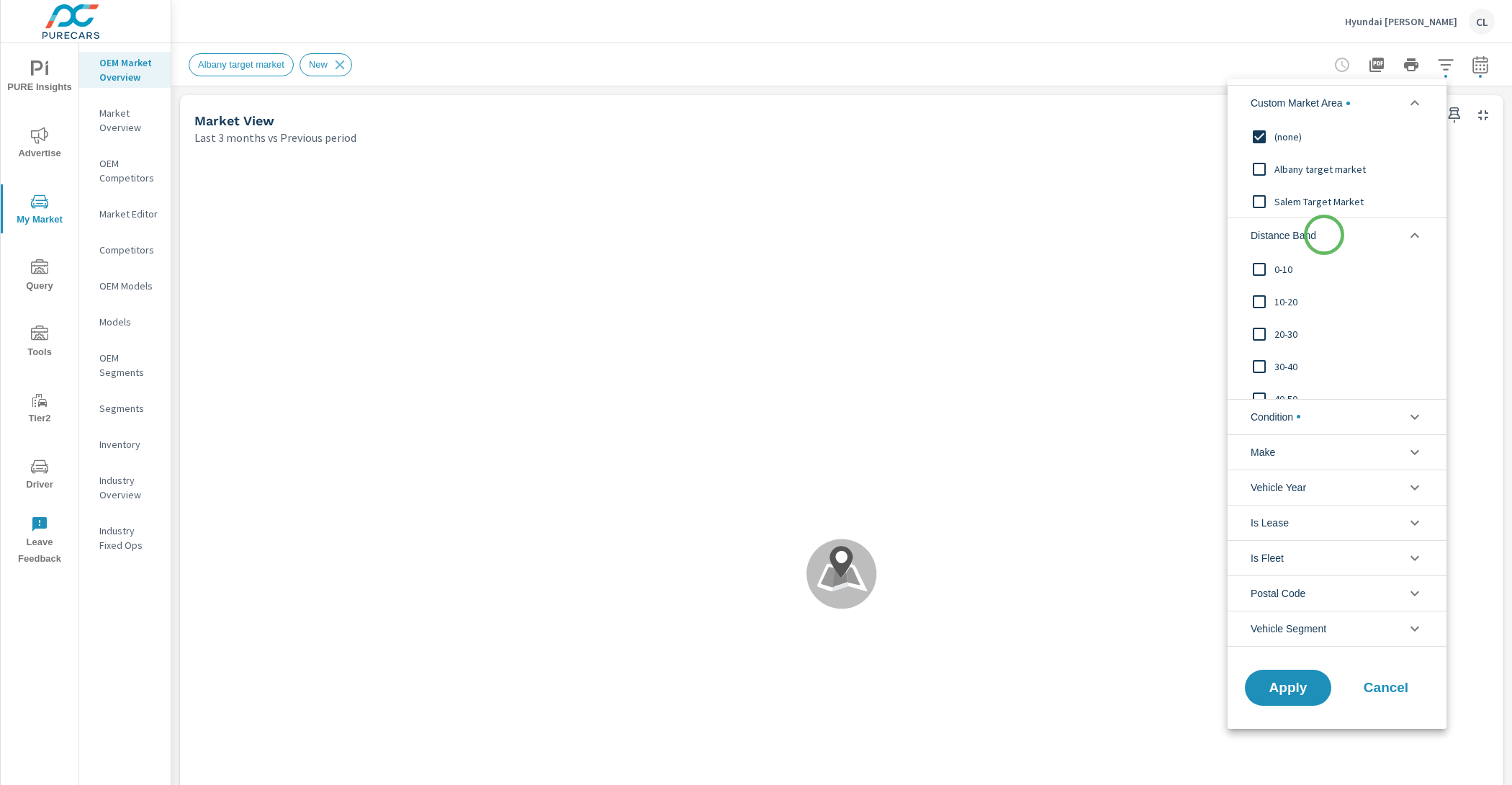
click at [1324, 235] on li "Distance Band" at bounding box center [1337, 235] width 219 height 36
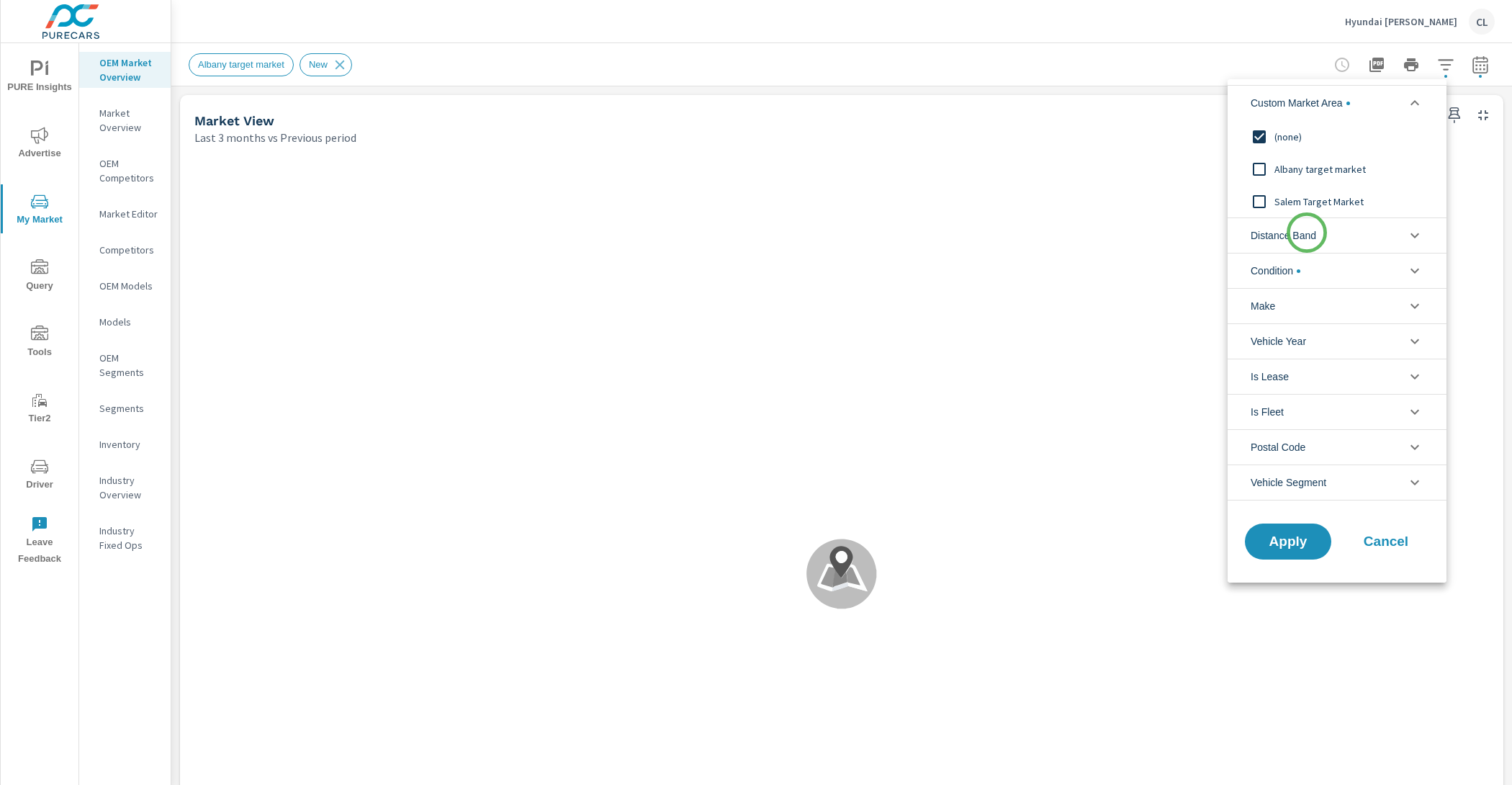
click at [1307, 232] on span "Distance Band" at bounding box center [1283, 236] width 65 height 35
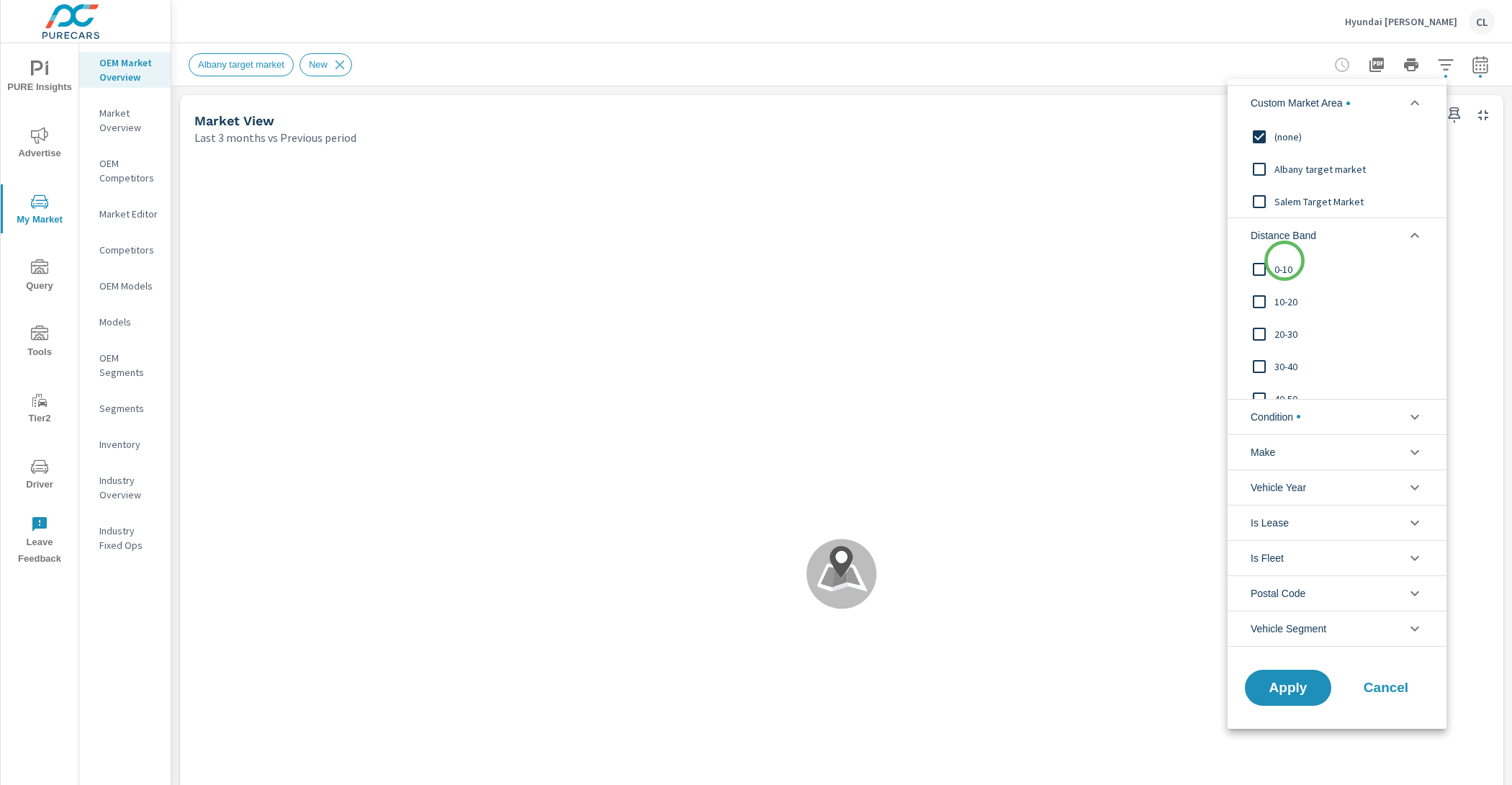
click at [1284, 266] on span "0-10" at bounding box center [1353, 269] width 158 height 17
click at [1296, 297] on span "10-20" at bounding box center [1353, 302] width 158 height 17
click at [1298, 328] on span "20-30" at bounding box center [1353, 334] width 158 height 17
click at [1297, 365] on span "30-40" at bounding box center [1353, 367] width 158 height 17
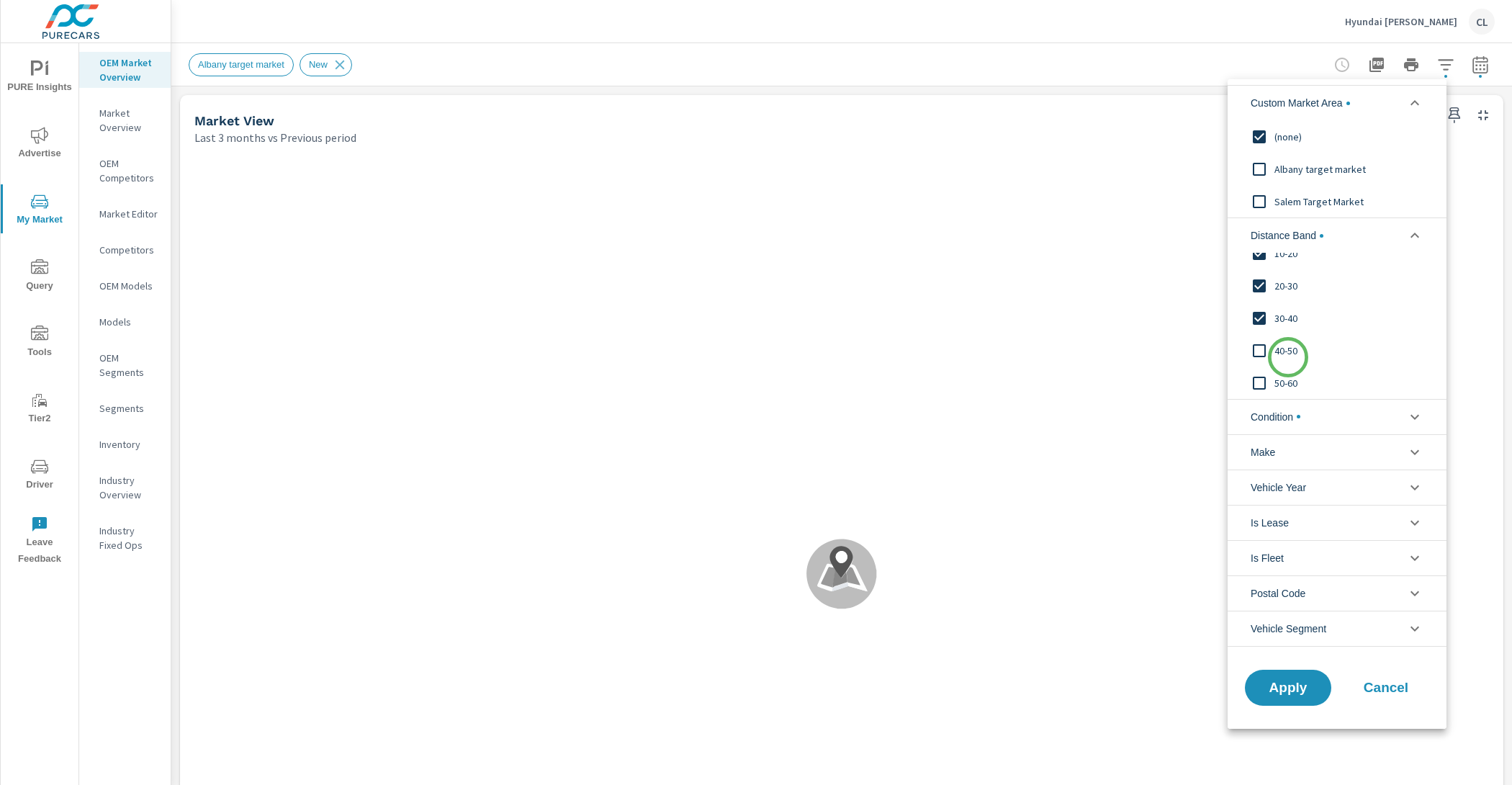
click at [1288, 357] on span "40-50" at bounding box center [1353, 351] width 158 height 17
click at [1291, 376] on span "50-60" at bounding box center [1353, 383] width 158 height 17
click at [1294, 680] on span "Apply" at bounding box center [1288, 687] width 59 height 14
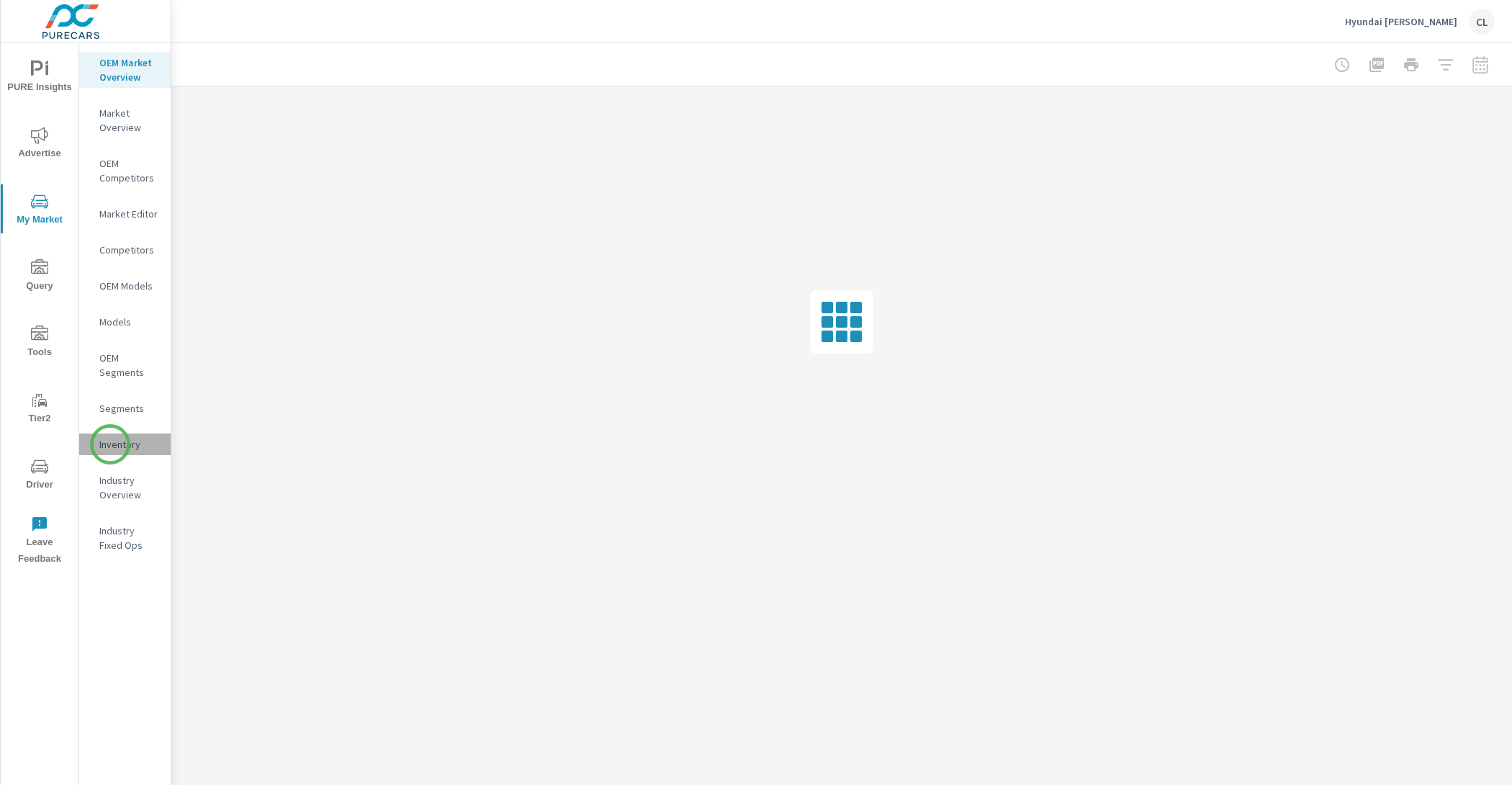
click at [110, 444] on p "Inventory" at bounding box center [129, 444] width 60 height 15
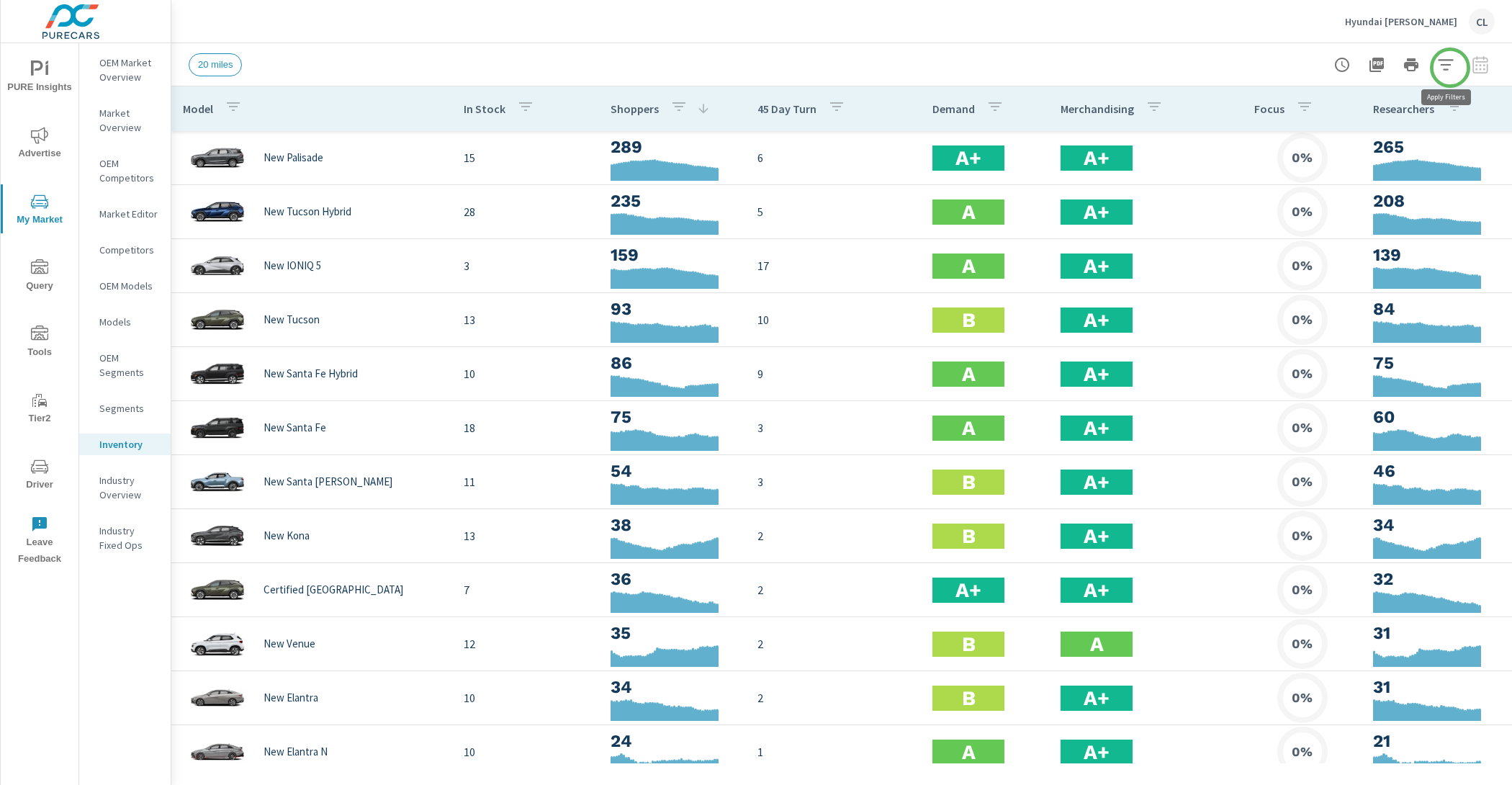
click at [1450, 67] on icon "button" at bounding box center [1446, 65] width 17 height 17
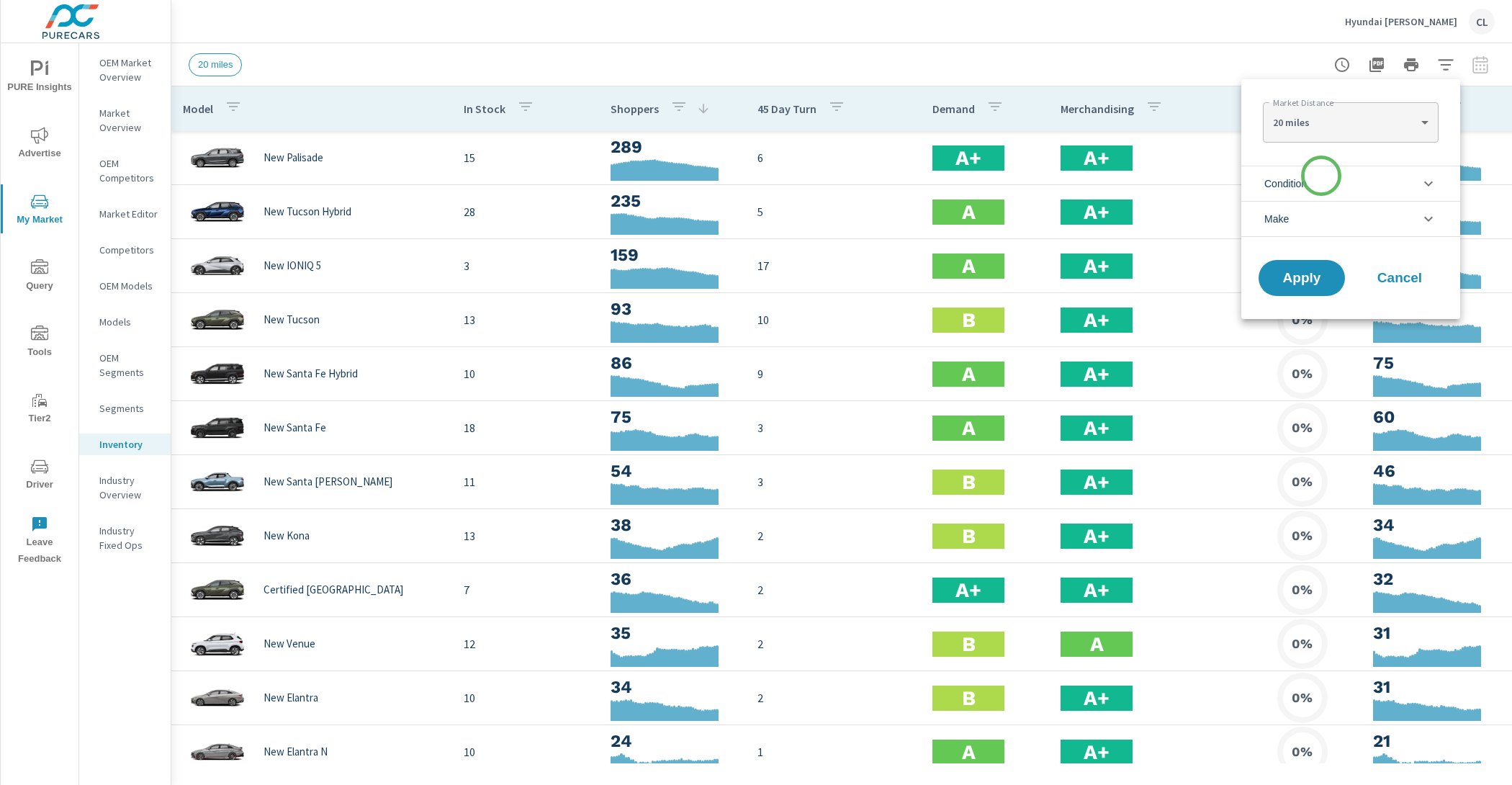
click at [1319, 185] on li "Condition" at bounding box center [1351, 183] width 219 height 36
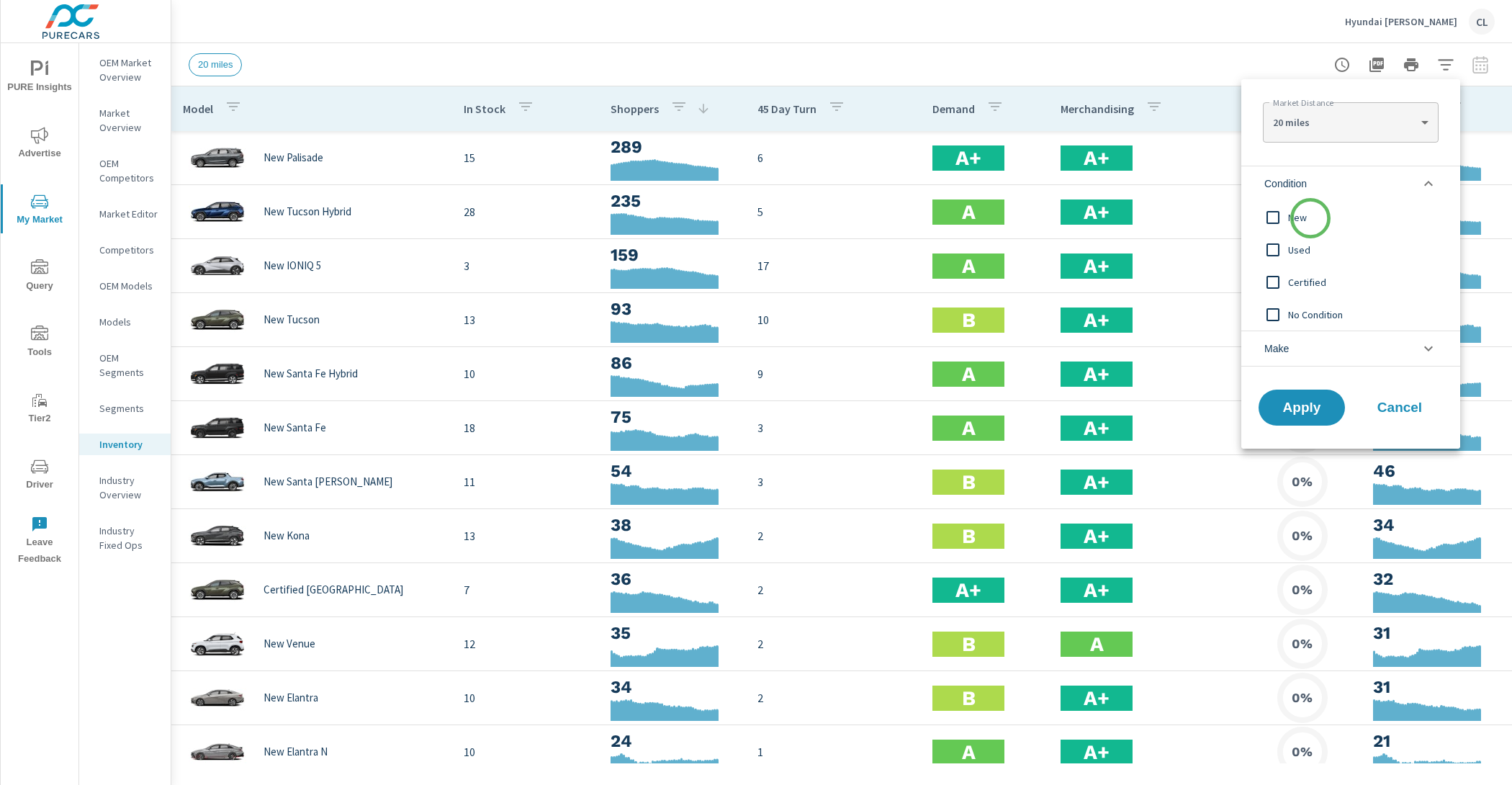
click at [1310, 219] on span "New" at bounding box center [1367, 218] width 158 height 17
click at [1306, 346] on li "Make" at bounding box center [1351, 349] width 219 height 36
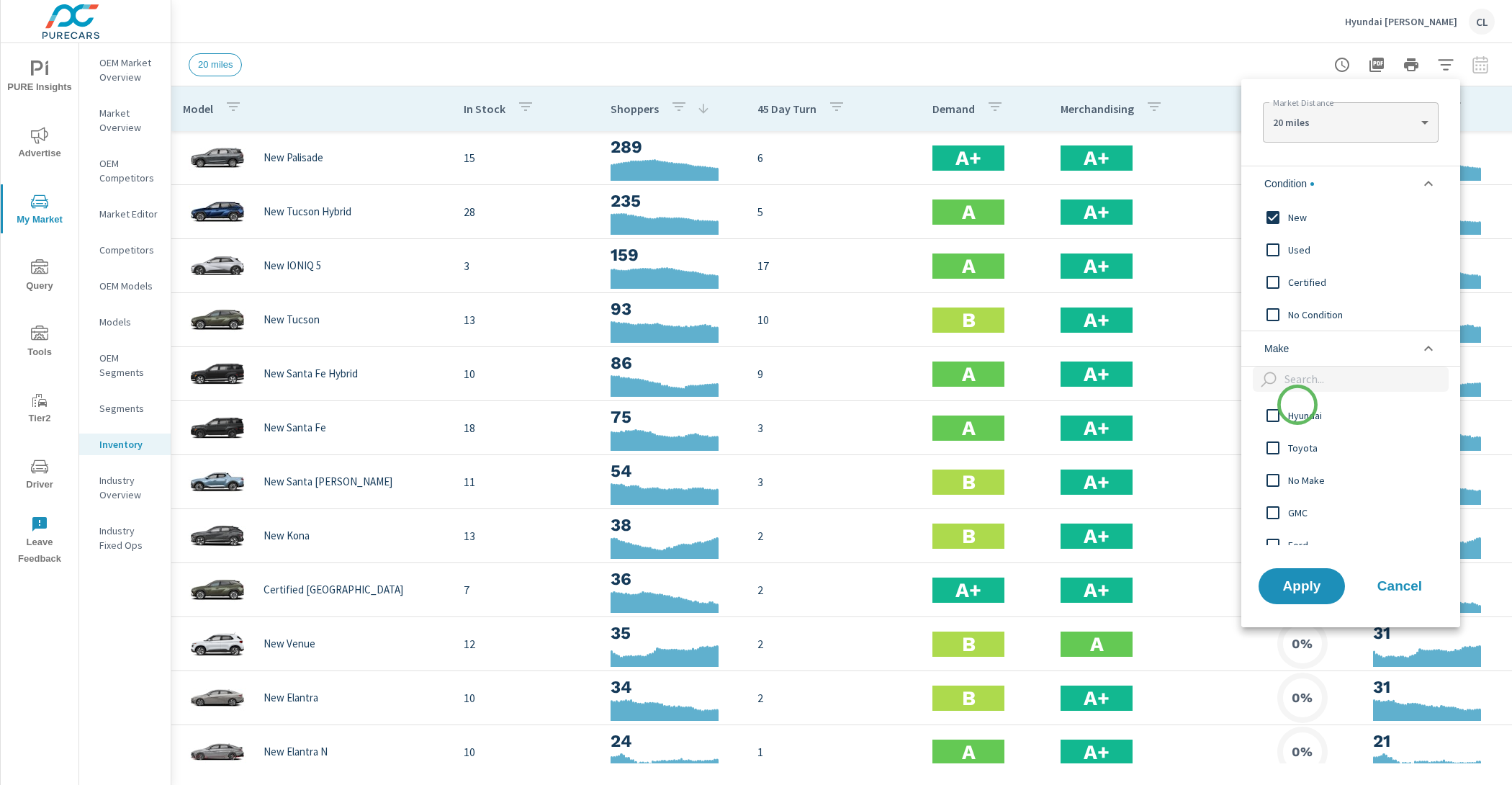
click at [1296, 412] on span "Hyundai" at bounding box center [1367, 416] width 158 height 17
click at [1310, 581] on span "Apply" at bounding box center [1301, 586] width 59 height 14
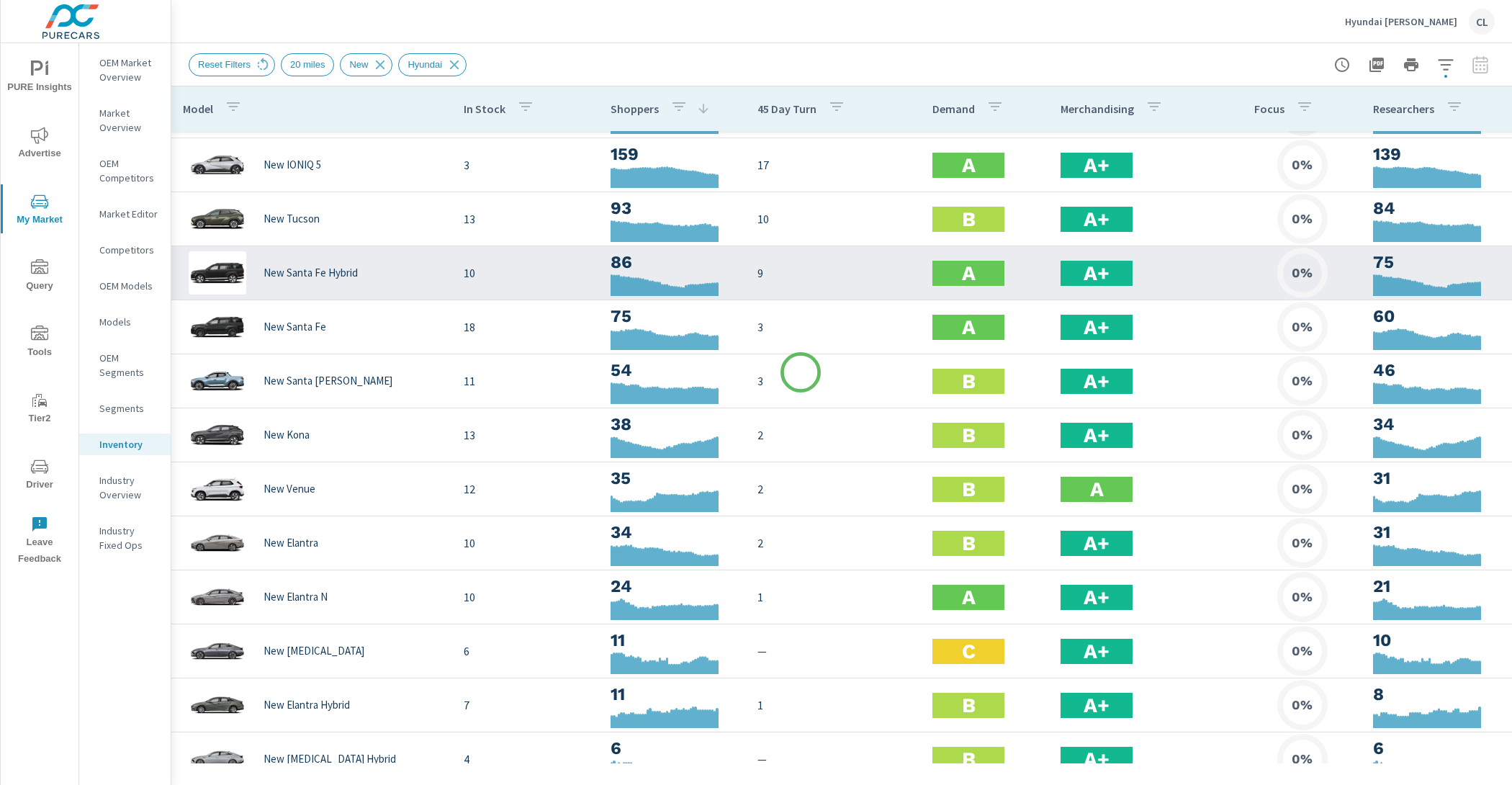
scroll to position [130, 0]
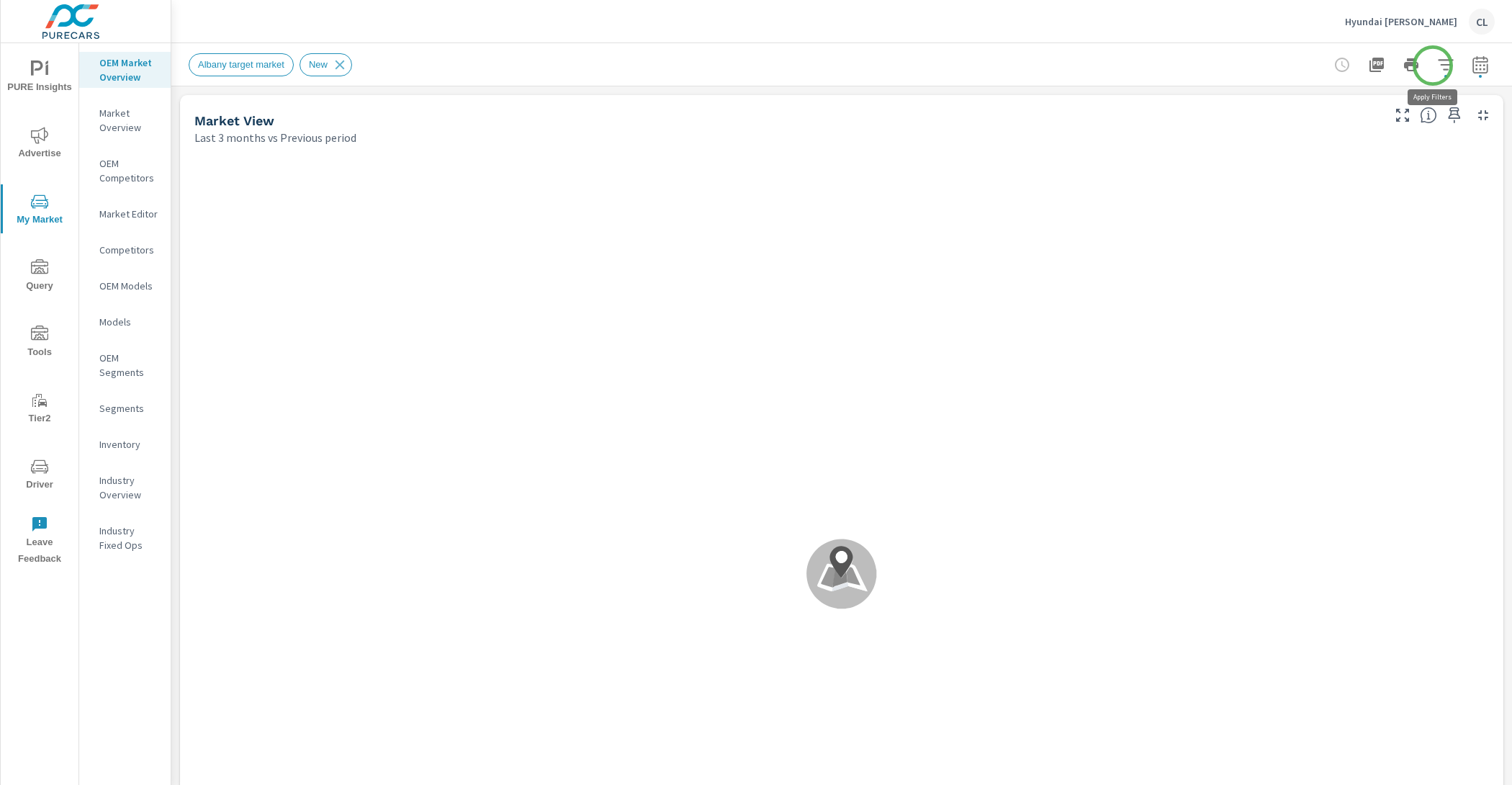
click at [1438, 64] on icon "button" at bounding box center [1445, 64] width 15 height 11
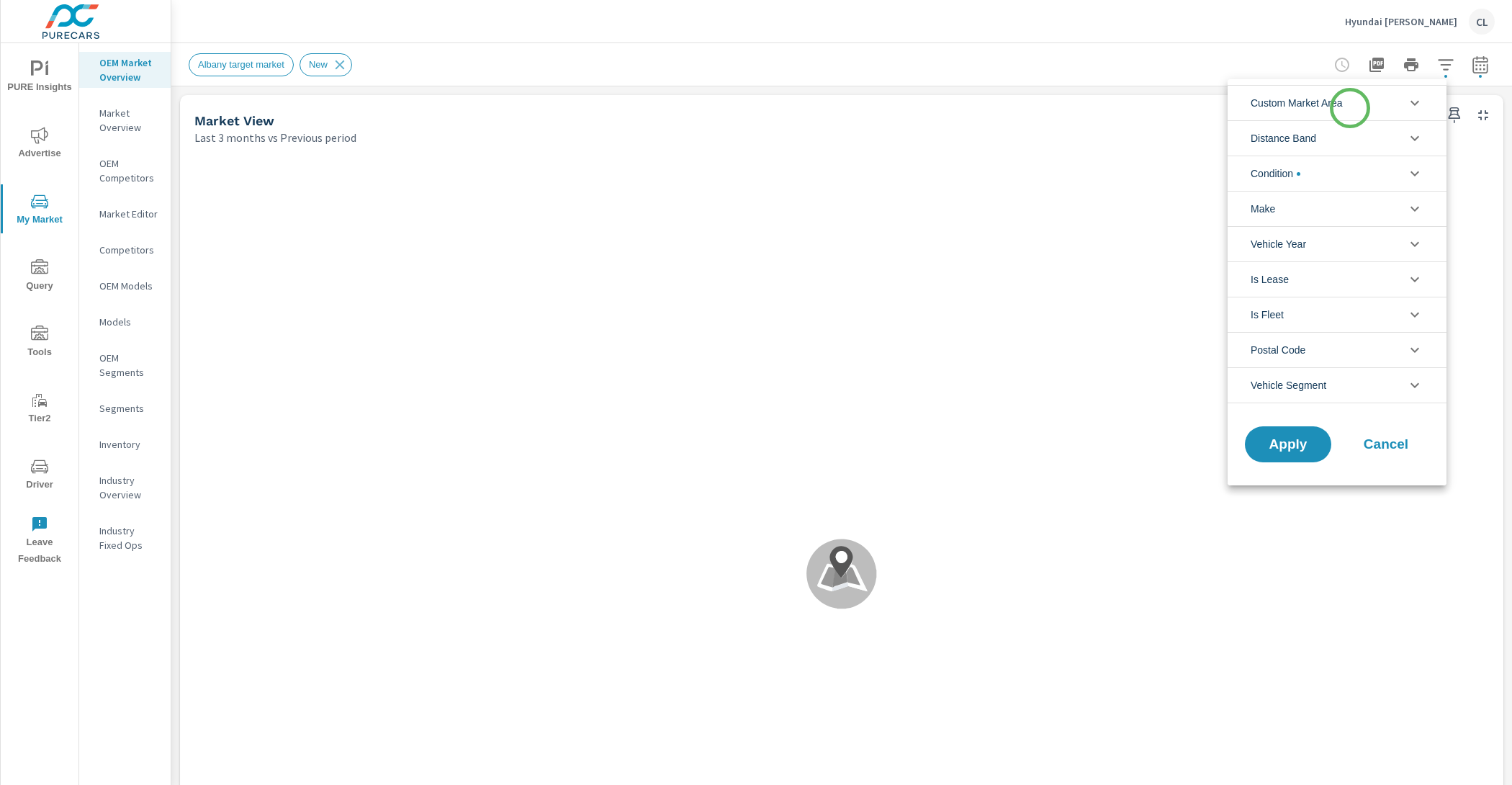
click at [1349, 108] on li "Custom Market Area" at bounding box center [1337, 102] width 219 height 36
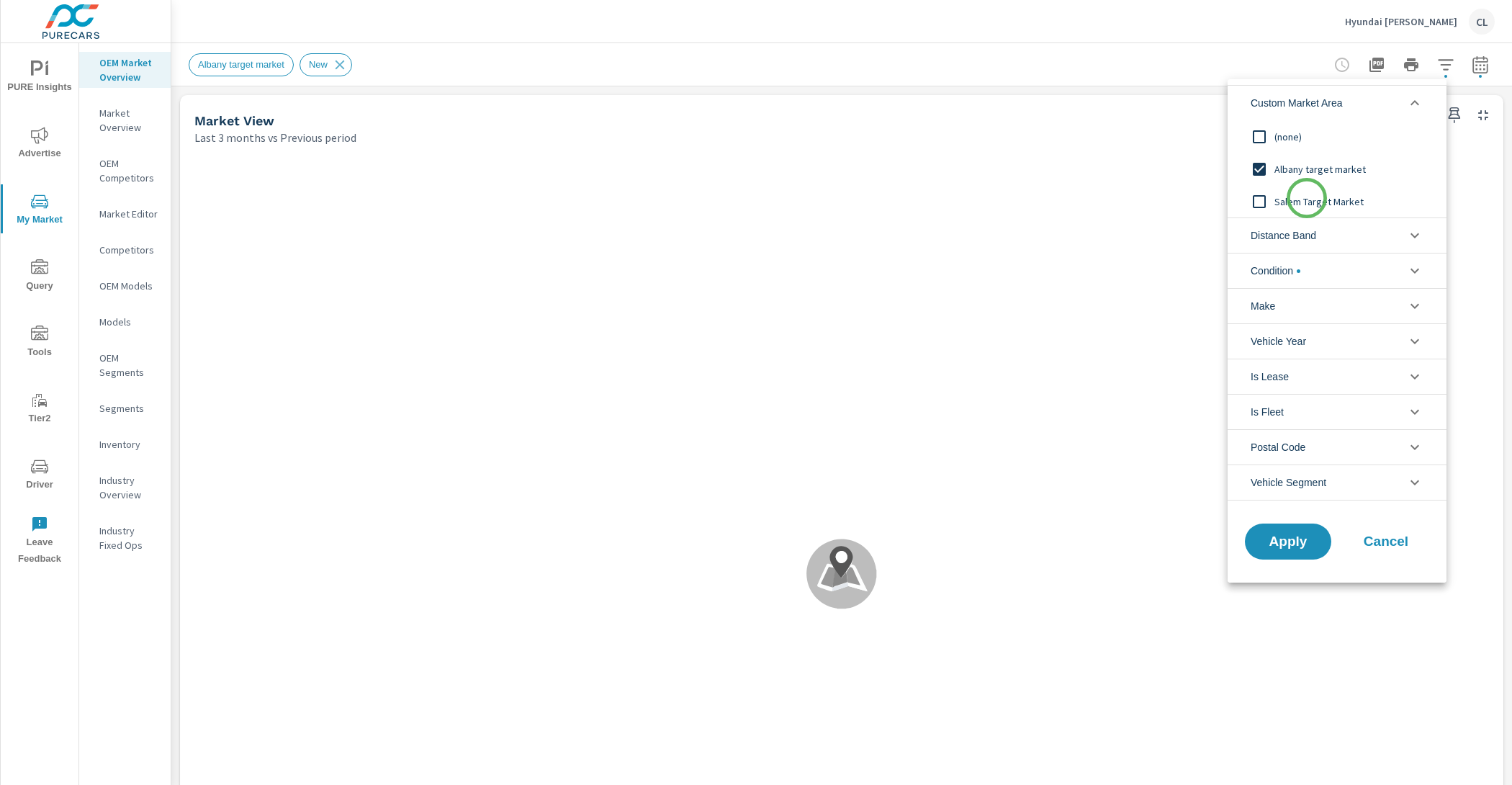
click at [1307, 198] on span "Salem Target Market" at bounding box center [1353, 202] width 158 height 17
click at [1299, 539] on span "Apply" at bounding box center [1288, 542] width 59 height 14
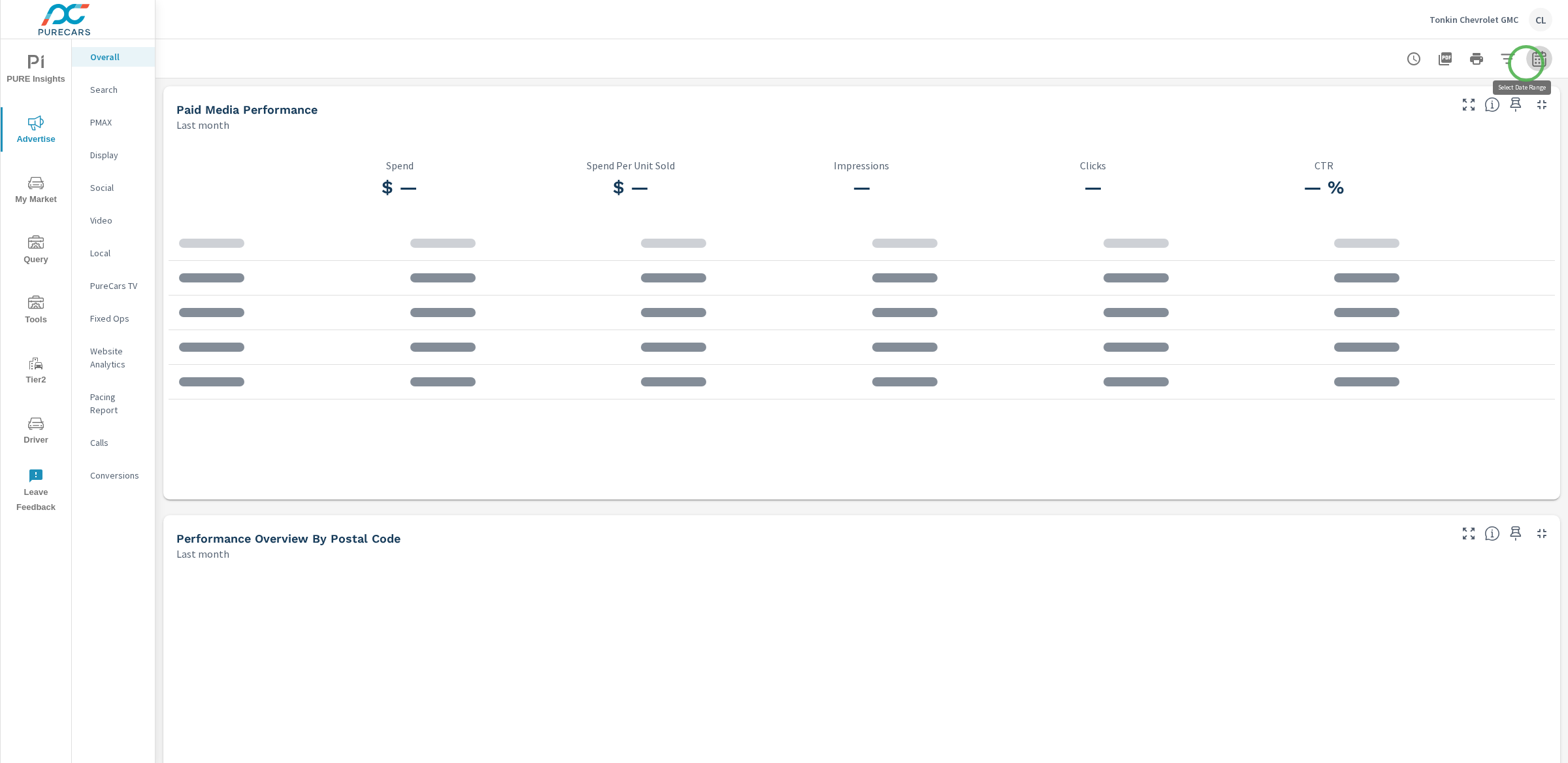
click at [1531, 63] on icon "button" at bounding box center [1539, 59] width 16 height 16
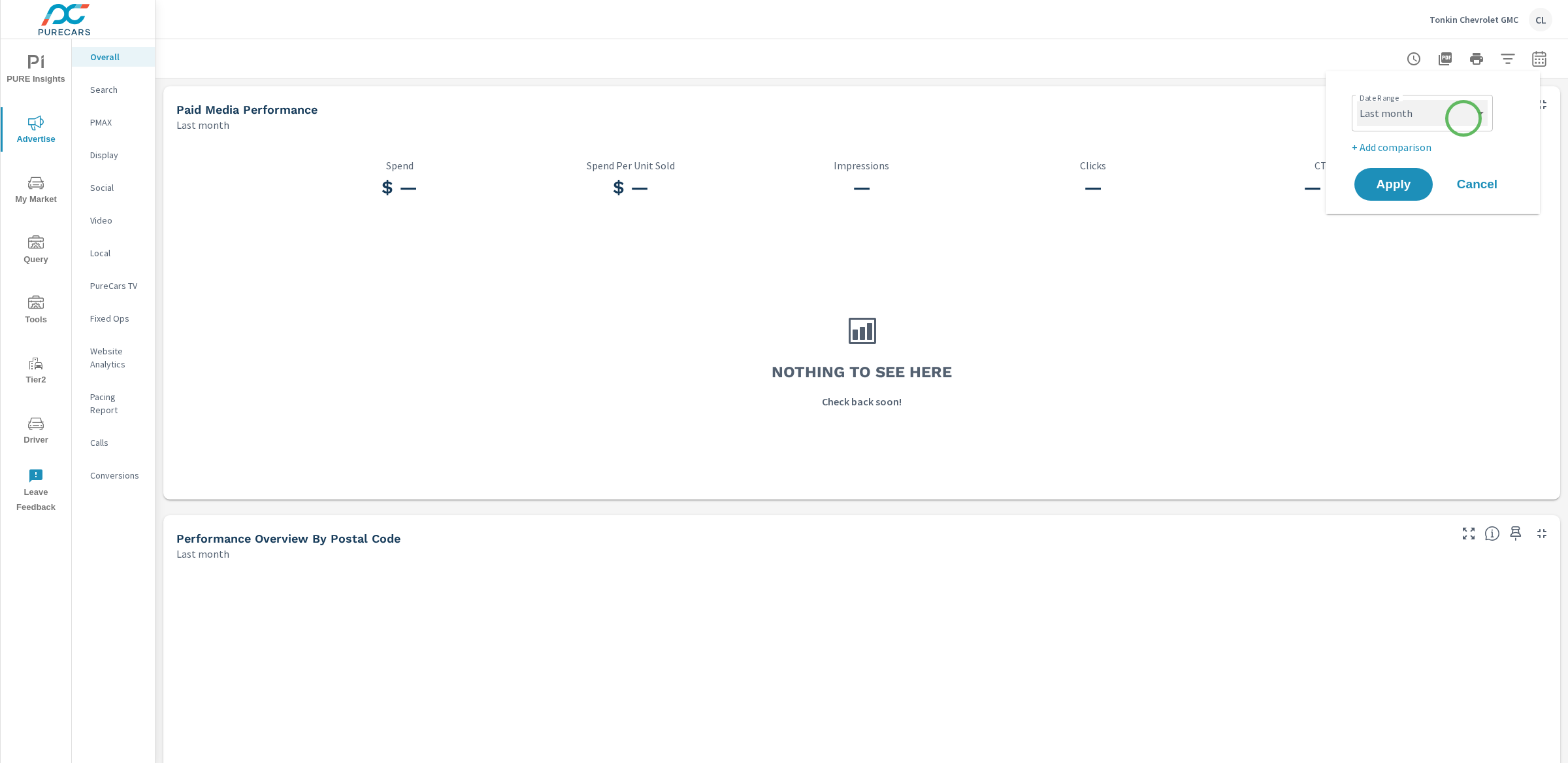
click at [1463, 119] on select "Custom [DATE] Last week Last 7 days Last 14 days Last 30 days Last 45 days Last…" at bounding box center [1422, 113] width 130 height 26
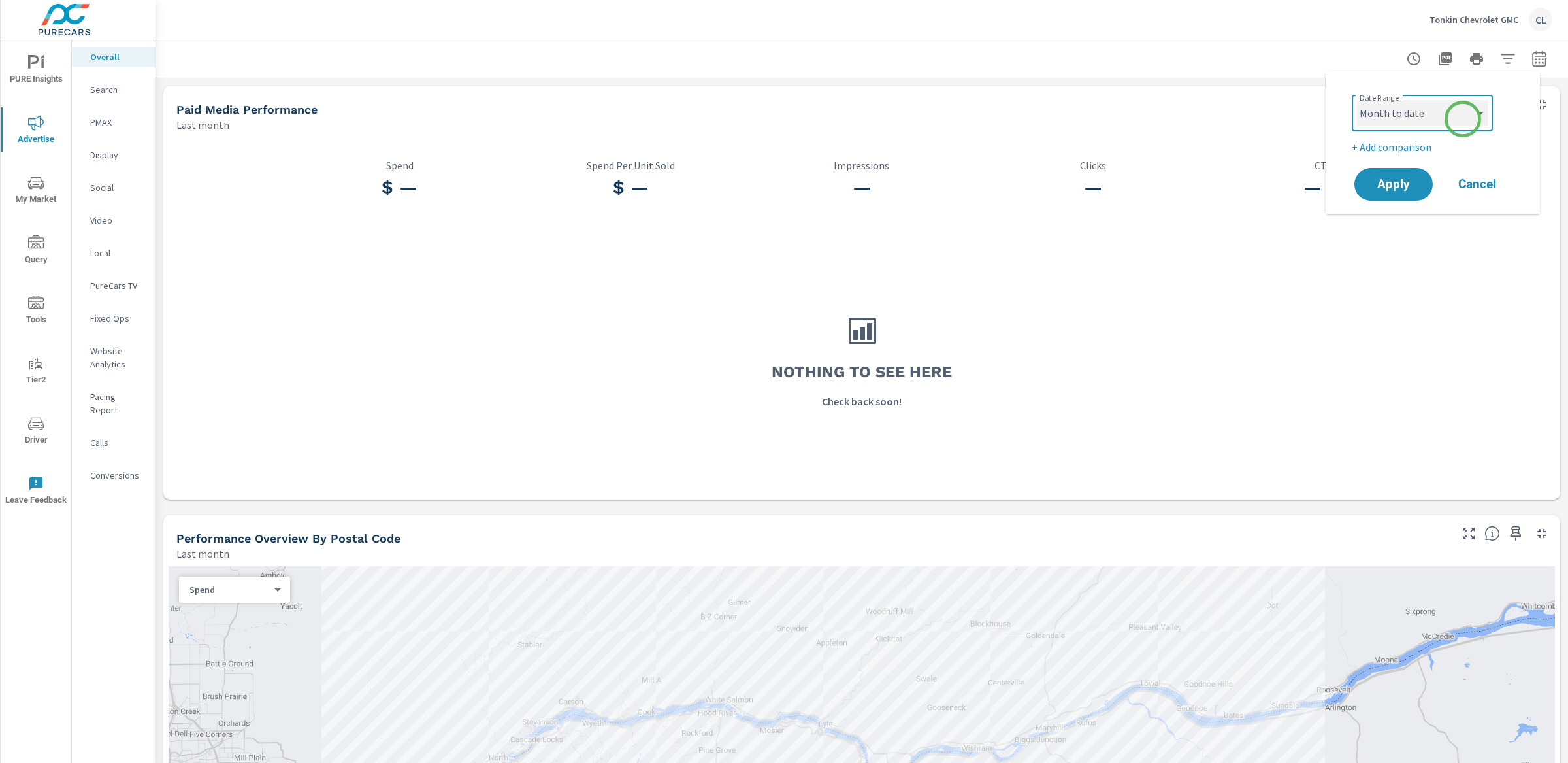
click at [1357, 100] on select "Custom [DATE] Last week Last 7 days Last 14 days Last 30 days Last 45 days Last…" at bounding box center [1422, 113] width 130 height 26
select select "Month to date"
click at [1393, 189] on span "Apply" at bounding box center [1393, 184] width 53 height 13
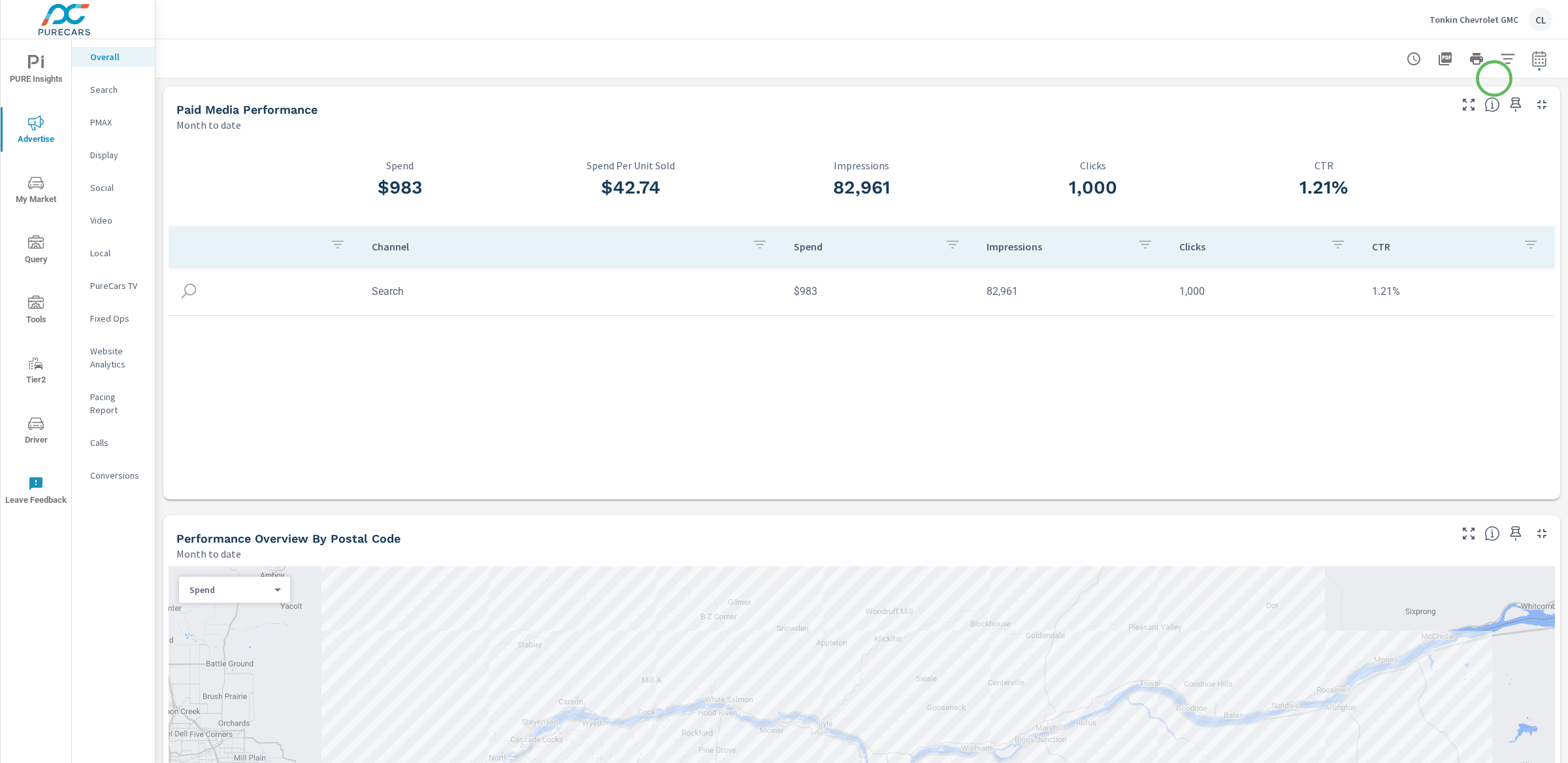
click at [1501, 58] on icon "button" at bounding box center [1507, 58] width 14 height 10
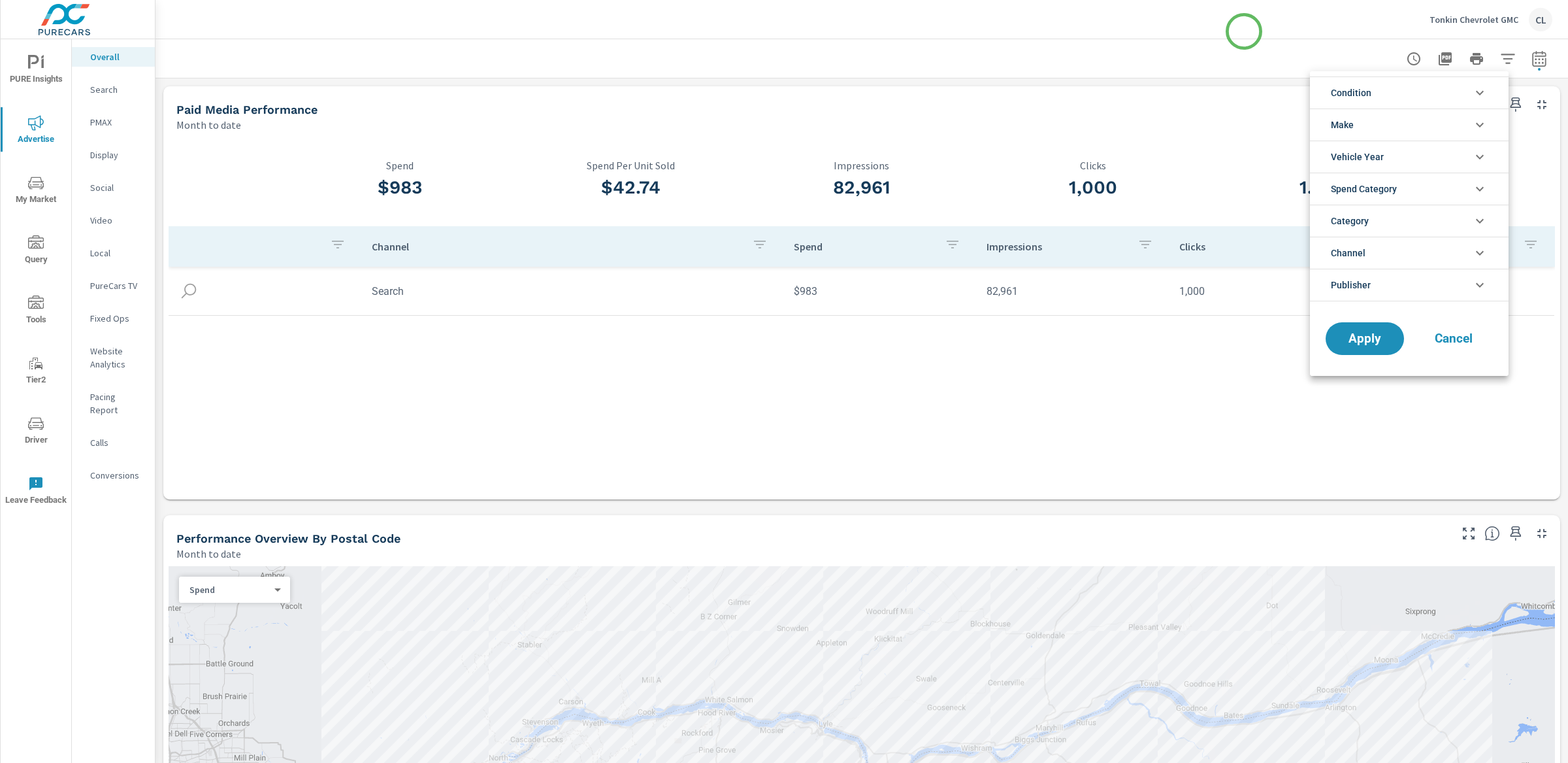
click at [1244, 32] on div at bounding box center [784, 382] width 1568 height 763
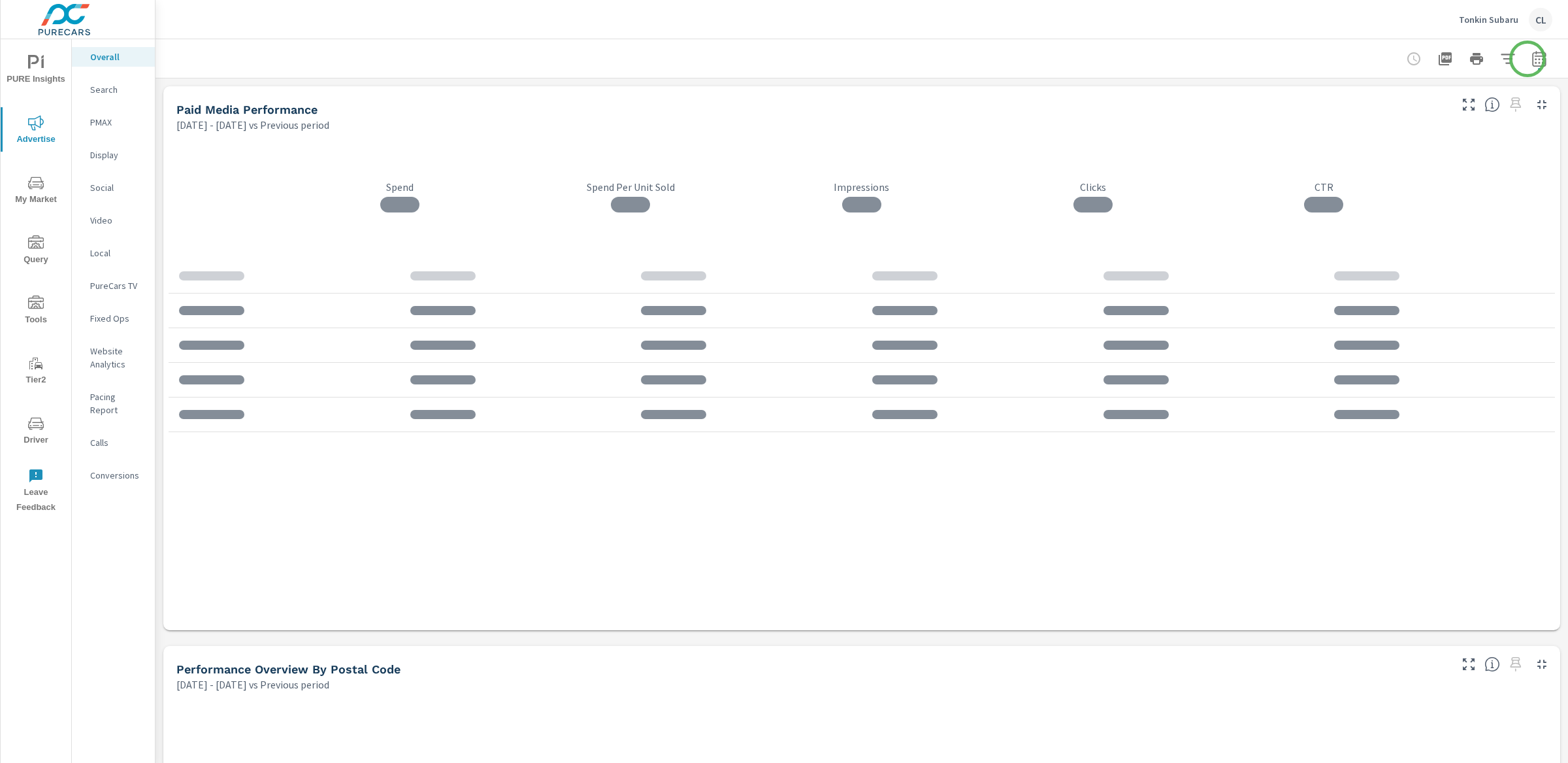
click at [1534, 59] on icon "button" at bounding box center [1538, 61] width 9 height 5
select select "Previous period"
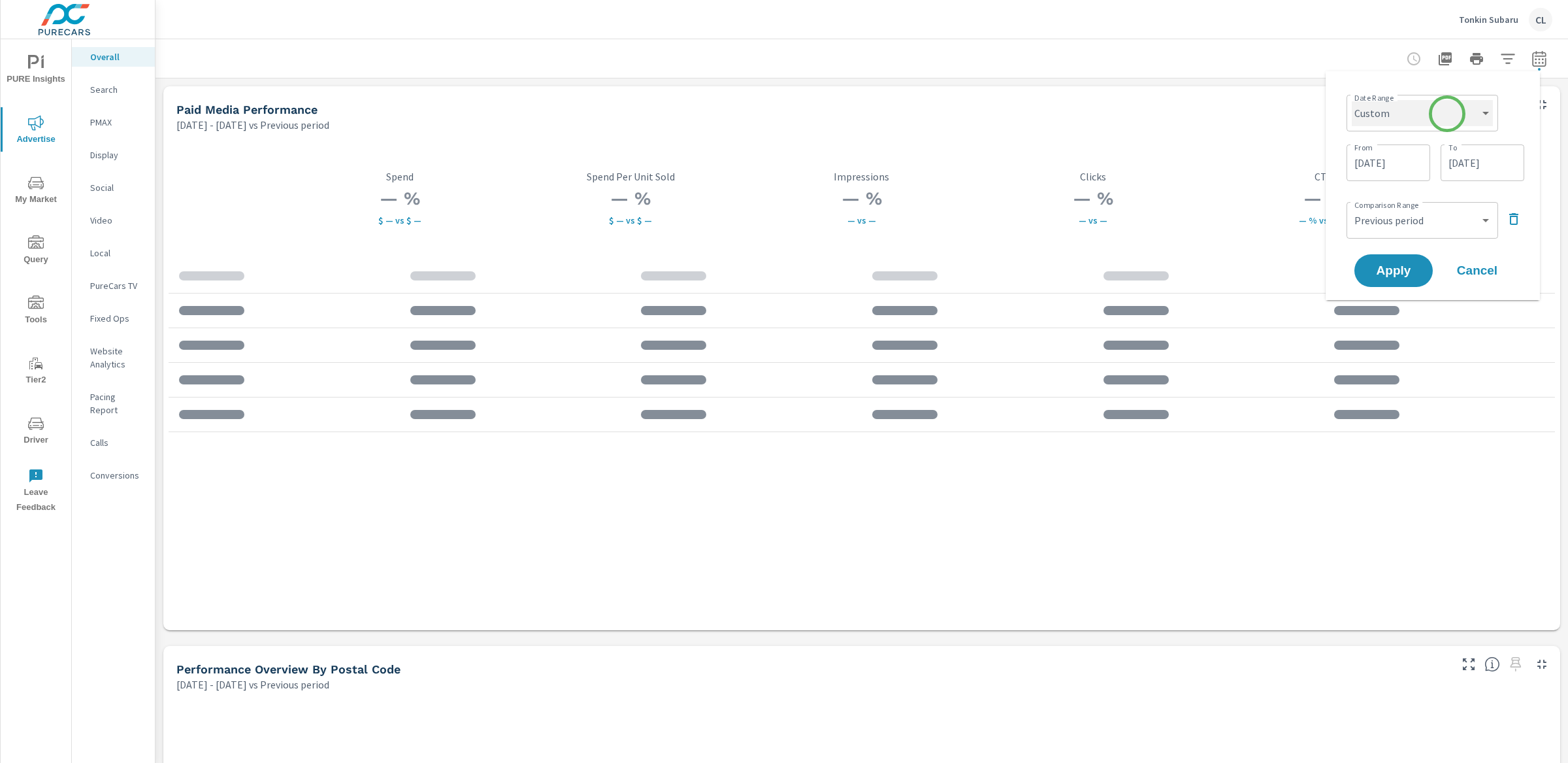
click at [1446, 114] on select "Custom [DATE] Last week Last 7 days Last 14 days Last 30 days Last 45 days Last…" at bounding box center [1422, 113] width 141 height 26
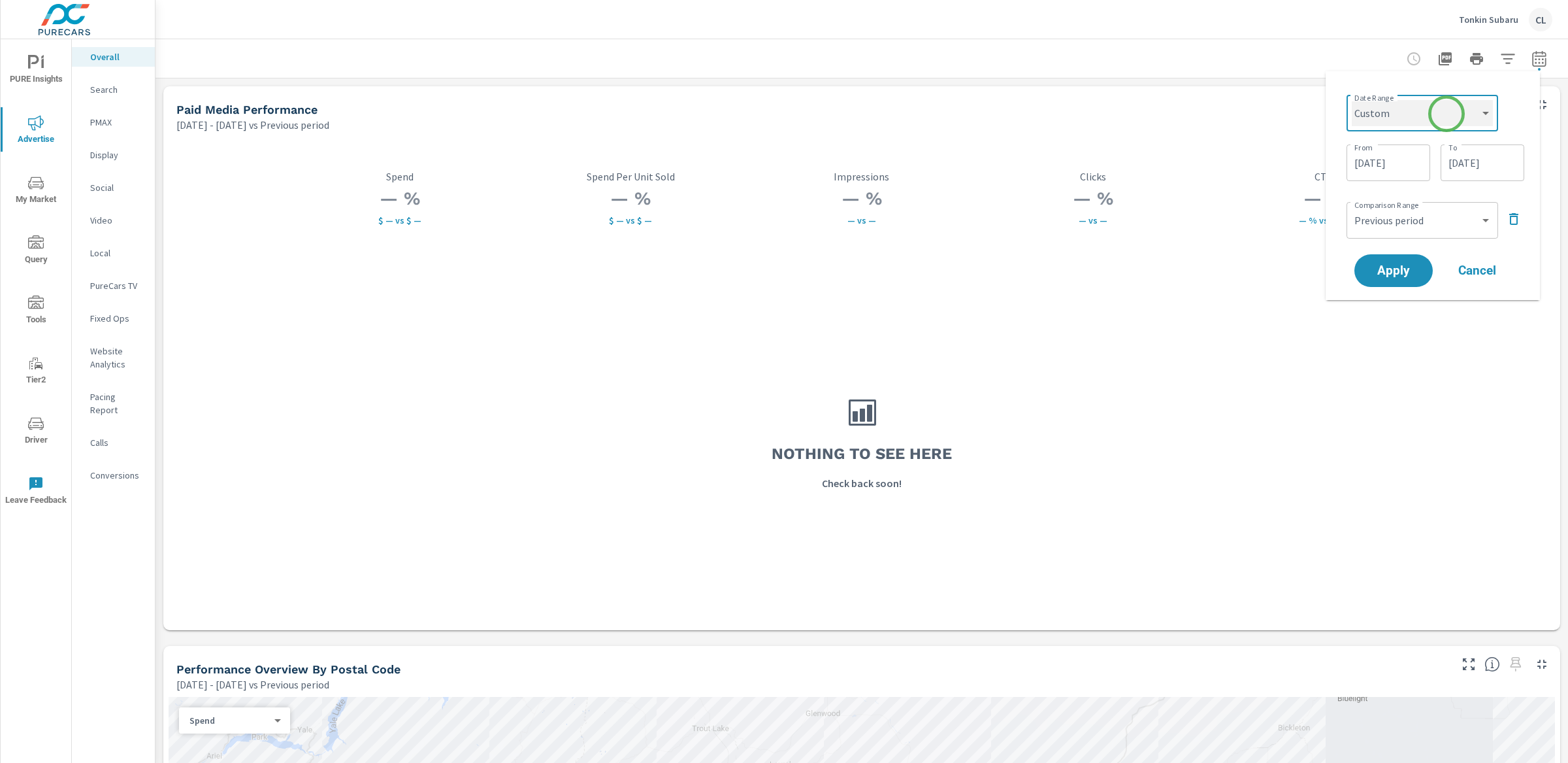
click at [1352, 100] on select "Custom [DATE] Last week Last 7 days Last 14 days Last 30 days Last 45 days Last…" at bounding box center [1422, 113] width 141 height 26
select select "Month to date"
click at [1395, 227] on span "Apply" at bounding box center [1393, 221] width 53 height 13
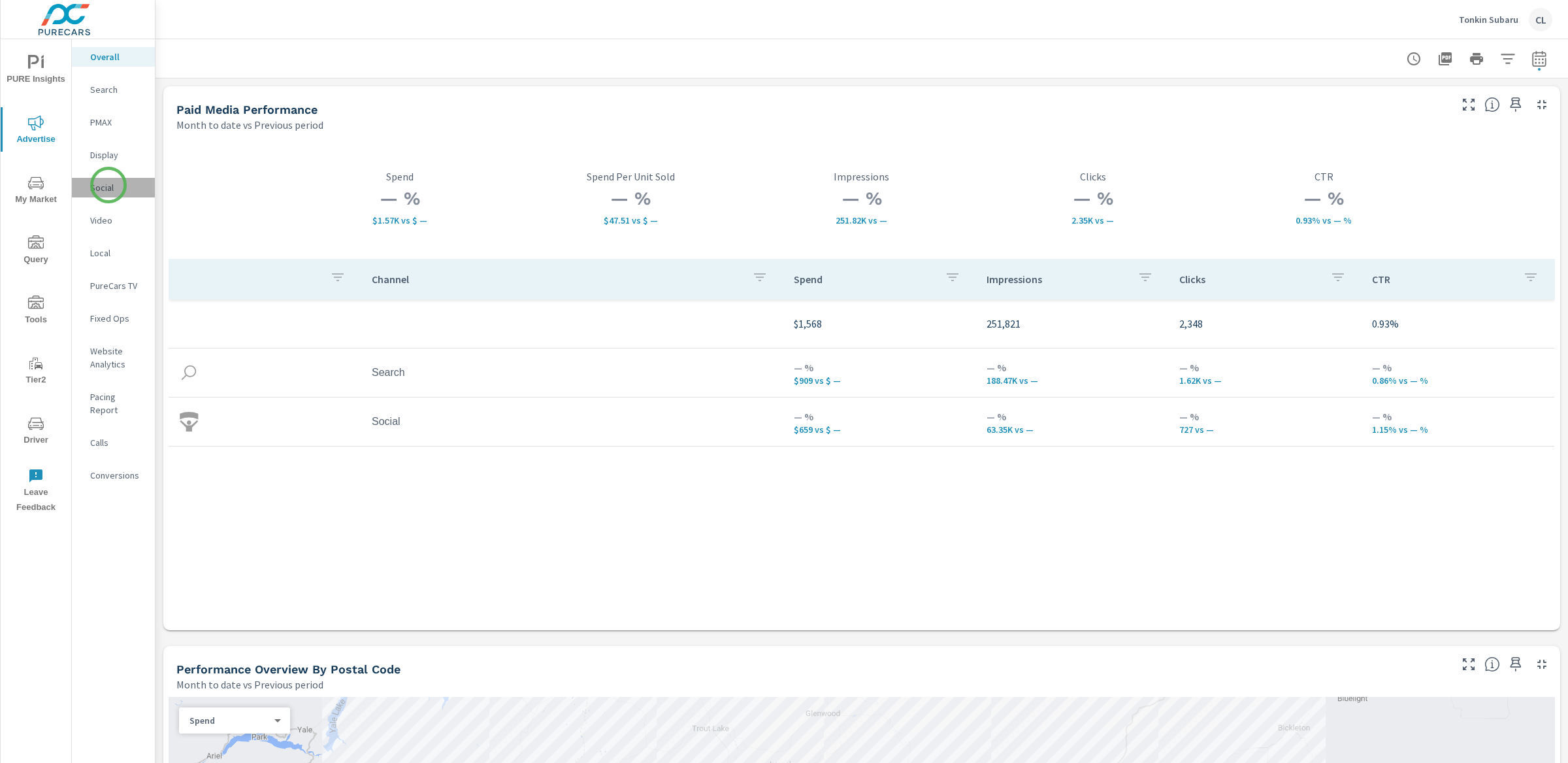
click at [109, 185] on p "Social" at bounding box center [117, 188] width 54 height 13
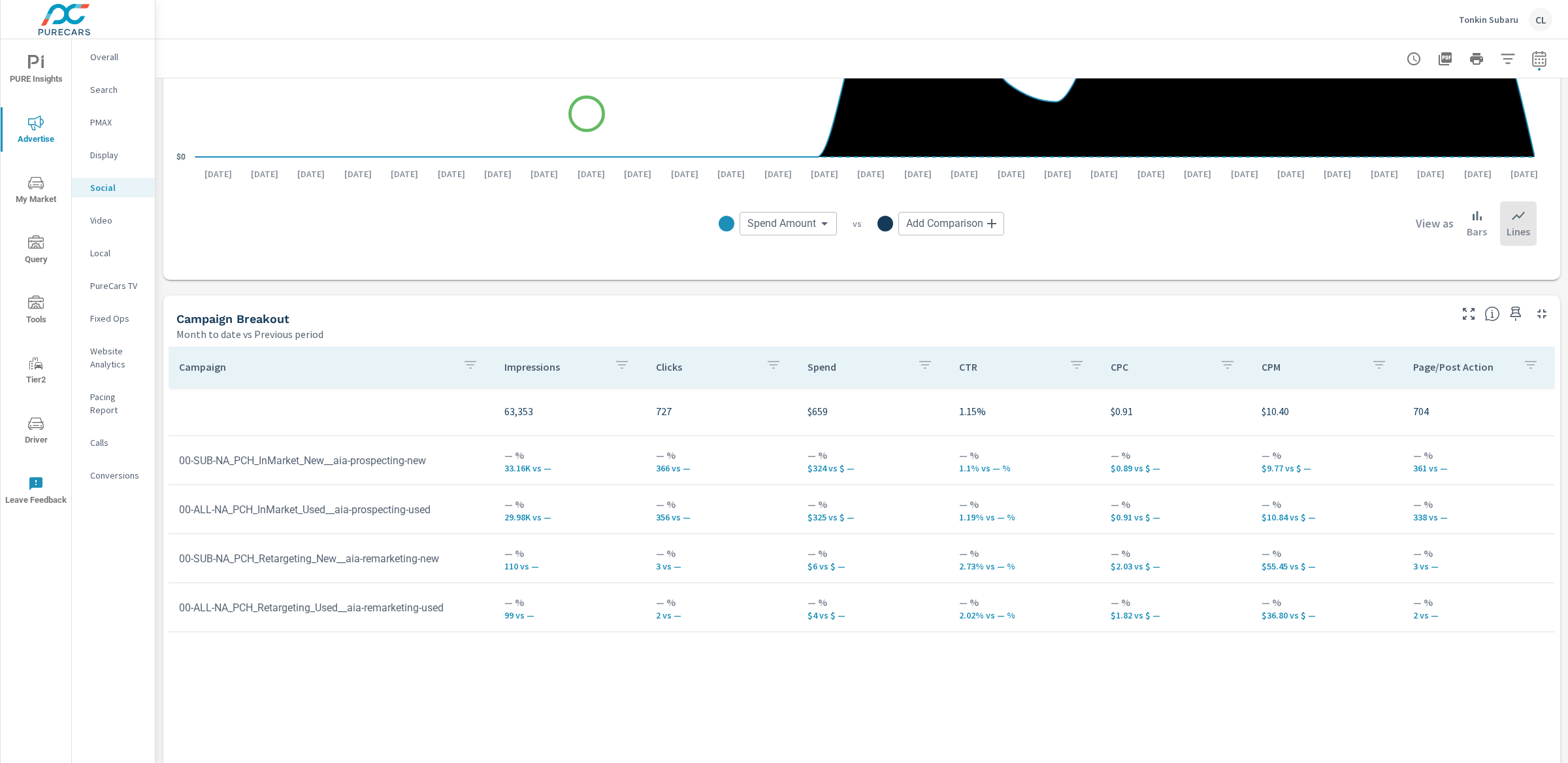
scroll to position [435, 0]
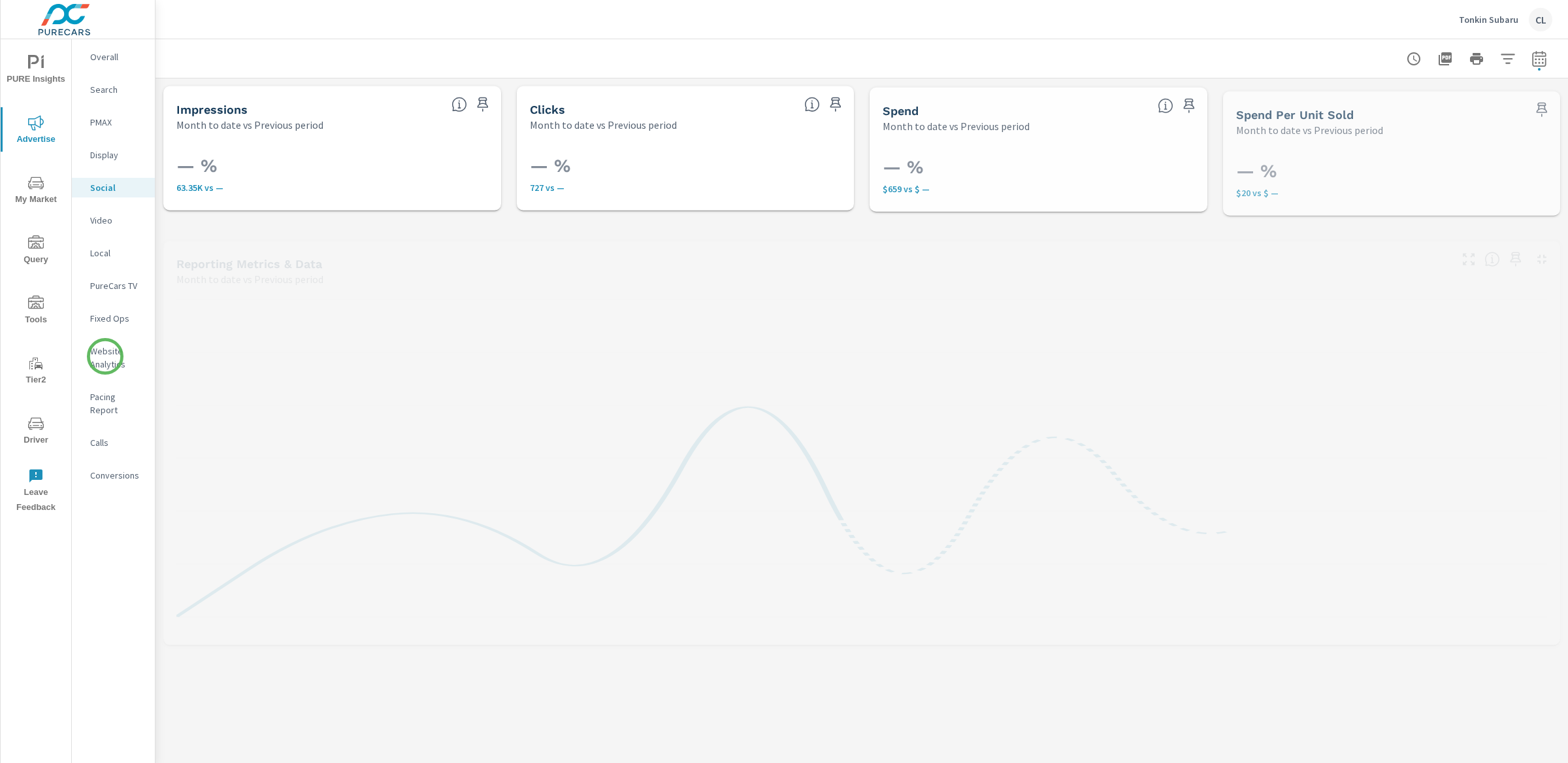
click at [105, 356] on p "Website Analytics" at bounding box center [117, 358] width 54 height 26
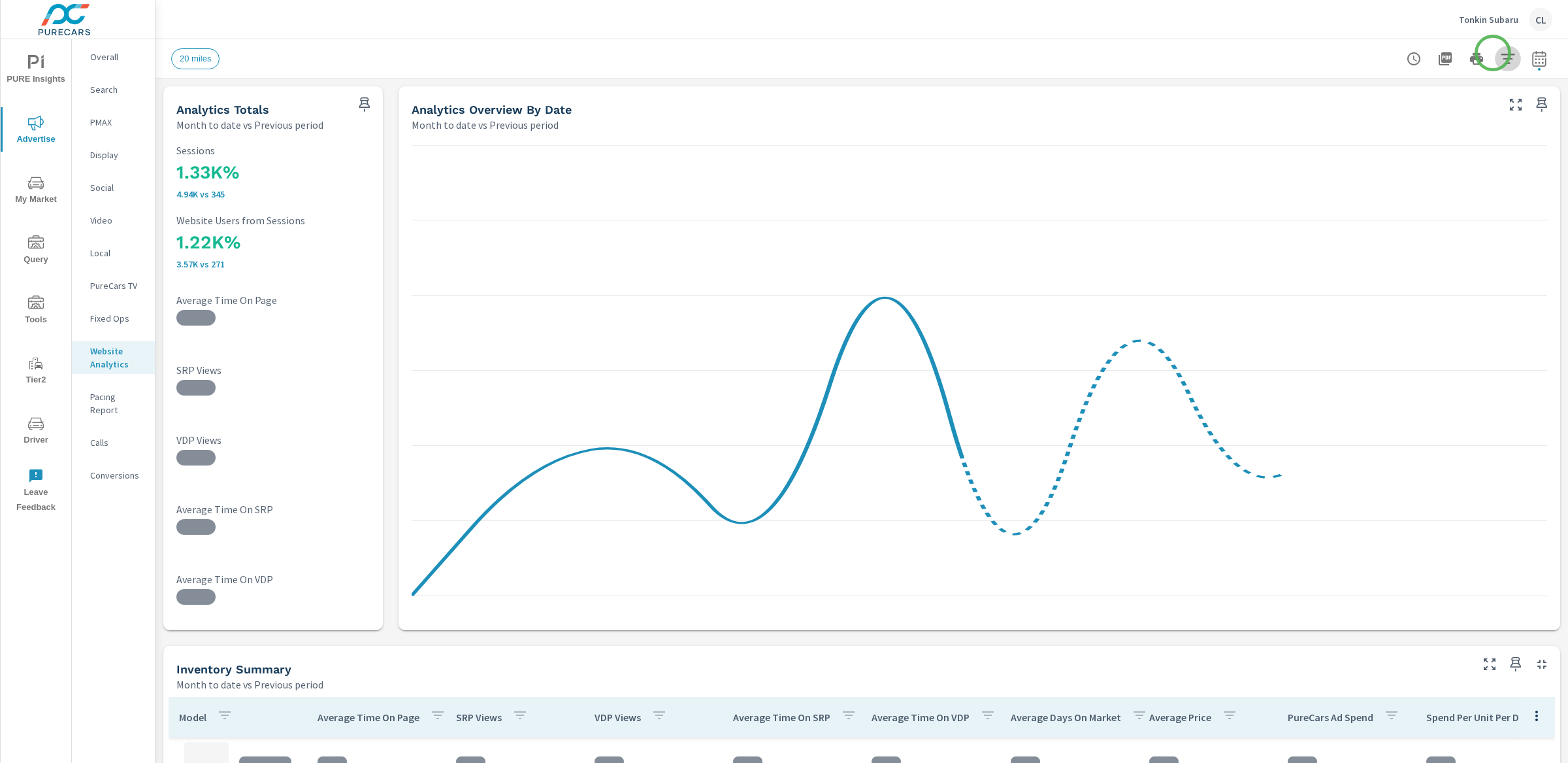
click at [1500, 53] on icon "button" at bounding box center [1508, 59] width 16 height 16
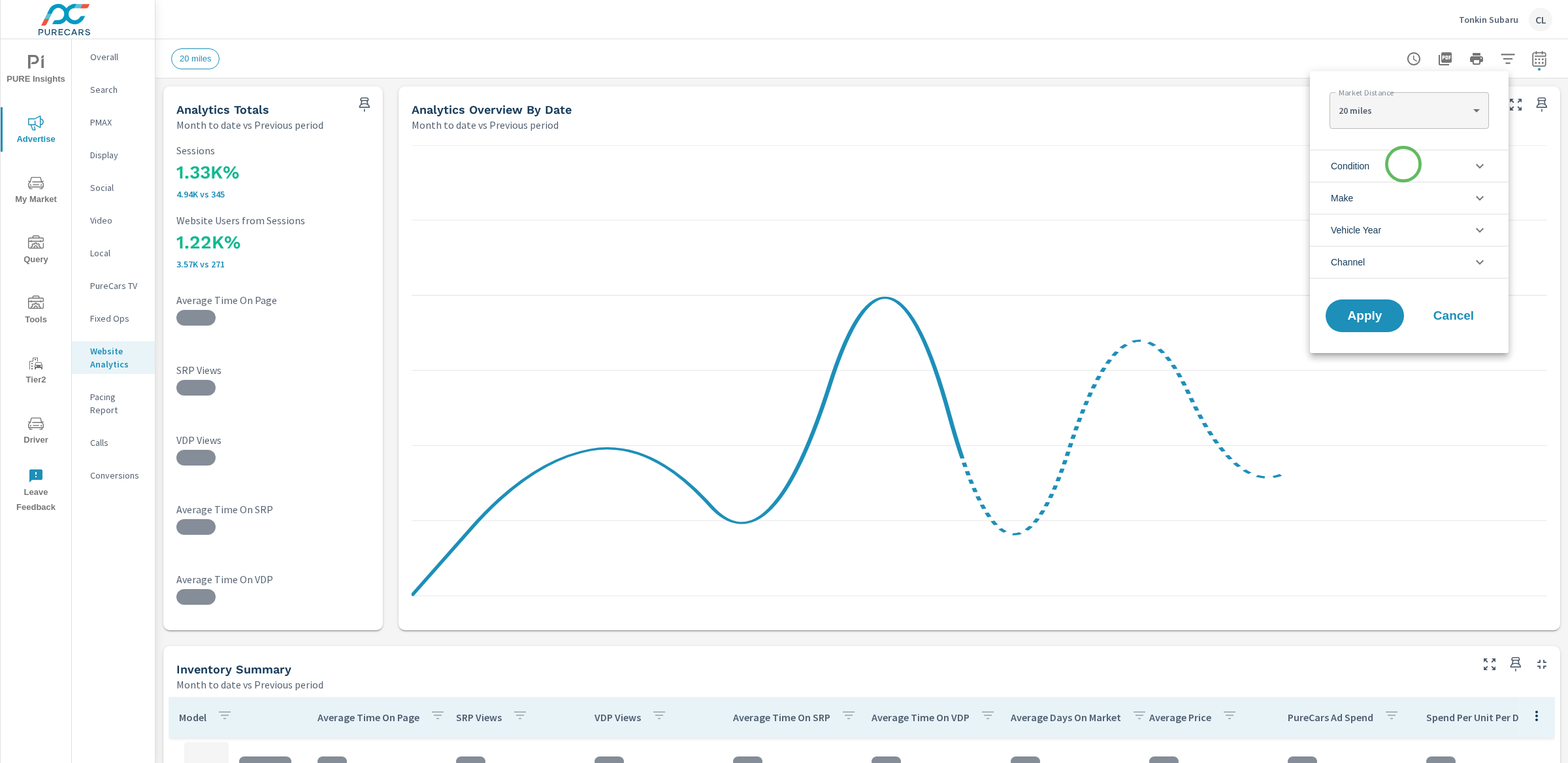
click at [1403, 165] on li "Condition" at bounding box center [1409, 165] width 199 height 32
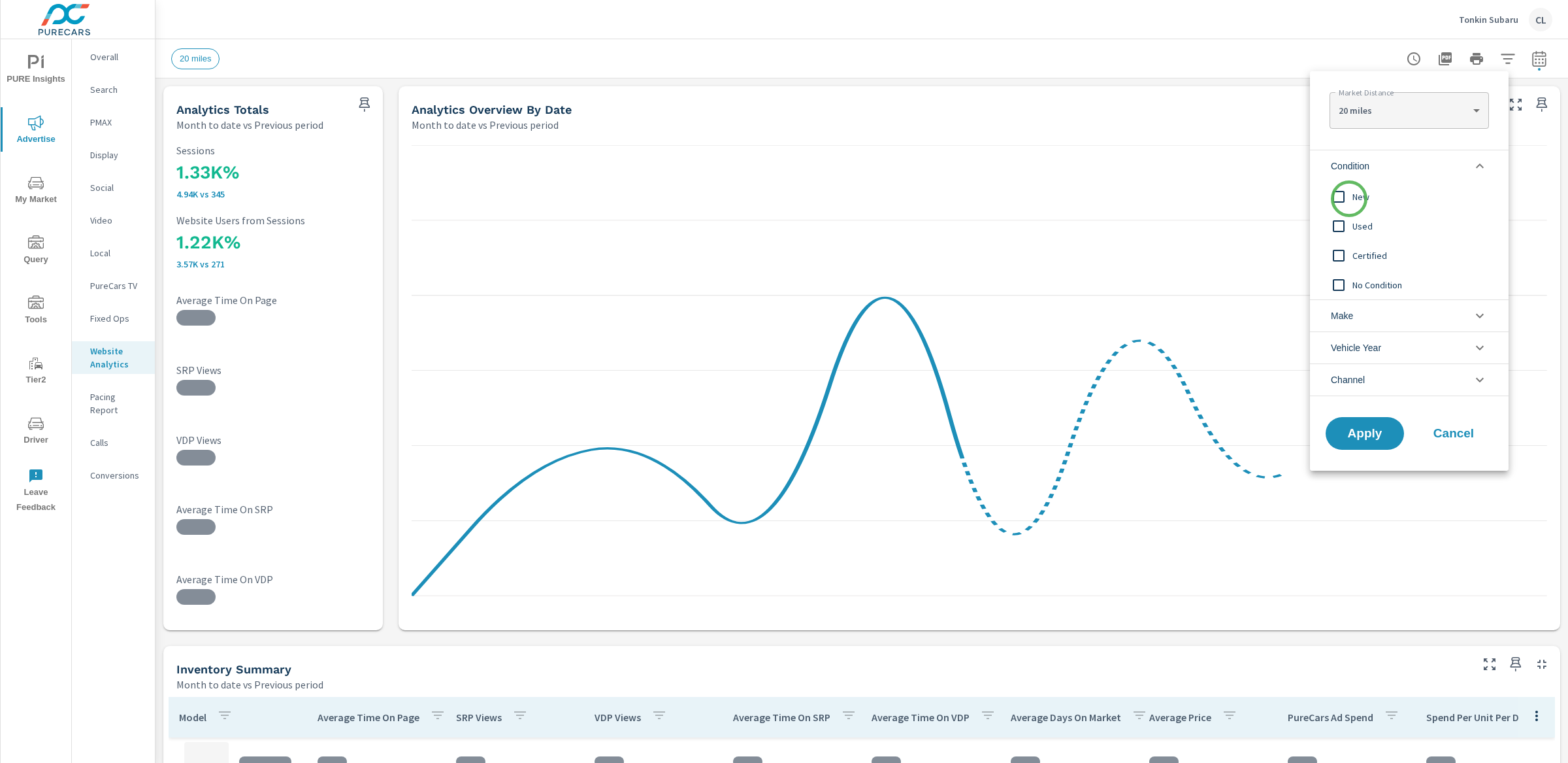
click at [1349, 199] on input "filter options" at bounding box center [1339, 197] width 28 height 28
click at [1357, 309] on li "Make" at bounding box center [1409, 315] width 199 height 32
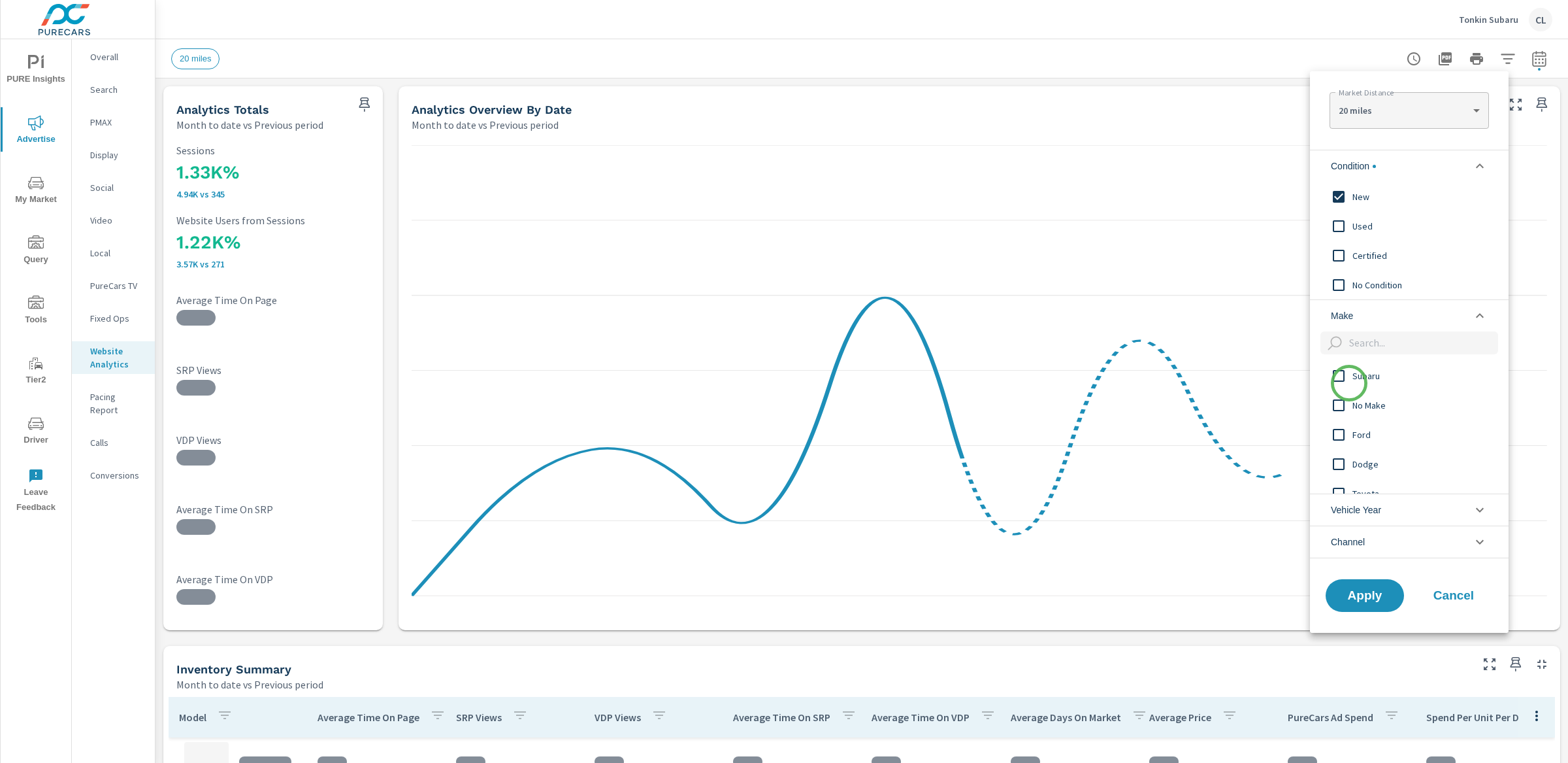
click at [1349, 383] on input "filter options" at bounding box center [1339, 376] width 28 height 28
click at [1366, 598] on span "Apply" at bounding box center [1365, 595] width 53 height 13
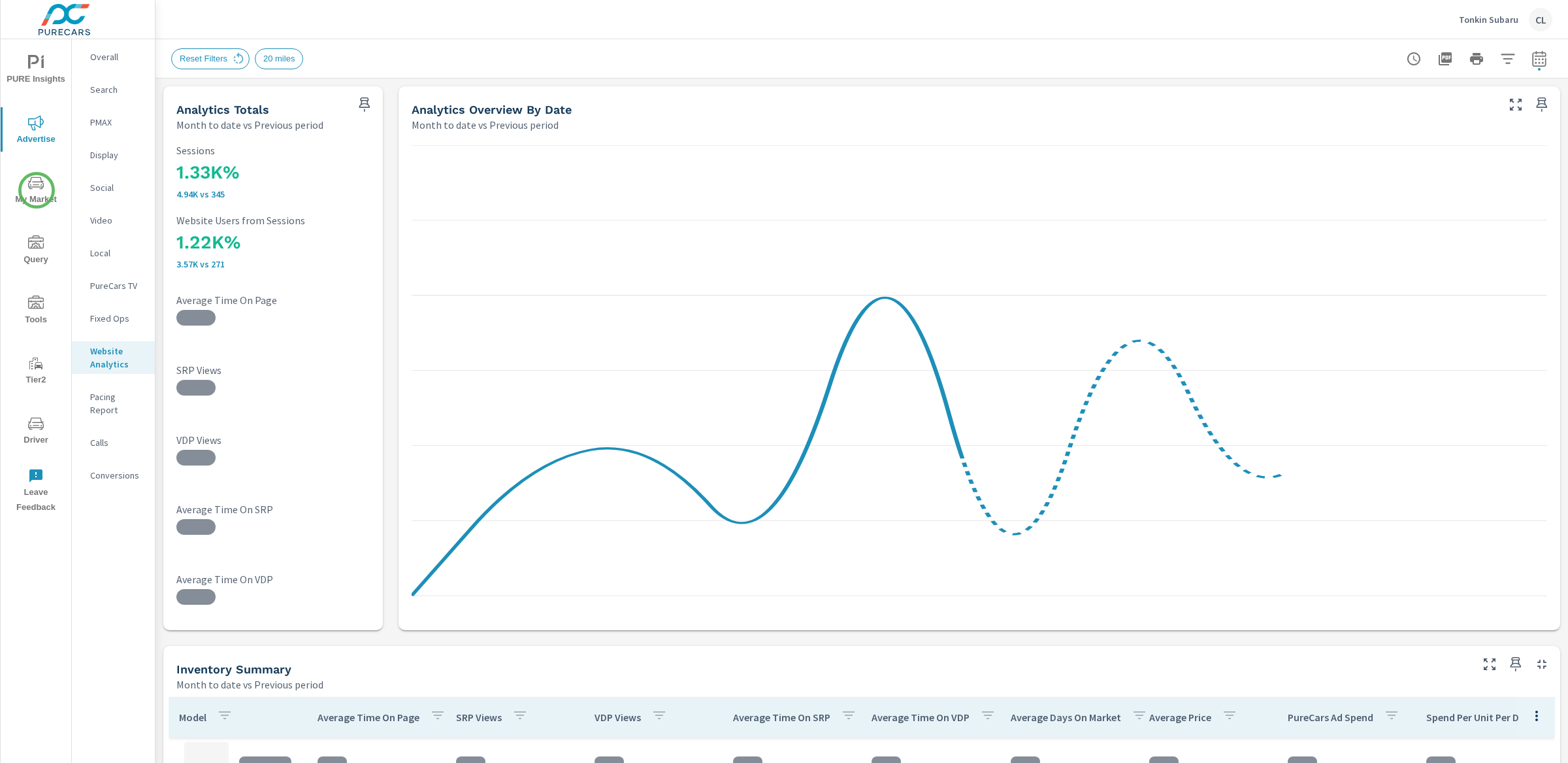
click at [37, 190] on icon "nav menu" at bounding box center [36, 183] width 16 height 16
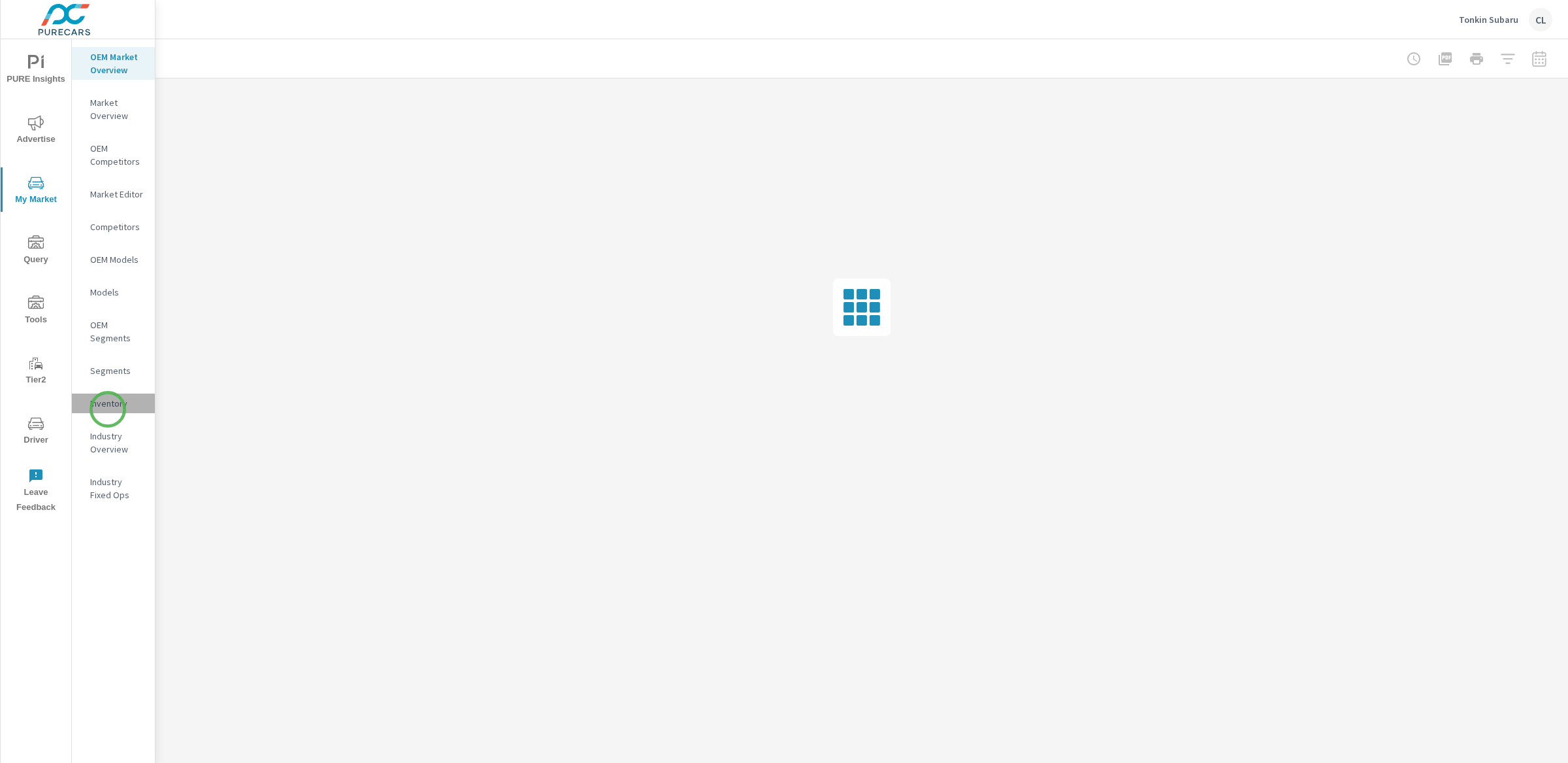
click at [108, 409] on p "Inventory" at bounding box center [117, 403] width 54 height 13
click at [108, 65] on p "OEM Market Overview" at bounding box center [117, 63] width 54 height 26
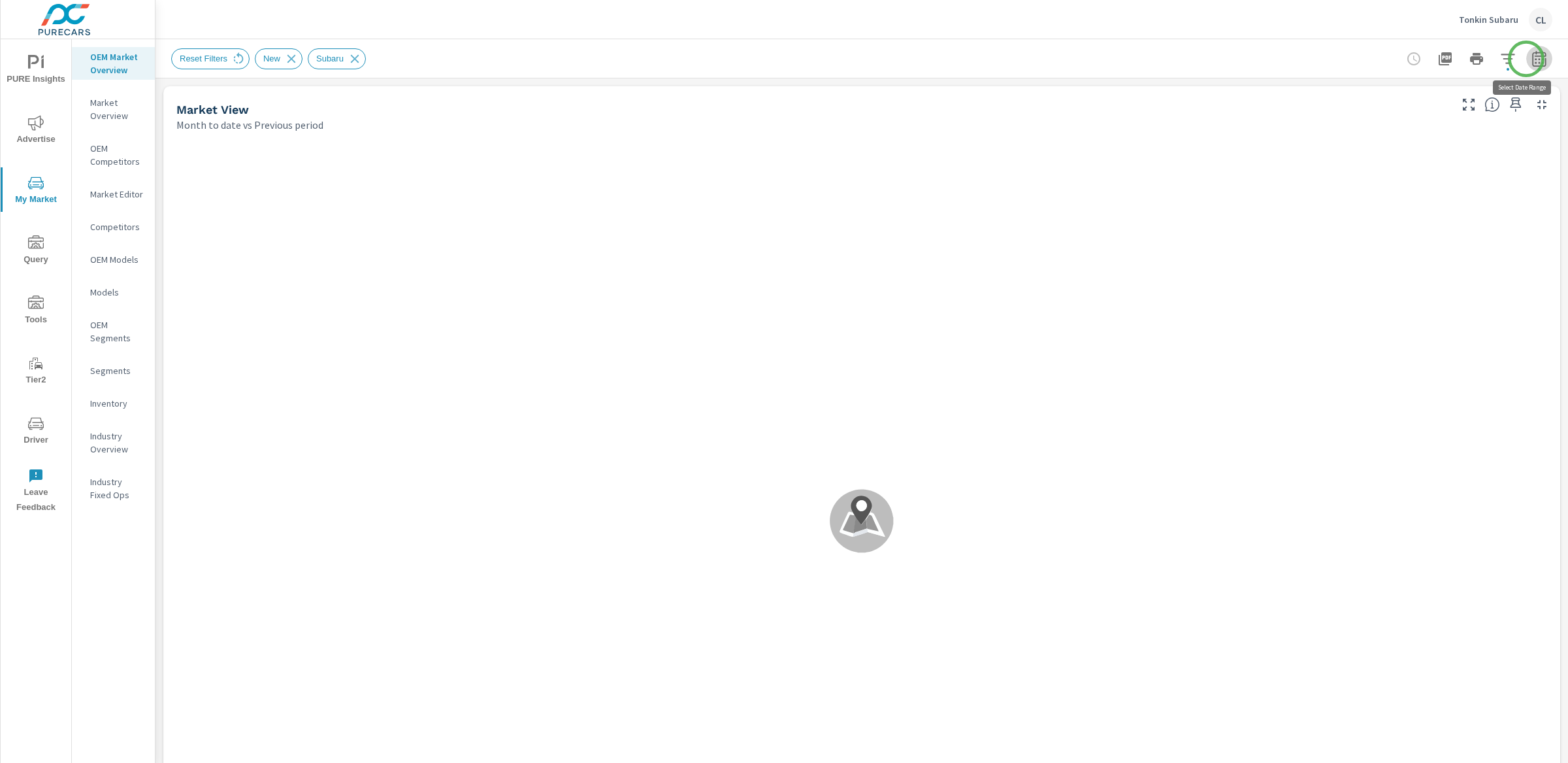
click at [1531, 60] on icon "button" at bounding box center [1539, 59] width 16 height 16
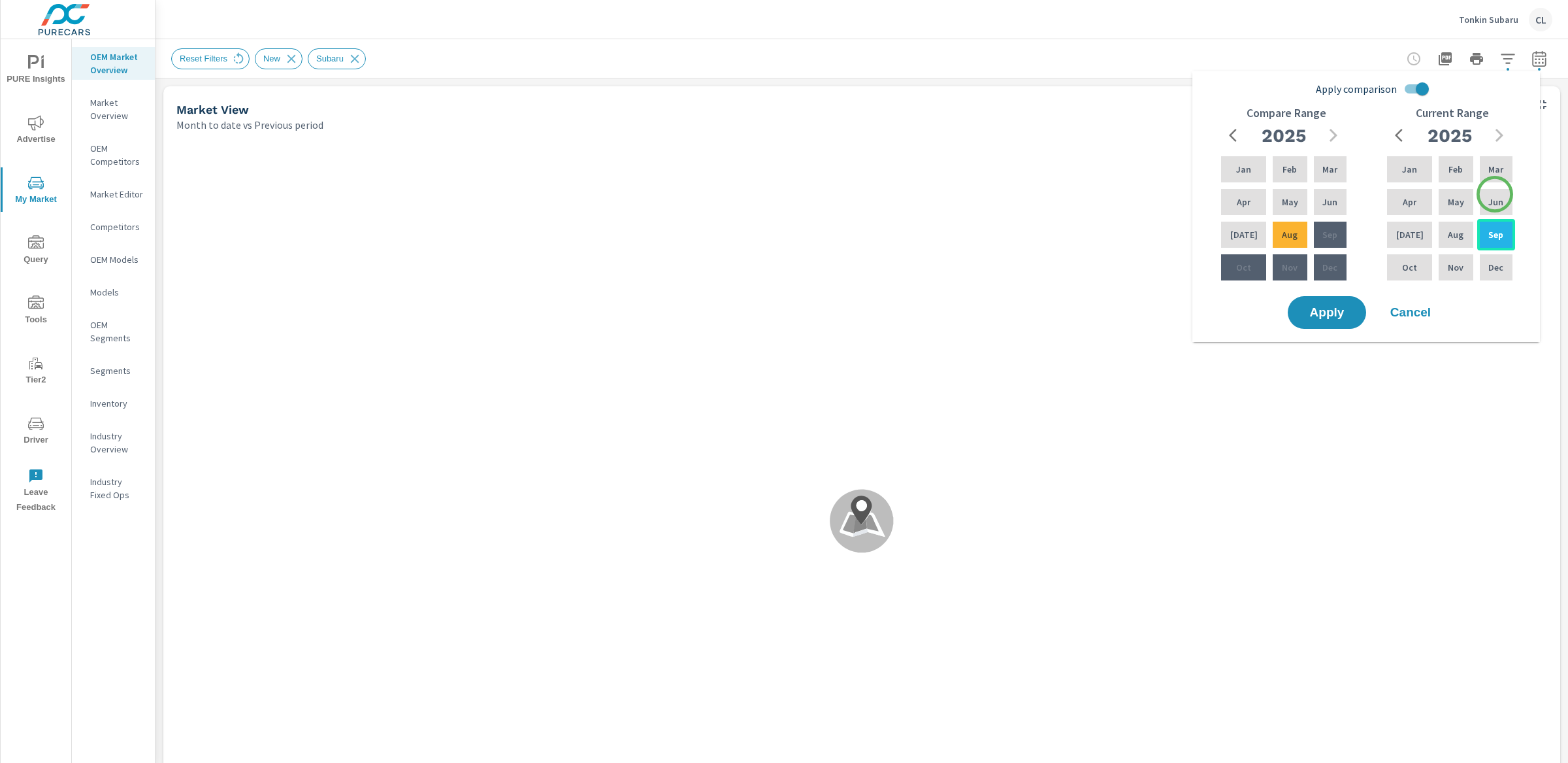
drag, startPoint x: 1495, startPoint y: 194, endPoint x: 1473, endPoint y: 221, distance: 34.8
click at [1495, 196] on p "Jun" at bounding box center [1496, 202] width 15 height 13
click at [1457, 235] on div "Aug" at bounding box center [1456, 235] width 40 height 32
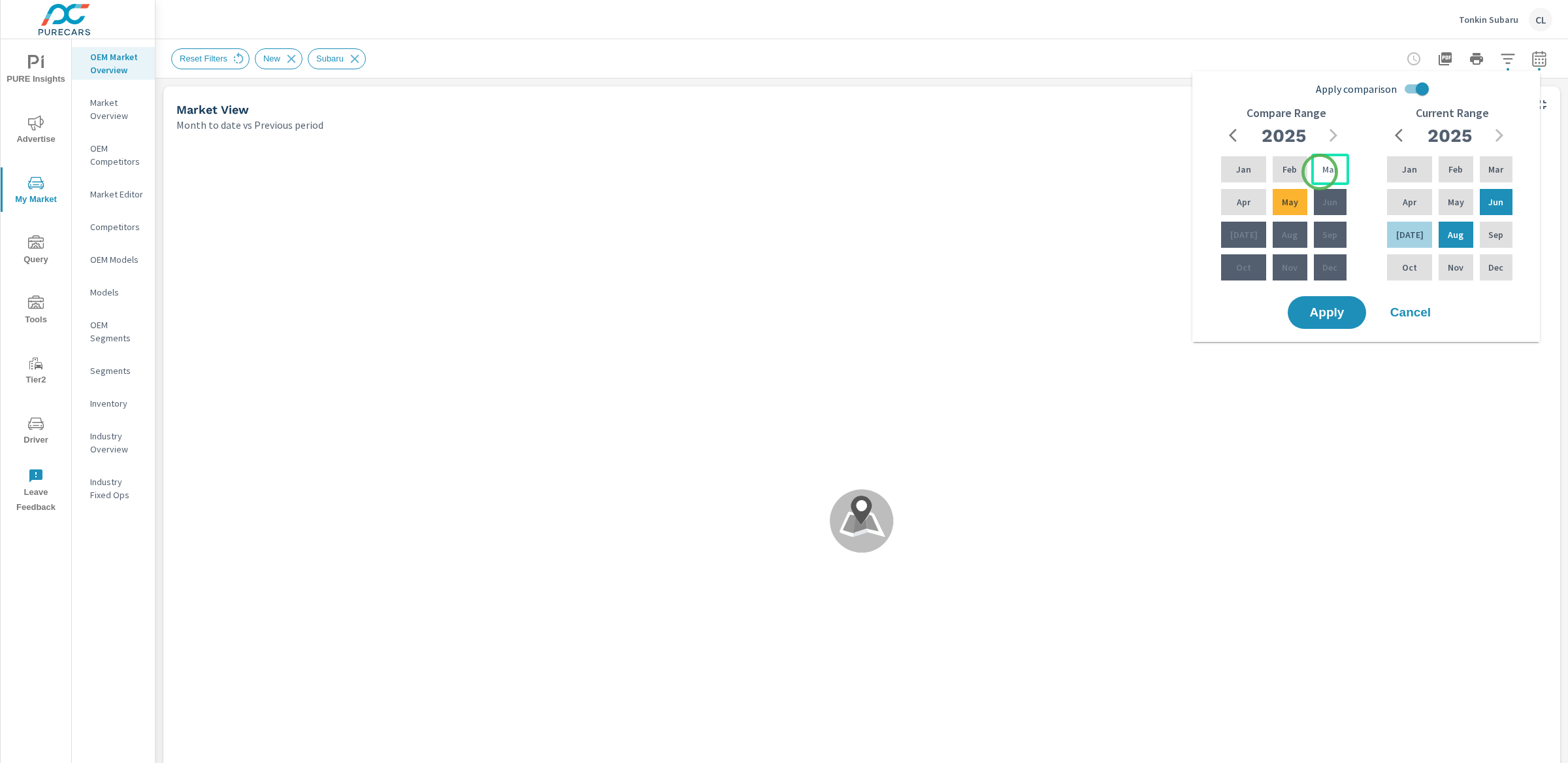
drag, startPoint x: 1320, startPoint y: 172, endPoint x: 1312, endPoint y: 181, distance: 12.0
click at [1322, 173] on p "Mar" at bounding box center [1330, 169] width 15 height 13
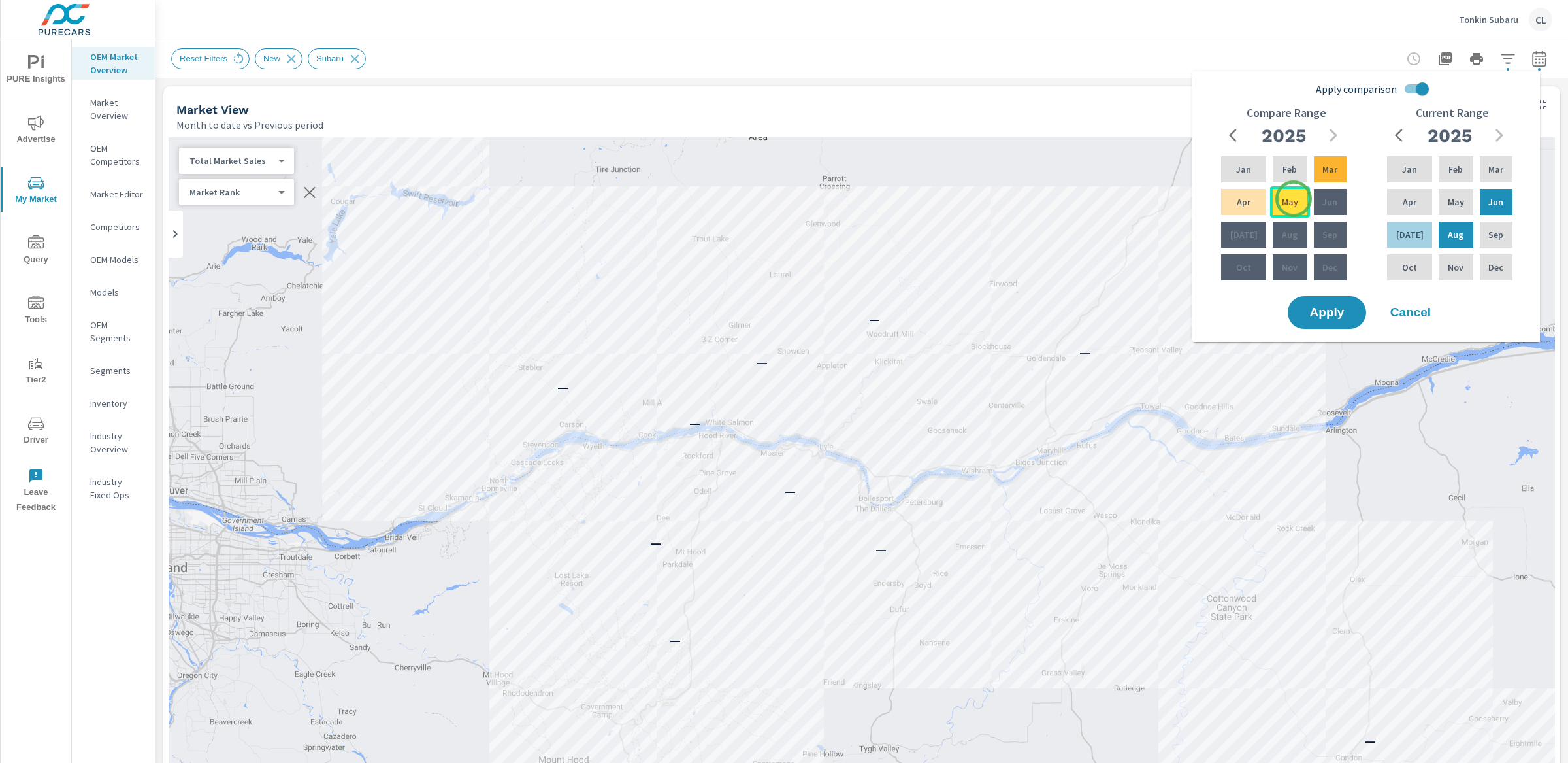
click at [1293, 199] on div "May" at bounding box center [1290, 202] width 40 height 32
click at [1324, 310] on span "Apply" at bounding box center [1326, 312] width 53 height 13
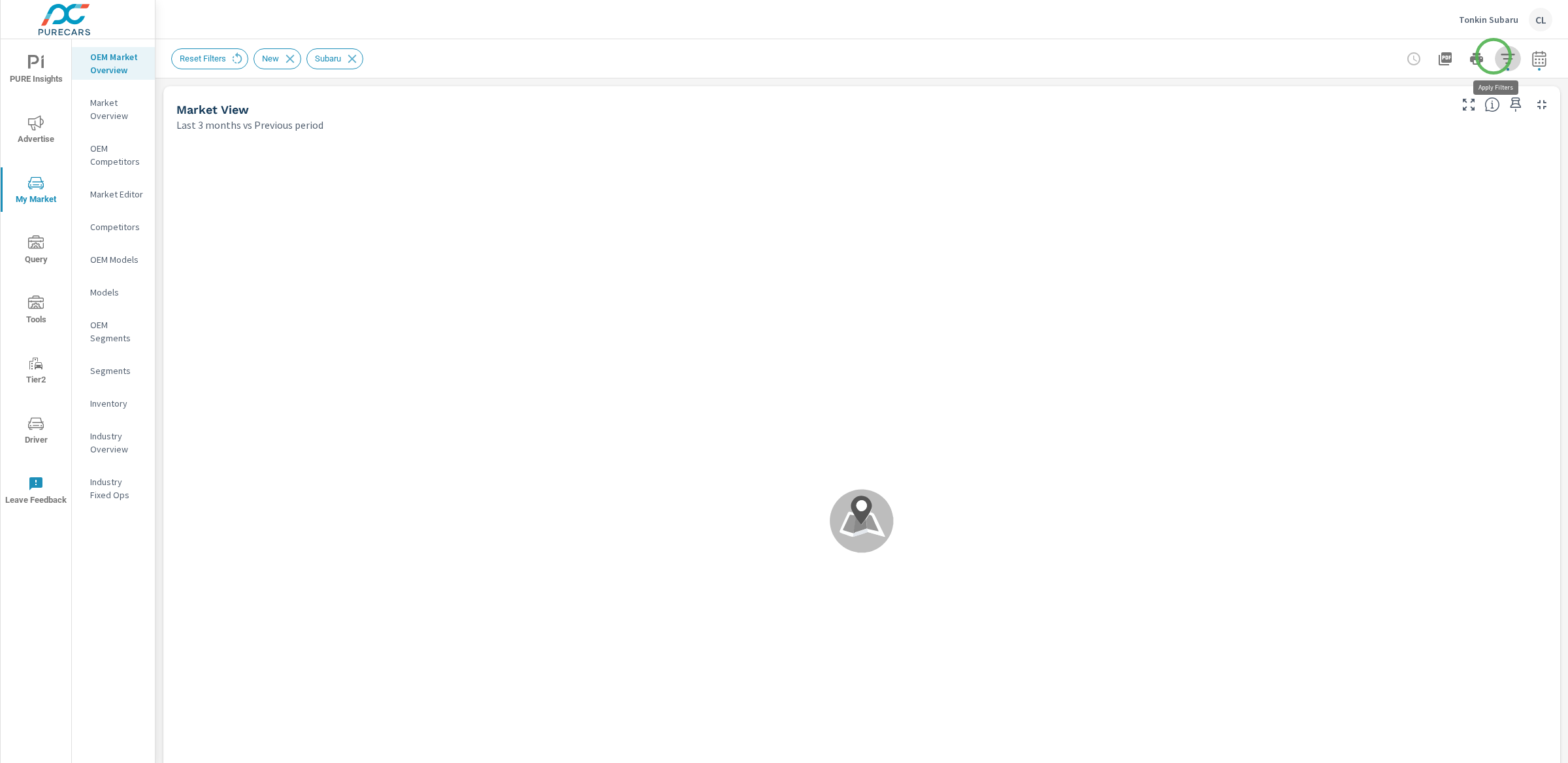
click at [1500, 56] on icon "button" at bounding box center [1508, 59] width 16 height 16
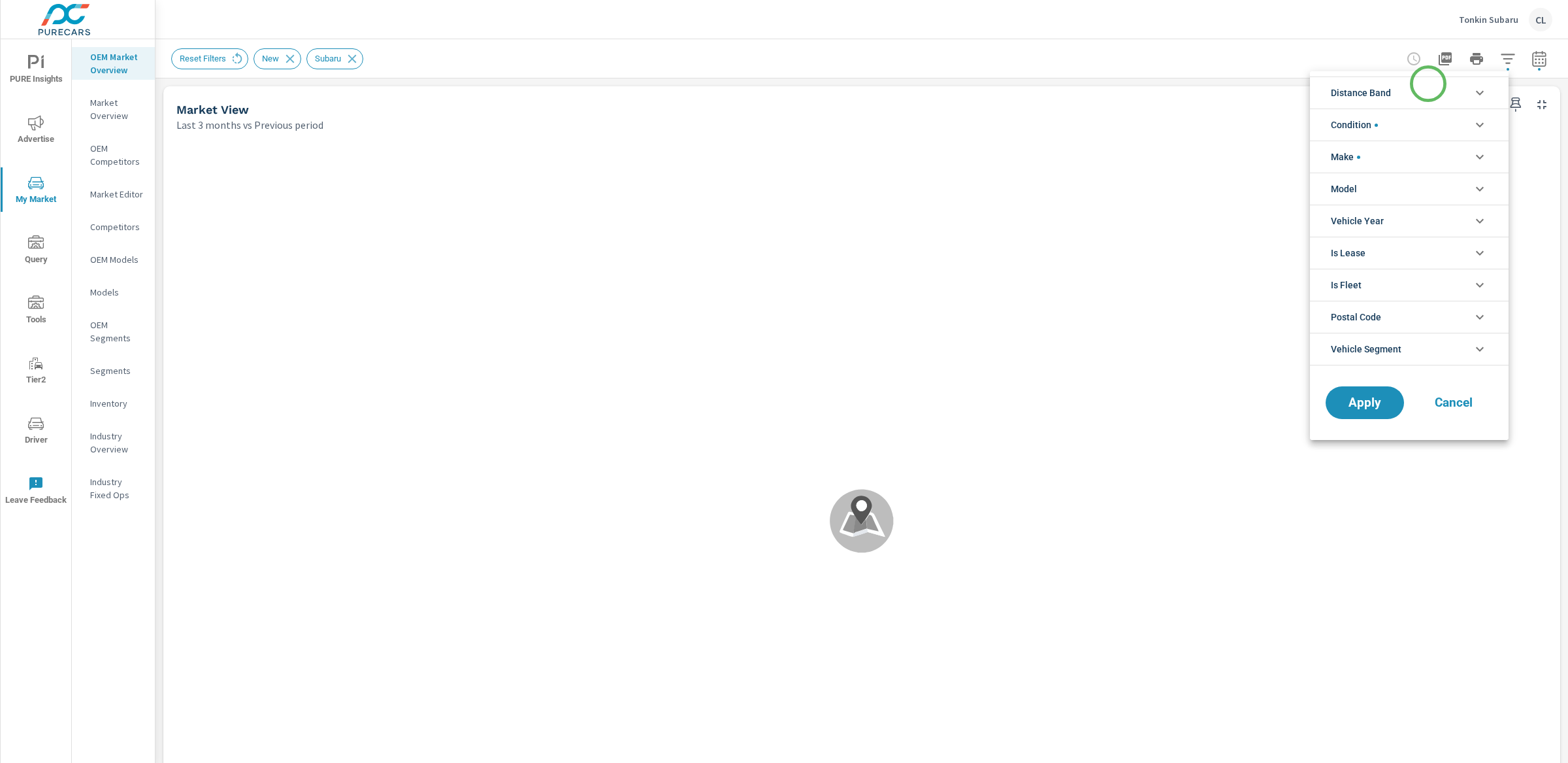
click at [1428, 84] on li "Distance Band" at bounding box center [1409, 92] width 199 height 32
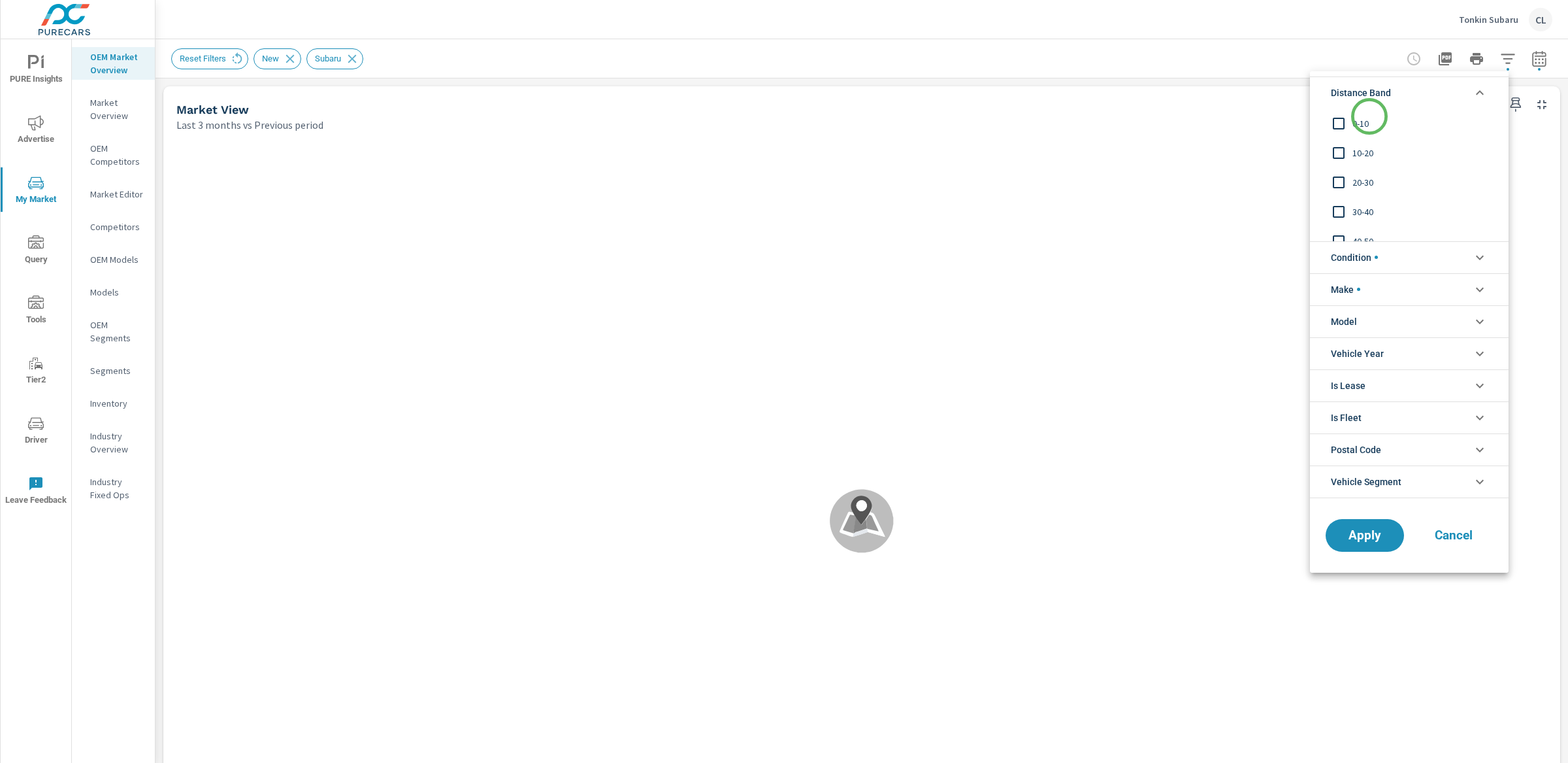
click at [1353, 123] on span "0-10" at bounding box center [1424, 124] width 143 height 16
drag, startPoint x: 1360, startPoint y: 158, endPoint x: 1362, endPoint y: 179, distance: 21.1
click at [1360, 159] on span "10-20" at bounding box center [1424, 153] width 143 height 16
drag, startPoint x: 1362, startPoint y: 179, endPoint x: 1404, endPoint y: 262, distance: 93.0
click at [1363, 179] on span "20-30" at bounding box center [1424, 183] width 143 height 16
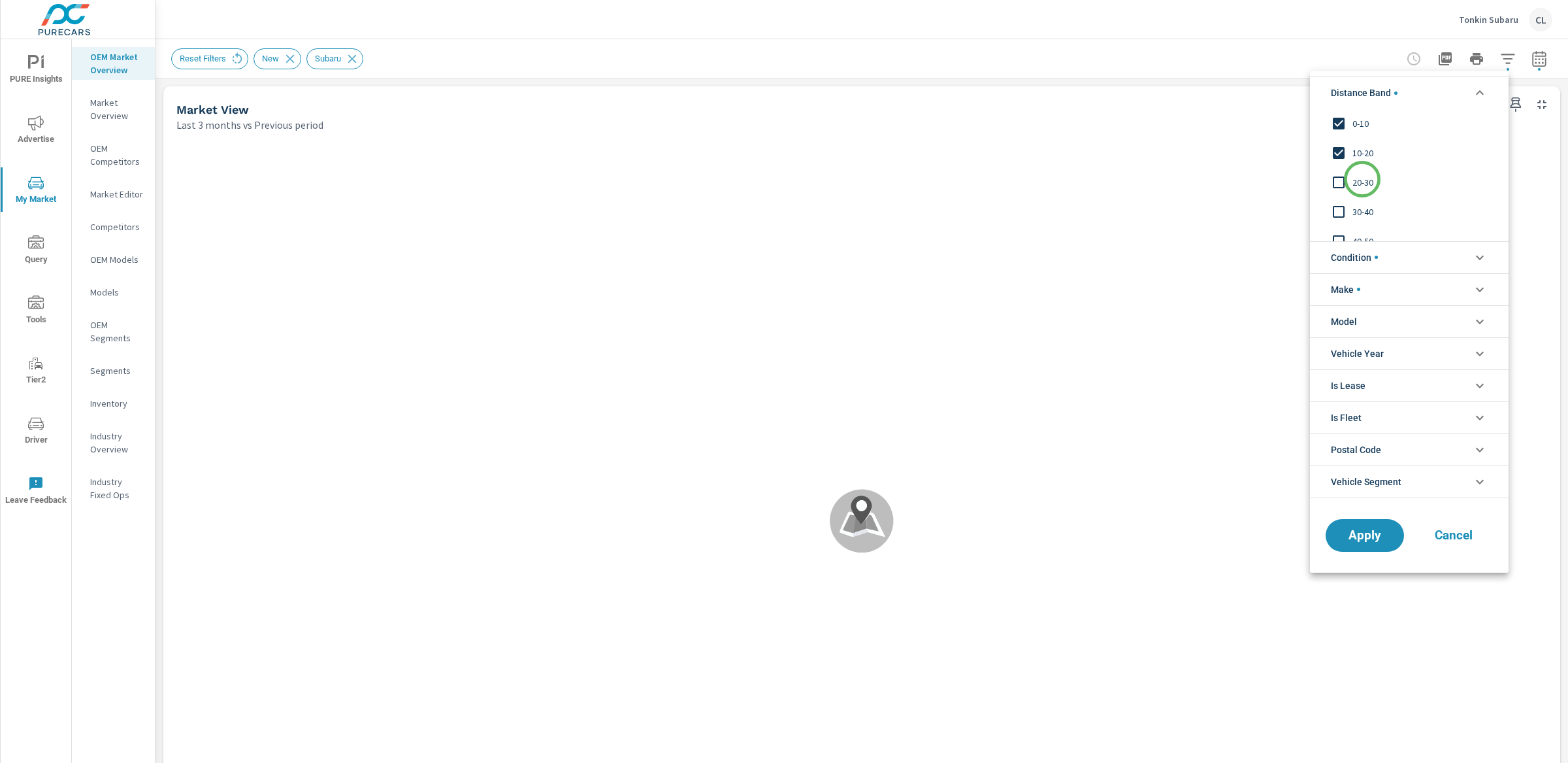
click at [1374, 258] on span "Condition" at bounding box center [1354, 258] width 47 height 32
click at [1343, 258] on span "Condition" at bounding box center [1354, 258] width 47 height 32
click at [1409, 260] on li "Condition" at bounding box center [1409, 257] width 199 height 32
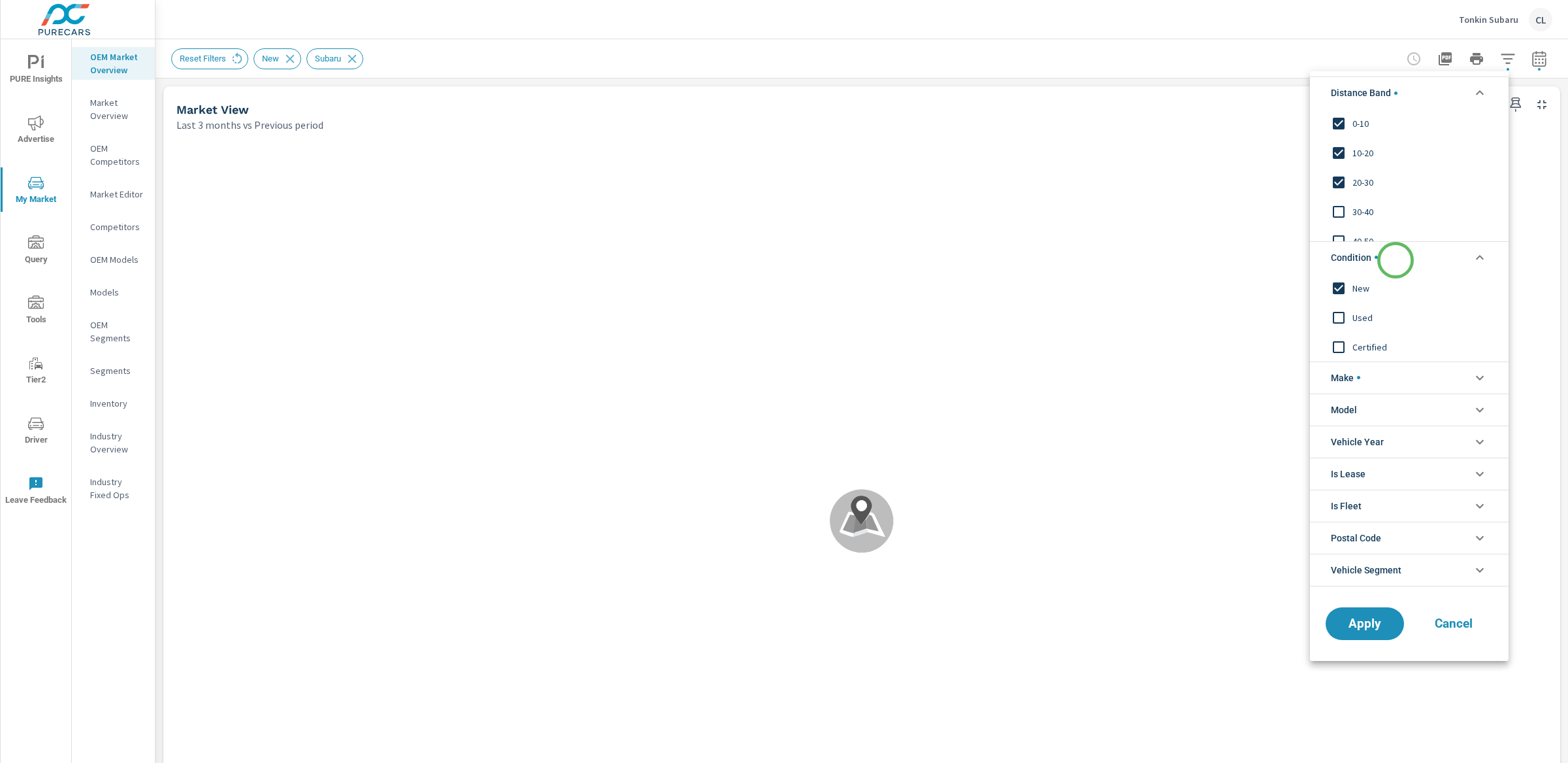
click at [1396, 260] on li "Condition" at bounding box center [1409, 257] width 199 height 32
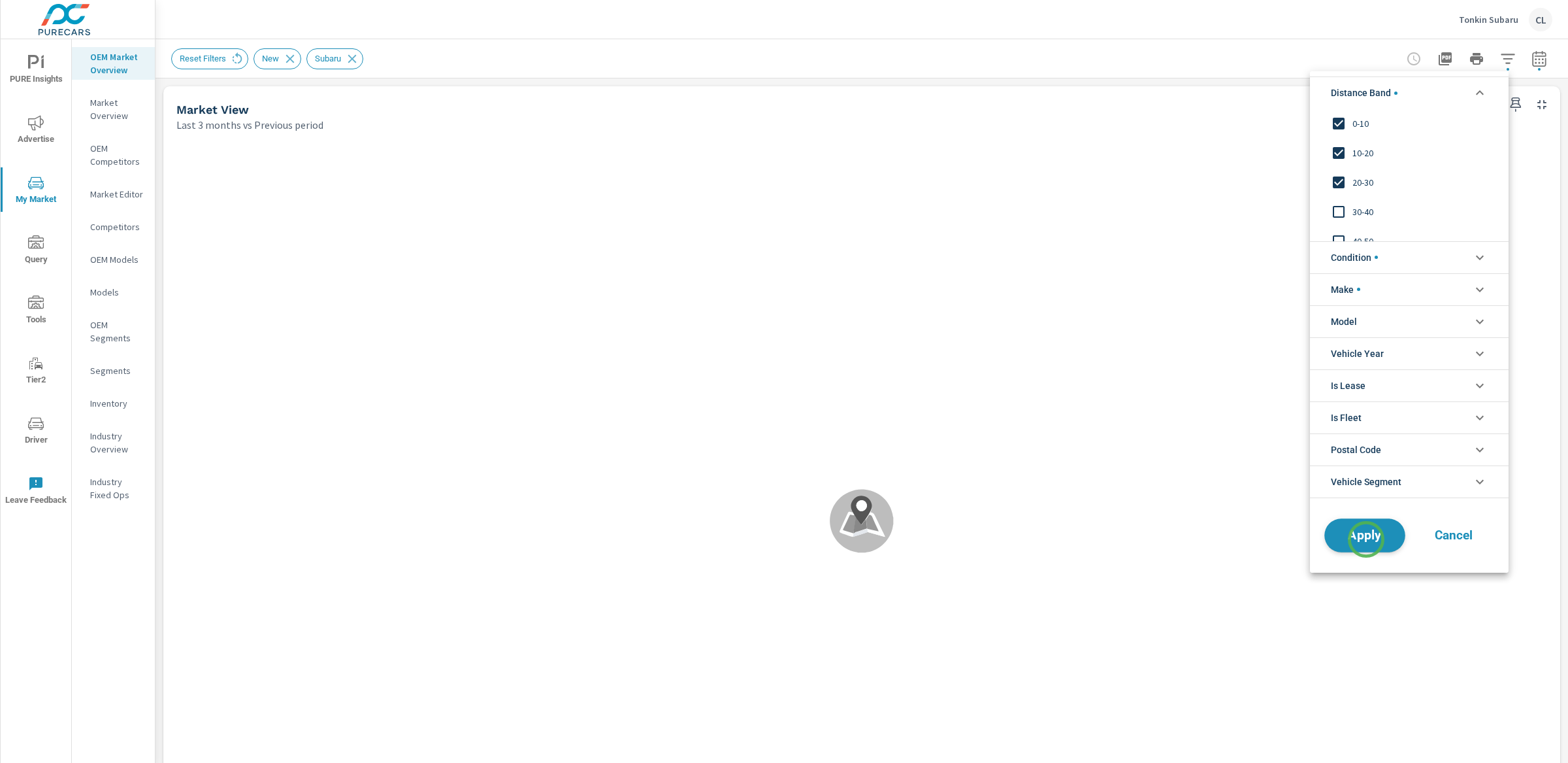
click at [1366, 539] on span "Apply" at bounding box center [1365, 535] width 53 height 13
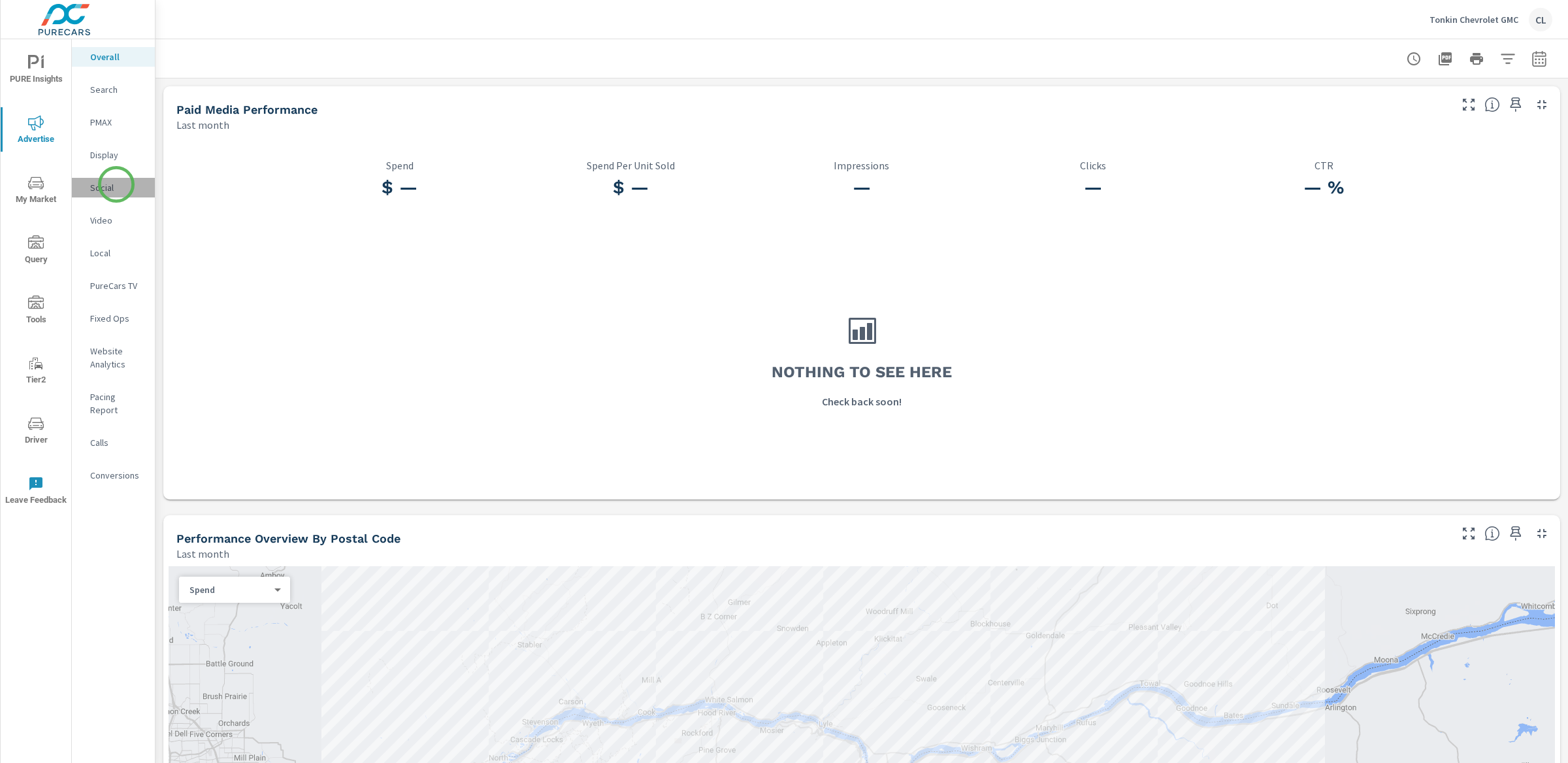
click at [117, 184] on p "Social" at bounding box center [117, 188] width 54 height 13
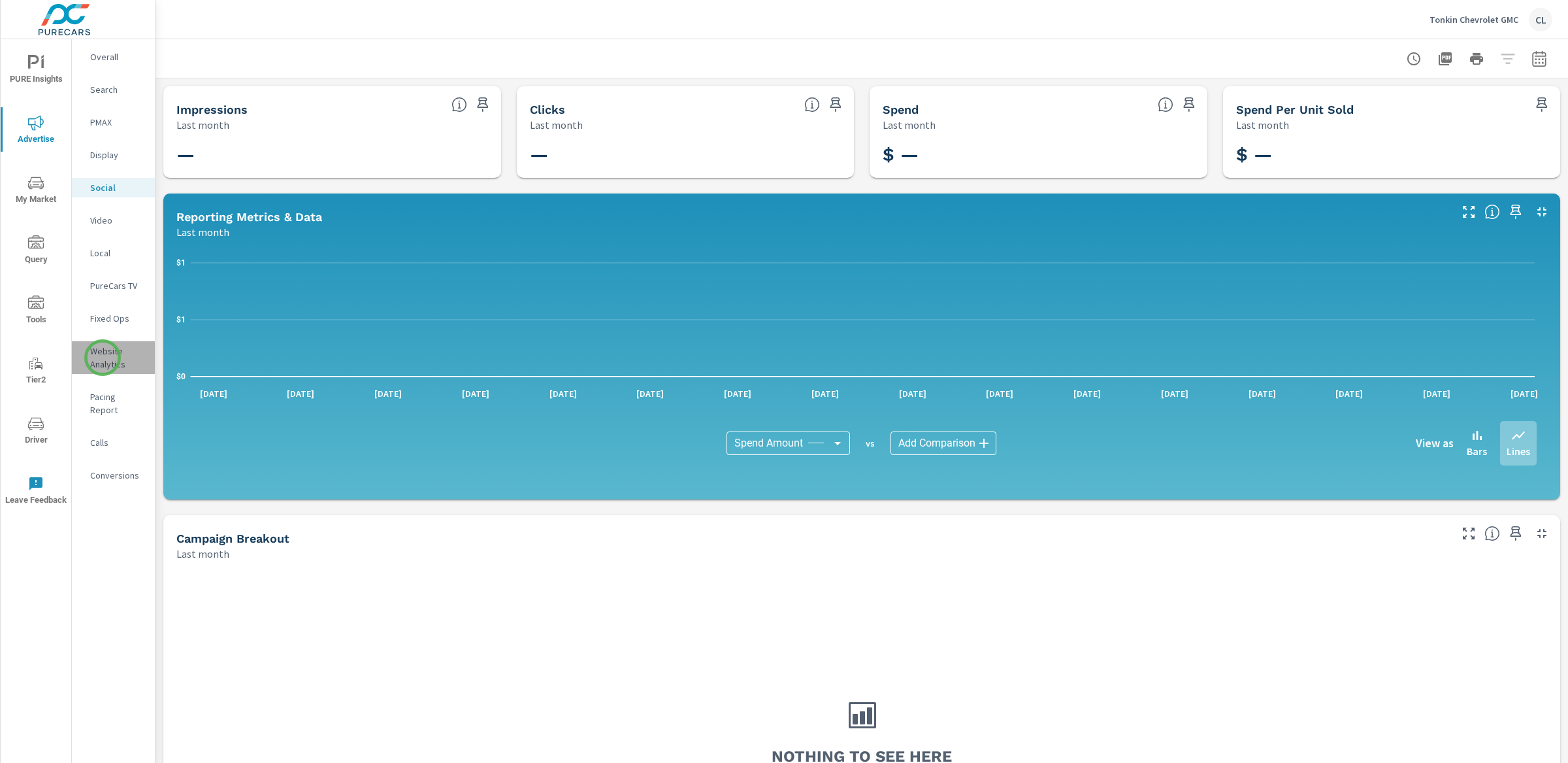
click at [103, 358] on p "Website Analytics" at bounding box center [117, 358] width 54 height 26
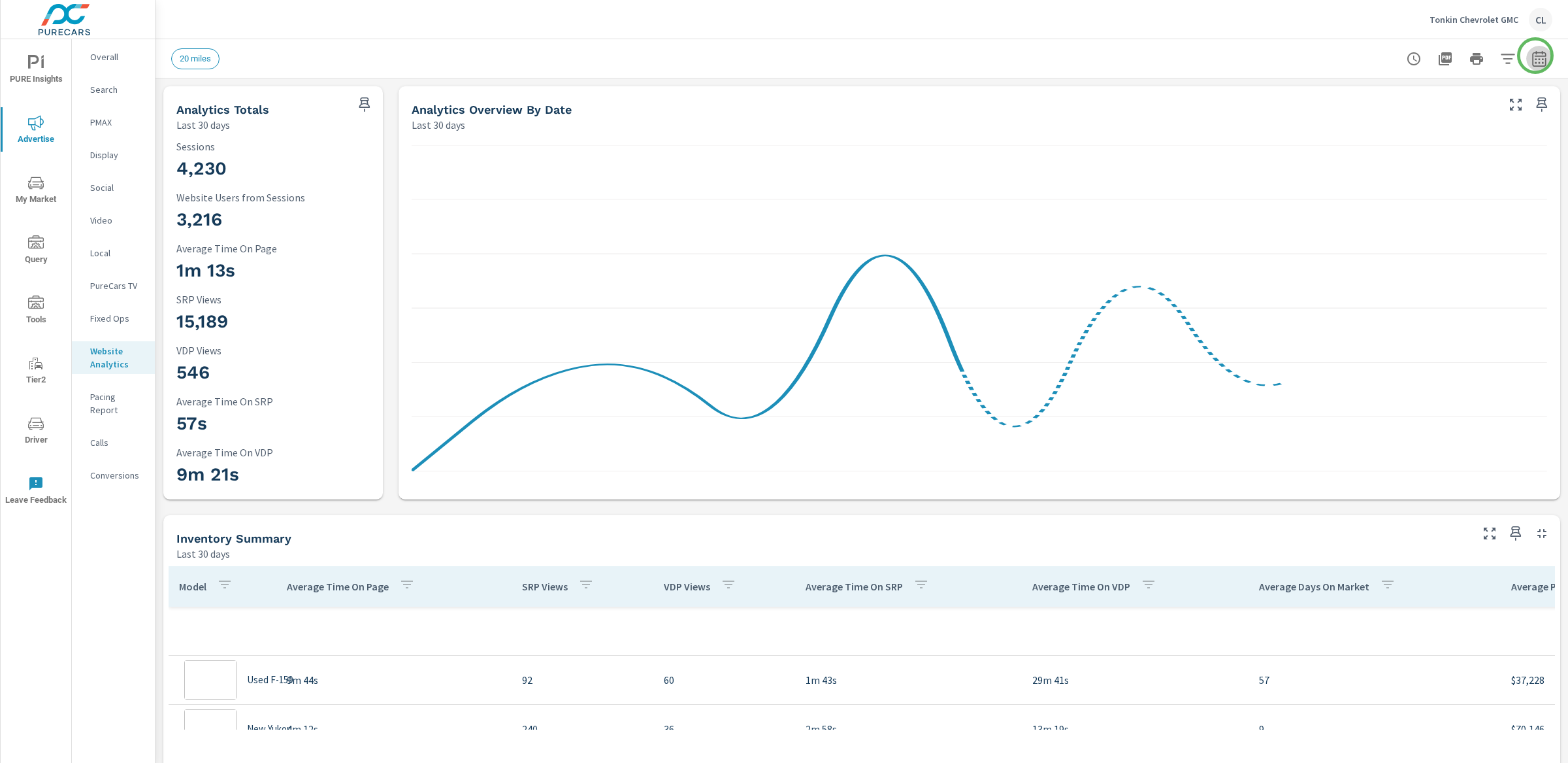
click at [1535, 55] on button "button" at bounding box center [1539, 59] width 26 height 26
select select "Last 30 days"
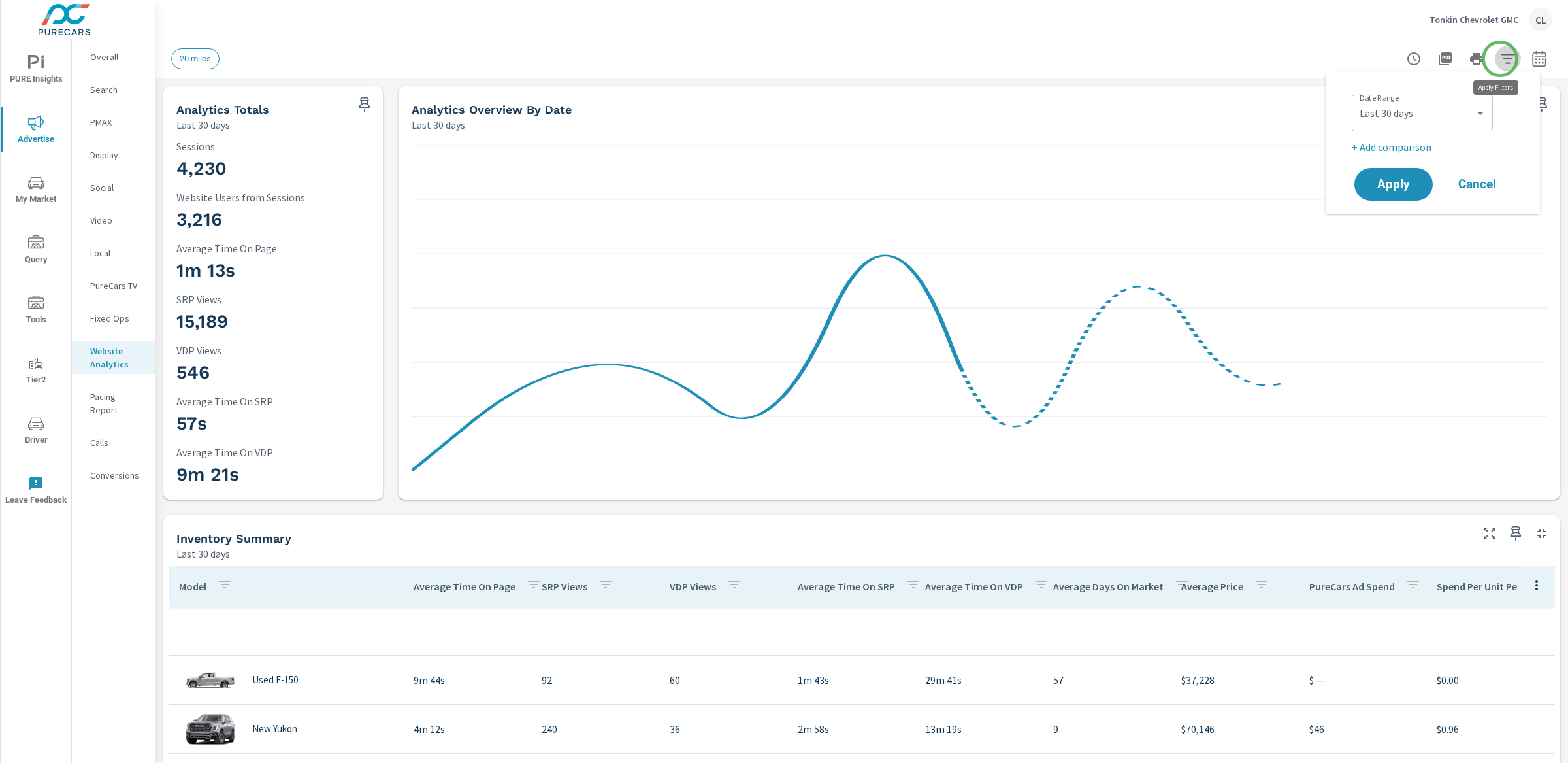
click at [1500, 59] on icon "button" at bounding box center [1508, 59] width 16 height 16
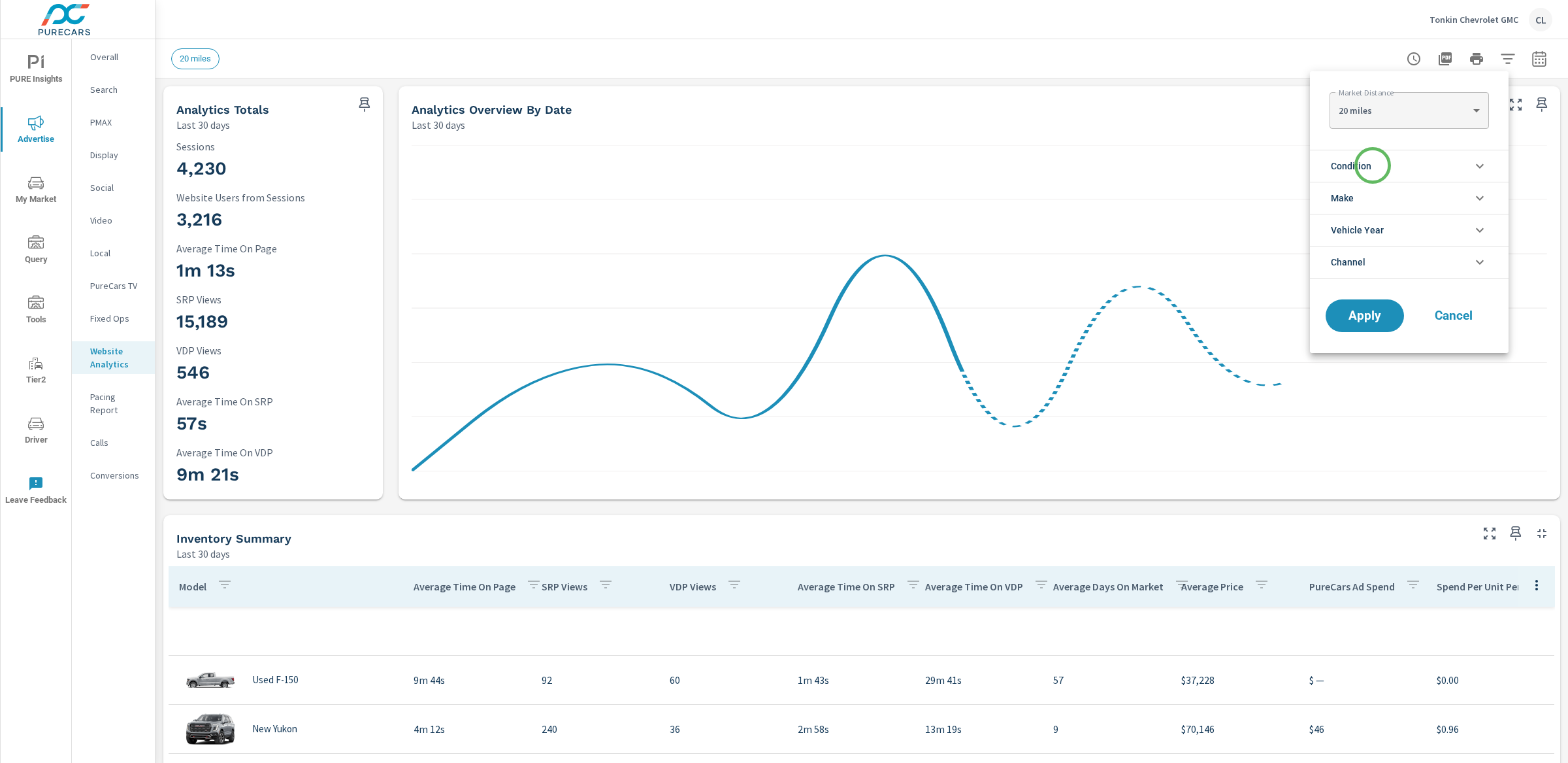
click at [1372, 165] on li "Condition" at bounding box center [1409, 165] width 199 height 32
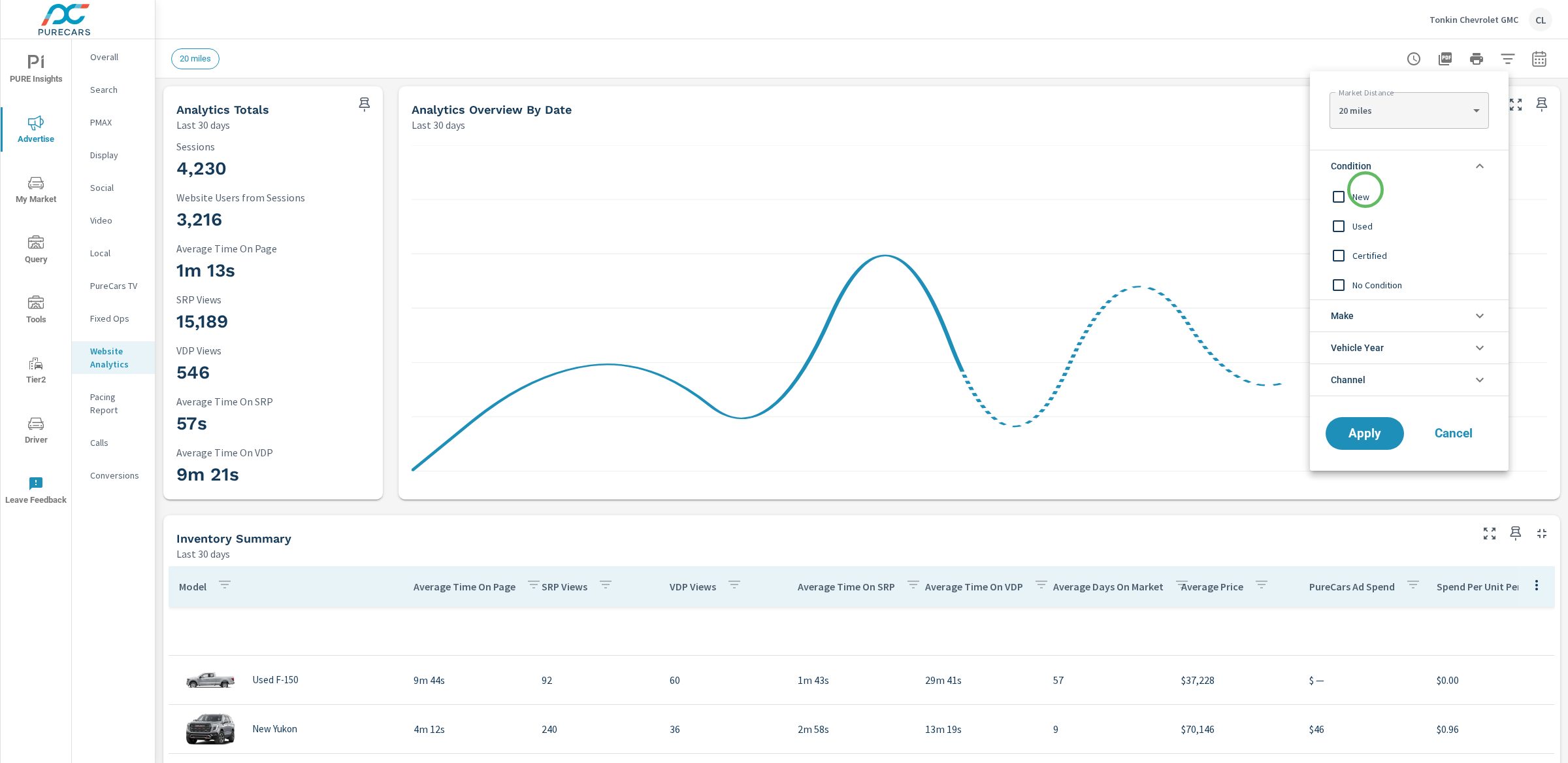
click at [1365, 192] on span "New" at bounding box center [1424, 197] width 143 height 16
click at [1372, 332] on span "Vehicle Year" at bounding box center [1357, 348] width 53 height 32
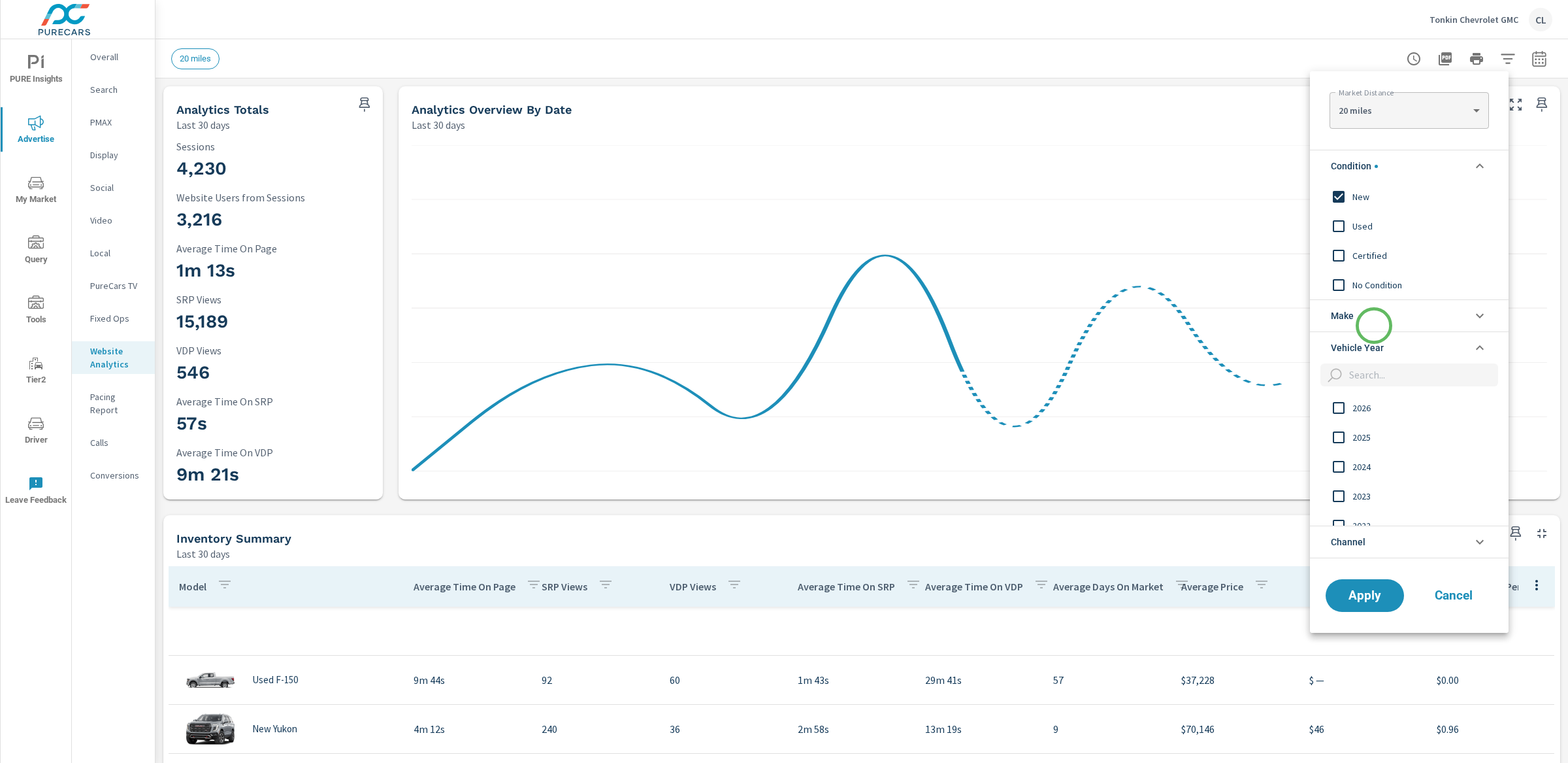
click at [1375, 313] on li "Make" at bounding box center [1409, 315] width 199 height 32
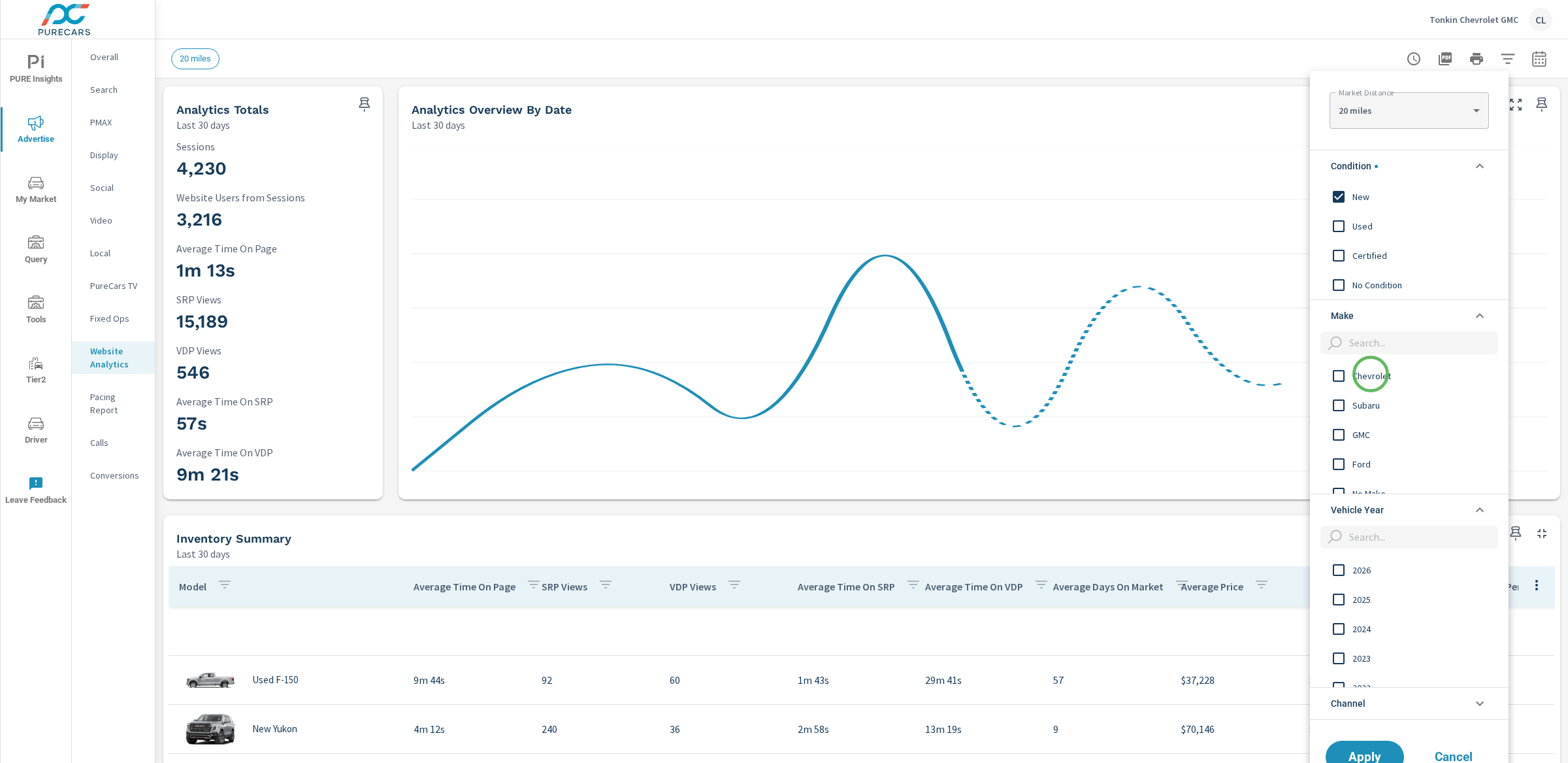
click at [1370, 374] on span "Chevrolet" at bounding box center [1424, 376] width 143 height 16
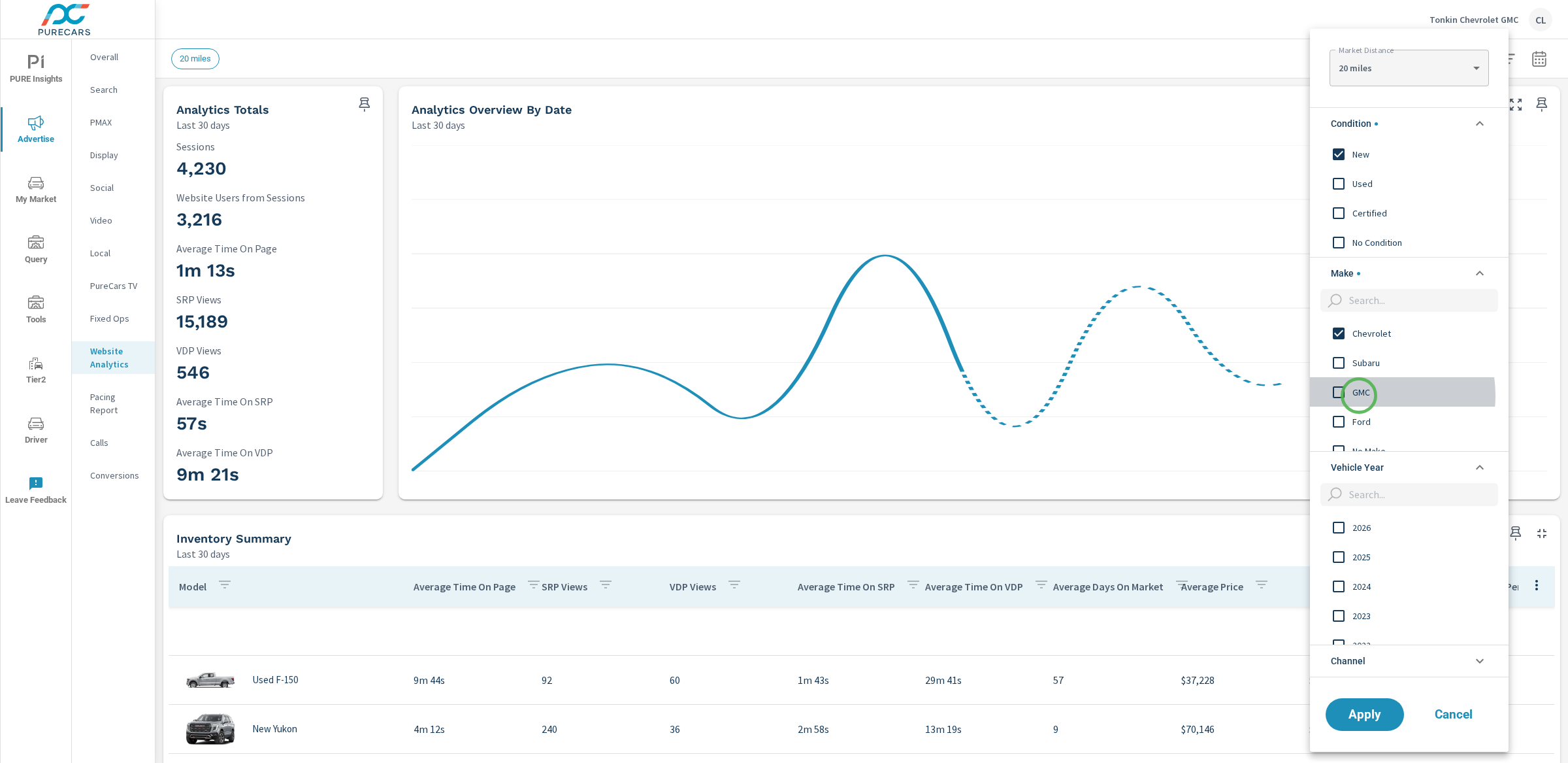
click at [1359, 395] on span "GMC" at bounding box center [1424, 392] width 143 height 16
click at [1360, 713] on span "Apply" at bounding box center [1365, 714] width 53 height 13
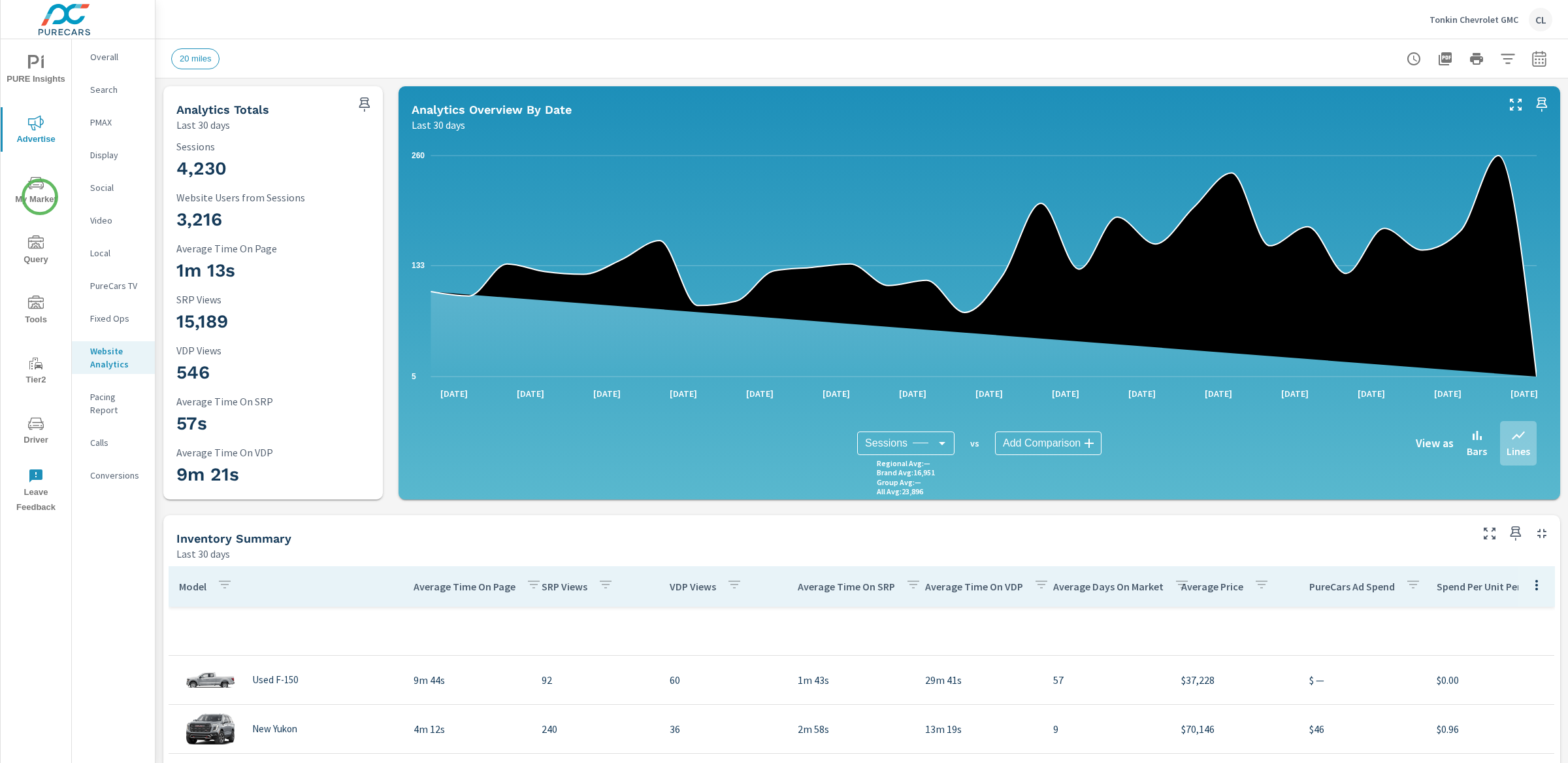
click at [40, 192] on span "My Market" at bounding box center [36, 191] width 63 height 32
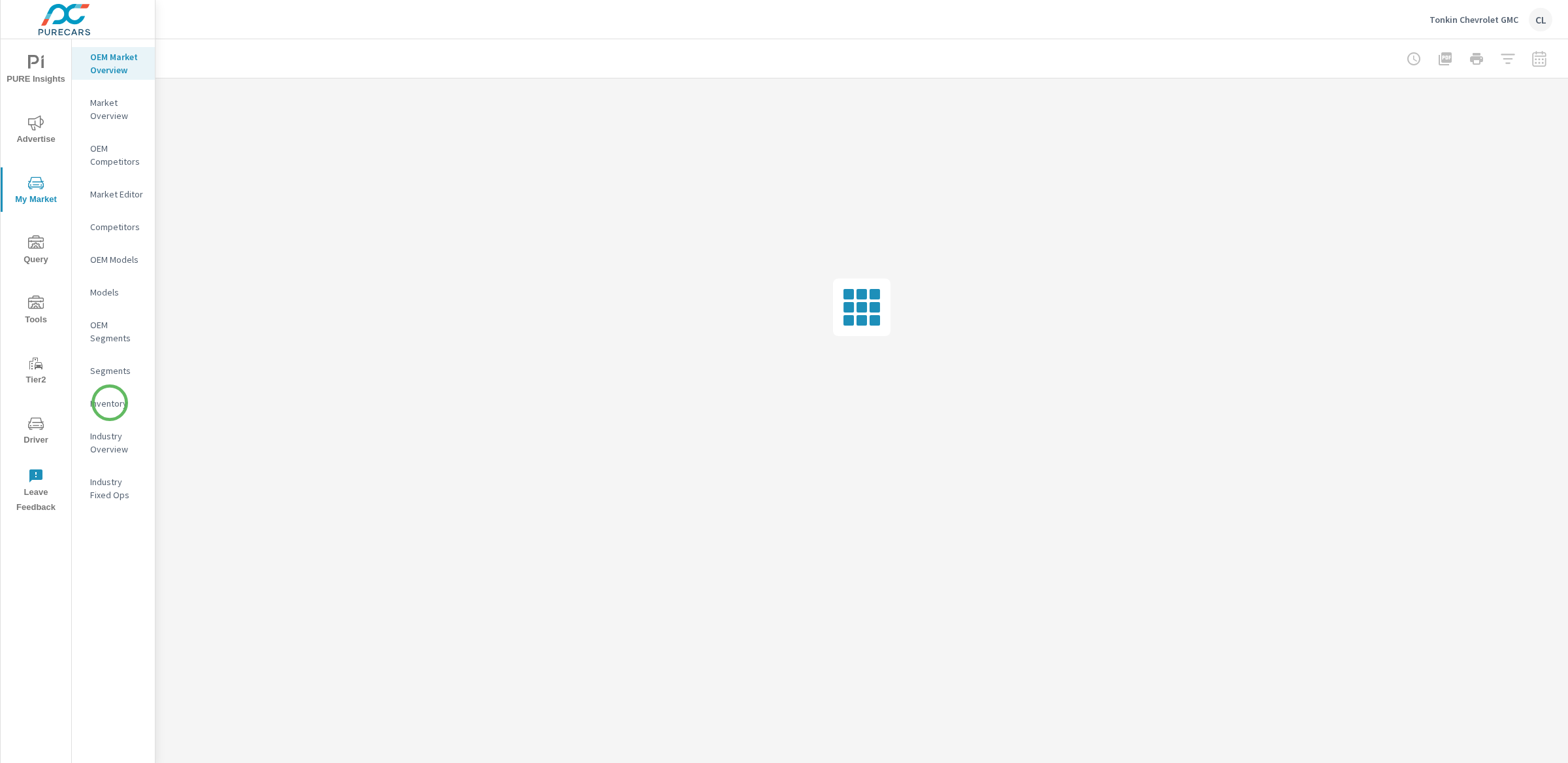
click at [111, 405] on p "Inventory" at bounding box center [117, 403] width 54 height 13
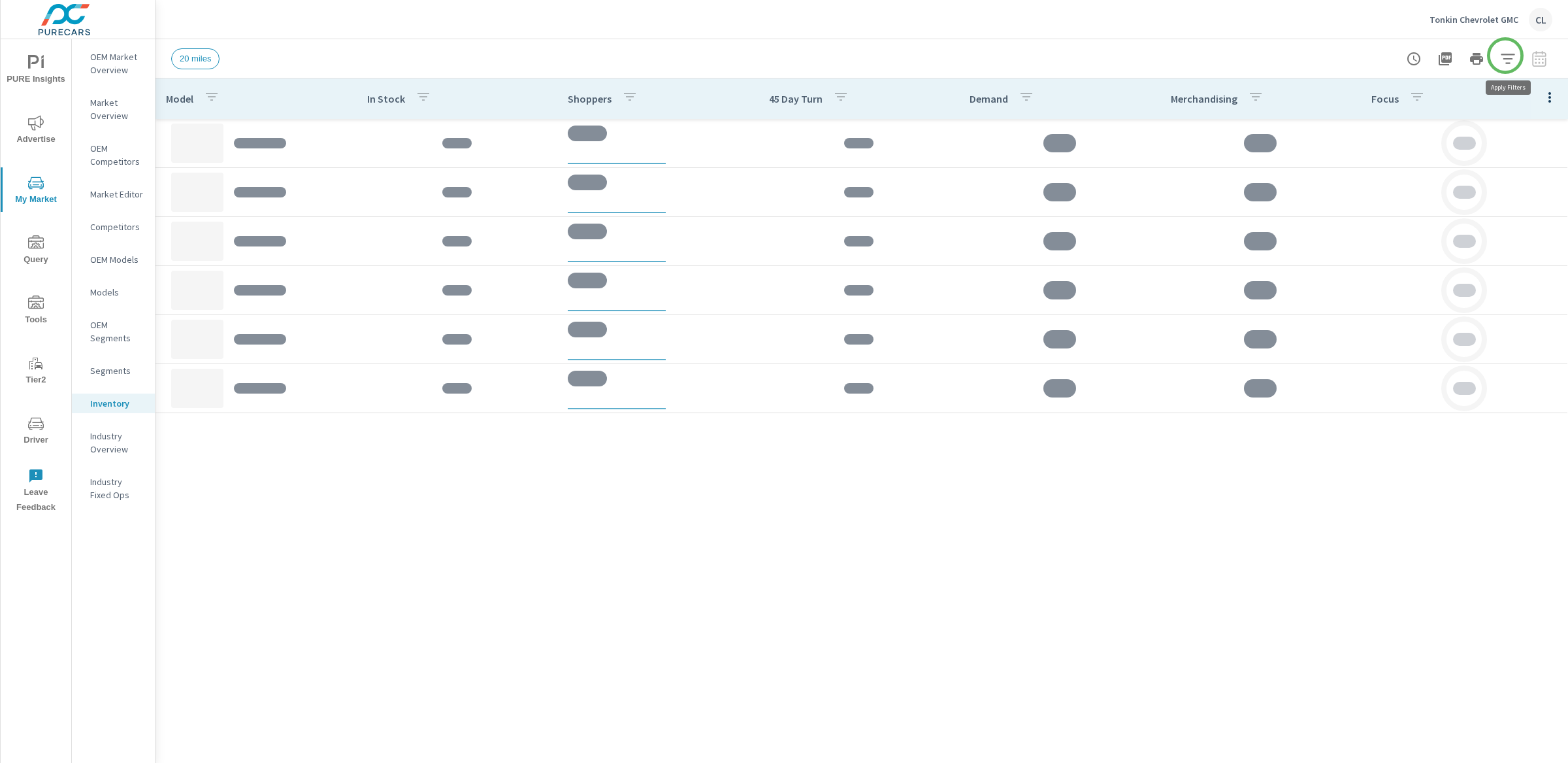
click at [1505, 55] on icon "button" at bounding box center [1508, 59] width 16 height 16
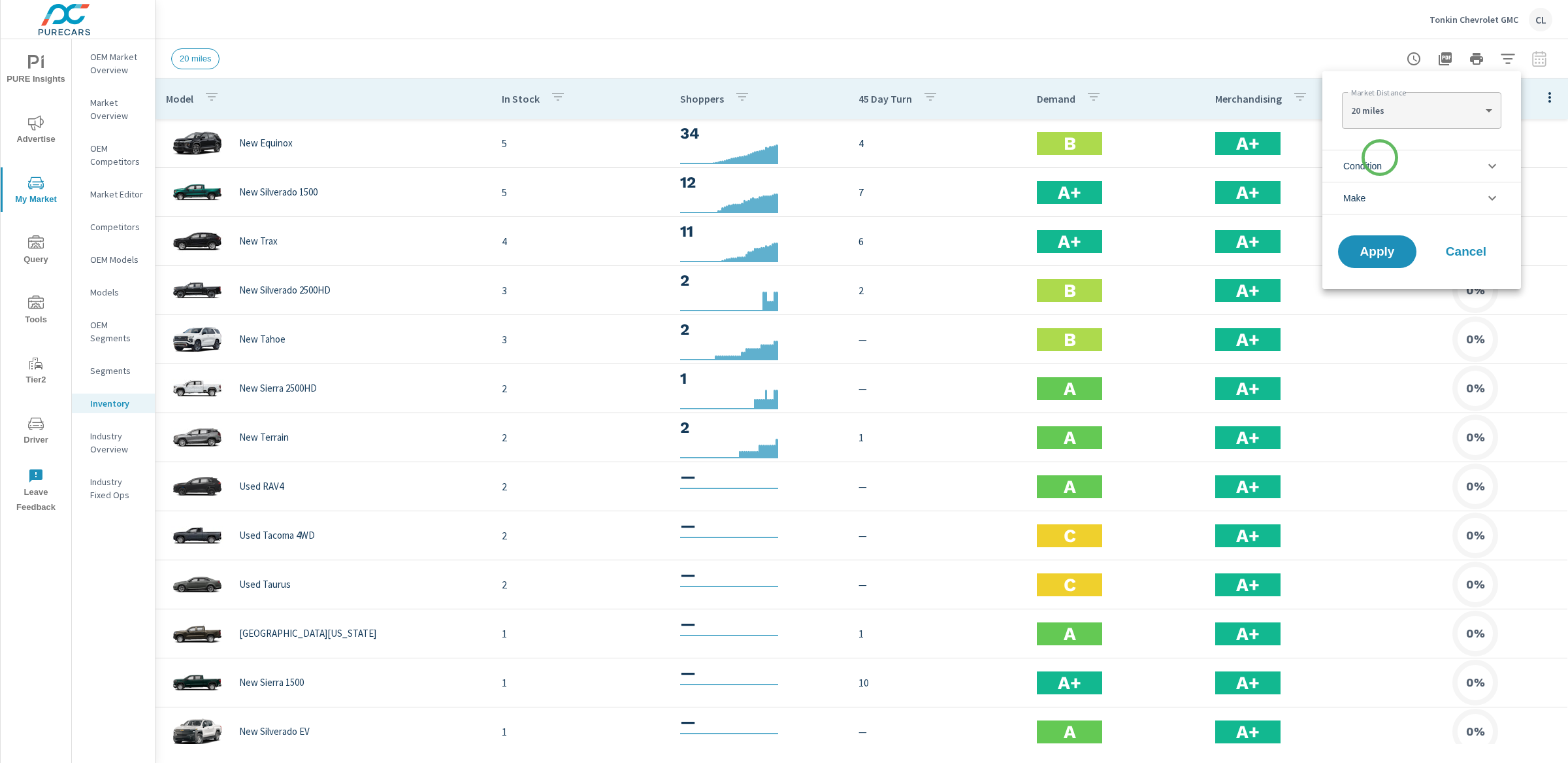
click at [1378, 162] on span "Condition" at bounding box center [1363, 166] width 39 height 32
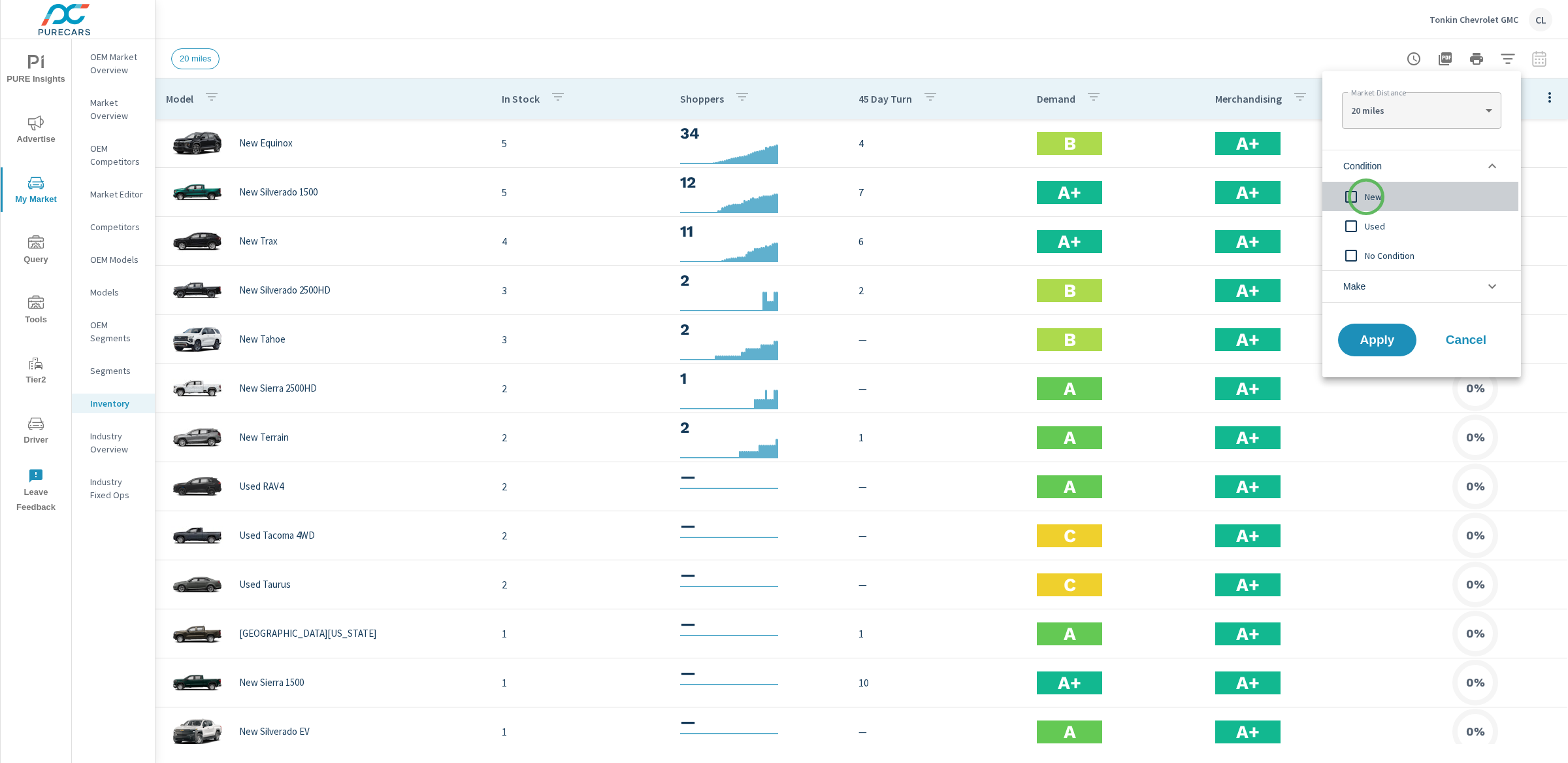
click at [1366, 197] on span "New" at bounding box center [1436, 197] width 143 height 16
click at [1361, 288] on span "Make" at bounding box center [1355, 287] width 22 height 32
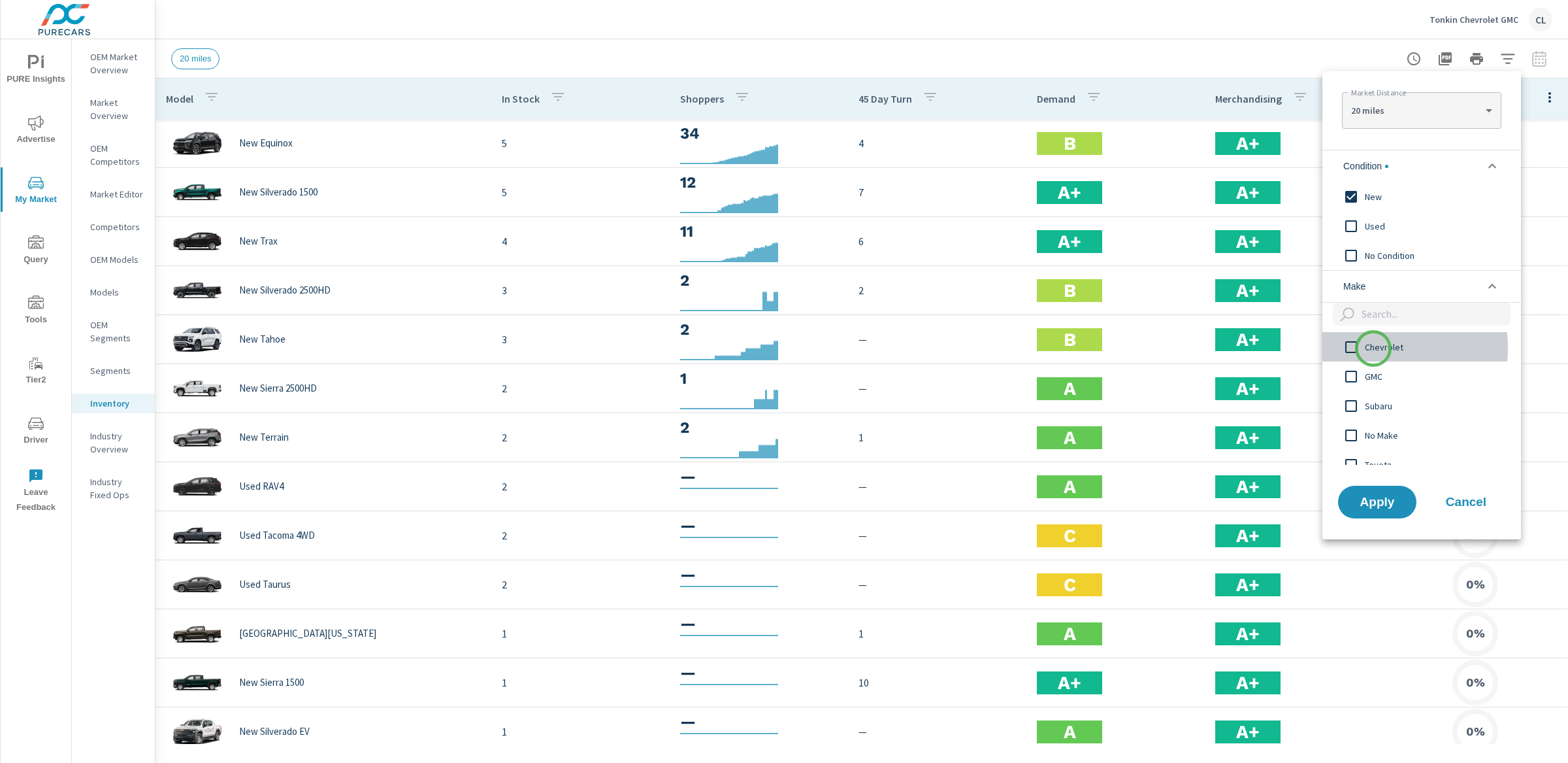
click at [1373, 349] on span "Chevrolet" at bounding box center [1436, 347] width 143 height 16
click at [1368, 380] on span "GMC" at bounding box center [1436, 377] width 143 height 16
click at [1382, 503] on span "Apply" at bounding box center [1377, 501] width 53 height 13
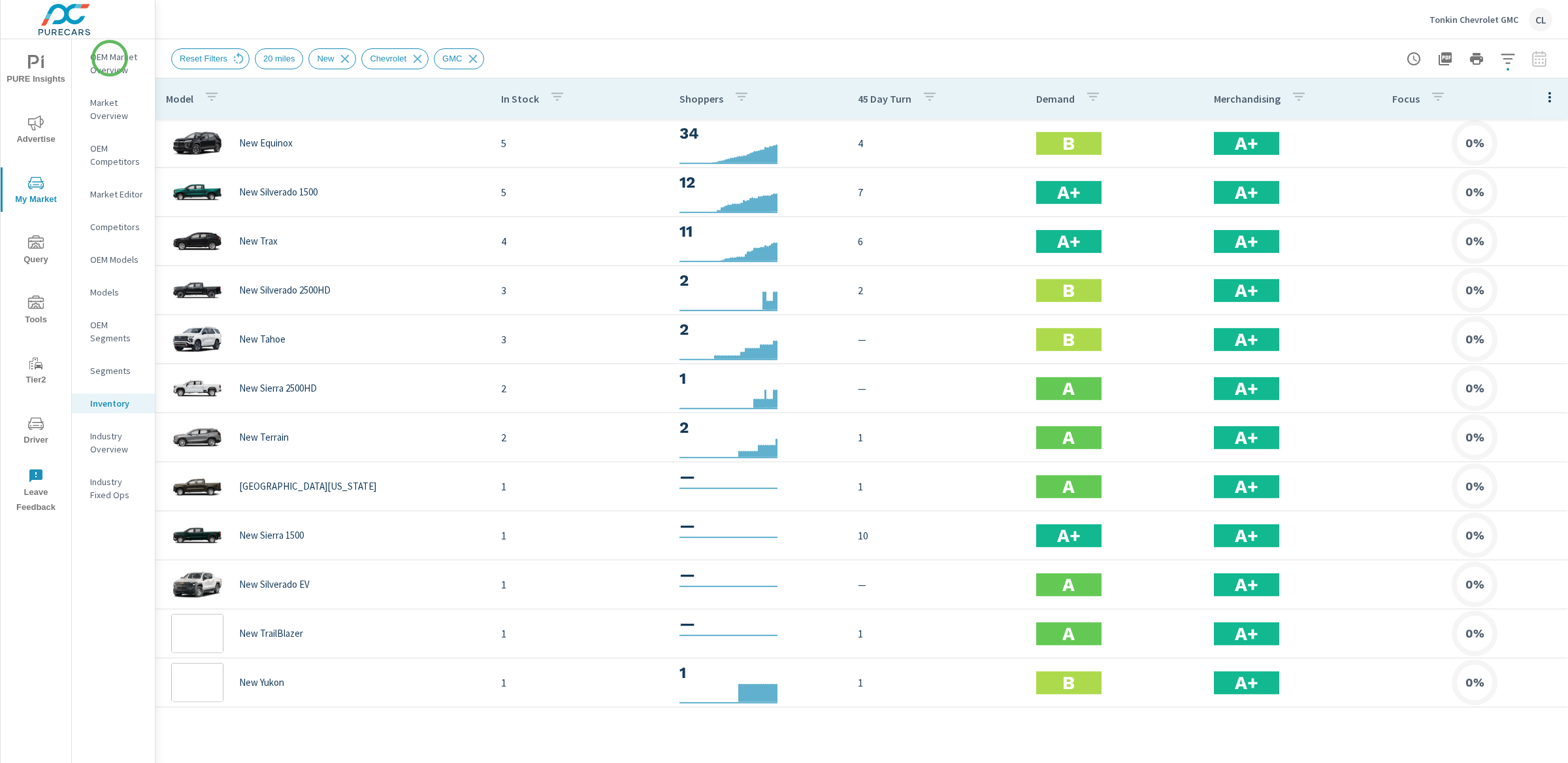
click at [109, 59] on p "OEM Market Overview" at bounding box center [117, 63] width 54 height 26
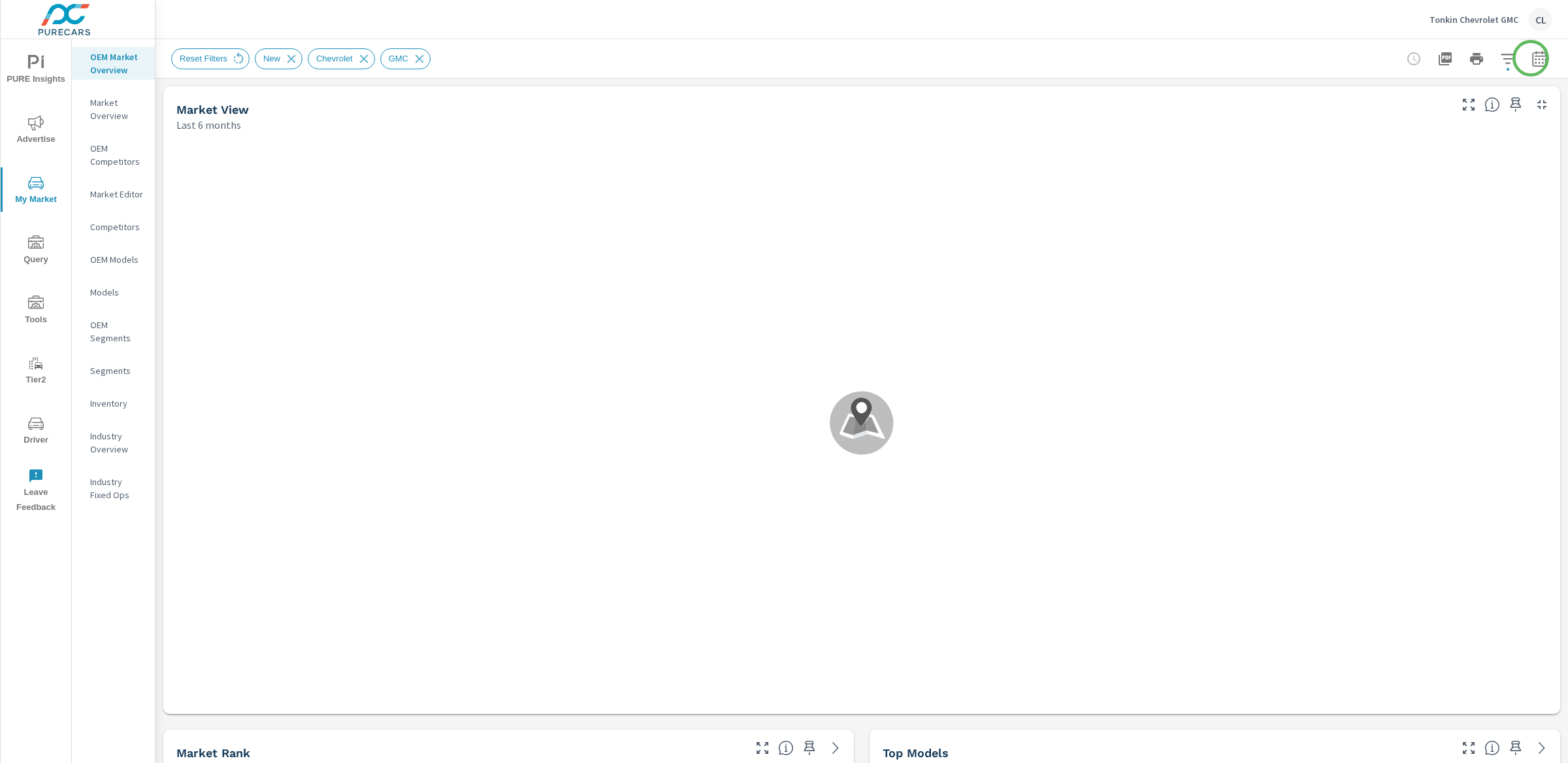
click at [1531, 57] on icon "button" at bounding box center [1539, 59] width 16 height 16
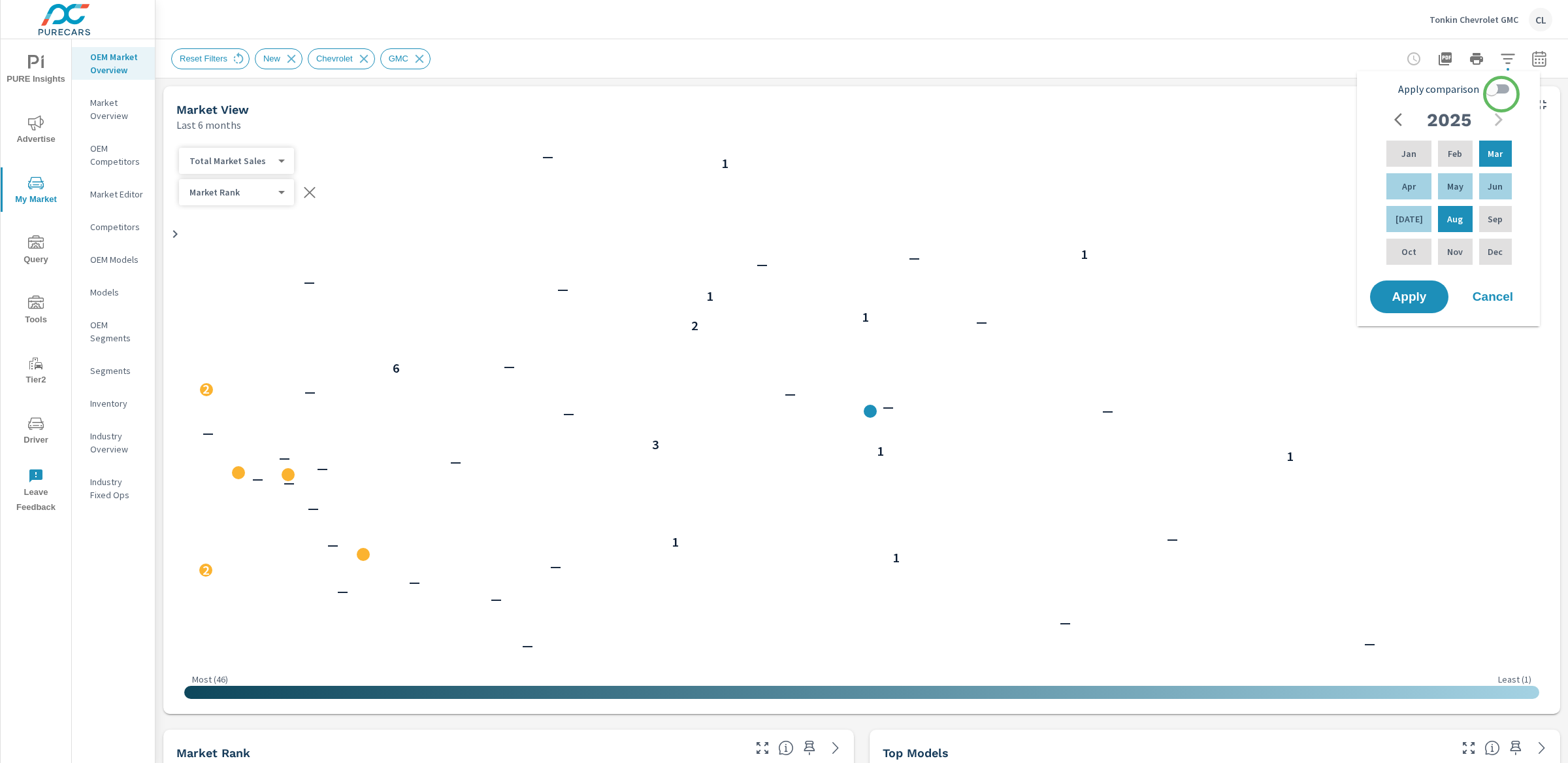
click at [1501, 90] on input "Apply comparison" at bounding box center [1491, 89] width 74 height 25
checkbox input "true"
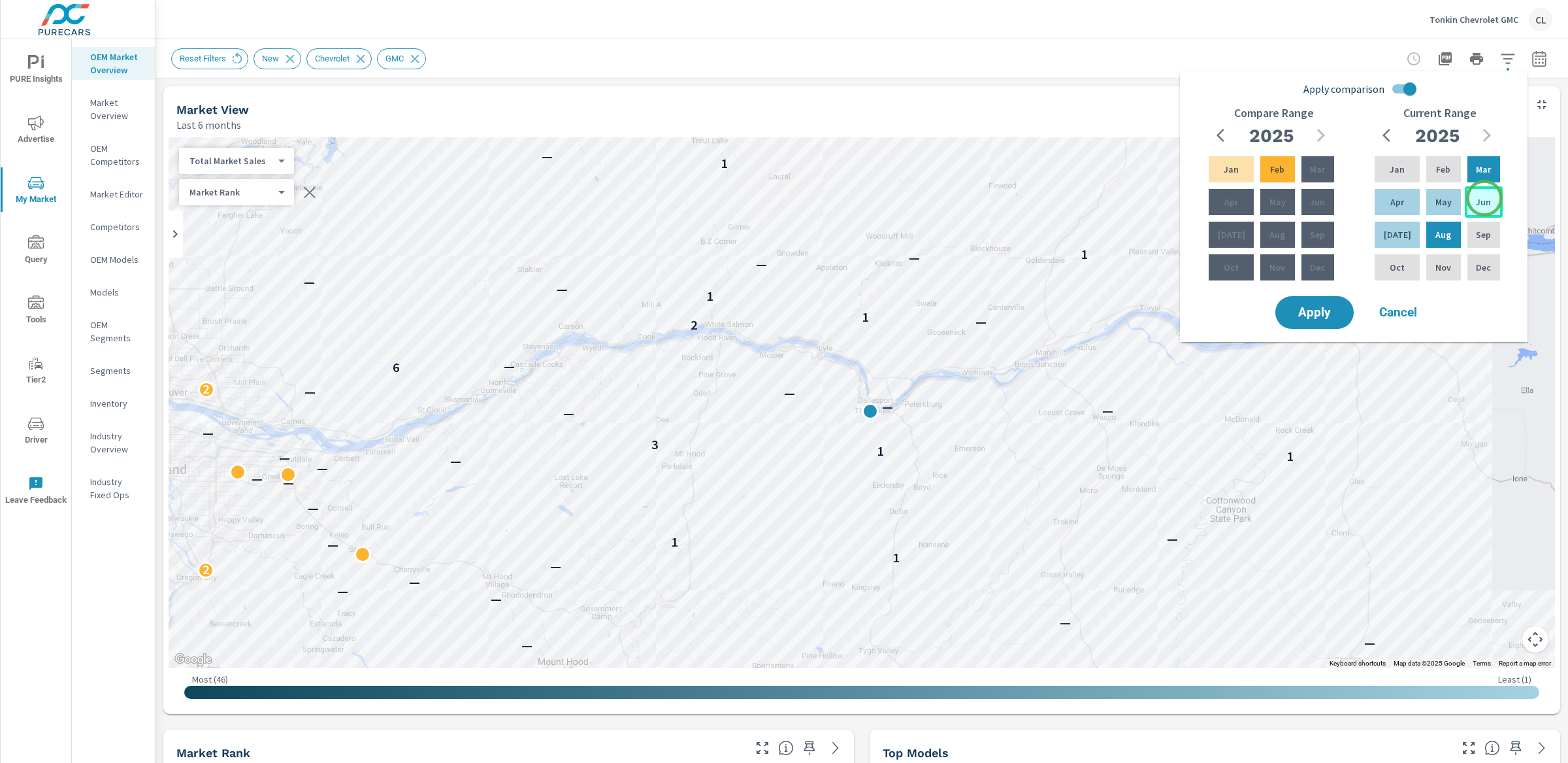
click at [1484, 199] on p "Jun" at bounding box center [1483, 202] width 15 height 13
click at [1440, 235] on p "Aug" at bounding box center [1444, 235] width 16 height 13
click at [1318, 171] on p "Mar" at bounding box center [1317, 169] width 15 height 13
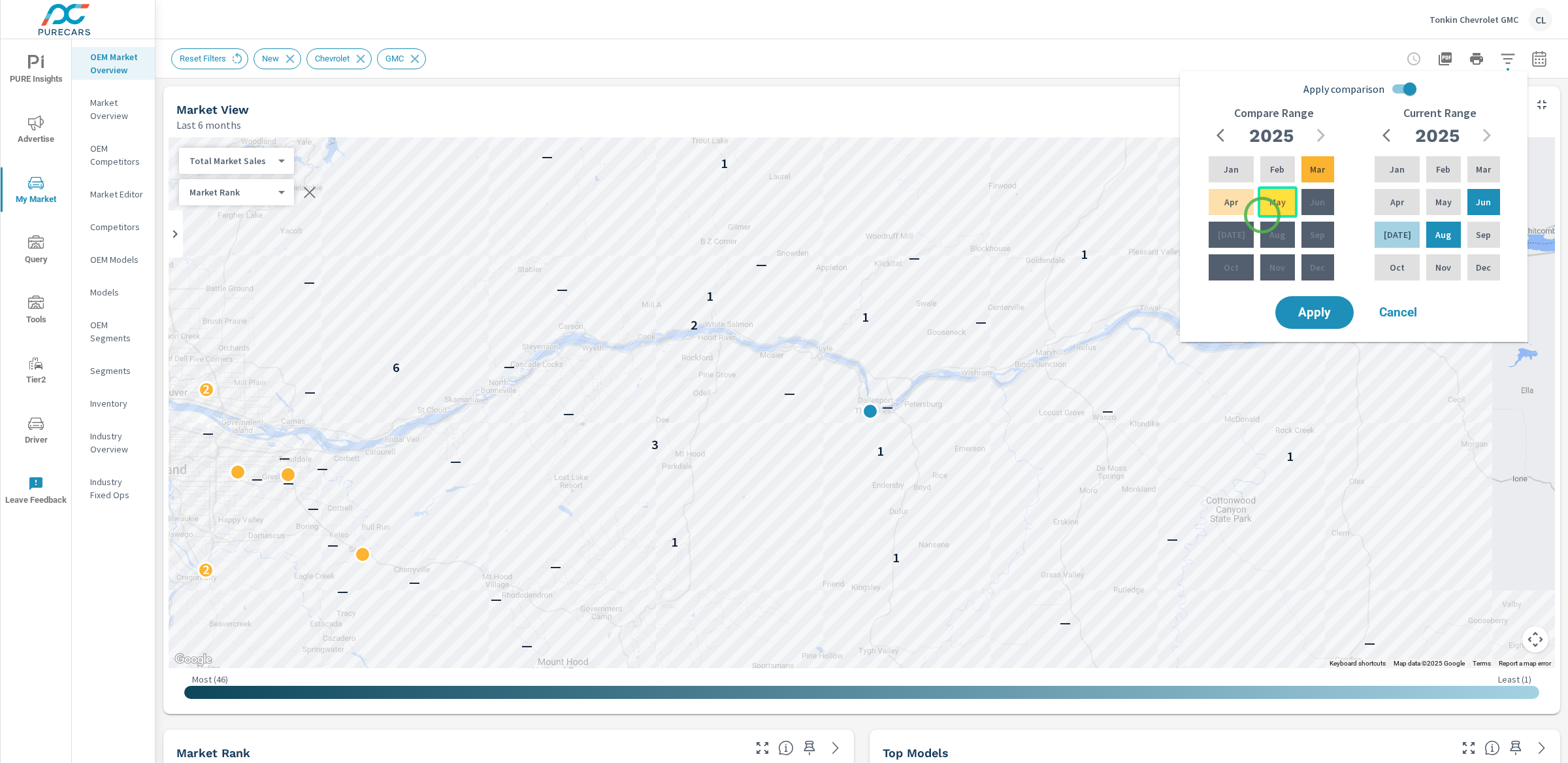
click at [1262, 215] on div "May" at bounding box center [1278, 202] width 40 height 32
click at [1281, 206] on div "May" at bounding box center [1278, 202] width 40 height 32
click at [1332, 312] on span "Apply" at bounding box center [1314, 312] width 53 height 13
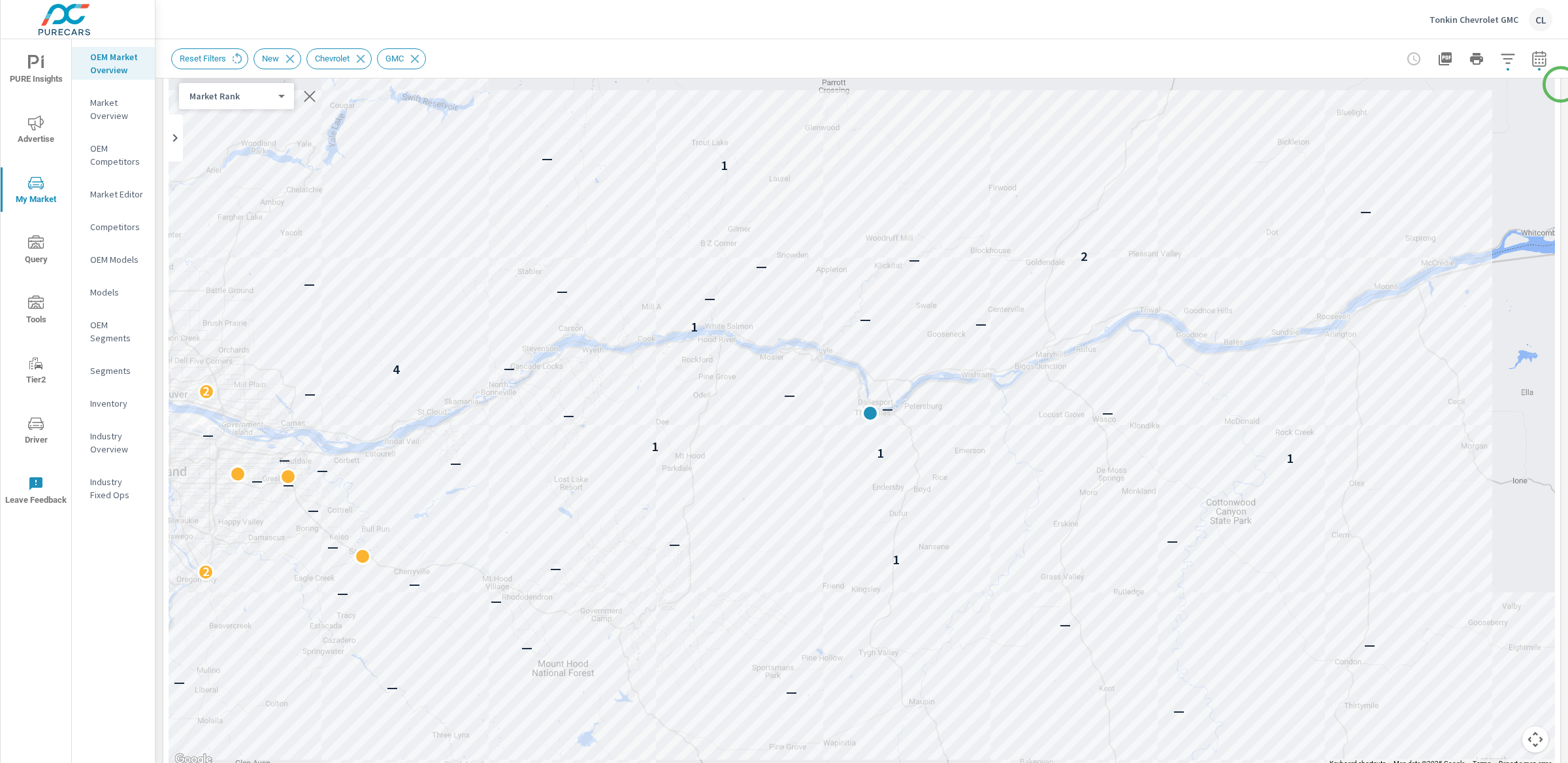
scroll to position [63, 0]
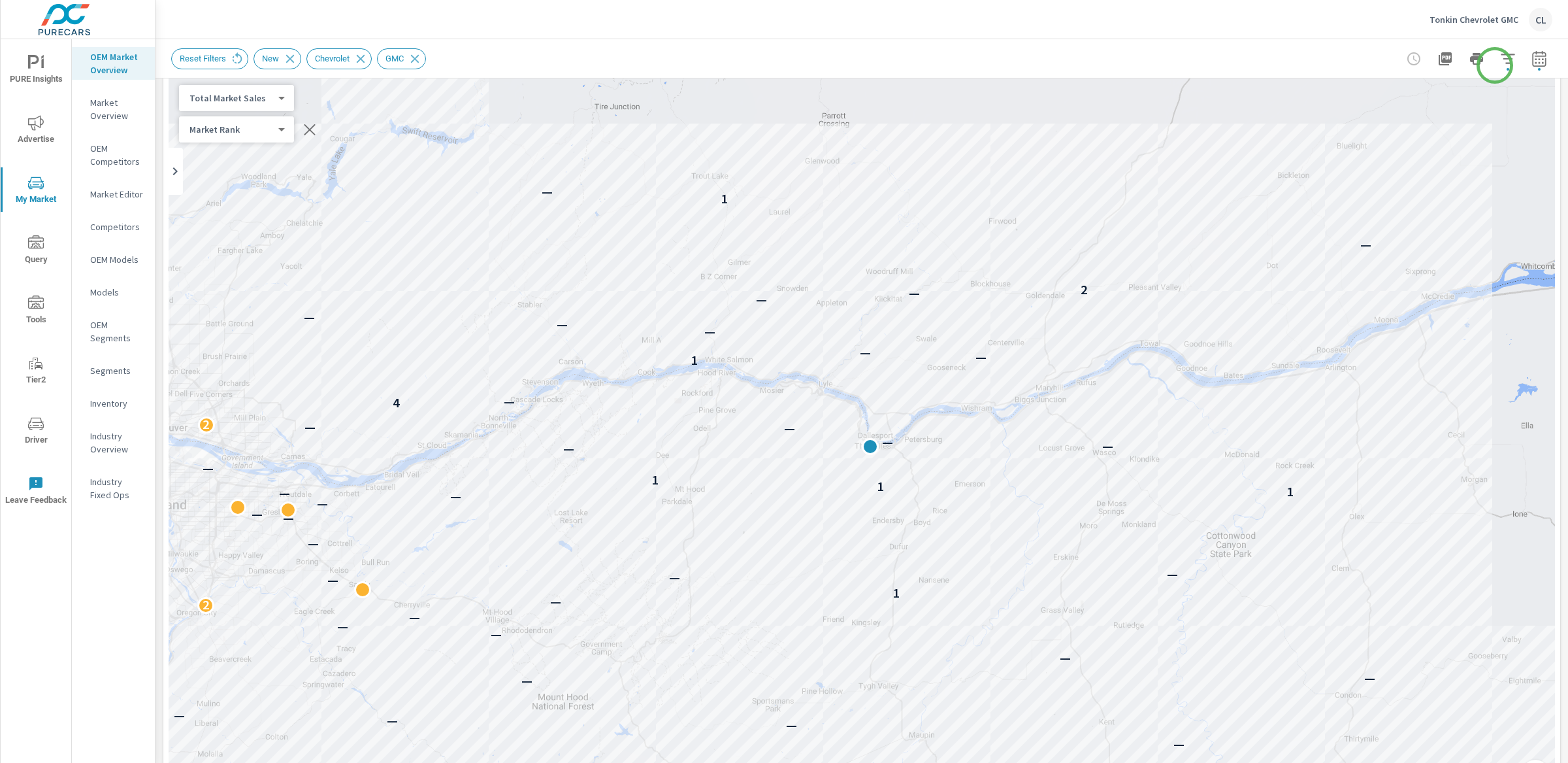
click at [1501, 58] on icon "button" at bounding box center [1507, 58] width 14 height 10
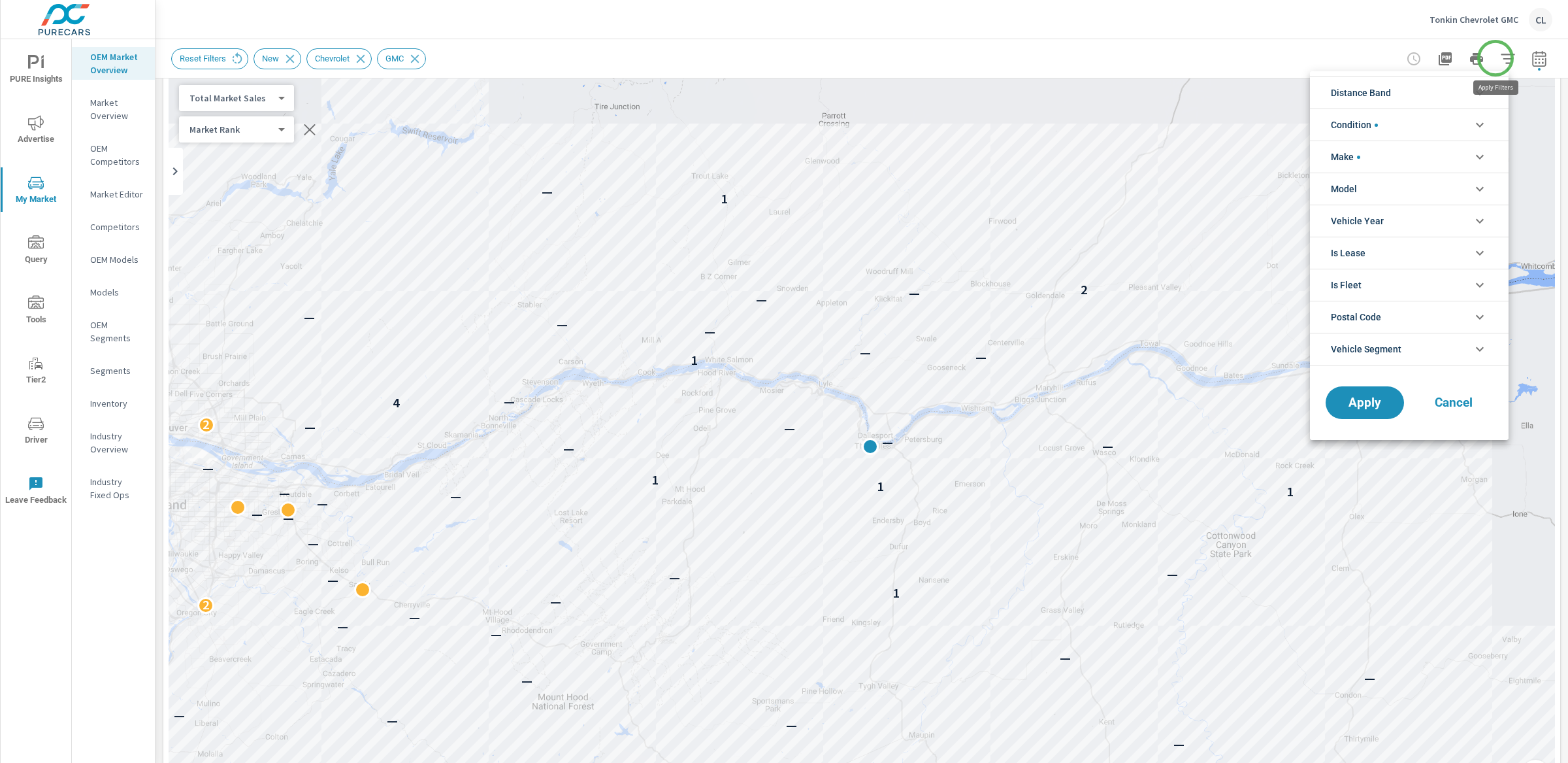
scroll to position [30, 0]
click at [1428, 96] on li "Distance Band" at bounding box center [1409, 92] width 199 height 32
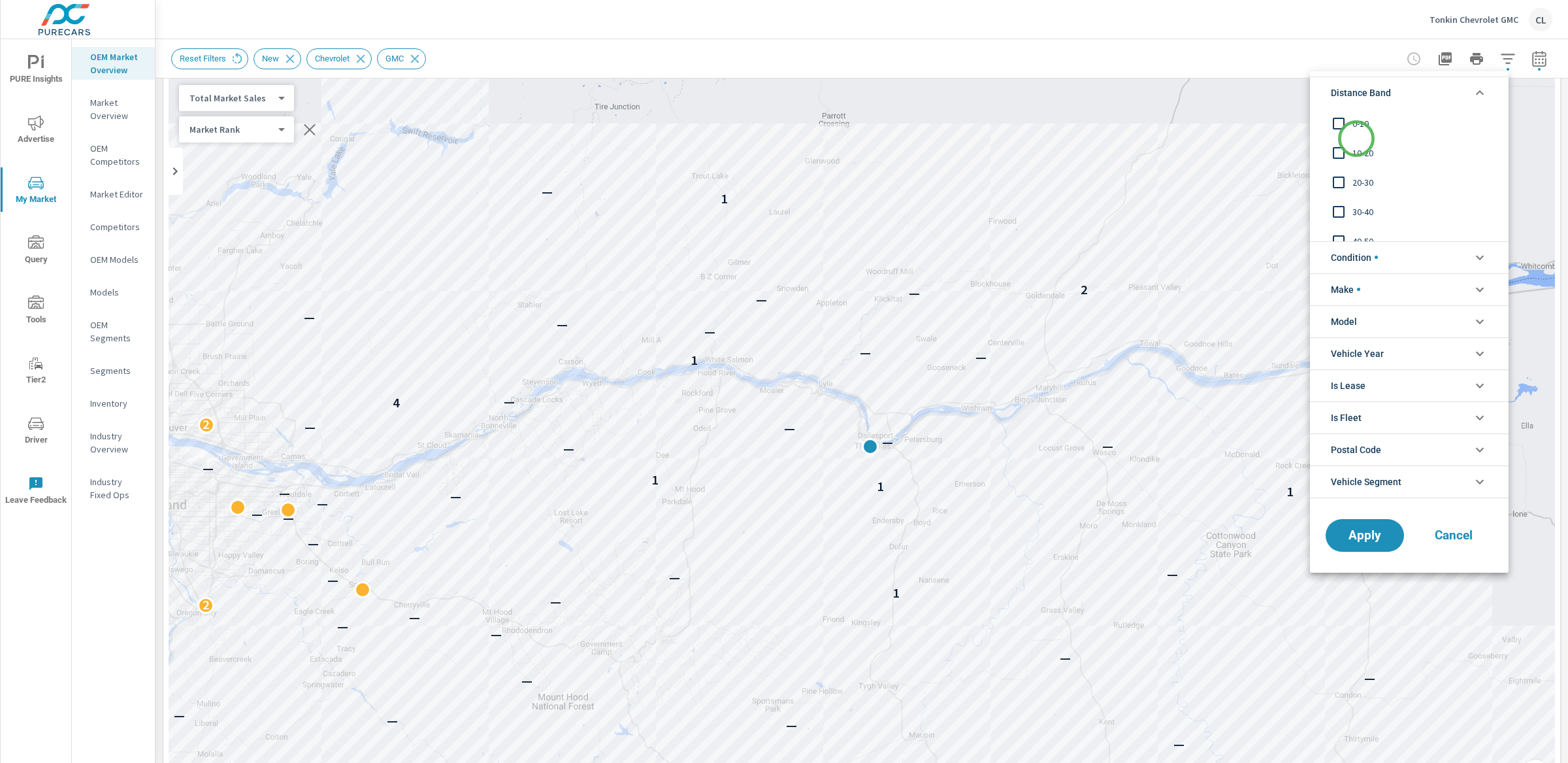
click at [1357, 138] on div "10-20" at bounding box center [1408, 152] width 196 height 30
click at [1357, 152] on span "10-20" at bounding box center [1424, 153] width 143 height 16
click at [1361, 183] on span "20-30" at bounding box center [1424, 183] width 143 height 16
click at [1360, 155] on span "10-20" at bounding box center [1424, 153] width 143 height 16
click at [1360, 125] on span "0-10" at bounding box center [1424, 124] width 143 height 16
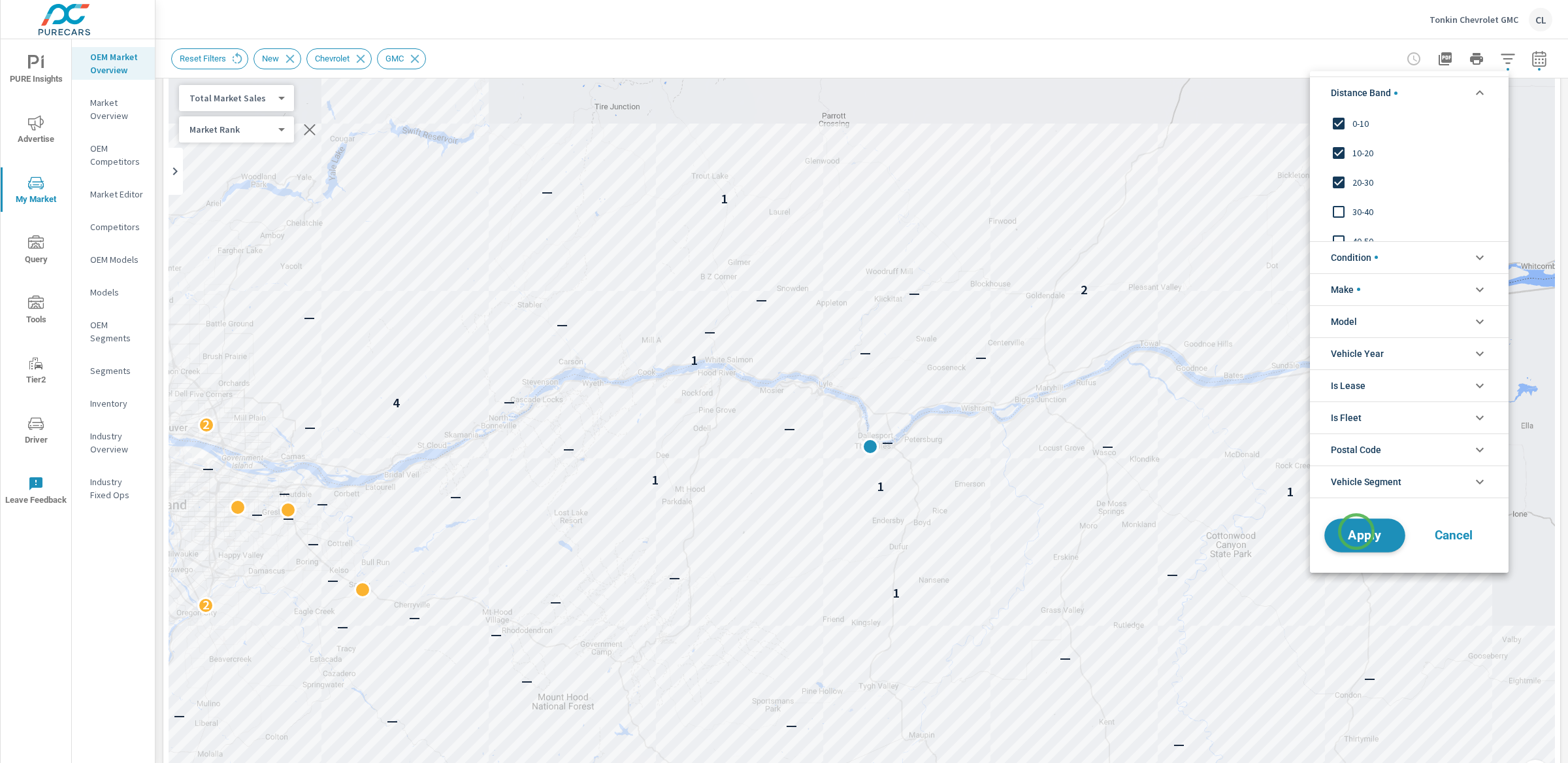
click at [1357, 533] on span "Apply" at bounding box center [1365, 535] width 53 height 13
